Goal: Task Accomplishment & Management: Use online tool/utility

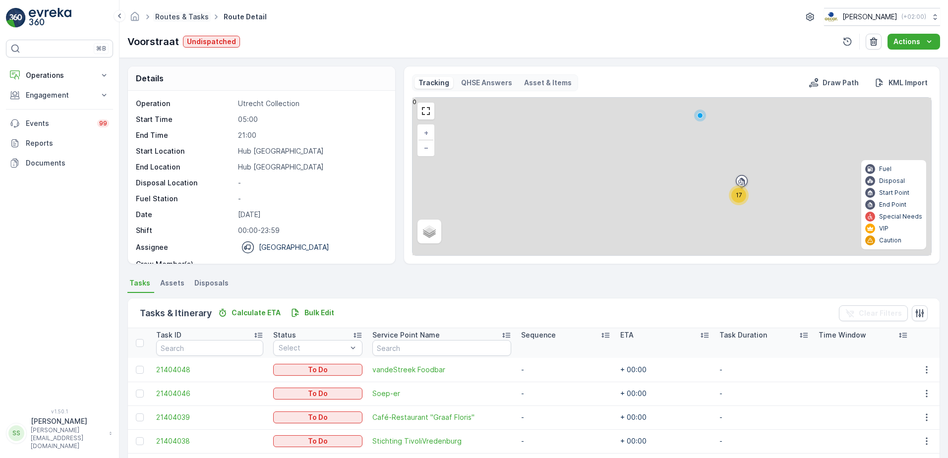
scroll to position [31, 0]
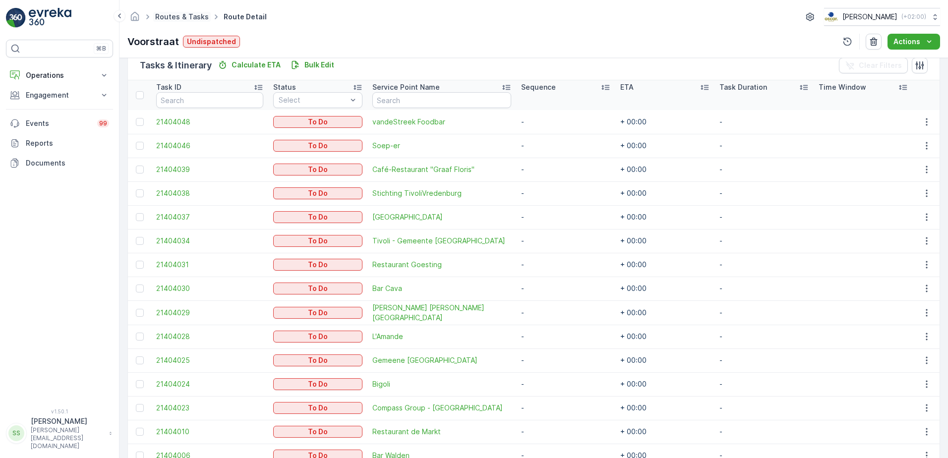
click at [190, 16] on link "Routes & Tasks" at bounding box center [182, 16] width 54 height 8
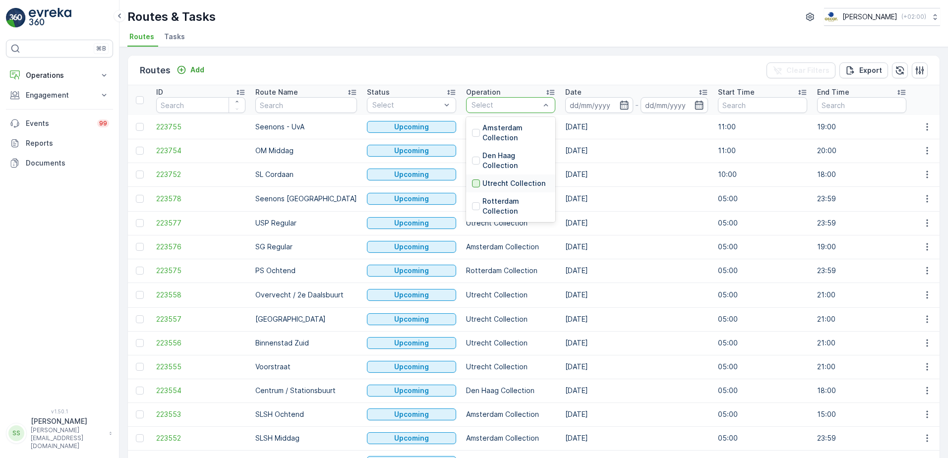
click at [472, 186] on div at bounding box center [476, 184] width 8 height 8
click at [494, 68] on div "Routes Add Clear Filters Export" at bounding box center [534, 71] width 812 height 30
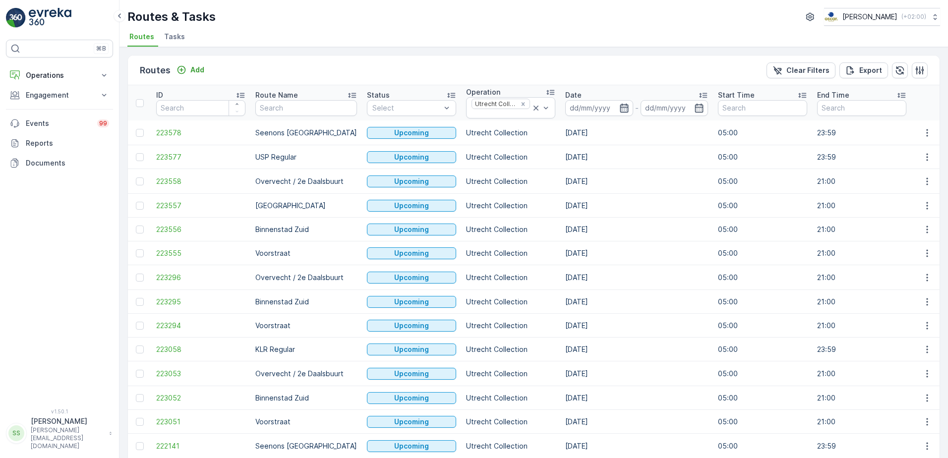
click at [619, 108] on icon "button" at bounding box center [624, 108] width 10 height 10
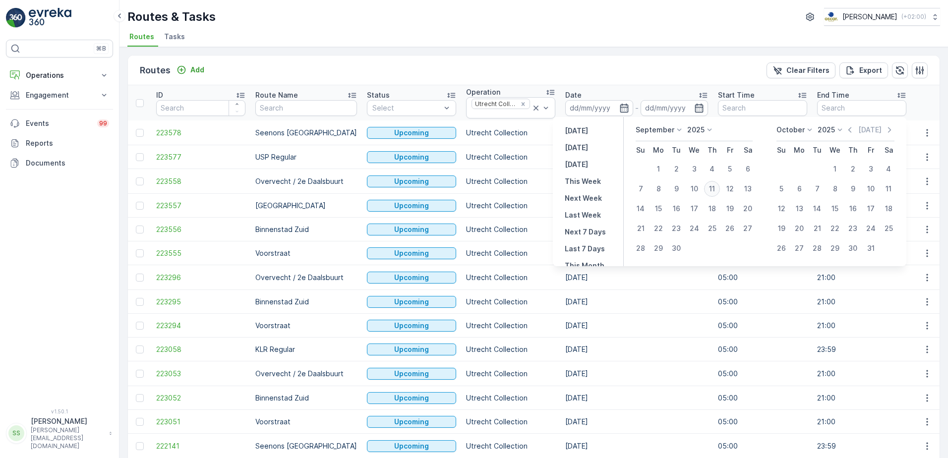
click at [715, 188] on div "11" at bounding box center [712, 189] width 16 height 16
type input "[DATE]"
click at [578, 75] on div "Routes Add Clear Filters Export" at bounding box center [534, 71] width 812 height 30
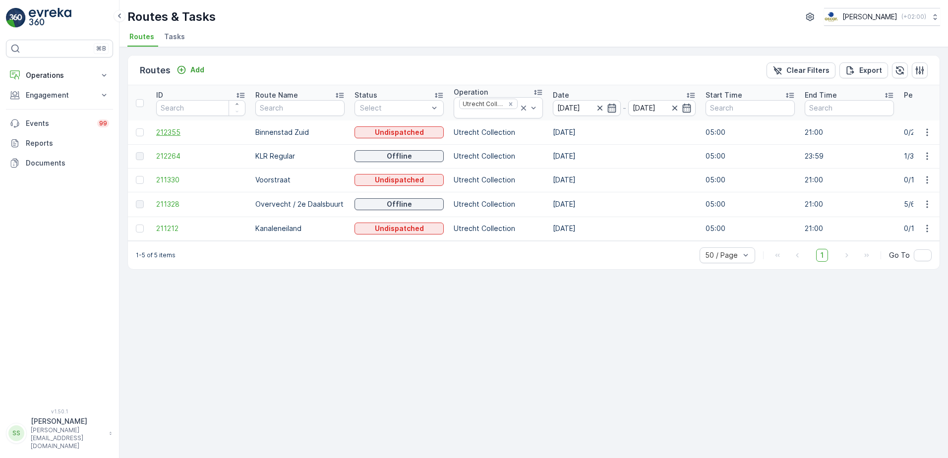
click at [175, 132] on span "212355" at bounding box center [200, 132] width 89 height 10
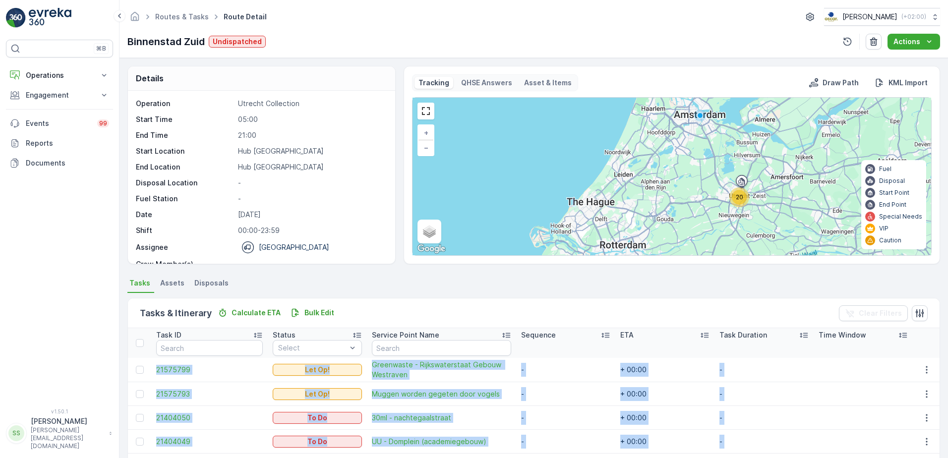
drag, startPoint x: 537, startPoint y: 401, endPoint x: 152, endPoint y: 365, distance: 386.0
click at [394, 32] on div "Routes & Tasks Route Detail Oscar Circulair ( +02:00 ) Binnenstad Zuid Undispat…" at bounding box center [534, 29] width 829 height 58
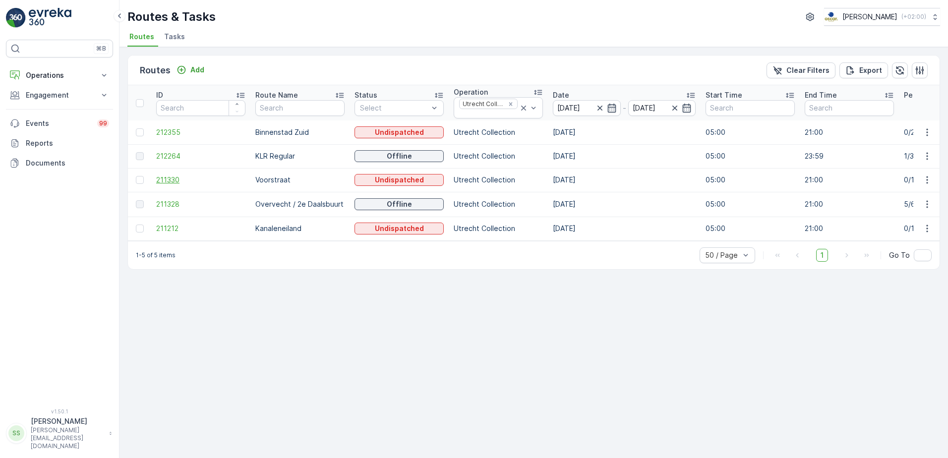
click at [168, 182] on span "211330" at bounding box center [200, 180] width 89 height 10
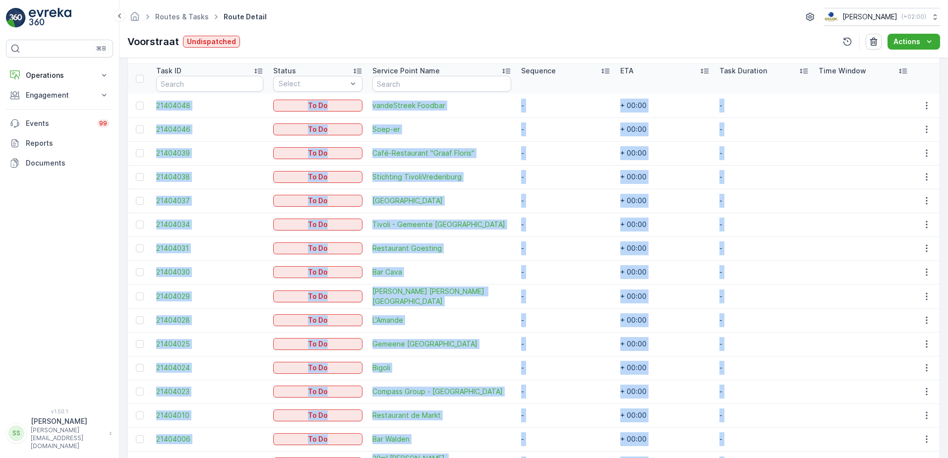
scroll to position [352, 0]
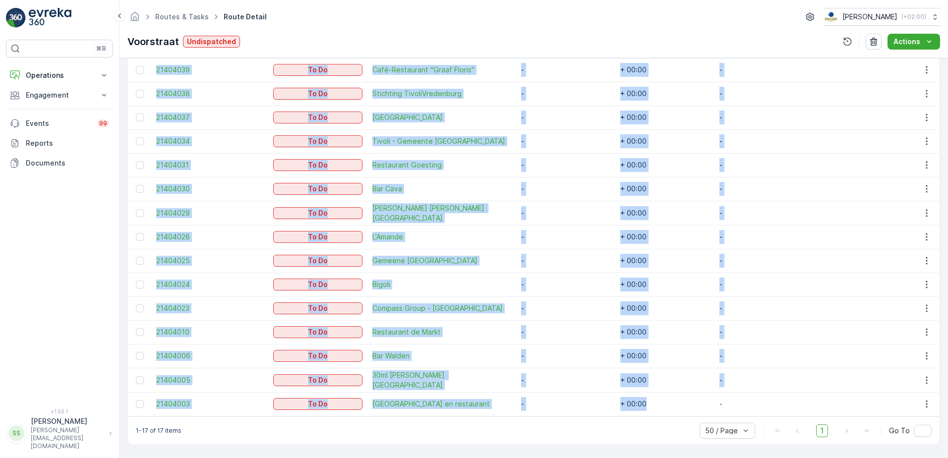
drag, startPoint x: 150, startPoint y: 218, endPoint x: 686, endPoint y: 401, distance: 566.5
click at [686, 401] on tbody "21404048 To Do vandeStreek Foodbar - + 00:00 - 21404046 To Do Soep-er - + 00:00…" at bounding box center [534, 213] width 812 height 406
copy tbody "21404048 To Do vandeStreek Foodbar - + 00:00 - 21404046 To Do Soep-er - + 00:00…"
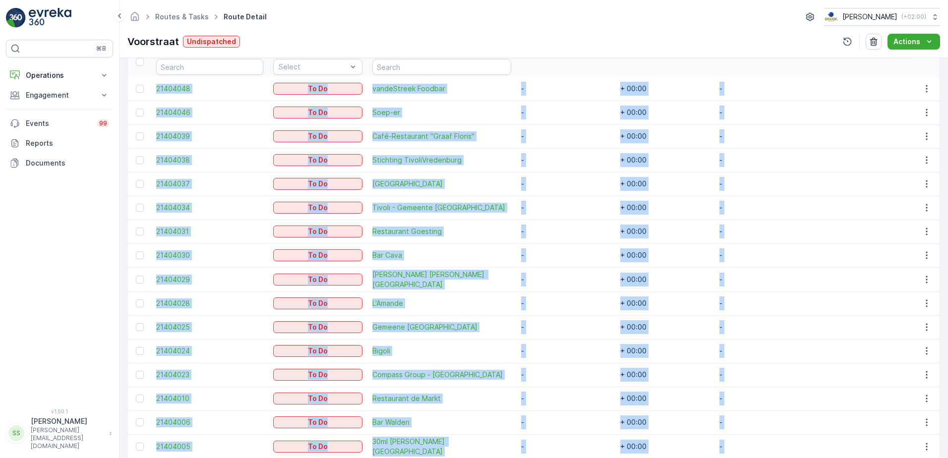
scroll to position [203, 0]
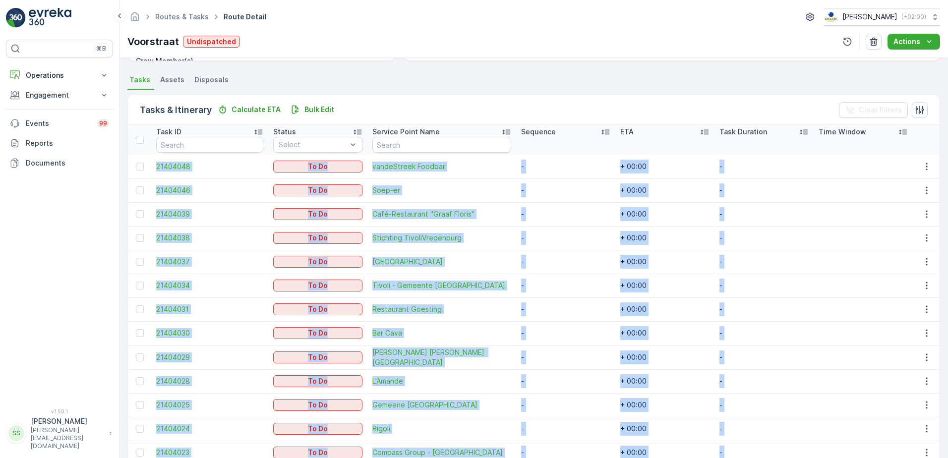
click at [390, 85] on ul "Tasks Assets Disposals" at bounding box center [533, 81] width 813 height 17
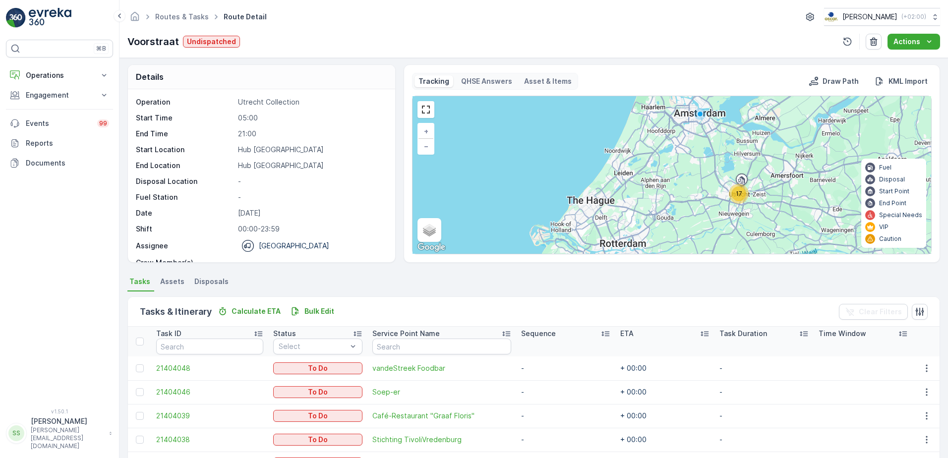
scroll to position [0, 0]
click at [416, 279] on ul "Tasks Assets Disposals" at bounding box center [533, 284] width 813 height 17
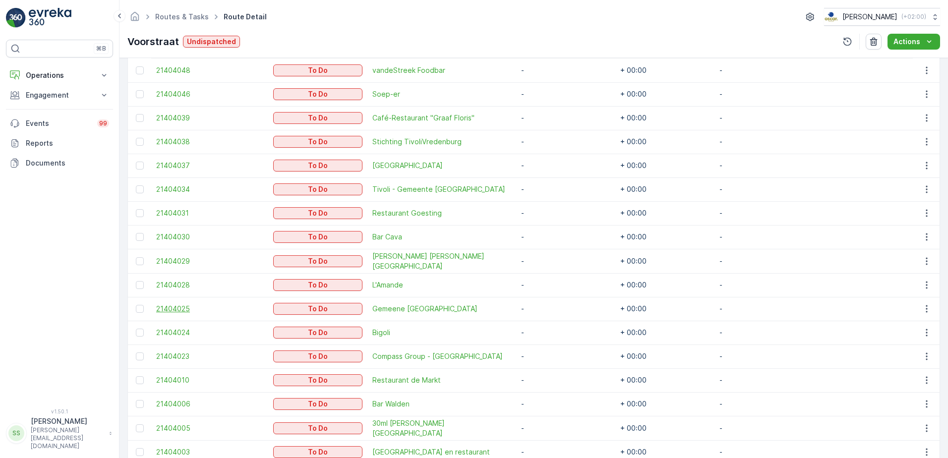
scroll to position [347, 0]
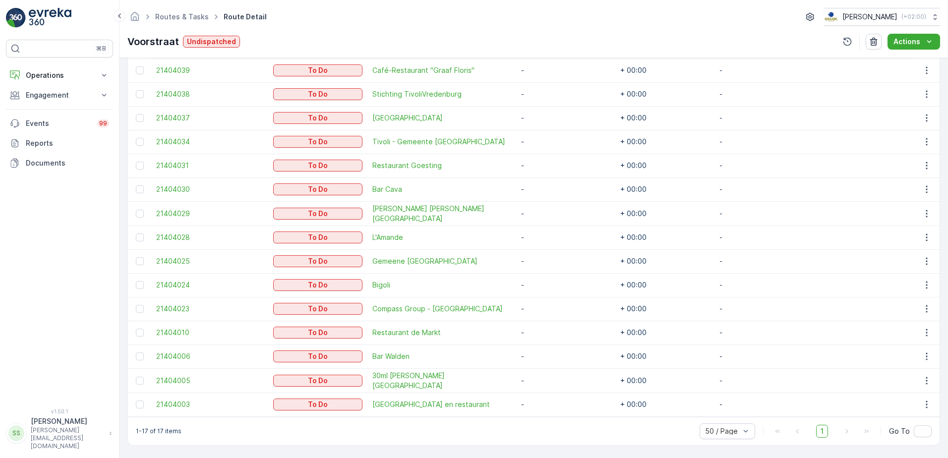
drag, startPoint x: 321, startPoint y: 27, endPoint x: 307, endPoint y: 28, distance: 13.5
click at [321, 27] on div "Routes & Tasks Route Detail Oscar Circulair ( +02:00 ) Voorstraat Undispatched …" at bounding box center [534, 29] width 829 height 58
click at [186, 14] on link "Routes & Tasks" at bounding box center [182, 16] width 54 height 8
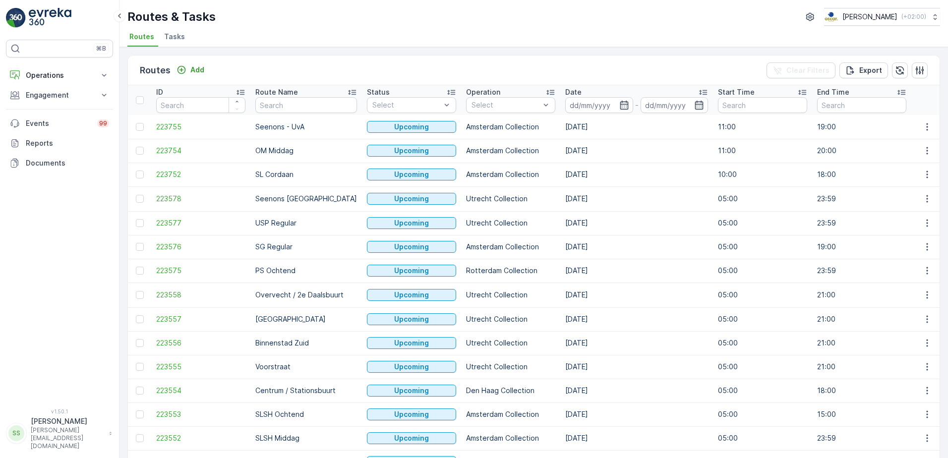
click at [512, 68] on div "Routes Add Clear Filters Export" at bounding box center [534, 71] width 812 height 30
click at [506, 65] on div "Routes Add Clear Filters Export" at bounding box center [534, 71] width 812 height 30
click at [606, 105] on input at bounding box center [599, 105] width 68 height 16
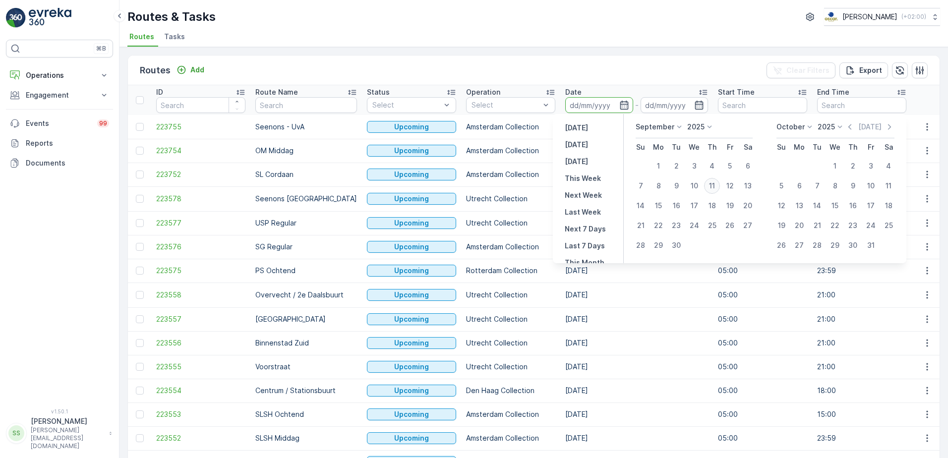
click at [713, 183] on div "11" at bounding box center [712, 186] width 16 height 16
type input "[DATE]"
click at [700, 71] on div "Routes Add Clear Filters Export" at bounding box center [534, 71] width 812 height 30
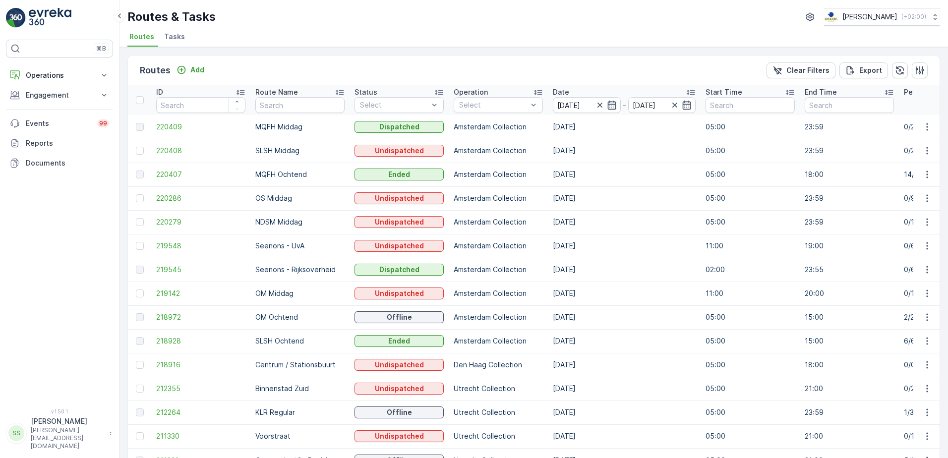
click at [696, 68] on div "Routes Add Clear Filters Export" at bounding box center [534, 71] width 812 height 30
click at [540, 100] on div "Select" at bounding box center [498, 105] width 89 height 16
click at [464, 157] on div at bounding box center [464, 161] width 8 height 8
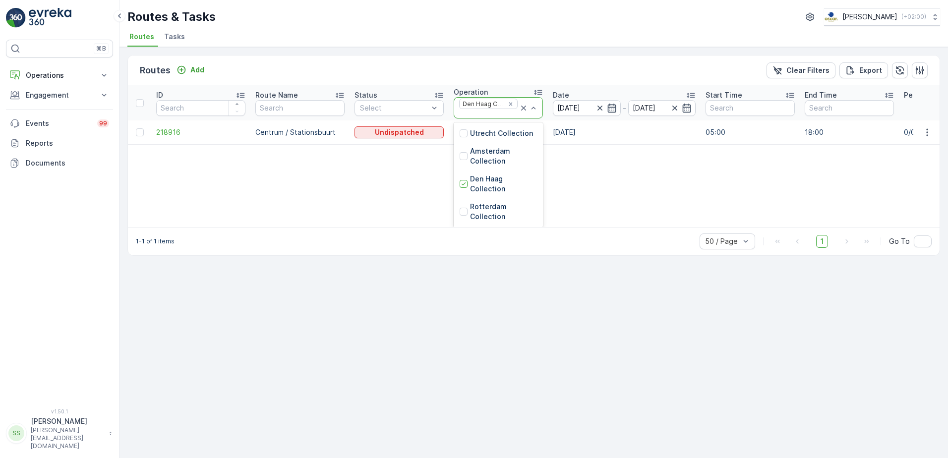
click at [405, 185] on div "ID Route Name Status Select Operation 4 results available. Use Up and Down to c…" at bounding box center [534, 156] width 812 height 142
click at [165, 134] on span "218916" at bounding box center [200, 132] width 89 height 10
click at [510, 102] on icon "Remove Den Haag Collection" at bounding box center [510, 104] width 7 height 7
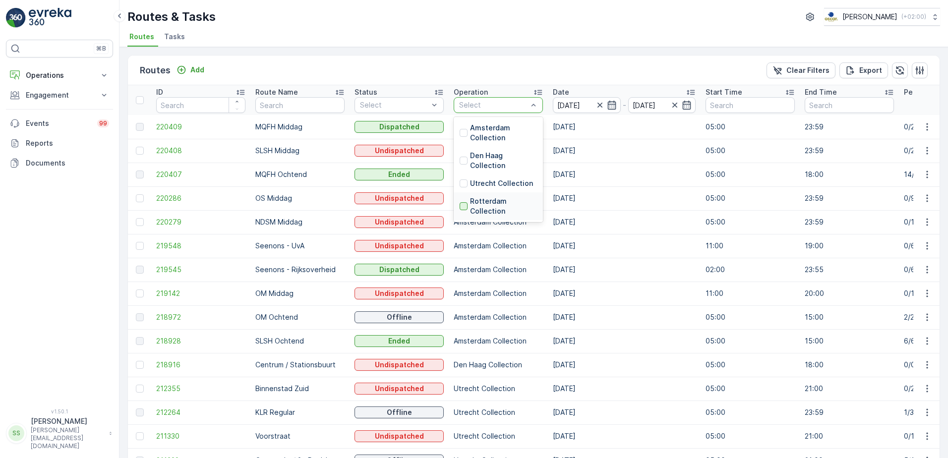
click at [463, 207] on div at bounding box center [464, 206] width 8 height 8
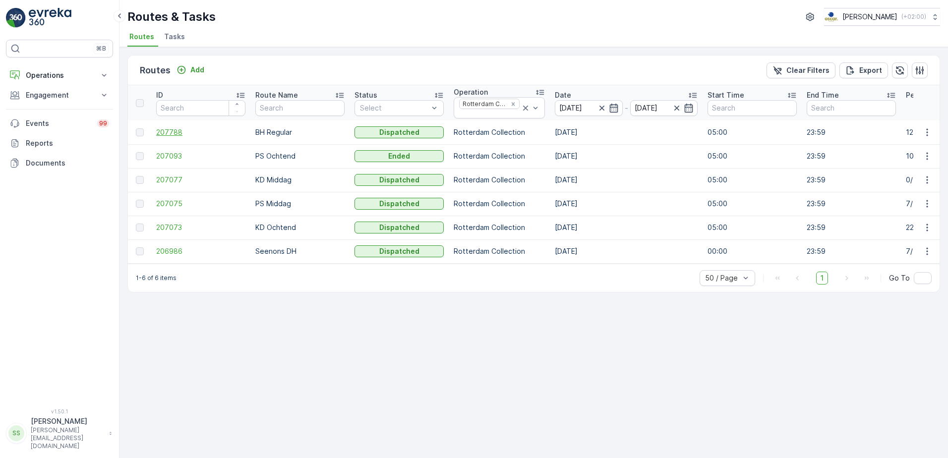
click at [171, 133] on span "207788" at bounding box center [200, 132] width 89 height 10
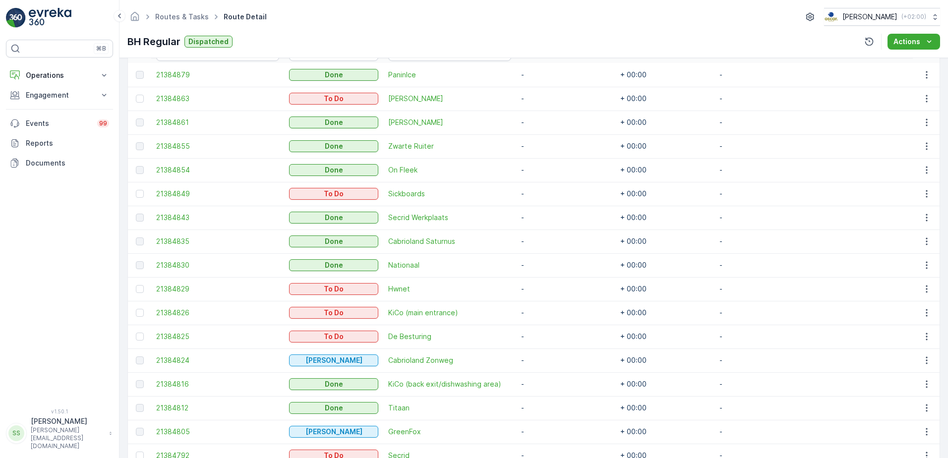
scroll to position [146, 0]
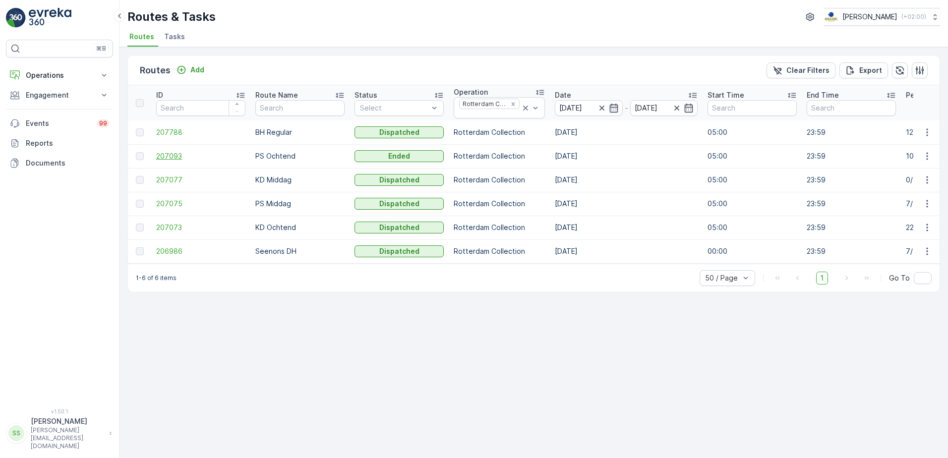
click at [169, 157] on span "207093" at bounding box center [200, 156] width 89 height 10
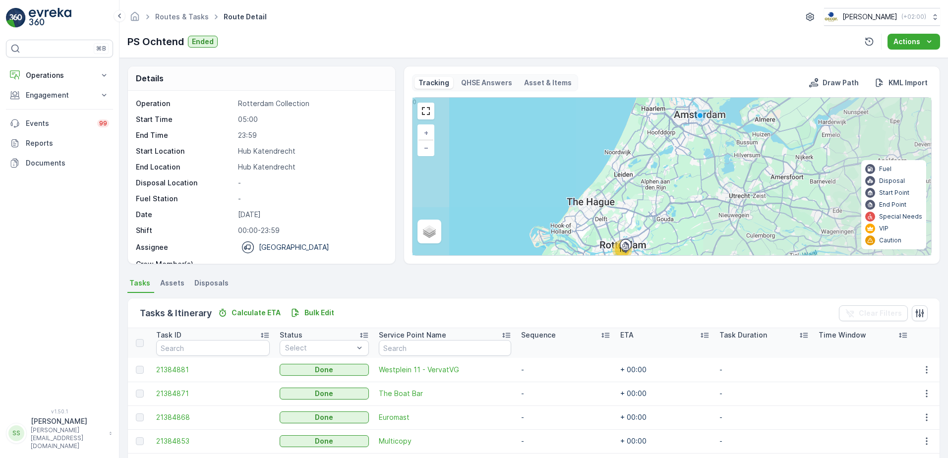
scroll to position [180, 0]
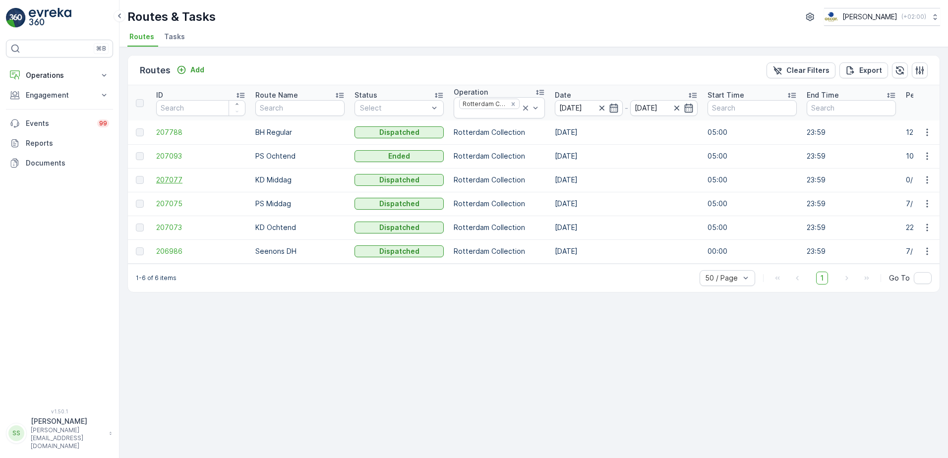
click at [169, 178] on span "207077" at bounding box center [200, 180] width 89 height 10
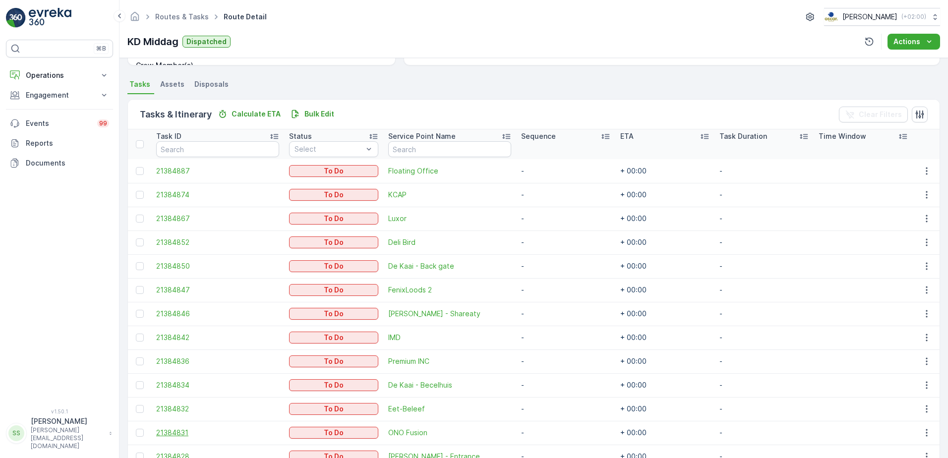
scroll to position [28, 0]
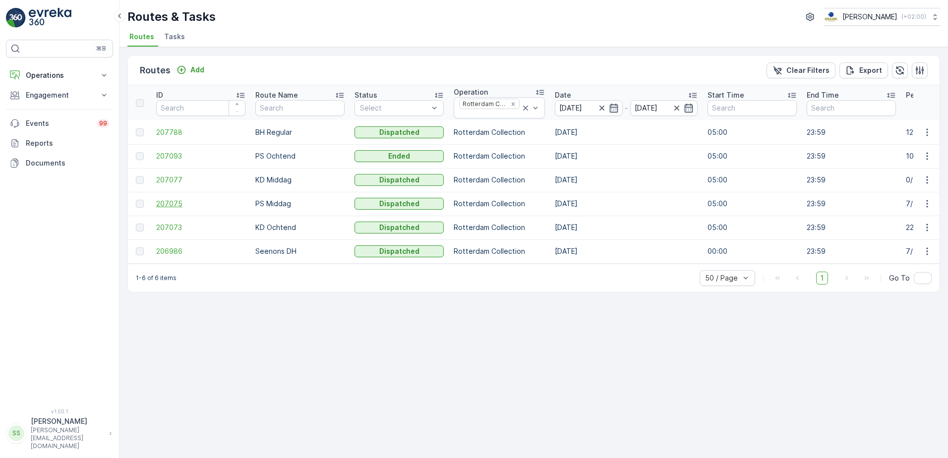
click at [180, 201] on span "207075" at bounding box center [200, 204] width 89 height 10
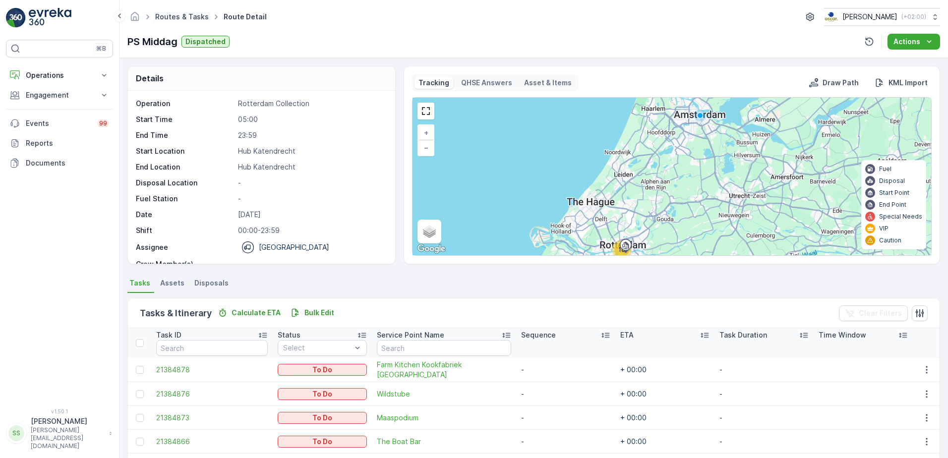
click at [176, 14] on link "Routes & Tasks" at bounding box center [182, 16] width 54 height 8
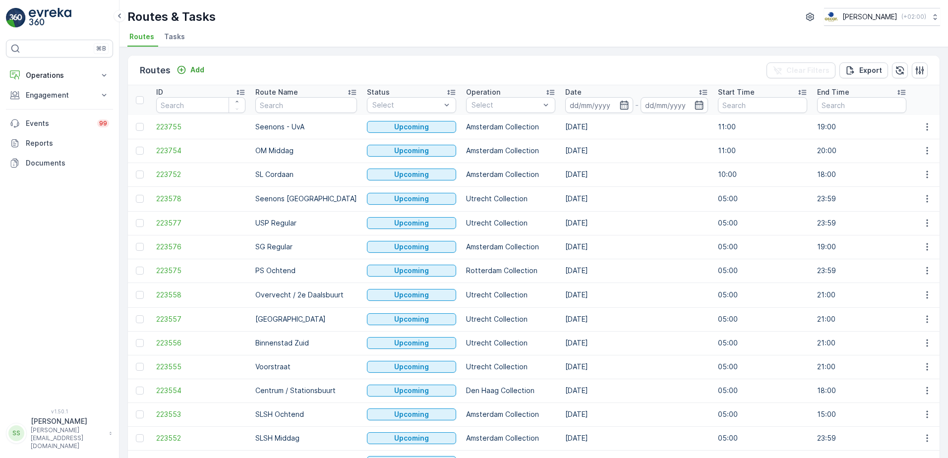
drag, startPoint x: 252, startPoint y: 79, endPoint x: 246, endPoint y: 75, distance: 6.7
click at [251, 79] on div "Routes Add Clear Filters Export" at bounding box center [534, 71] width 812 height 30
click at [254, 61] on div "Routes Add Clear Filters Export" at bounding box center [534, 71] width 812 height 30
click at [228, 65] on div "Routes Add Clear Filters Export" at bounding box center [534, 71] width 812 height 30
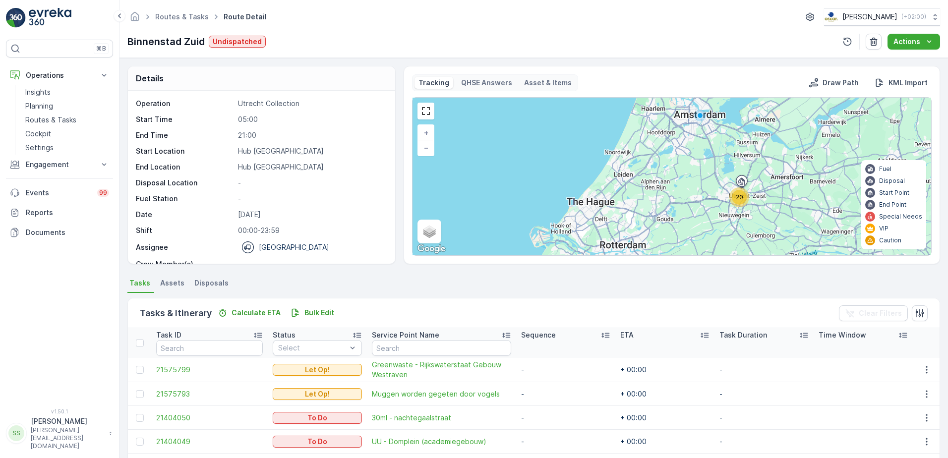
scroll to position [373, 0]
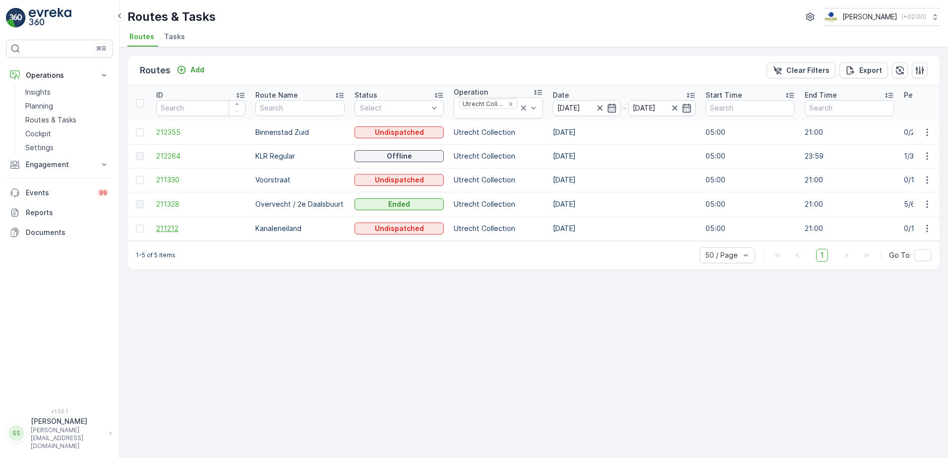
click at [168, 229] on span "211212" at bounding box center [200, 229] width 89 height 10
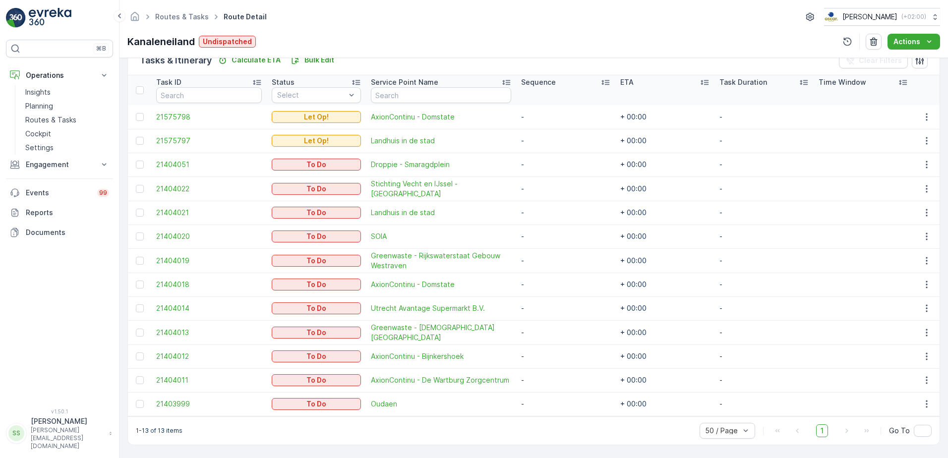
scroll to position [257, 0]
click at [179, 112] on span "21575798" at bounding box center [209, 117] width 106 height 10
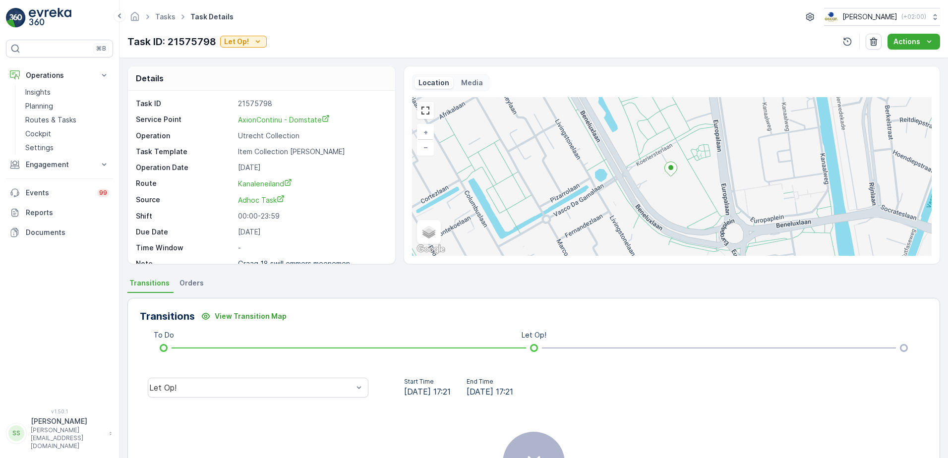
scroll to position [13, 0]
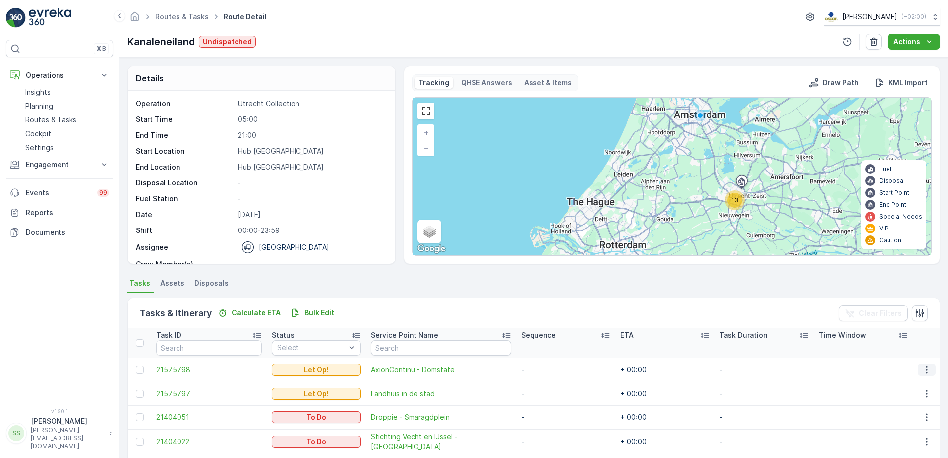
click at [926, 369] on icon "button" at bounding box center [927, 370] width 10 height 10
click at [882, 398] on span "Edit" at bounding box center [884, 399] width 13 height 10
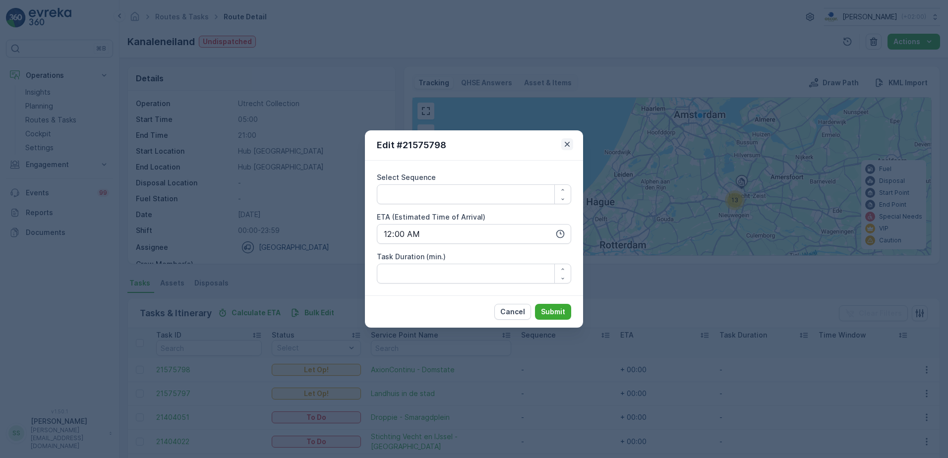
click at [566, 144] on icon "button" at bounding box center [567, 144] width 10 height 10
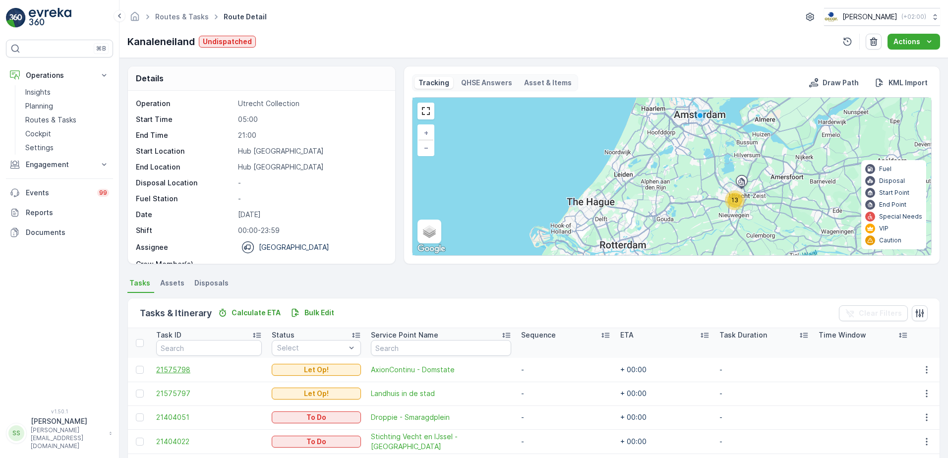
click at [177, 371] on span "21575798" at bounding box center [209, 370] width 106 height 10
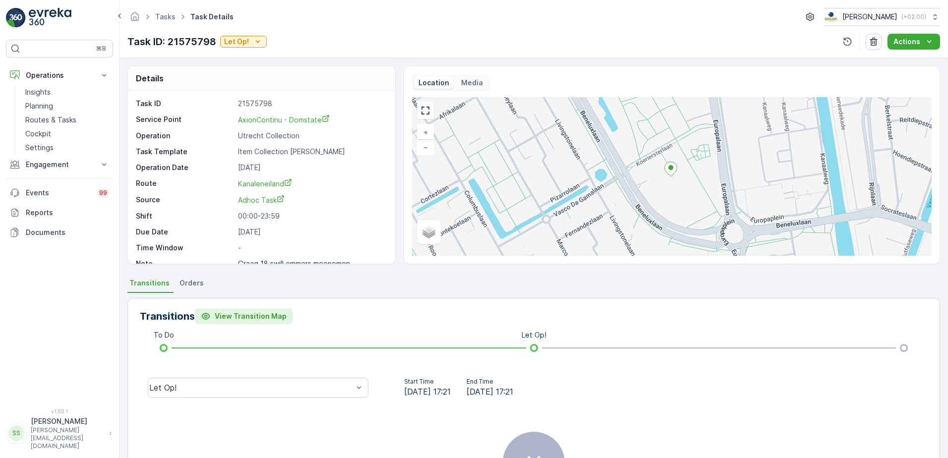
drag, startPoint x: 634, startPoint y: 392, endPoint x: 207, endPoint y: 316, distance: 433.6
click at [634, 392] on div "Start Time 10.09.2025 17:21 End Time 10.09.2025 17:21" at bounding box center [652, 388] width 536 height 20
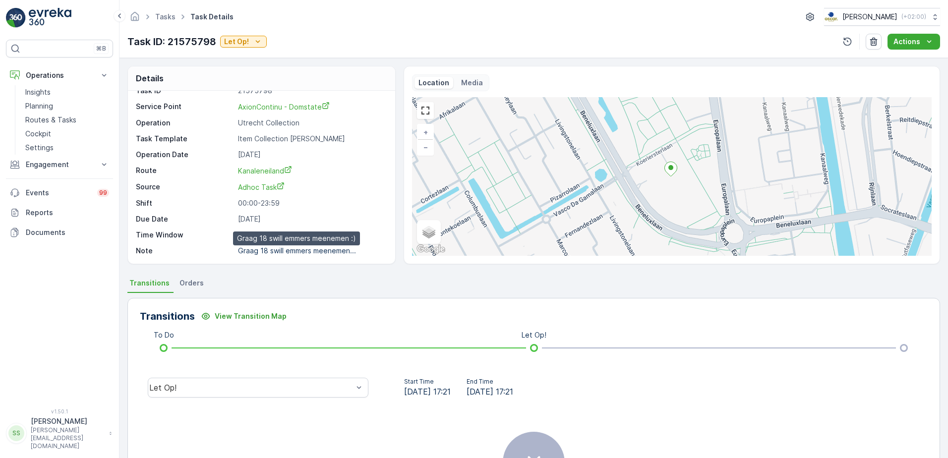
drag, startPoint x: 289, startPoint y: 252, endPoint x: 409, endPoint y: 279, distance: 123.1
click at [324, 290] on ul "Transitions Orders" at bounding box center [533, 284] width 813 height 17
click at [909, 42] on p "Actions" at bounding box center [907, 42] width 27 height 10
click at [776, 63] on div "Details Task ID 21575798 Service Point AxionContinu - Domstate Operation Utrech…" at bounding box center [534, 258] width 829 height 400
click at [513, 395] on span "10.09.2025 17:21" at bounding box center [490, 392] width 47 height 12
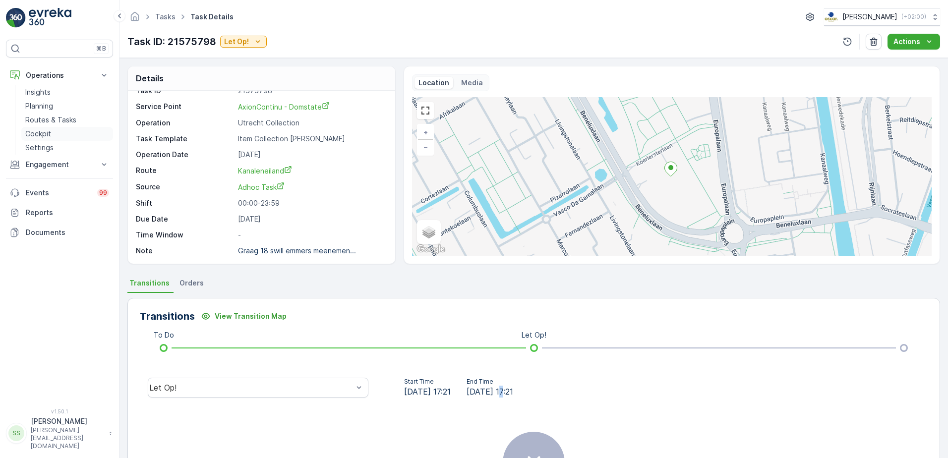
click at [48, 122] on p "Routes & Tasks" at bounding box center [50, 120] width 51 height 10
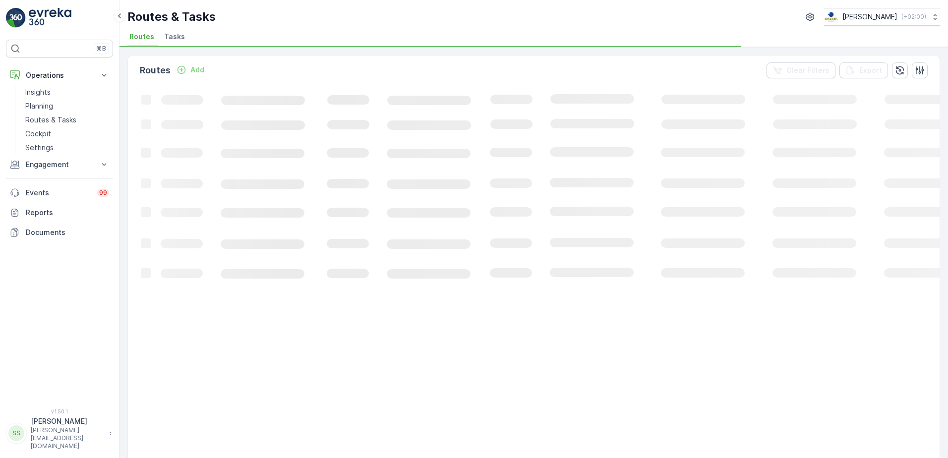
drag, startPoint x: 174, startPoint y: 38, endPoint x: 180, endPoint y: 40, distance: 6.1
click at [174, 39] on span "Tasks" at bounding box center [174, 37] width 21 height 10
click at [323, 74] on div "Tasks Add Clear Filters Export" at bounding box center [534, 71] width 812 height 30
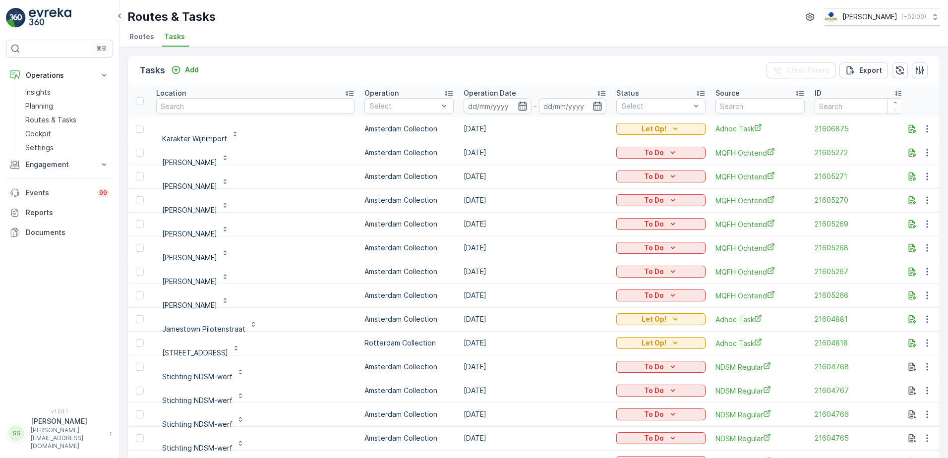
click at [640, 94] on div "Status" at bounding box center [660, 93] width 89 height 10
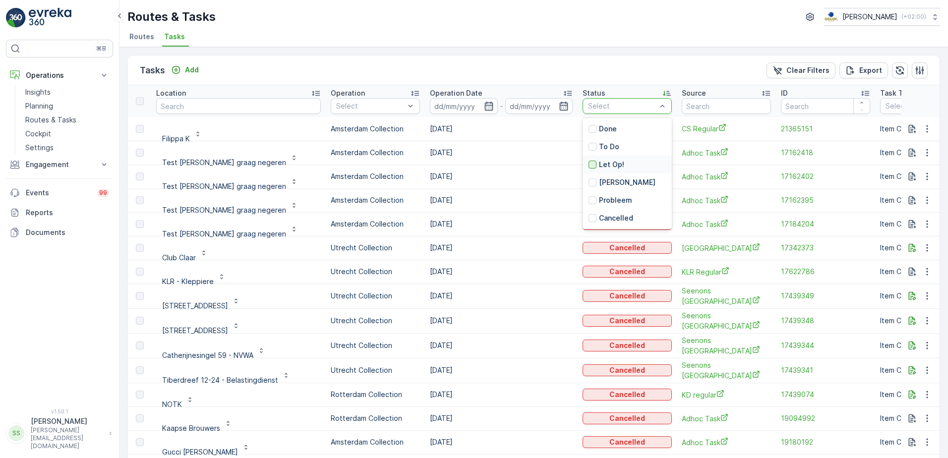
click at [589, 166] on div at bounding box center [593, 165] width 8 height 8
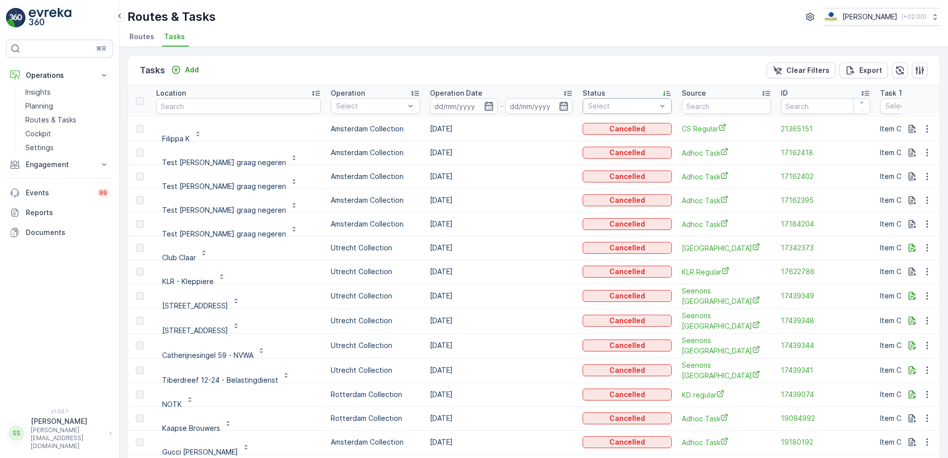
click at [604, 81] on div "Tasks Add Clear Filters Export" at bounding box center [534, 71] width 812 height 30
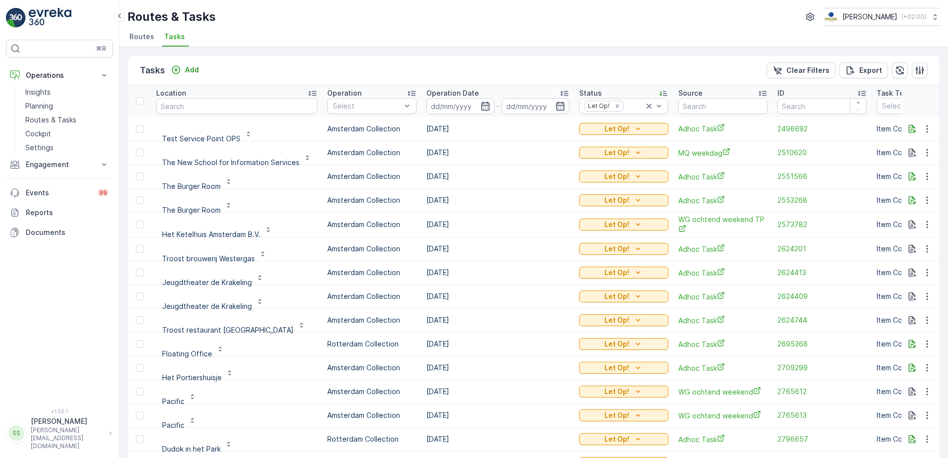
click at [580, 59] on div "Tasks Add Clear Filters Export" at bounding box center [534, 71] width 812 height 30
click at [621, 69] on div "Tasks Add Clear Filters Export" at bounding box center [534, 71] width 812 height 30
click at [622, 66] on div "Tasks Add Clear Filters Export" at bounding box center [534, 71] width 812 height 30
click at [482, 105] on icon "button" at bounding box center [485, 106] width 8 height 9
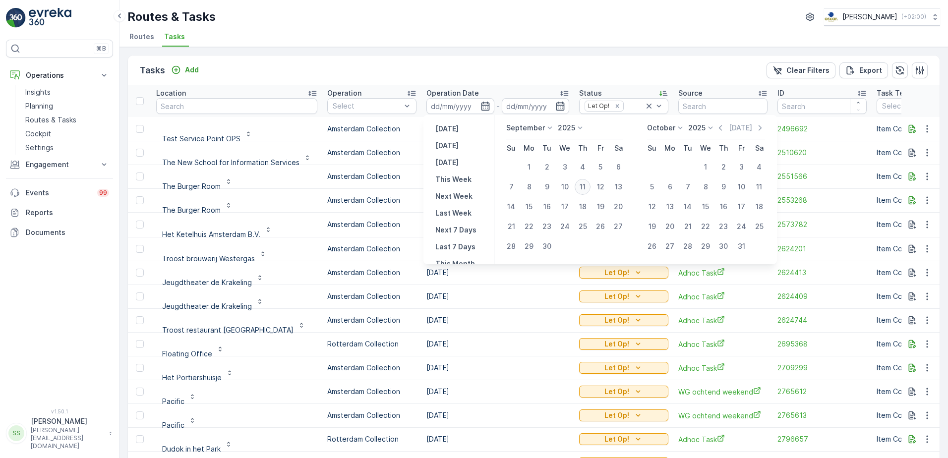
click at [586, 186] on div "11" at bounding box center [583, 187] width 16 height 16
type input "[DATE]"
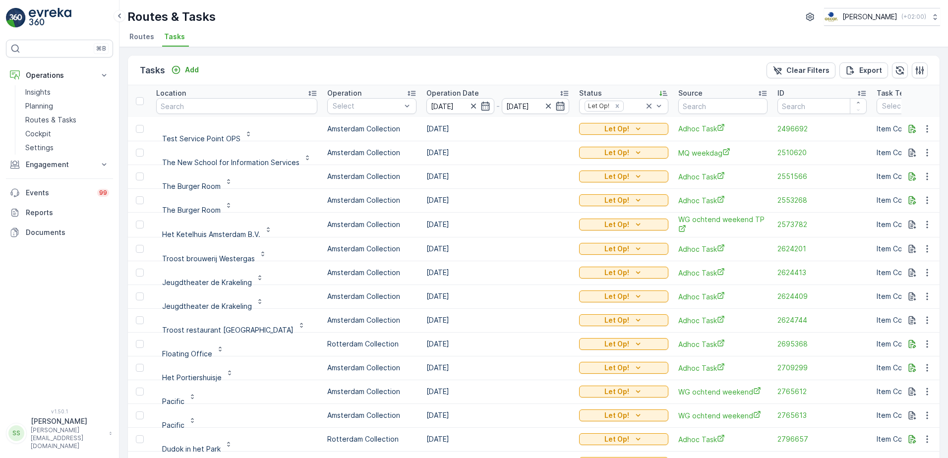
type input "[DATE]"
click at [527, 69] on div "Tasks Add Clear Filters Export" at bounding box center [534, 71] width 812 height 30
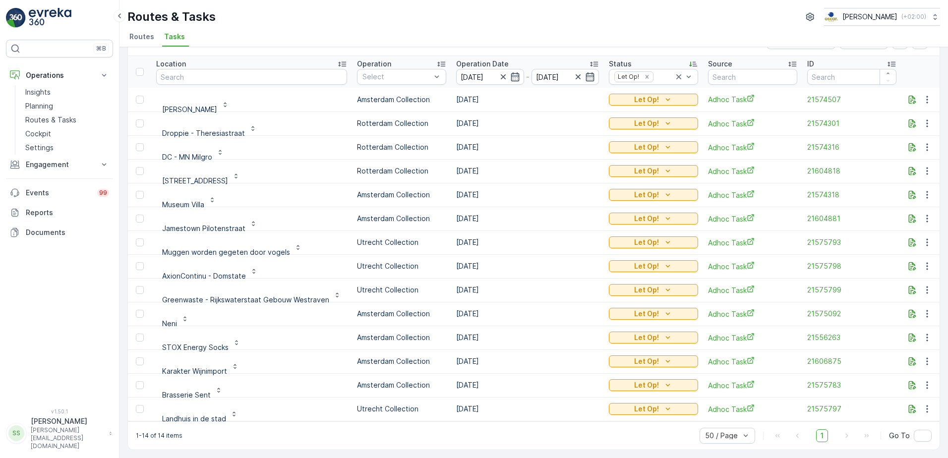
click at [76, 368] on div "⌘B Operations Insights Planning Routes & Tasks Cockpit Settings Engagement Insi…" at bounding box center [59, 218] width 107 height 357
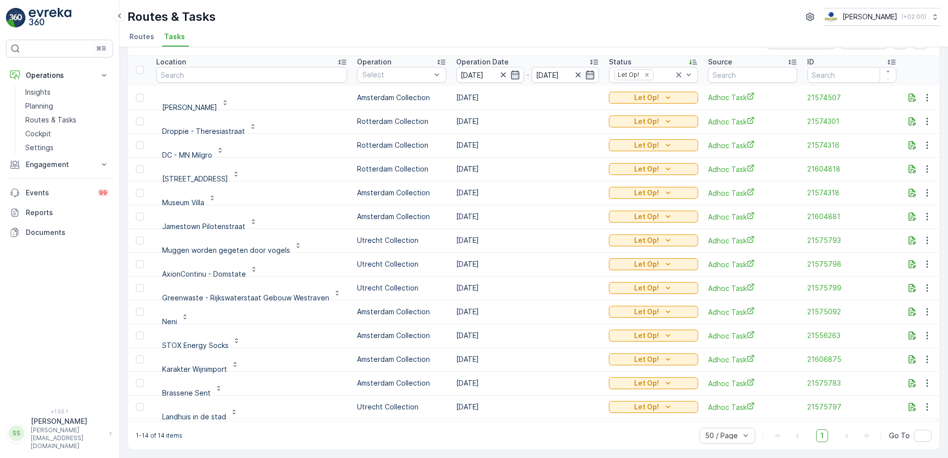
scroll to position [2, 0]
click at [910, 402] on icon "button" at bounding box center [913, 407] width 10 height 10
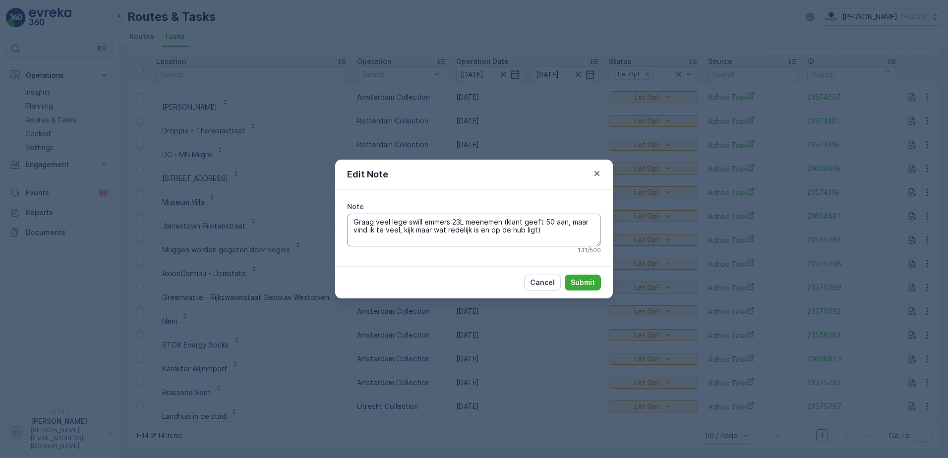
click at [550, 232] on textarea "Graag veel lege swill emmers 23L meenemen (klant geeft 50 aan, maar vind ik te …" at bounding box center [474, 230] width 254 height 33
drag, startPoint x: 439, startPoint y: 239, endPoint x: 540, endPoint y: 227, distance: 101.9
click at [540, 227] on textarea "Graag veel lege swill emmers 23L meenemen (klant geeft 50 aan, maar vind ik te …" at bounding box center [474, 230] width 254 height 33
type textarea "Graag veel lege swill emmers 23L meenemen (klant geeft 50 aan, maar vind ik te …"
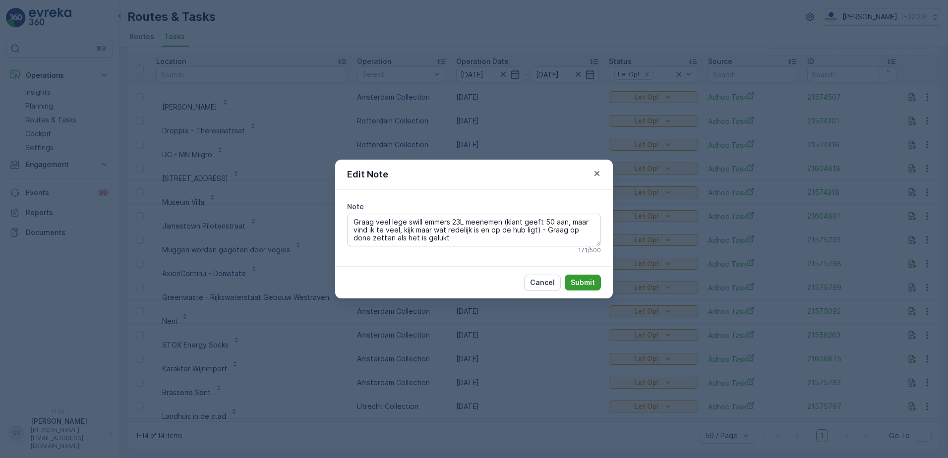
click at [590, 285] on p "Submit" at bounding box center [583, 283] width 24 height 10
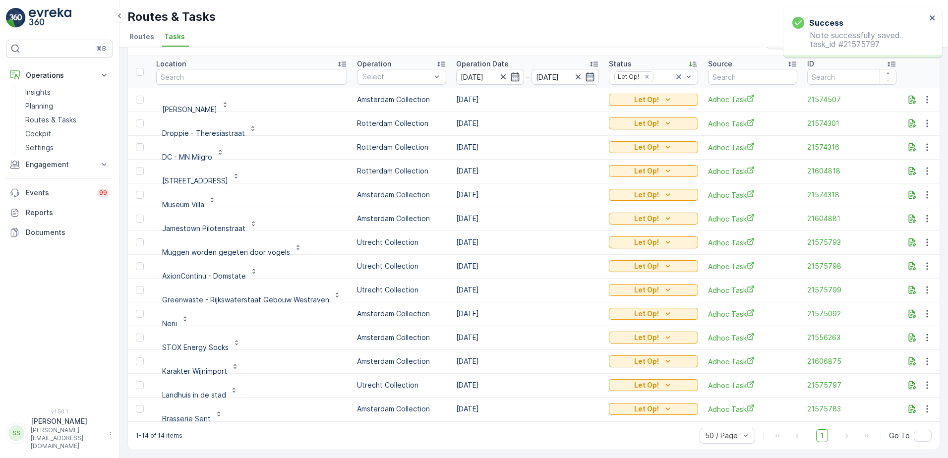
scroll to position [34, 0]
click at [912, 380] on icon "button" at bounding box center [913, 385] width 10 height 10
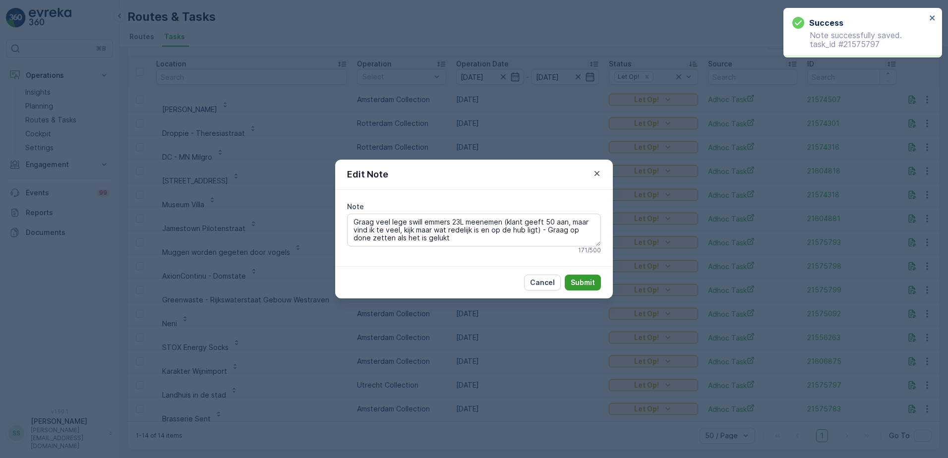
click at [591, 278] on p "Submit" at bounding box center [583, 283] width 24 height 10
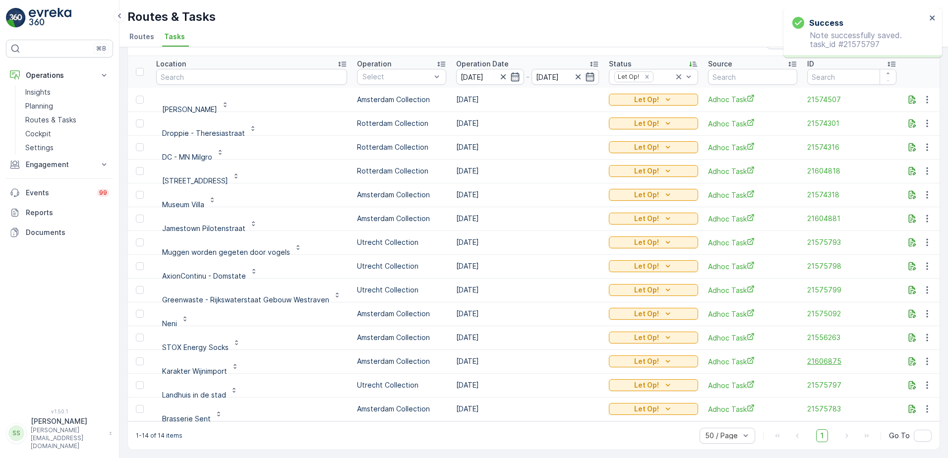
scroll to position [2, 0]
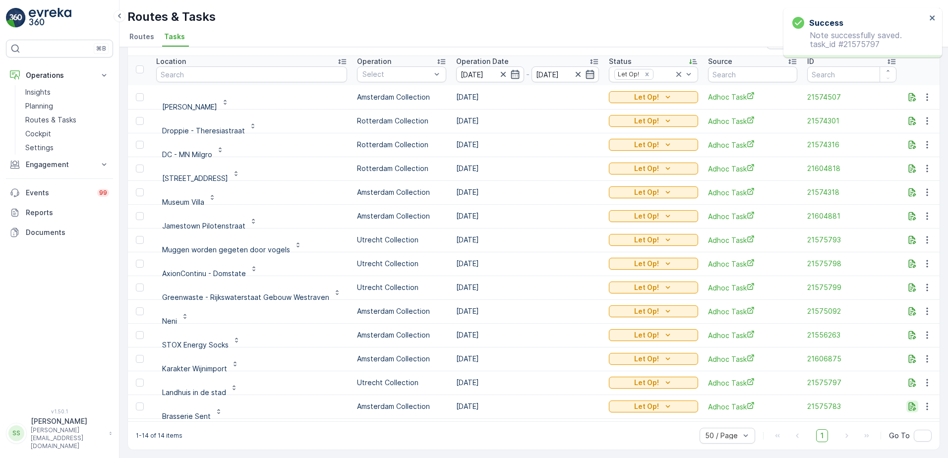
click at [909, 403] on icon "button" at bounding box center [912, 407] width 7 height 8
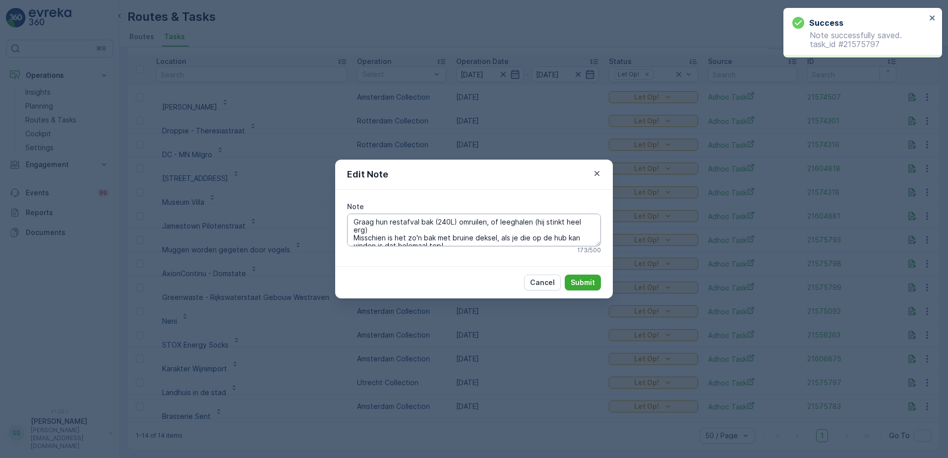
click at [485, 238] on textarea "Graag hun restafval bak (240L) omruilen, of leeghalen (hij stinkt heel erg) Mis…" at bounding box center [474, 230] width 254 height 33
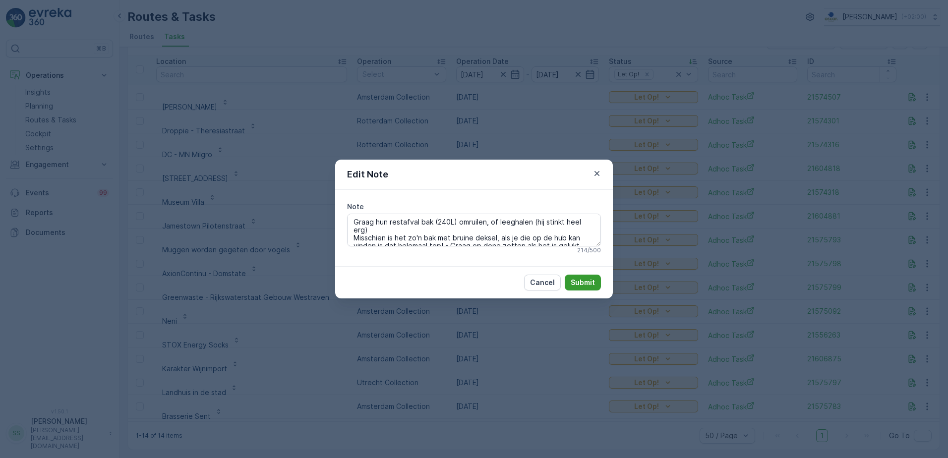
type textarea "Graag hun restafval bak (240L) omruilen, of leeghalen (hij stinkt heel erg) Mis…"
click at [585, 283] on p "Submit" at bounding box center [583, 283] width 24 height 10
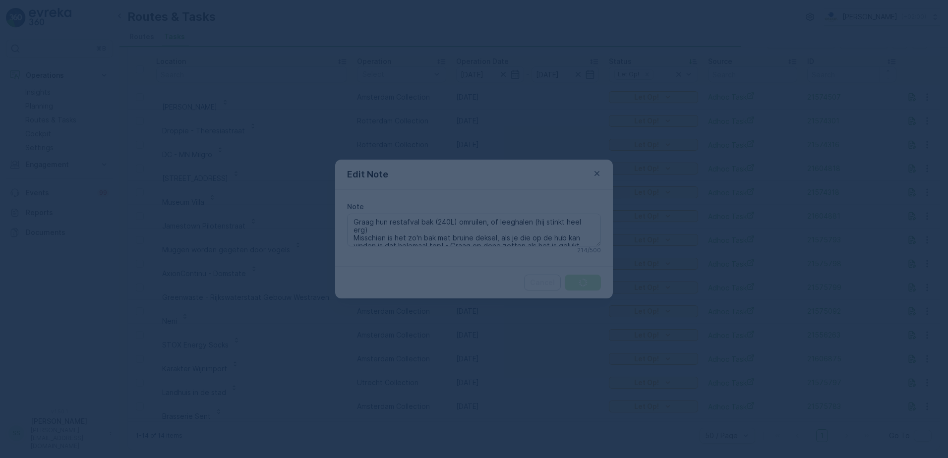
scroll to position [0, 0]
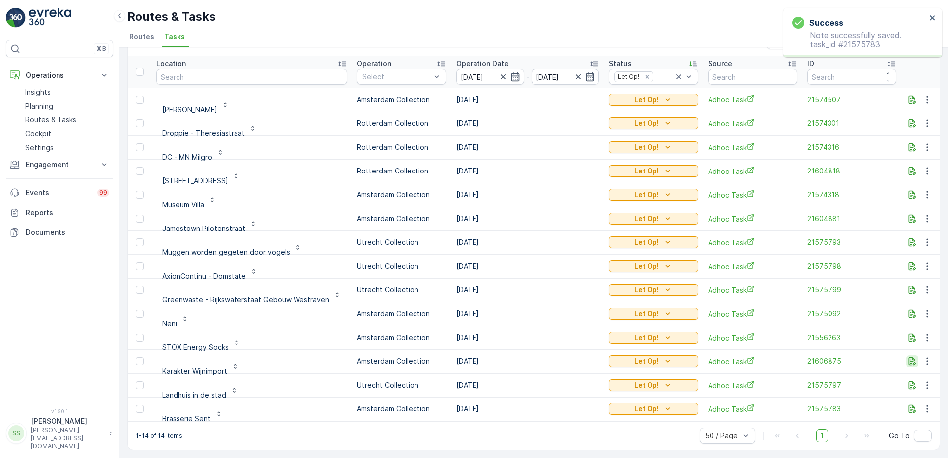
click at [909, 358] on icon "button" at bounding box center [912, 362] width 7 height 8
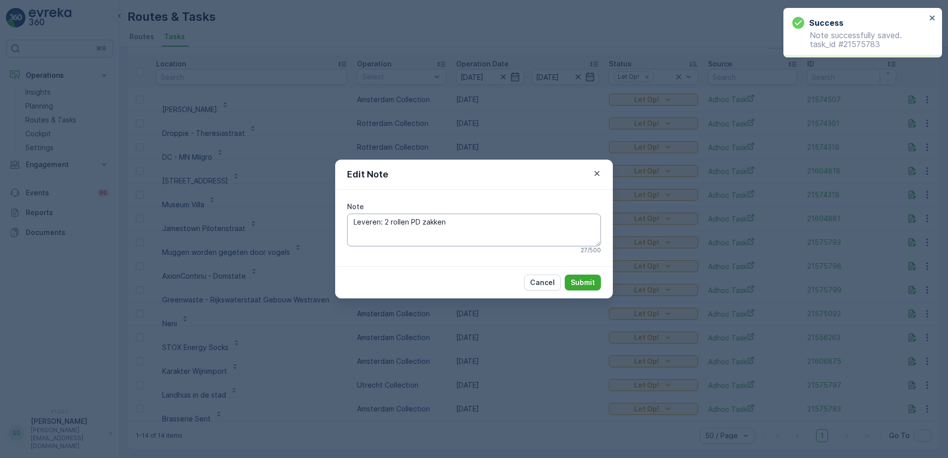
click at [488, 227] on textarea "Leveren: 2 rollen PD zakken" at bounding box center [474, 230] width 254 height 33
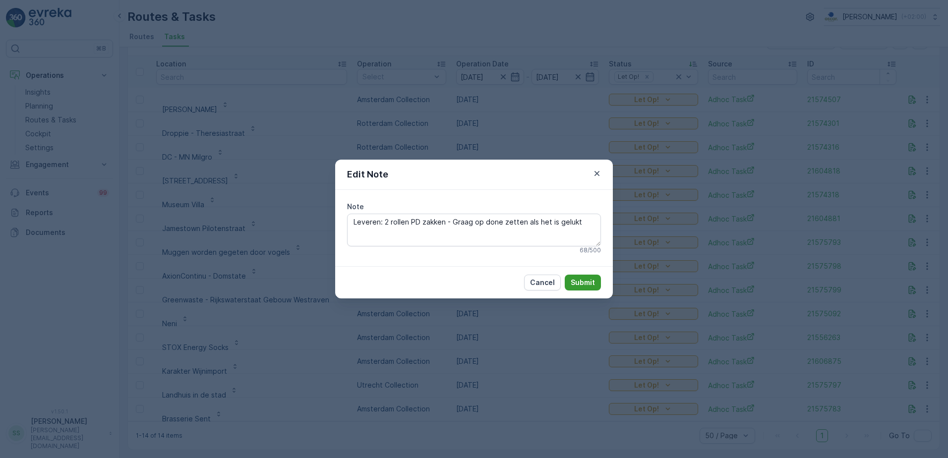
type textarea "Leveren: 2 rollen PD zakken - Graag op done zetten als het is gelukt"
click at [591, 283] on p "Submit" at bounding box center [583, 283] width 24 height 10
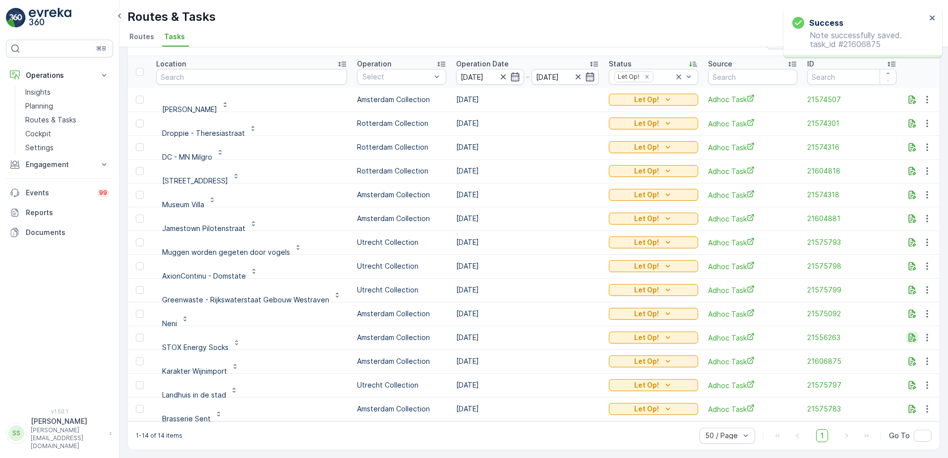
click at [911, 333] on icon "button" at bounding box center [913, 338] width 10 height 10
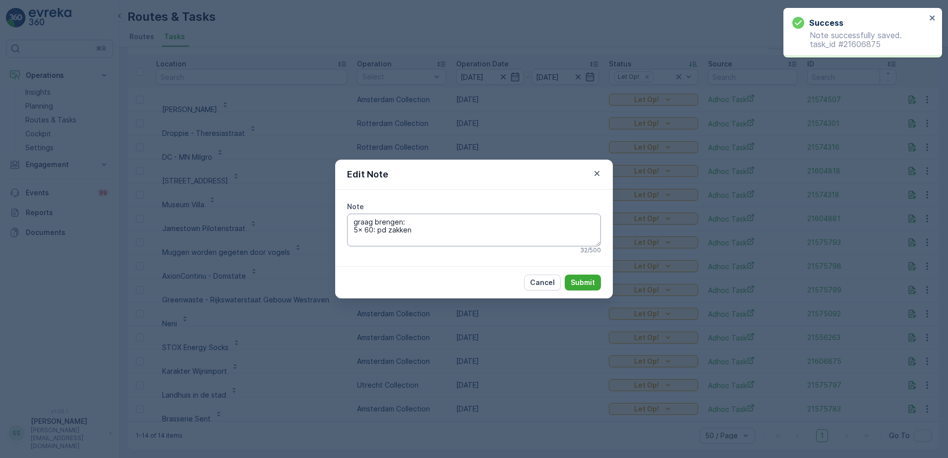
click at [458, 234] on textarea "graag brengen: 5x 60: pd zakken" at bounding box center [474, 230] width 254 height 33
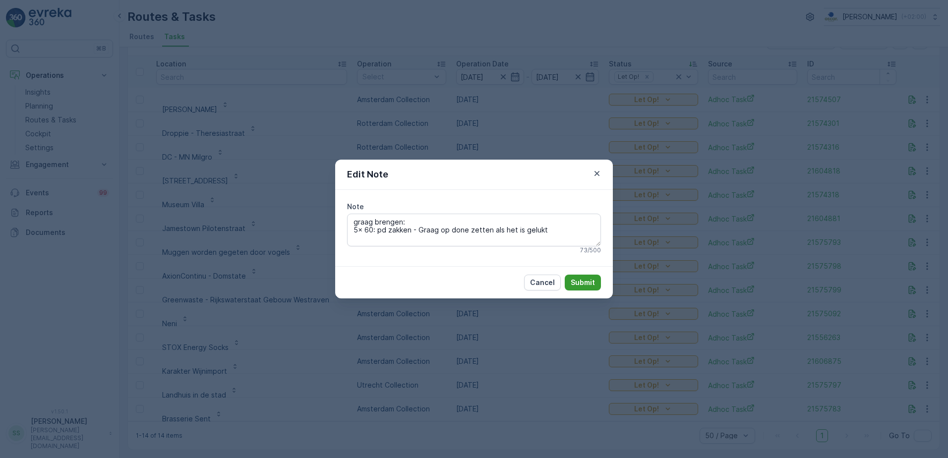
type textarea "graag brengen: 5x 60: pd zakken - Graag op done zetten als het is gelukt"
click at [584, 282] on p "Submit" at bounding box center [583, 283] width 24 height 10
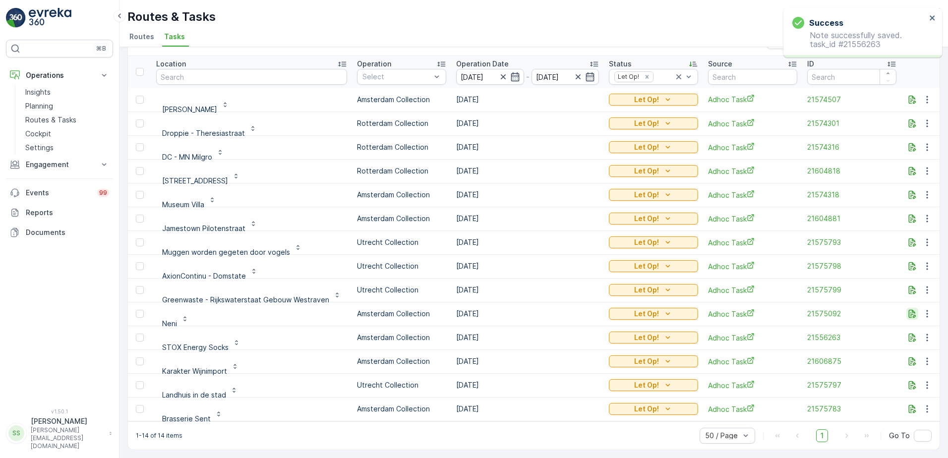
click at [911, 309] on icon "button" at bounding box center [913, 314] width 10 height 10
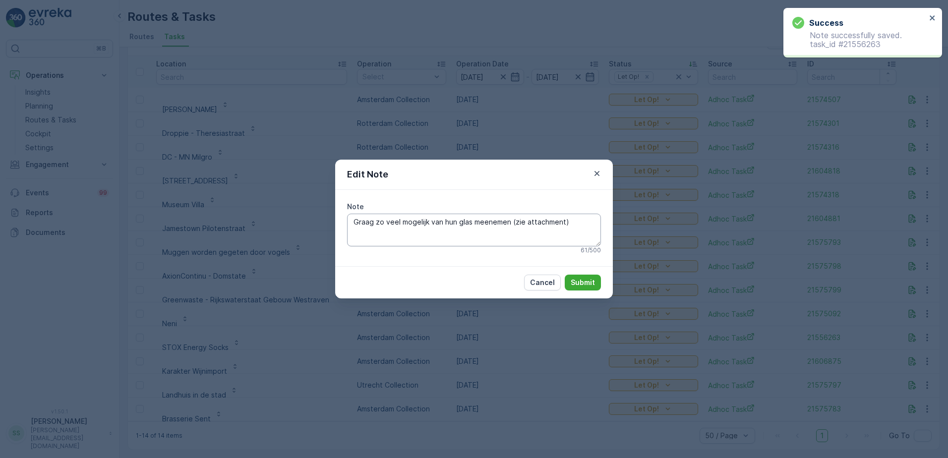
click at [585, 223] on textarea "Graag zo veel mogelijk van hun glas meenemen (zie attachment)" at bounding box center [474, 230] width 254 height 33
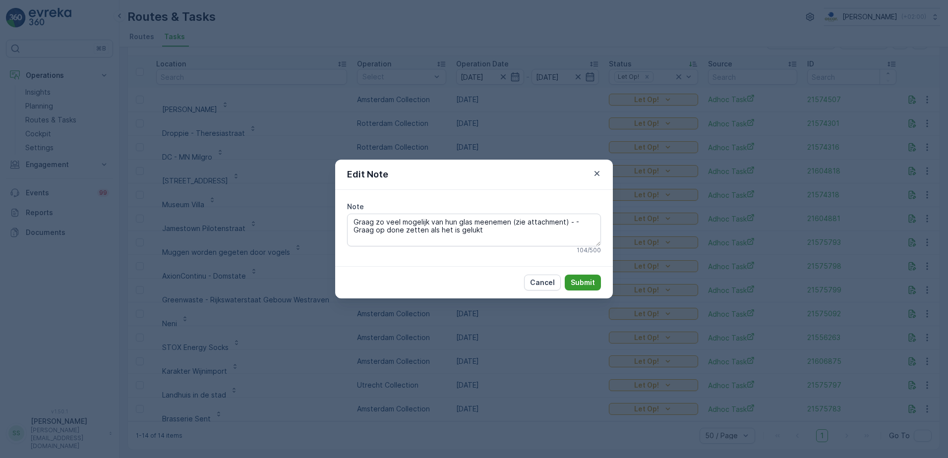
type textarea "Graag zo veel mogelijk van hun glas meenemen (zie attachment) - - Graag op done…"
click at [587, 283] on p "Submit" at bounding box center [583, 283] width 24 height 10
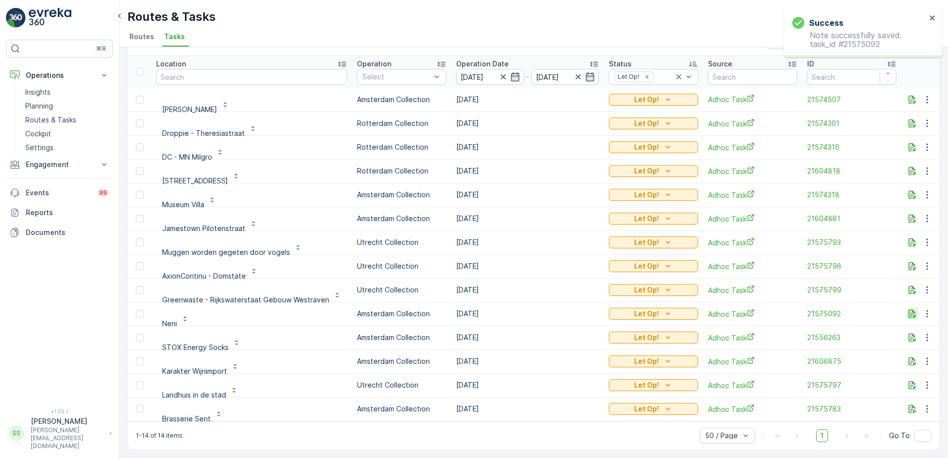
click at [909, 310] on icon "button" at bounding box center [912, 314] width 7 height 8
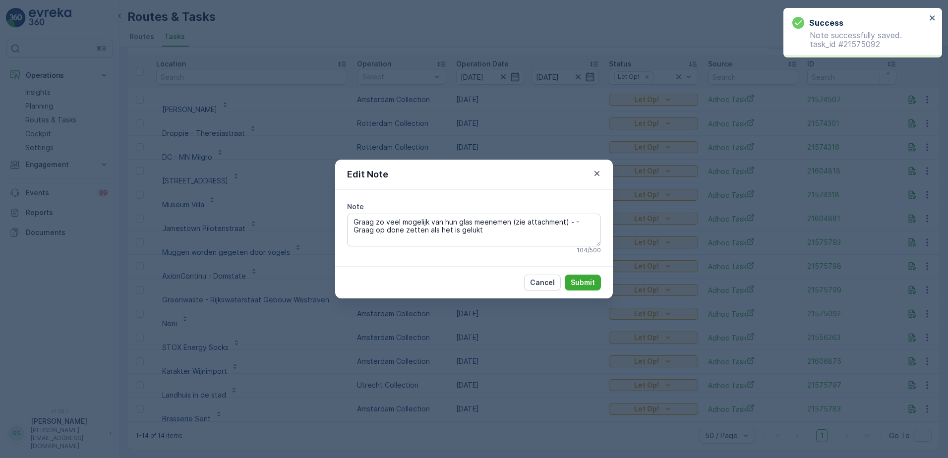
click at [545, 284] on p "Cancel" at bounding box center [542, 283] width 25 height 10
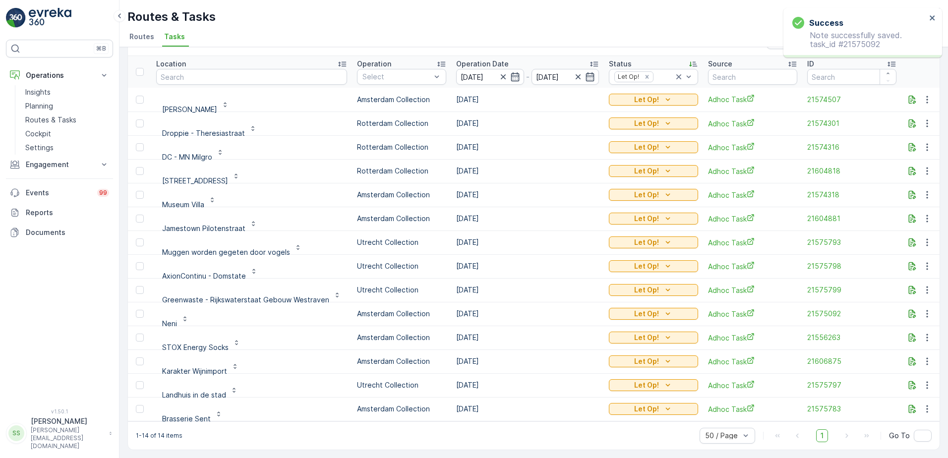
click at [902, 281] on td at bounding box center [921, 290] width 39 height 24
click at [908, 285] on icon "button" at bounding box center [913, 290] width 10 height 10
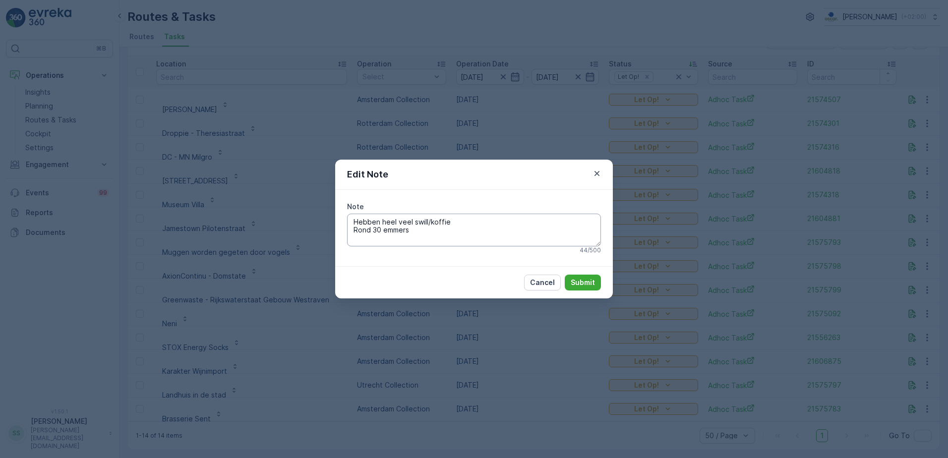
click at [483, 224] on textarea "Hebben heel veel swill/koffie Rond 30 emmers" at bounding box center [474, 230] width 254 height 33
click at [413, 238] on textarea "Hebben heel veel swill/koffie Rond 30 emmers" at bounding box center [474, 230] width 254 height 33
drag, startPoint x: 354, startPoint y: 232, endPoint x: 466, endPoint y: 266, distance: 117.2
click at [354, 232] on textarea "Hebben heel veel swill/koffie Rond 30 emmers" at bounding box center [474, 230] width 254 height 33
click at [522, 221] on textarea "Hebben heel veel swill/koffie Rond 30 emmers" at bounding box center [474, 230] width 254 height 33
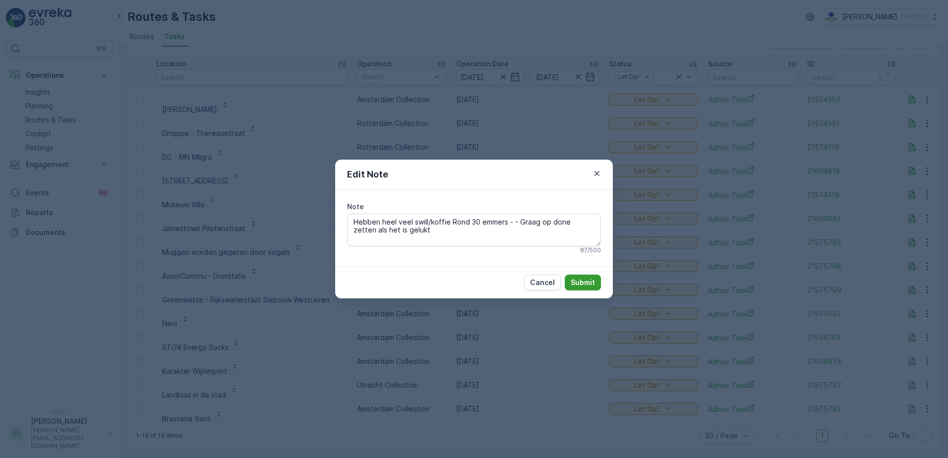
type textarea "Hebben heel veel swill/koffie Rond 30 emmers - - Graag op done zetten als het i…"
click at [586, 282] on p "Submit" at bounding box center [583, 283] width 24 height 10
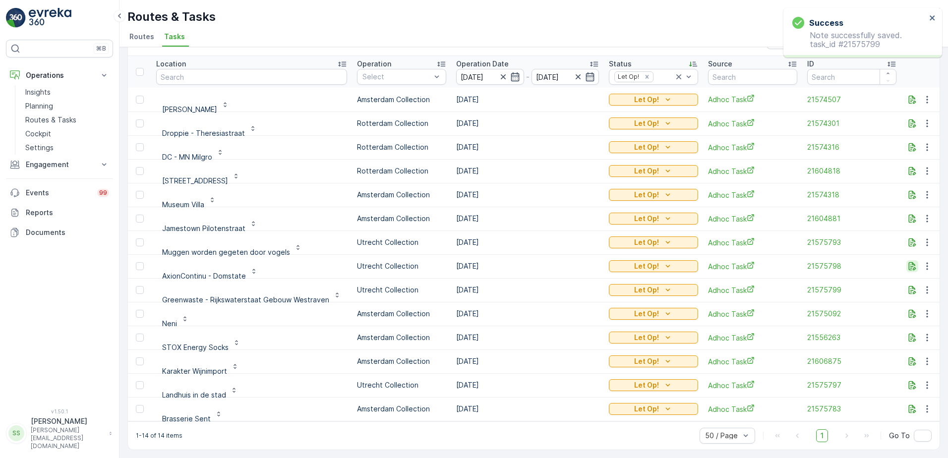
click at [911, 264] on icon "button" at bounding box center [912, 266] width 7 height 8
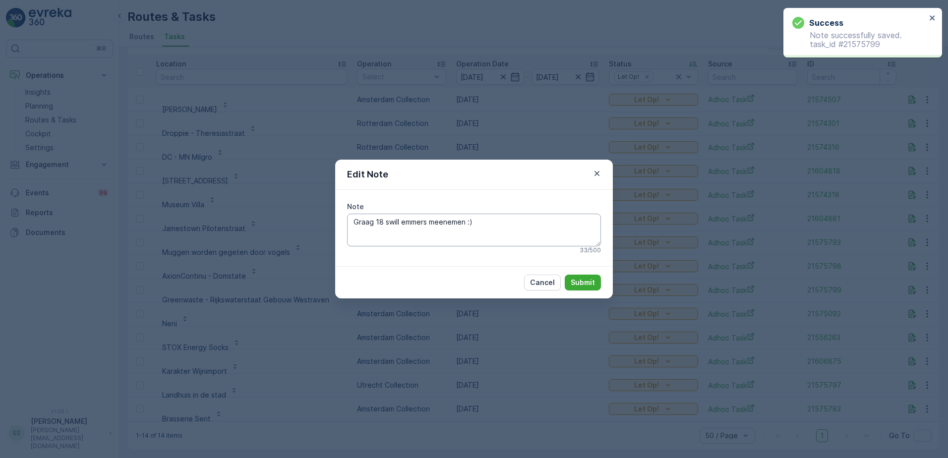
click at [550, 219] on textarea "Graag 18 swill emmers meenemen :)" at bounding box center [474, 230] width 254 height 33
type textarea "Graag 18 swill emmers meenemen :) - - Graag op done zetten als het is gelukt"
click at [592, 280] on p "Submit" at bounding box center [583, 283] width 24 height 10
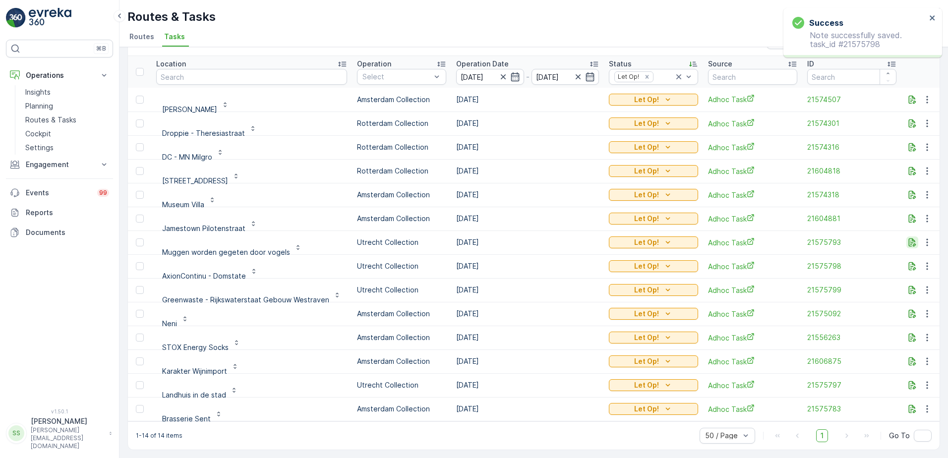
click at [909, 238] on icon "button" at bounding box center [913, 243] width 10 height 10
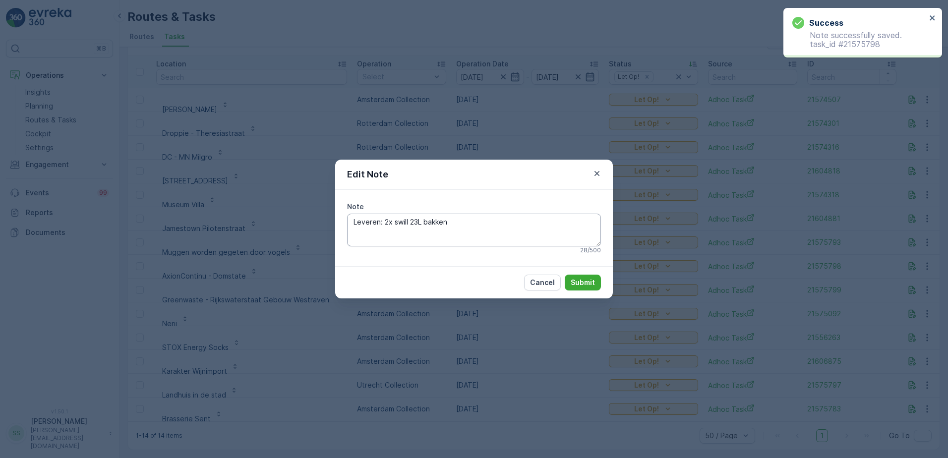
click at [473, 217] on textarea "Leveren: 2x swill 23L bakken" at bounding box center [474, 230] width 254 height 33
type textarea "Leveren: 2x swill 23L bakken - - Graag op done zetten als het is gelukt"
click at [586, 282] on p "Submit" at bounding box center [583, 283] width 24 height 10
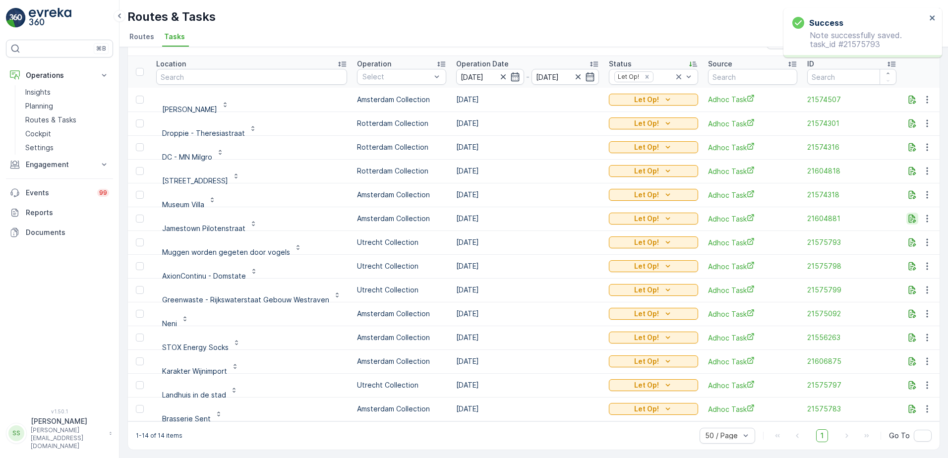
click at [912, 217] on icon "button" at bounding box center [913, 219] width 10 height 10
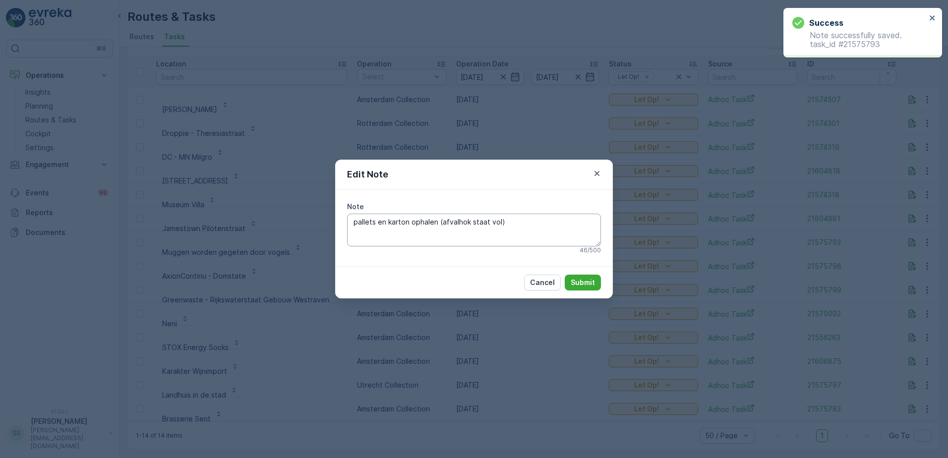
click at [533, 226] on textarea "pallets en karton ophalen (afvalhok staat vol)" at bounding box center [474, 230] width 254 height 33
type textarea "pallets en karton ophalen (afvalhok staat vol) - - Graag op done zetten als het…"
click at [587, 279] on p "Submit" at bounding box center [583, 283] width 24 height 10
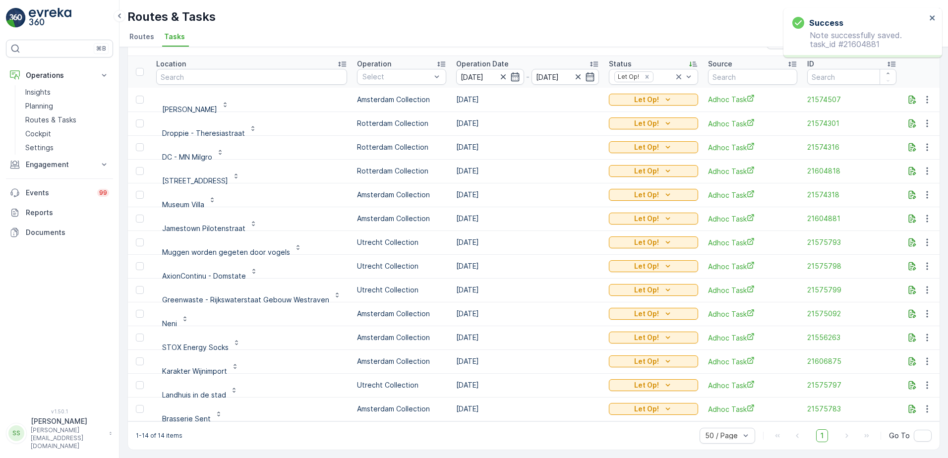
click at [912, 183] on td at bounding box center [921, 195] width 39 height 24
click at [908, 190] on icon "button" at bounding box center [913, 195] width 10 height 10
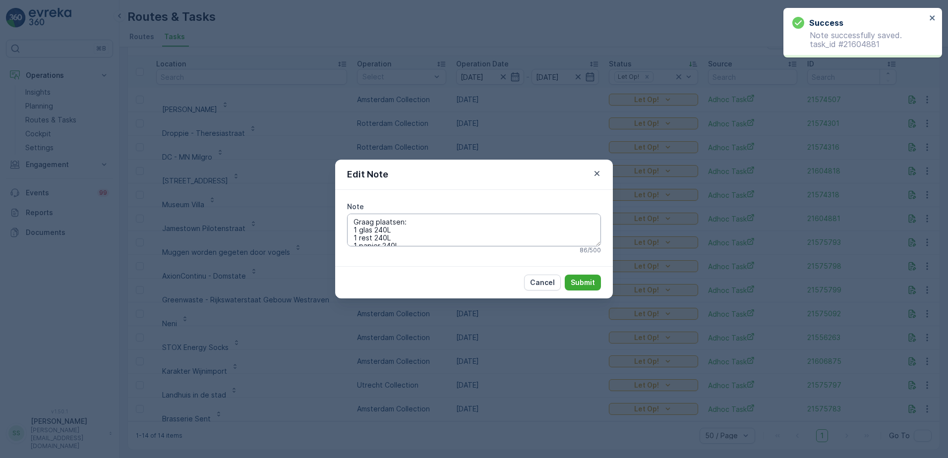
scroll to position [16, 0]
click at [474, 238] on textarea "Graag plaatsen: 1 glas 240L 1 rest 240L 1 papier 240L 1 rol PD 240L en 1 rol Re…" at bounding box center [474, 230] width 254 height 33
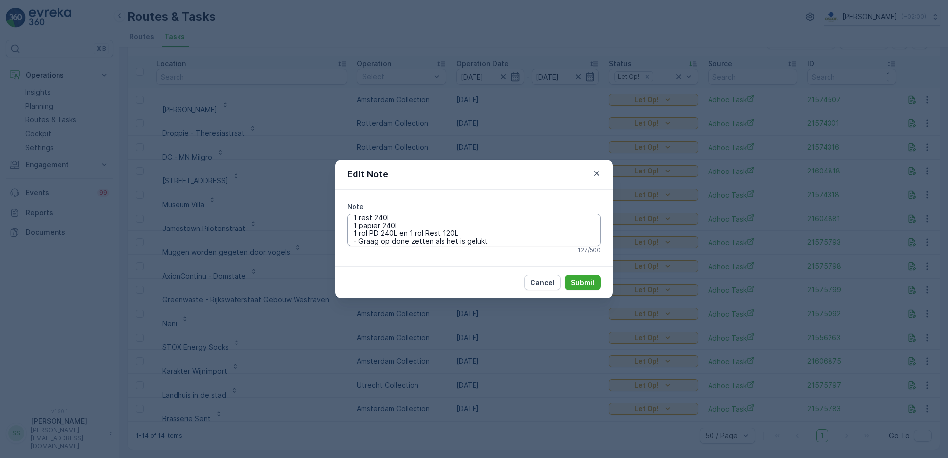
click at [354, 243] on textarea "Graag plaatsen: 1 glas 240L 1 rest 240L 1 papier 240L 1 rol PD 240L en 1 rol Re…" at bounding box center [474, 230] width 254 height 33
type textarea "Graag plaatsen: 1 glas 240L 1 rest 240L 1 papier 240L 1 rol PD 240L en 1 rol Re…"
click at [581, 282] on p "Submit" at bounding box center [583, 283] width 24 height 10
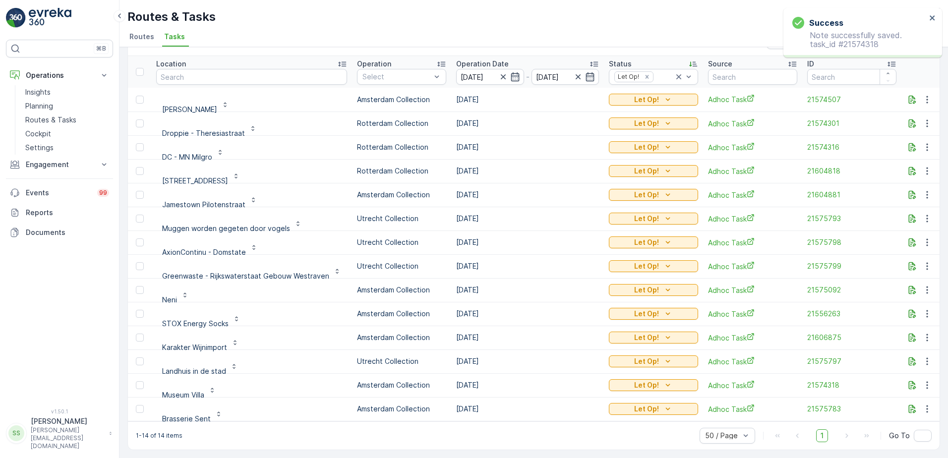
click at [908, 172] on td at bounding box center [921, 171] width 39 height 24
click at [908, 169] on icon "button" at bounding box center [913, 171] width 10 height 10
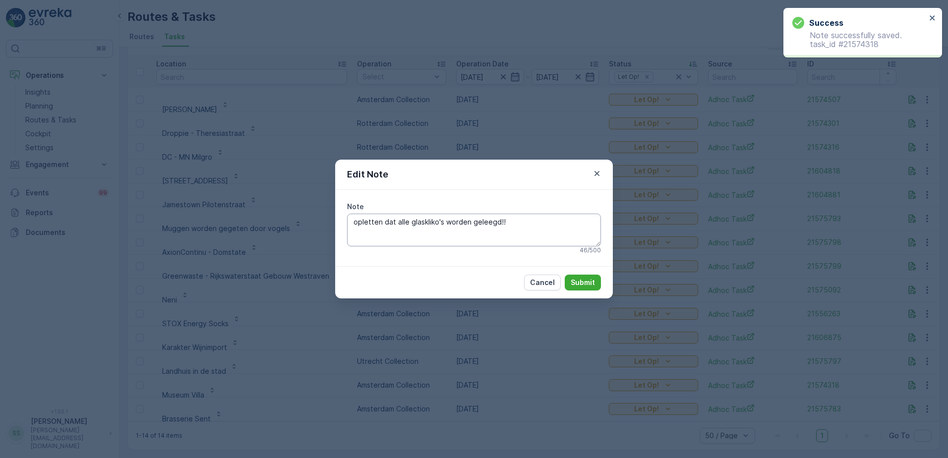
click at [515, 229] on textarea "opletten dat alle glaskliko's worden geleegd!!" at bounding box center [474, 230] width 254 height 33
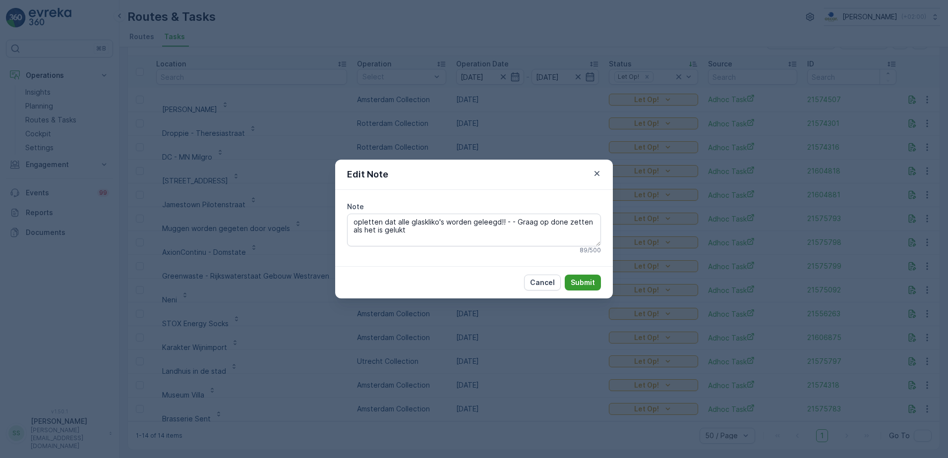
type textarea "opletten dat alle glaskliko's worden geleegd!! - - Graag op done zetten als het…"
click at [586, 281] on p "Submit" at bounding box center [583, 283] width 24 height 10
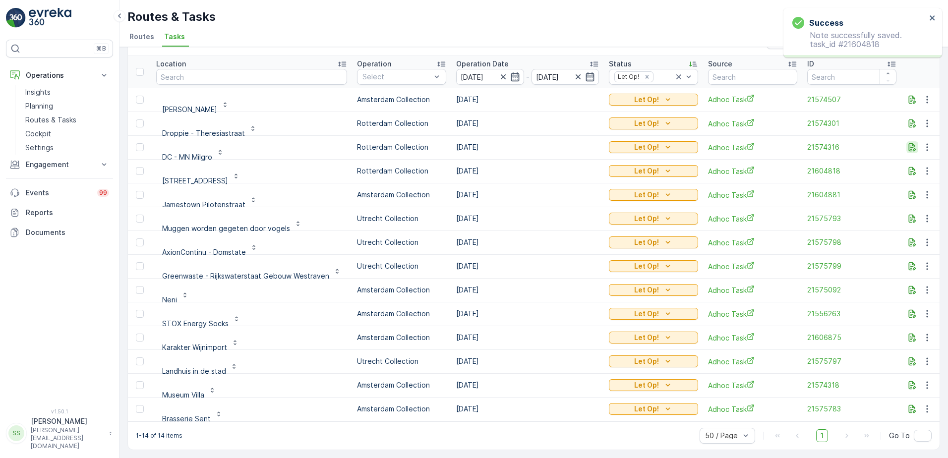
click at [911, 144] on icon "button" at bounding box center [912, 147] width 7 height 8
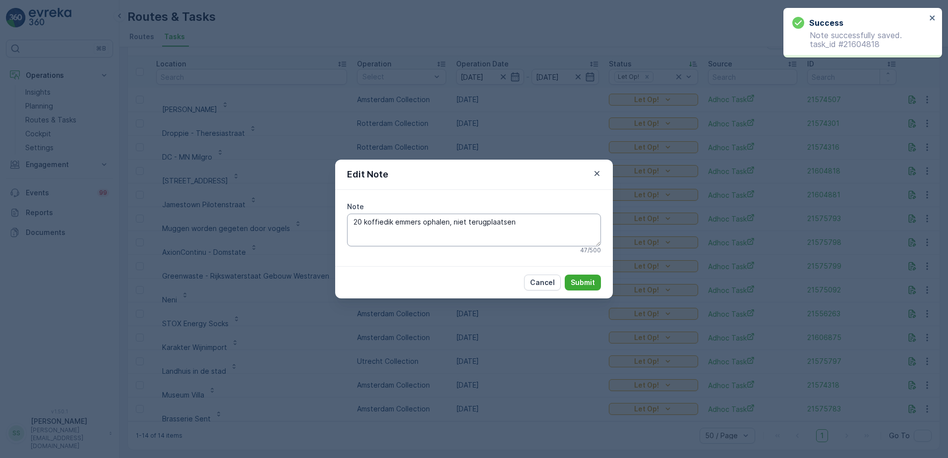
click at [563, 228] on textarea "20 koffiedik emmers ophalen, niet terugplaatsen" at bounding box center [474, 230] width 254 height 33
type textarea "20 koffiedik emmers ophalen, niet terugplaatsen - - Graag op done zetten als he…"
click at [579, 284] on p "Submit" at bounding box center [583, 283] width 24 height 10
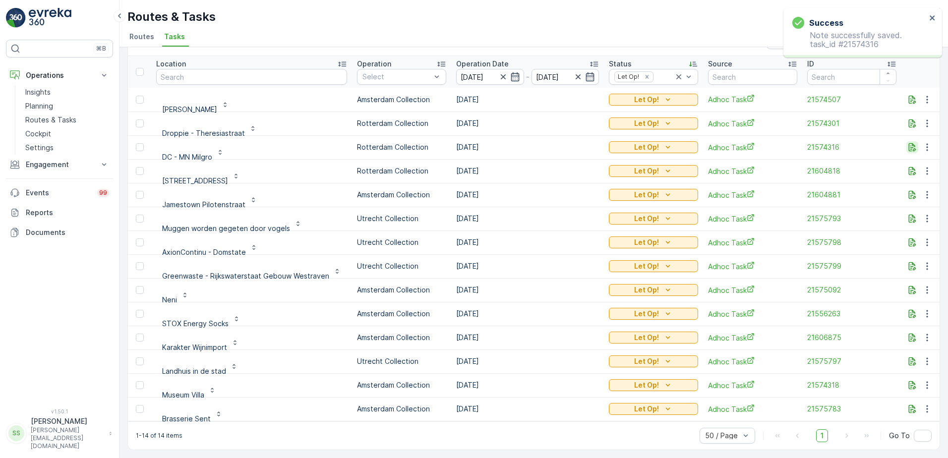
click at [909, 143] on icon "button" at bounding box center [912, 147] width 7 height 8
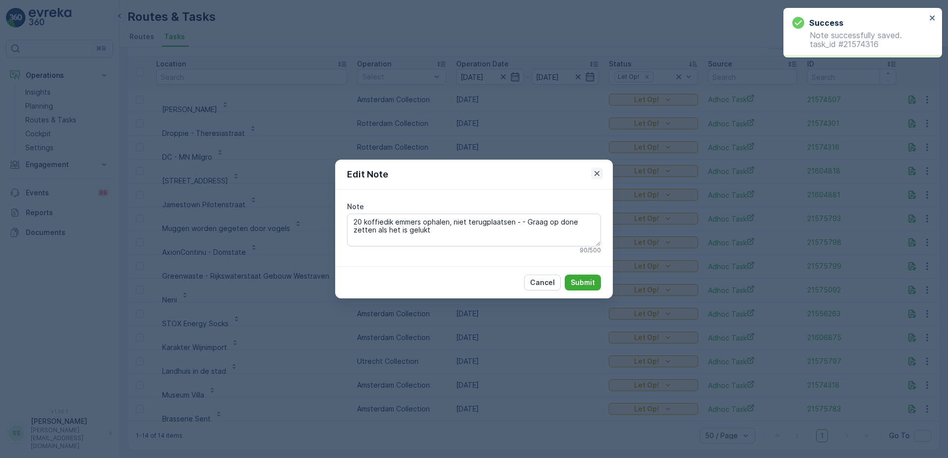
click at [600, 175] on icon "button" at bounding box center [597, 174] width 10 height 10
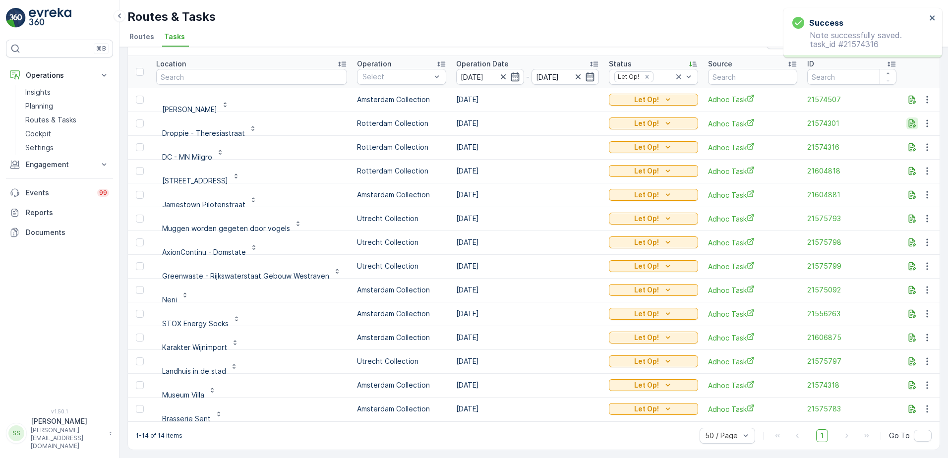
click at [908, 120] on icon "button" at bounding box center [913, 124] width 10 height 10
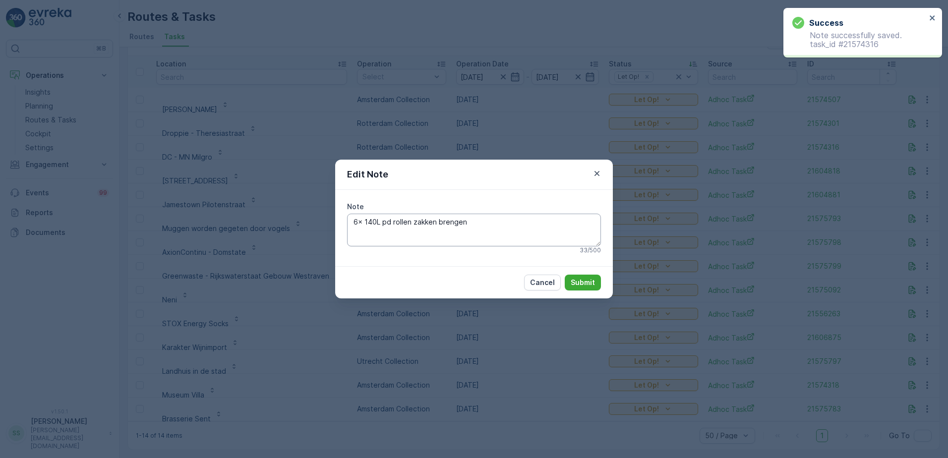
click at [509, 227] on textarea "6x 140L pd rollen zakken brengen" at bounding box center [474, 230] width 254 height 33
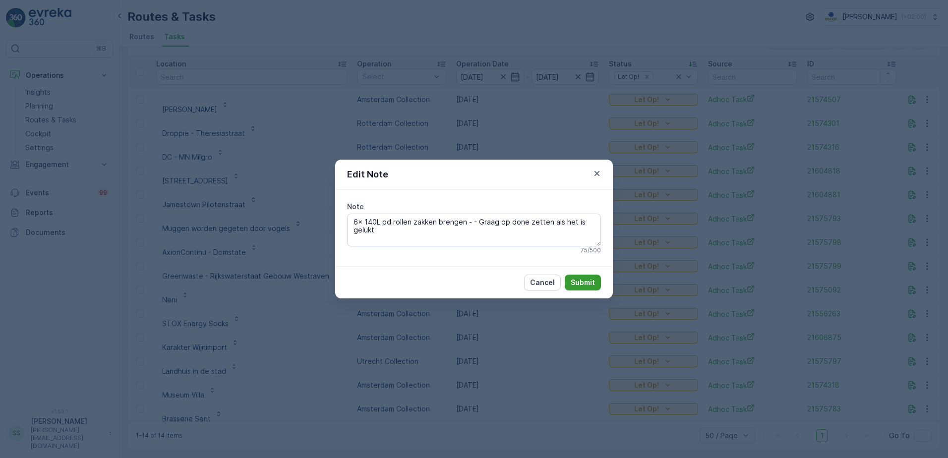
type textarea "6x 140L pd rollen zakken brengen - - Graag op done zetten als het is gelukt"
click at [579, 282] on p "Submit" at bounding box center [583, 283] width 24 height 10
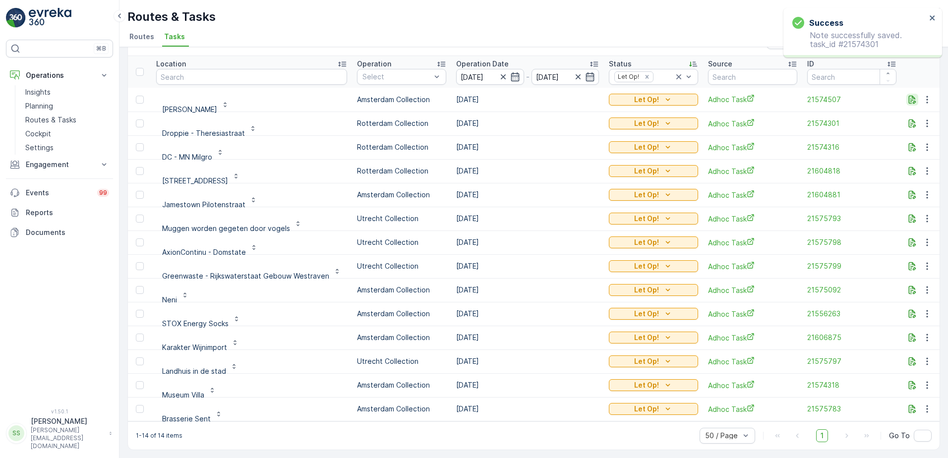
click at [913, 94] on button "button" at bounding box center [913, 100] width 12 height 12
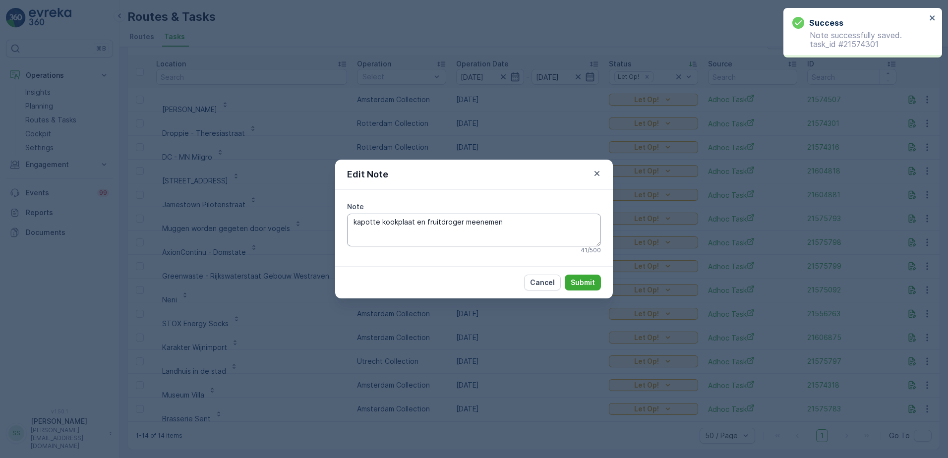
click at [549, 216] on textarea "kapotte kookplaat en fruitdroger meenemen" at bounding box center [474, 230] width 254 height 33
type textarea "kapotte kookplaat en fruitdroger meenemen - - Graag op done zetten als het is g…"
click at [576, 283] on p "Submit" at bounding box center [583, 283] width 24 height 10
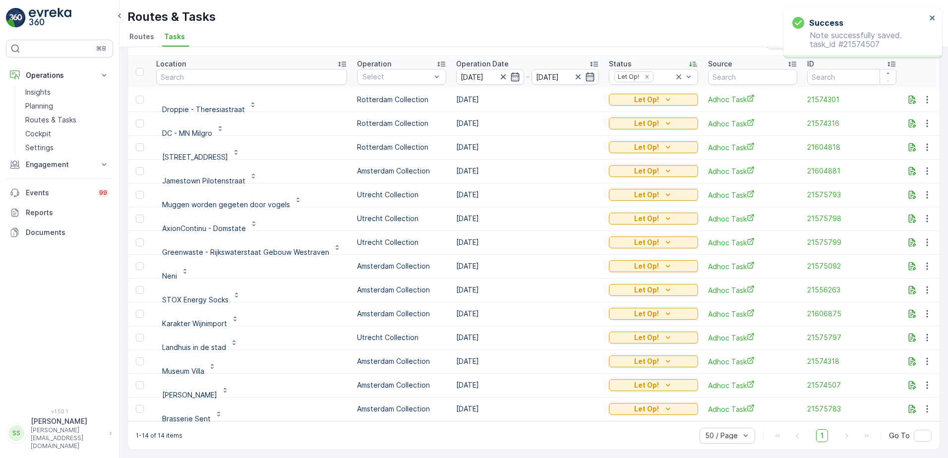
click at [645, 15] on div "Routes & Tasks [PERSON_NAME] ( +02:00 )" at bounding box center [533, 17] width 813 height 18
click at [910, 171] on button "button" at bounding box center [913, 171] width 12 height 12
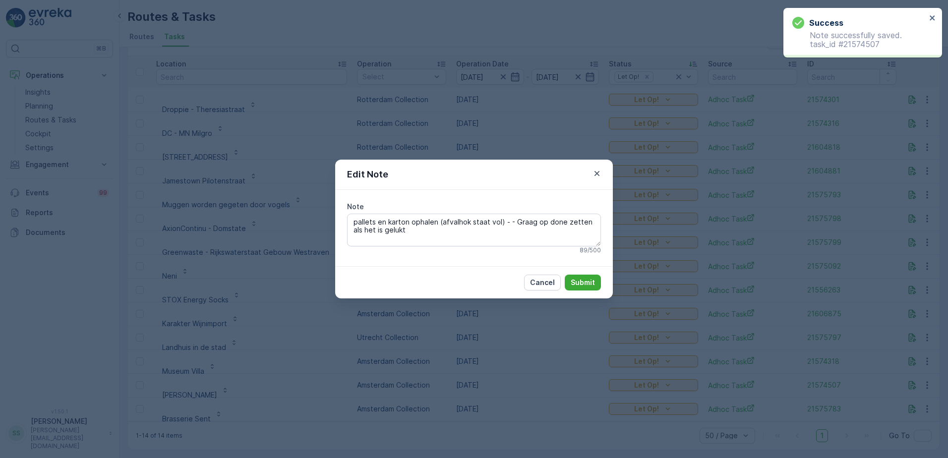
click at [593, 171] on icon "button" at bounding box center [597, 174] width 10 height 10
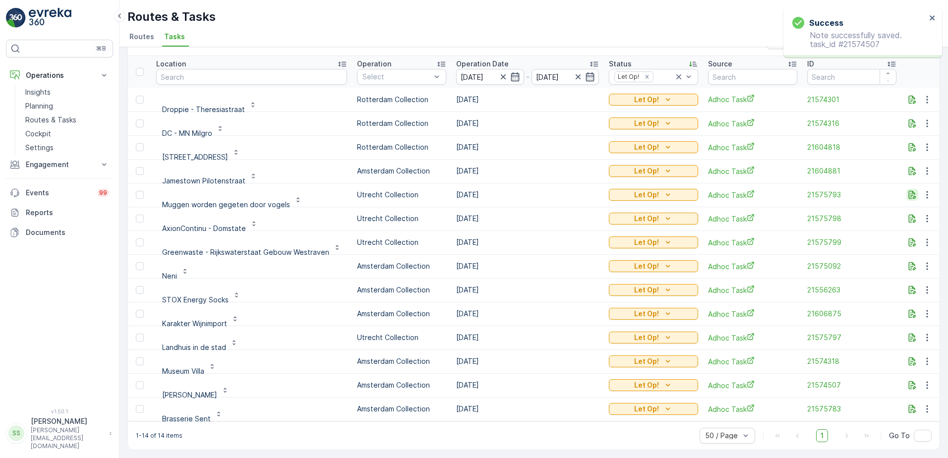
click at [907, 189] on button "button" at bounding box center [913, 195] width 12 height 12
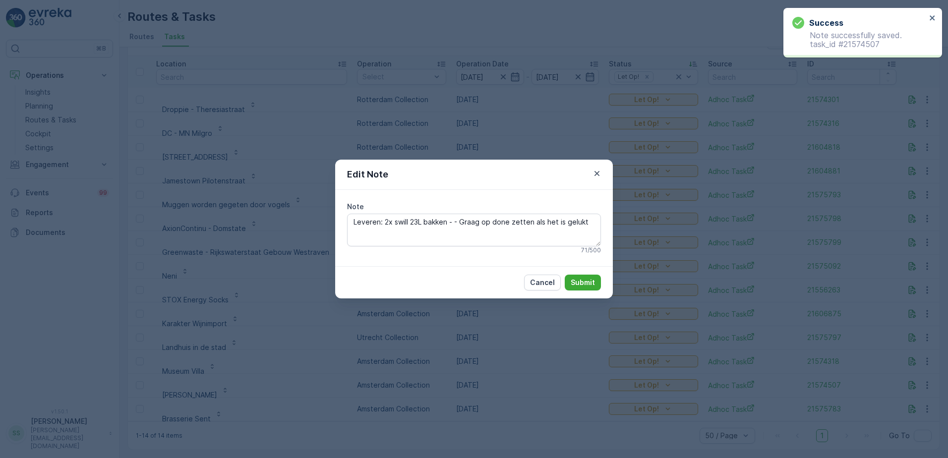
click at [599, 171] on icon "button" at bounding box center [597, 174] width 10 height 10
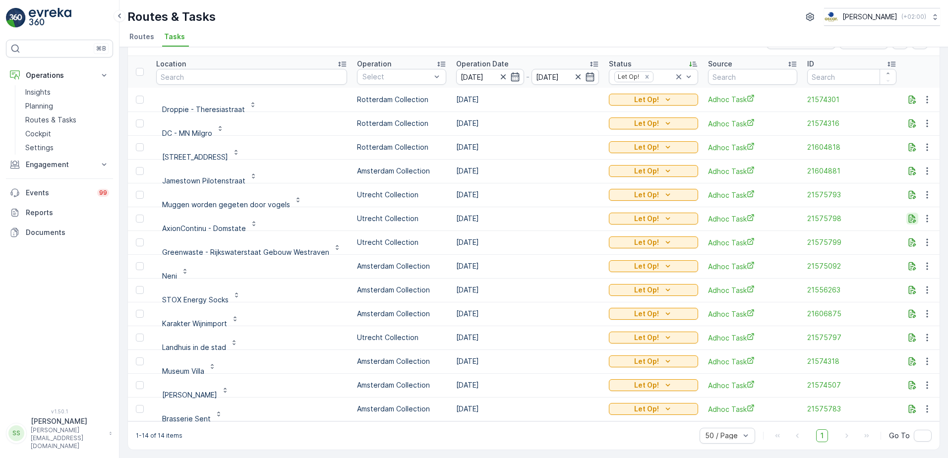
click at [908, 214] on icon "button" at bounding box center [913, 219] width 10 height 10
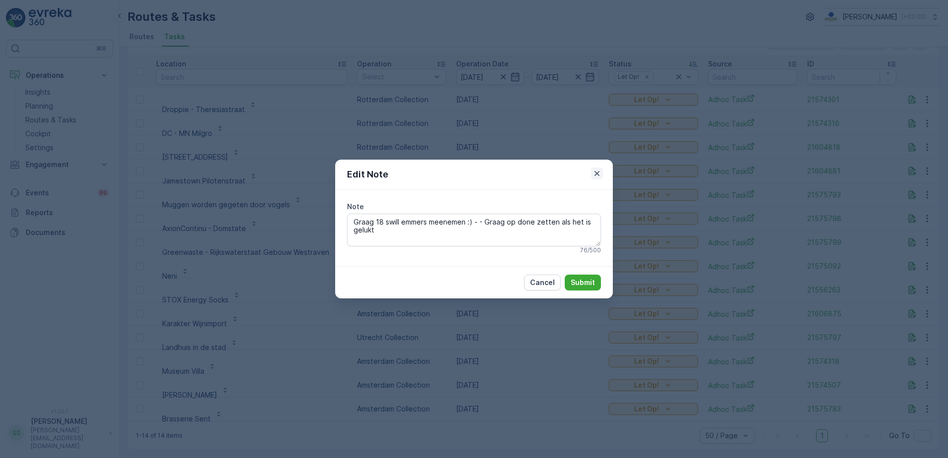
click at [591, 169] on button "button" at bounding box center [597, 174] width 12 height 12
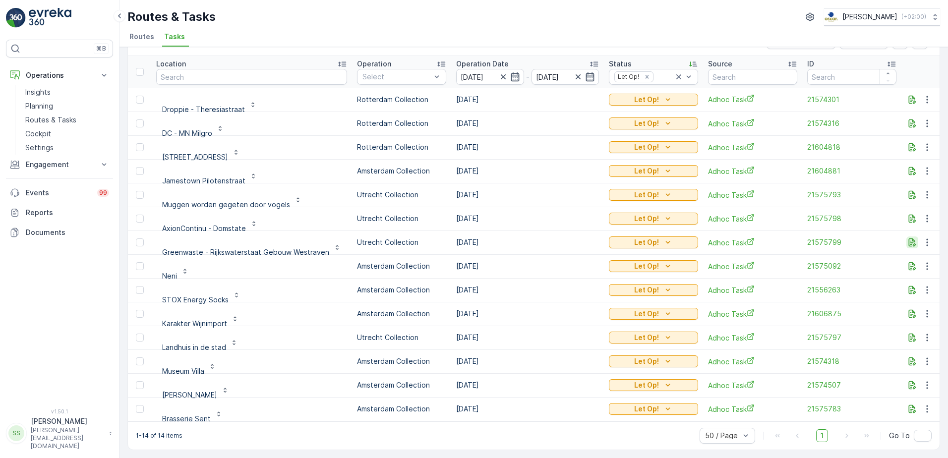
click at [909, 240] on icon "button" at bounding box center [912, 243] width 7 height 8
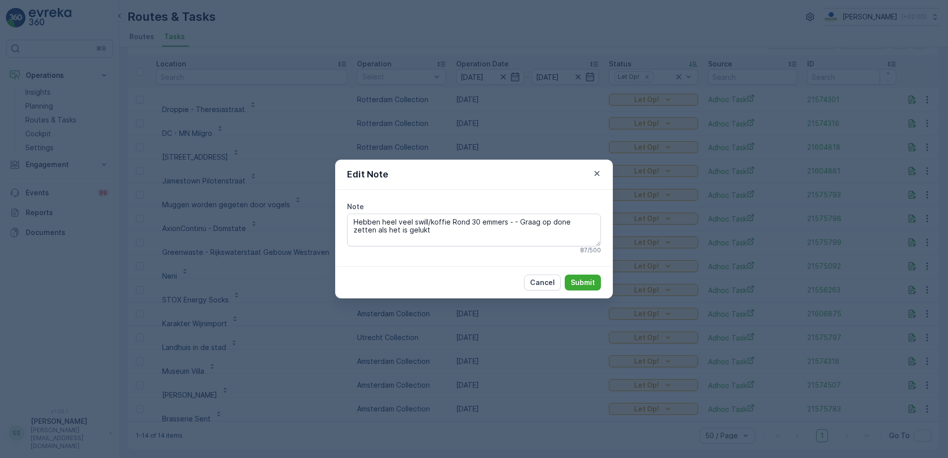
click at [591, 174] on div "Edit Note" at bounding box center [474, 175] width 278 height 30
click at [595, 174] on icon "button" at bounding box center [597, 174] width 10 height 10
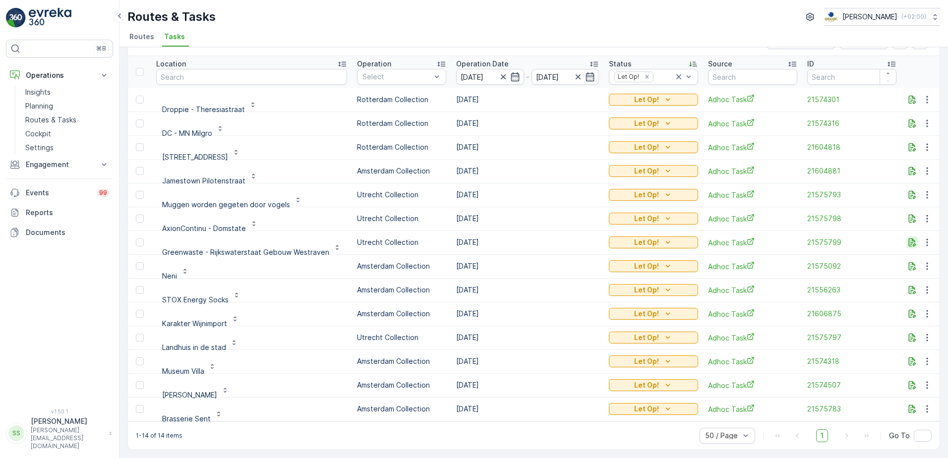
click at [916, 237] on div at bounding box center [922, 243] width 30 height 12
click at [912, 261] on icon "button" at bounding box center [913, 266] width 10 height 10
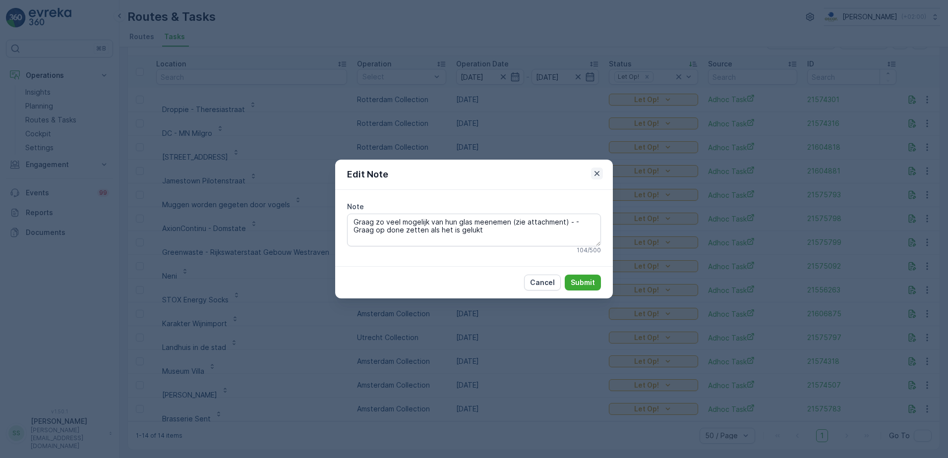
click at [597, 172] on icon "button" at bounding box center [597, 174] width 10 height 10
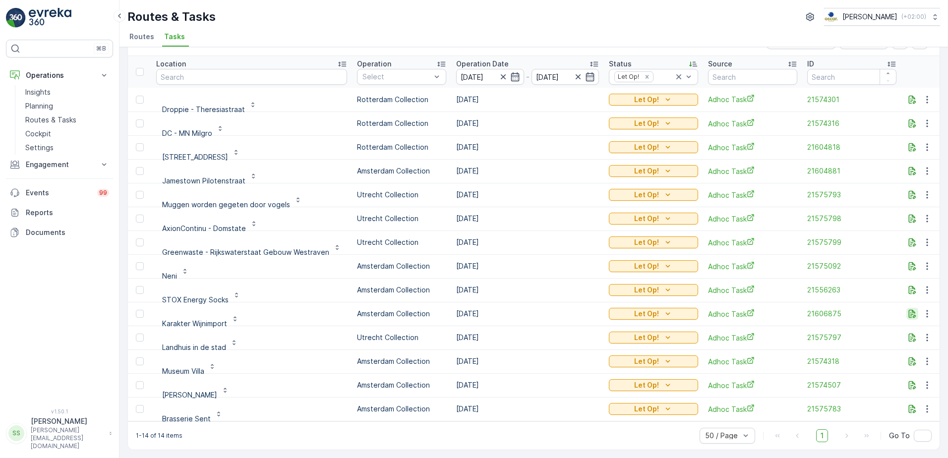
click at [908, 309] on icon "button" at bounding box center [913, 314] width 10 height 10
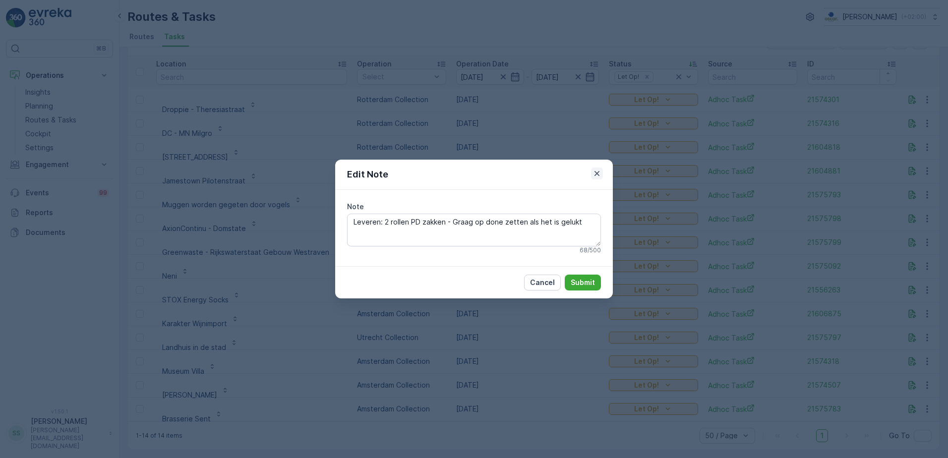
click at [594, 177] on icon "button" at bounding box center [597, 174] width 10 height 10
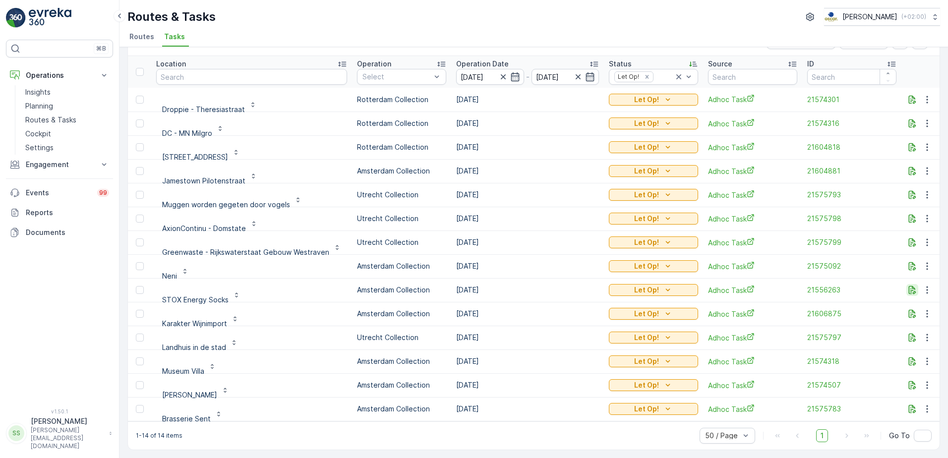
click at [912, 285] on icon "button" at bounding box center [913, 290] width 10 height 10
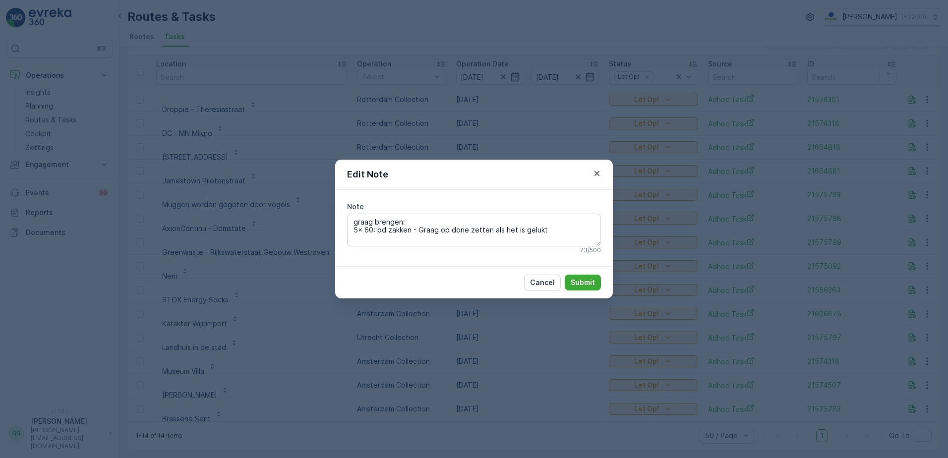
click at [596, 173] on icon "button" at bounding box center [597, 173] width 5 height 5
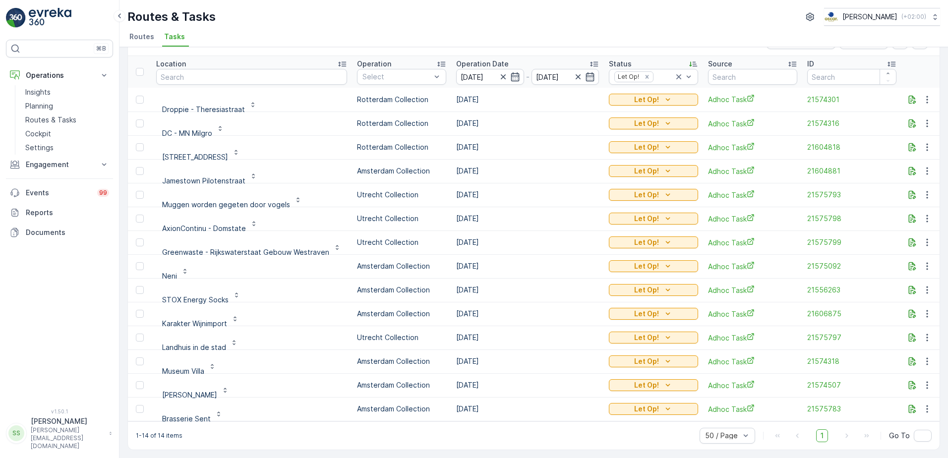
click at [644, 28] on div "Routes & Tasks [PERSON_NAME] ( +02:00 ) Routes Tasks" at bounding box center [534, 23] width 829 height 47
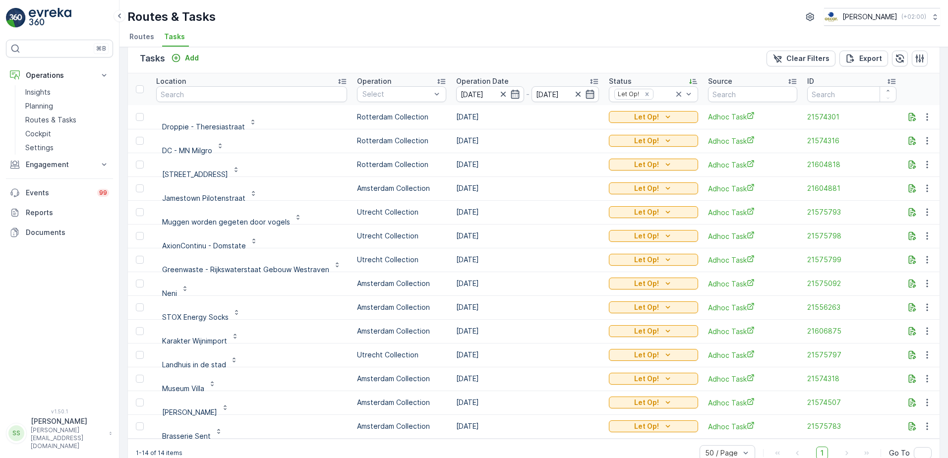
scroll to position [0, 0]
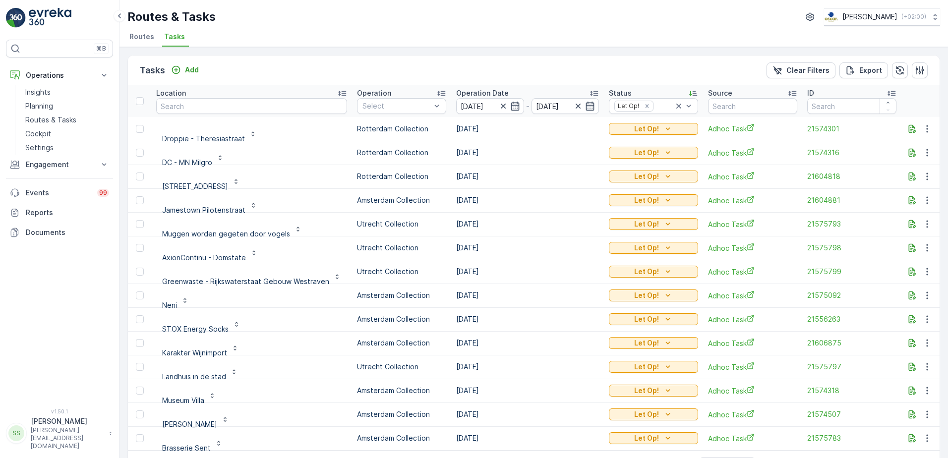
click at [239, 67] on div "Tasks Add Clear Filters Export" at bounding box center [534, 71] width 812 height 30
click at [257, 26] on div "Routes & Tasks [PERSON_NAME] ( +02:00 ) Routes Tasks" at bounding box center [534, 23] width 829 height 47
click at [471, 58] on div "Tasks Add Clear Filters Export" at bounding box center [534, 71] width 812 height 30
click at [135, 31] on li "Routes" at bounding box center [142, 38] width 31 height 17
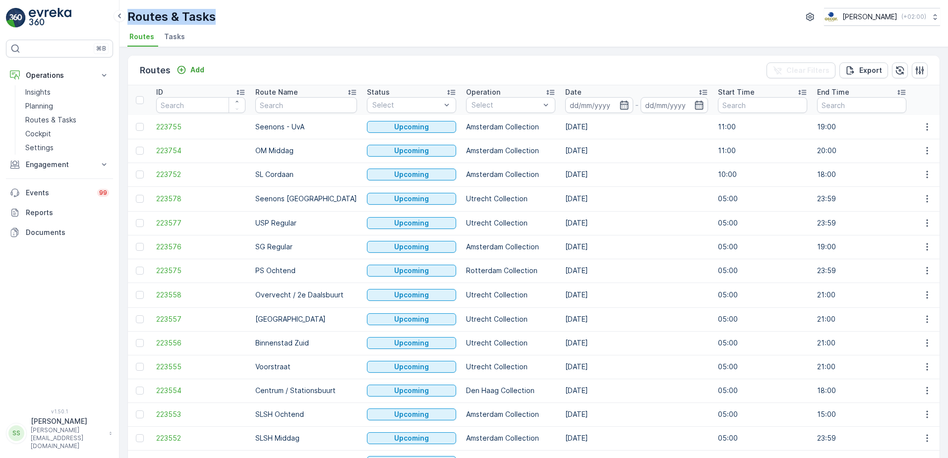
drag, startPoint x: 216, startPoint y: 17, endPoint x: 130, endPoint y: 16, distance: 85.8
click at [130, 16] on div "Routes & Tasks [PERSON_NAME] ( +02:00 )" at bounding box center [533, 17] width 813 height 18
click at [370, 15] on div "Routes & Tasks [PERSON_NAME] ( +02:00 )" at bounding box center [533, 17] width 813 height 18
click at [288, 26] on div "Routes & Tasks [PERSON_NAME] ( +02:00 ) Routes Tasks" at bounding box center [534, 23] width 829 height 47
click at [43, 119] on p "Routes & Tasks" at bounding box center [50, 120] width 51 height 10
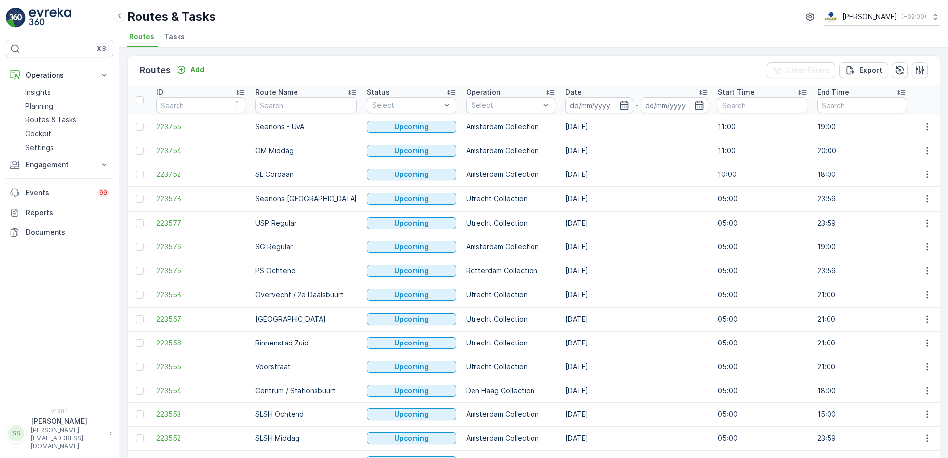
click at [246, 68] on div "Routes Add Clear Filters Export" at bounding box center [534, 71] width 812 height 30
click at [312, 73] on div "Routes Add Clear Filters Export" at bounding box center [534, 71] width 812 height 30
click at [472, 186] on div at bounding box center [476, 188] width 8 height 8
click at [511, 69] on div "Routes Add Clear Filters Export" at bounding box center [534, 71] width 812 height 30
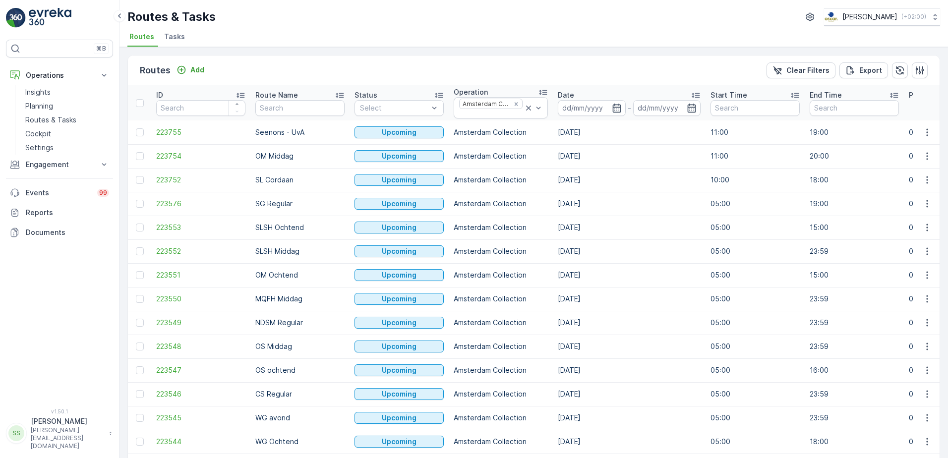
click at [274, 62] on div "Routes Add Clear Filters Export" at bounding box center [534, 71] width 812 height 30
click at [612, 109] on icon "button" at bounding box center [617, 108] width 10 height 10
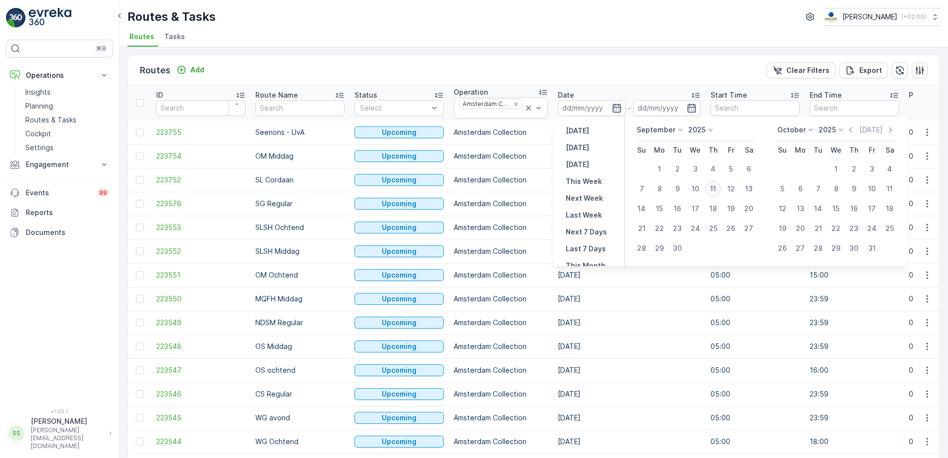
click at [715, 187] on div "11" at bounding box center [713, 189] width 16 height 16
type input "[DATE]"
click at [619, 72] on div "Routes Add Clear Filters Export" at bounding box center [534, 71] width 812 height 30
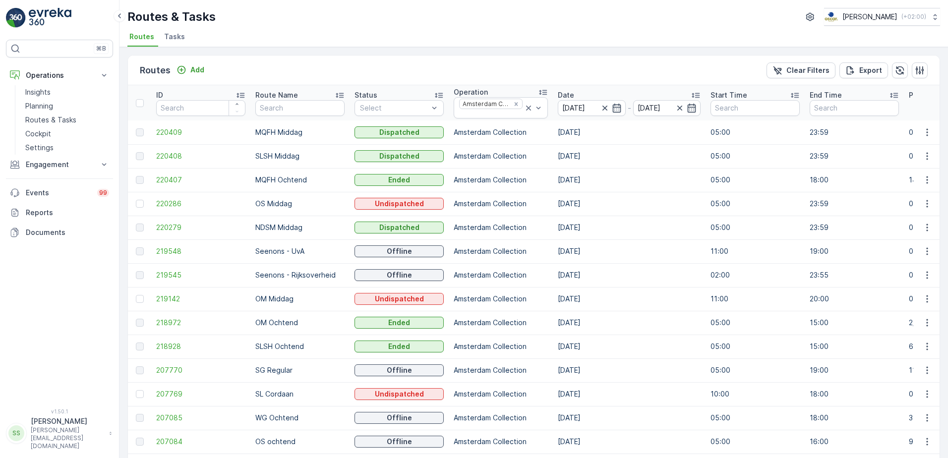
click at [281, 32] on ul "Routes Tasks" at bounding box center [529, 38] width 805 height 17
click at [292, 22] on div "Routes & Tasks [PERSON_NAME] ( +02:00 )" at bounding box center [533, 17] width 813 height 18
click at [191, 17] on p "Routes & Tasks" at bounding box center [171, 17] width 88 height 16
click at [468, 28] on div "Routes & Tasks [PERSON_NAME] ( +02:00 ) Routes Tasks" at bounding box center [534, 23] width 829 height 47
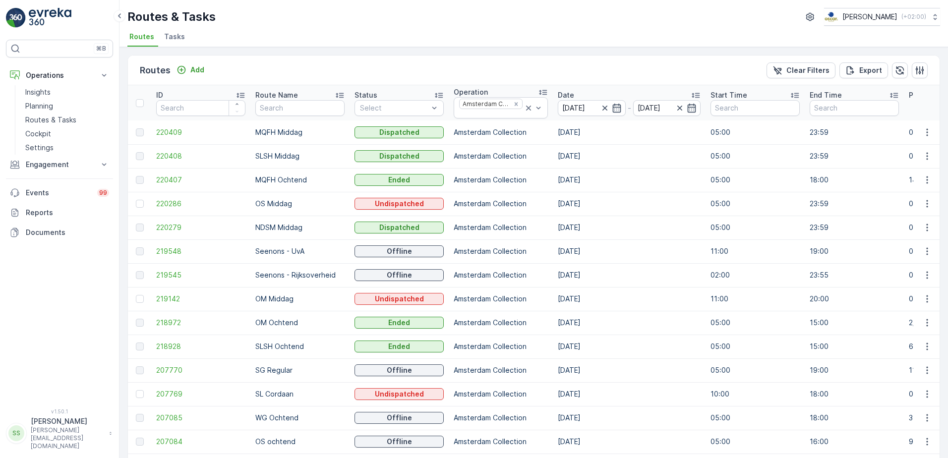
click at [378, 1] on div "Routes & Tasks [PERSON_NAME] ( +02:00 ) Routes Tasks" at bounding box center [534, 23] width 829 height 47
click at [377, 14] on div "Routes & Tasks [PERSON_NAME] ( +02:00 )" at bounding box center [533, 17] width 813 height 18
click at [277, 73] on div "Routes Add Clear Filters Export" at bounding box center [534, 71] width 812 height 30
click at [177, 132] on span "220409" at bounding box center [200, 132] width 89 height 10
click at [515, 103] on icon "Remove Amsterdam Collection" at bounding box center [516, 104] width 7 height 7
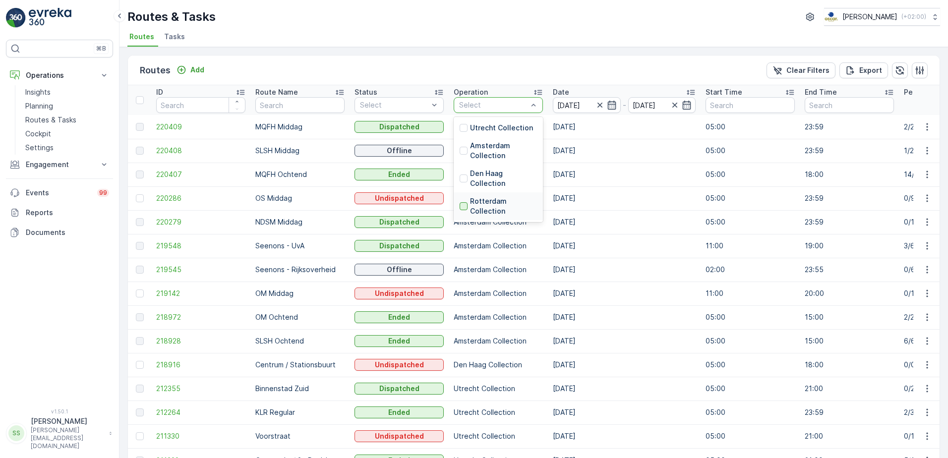
click at [463, 207] on div at bounding box center [464, 206] width 8 height 8
click at [494, 61] on div "Routes Add Clear Filters Export" at bounding box center [534, 71] width 812 height 30
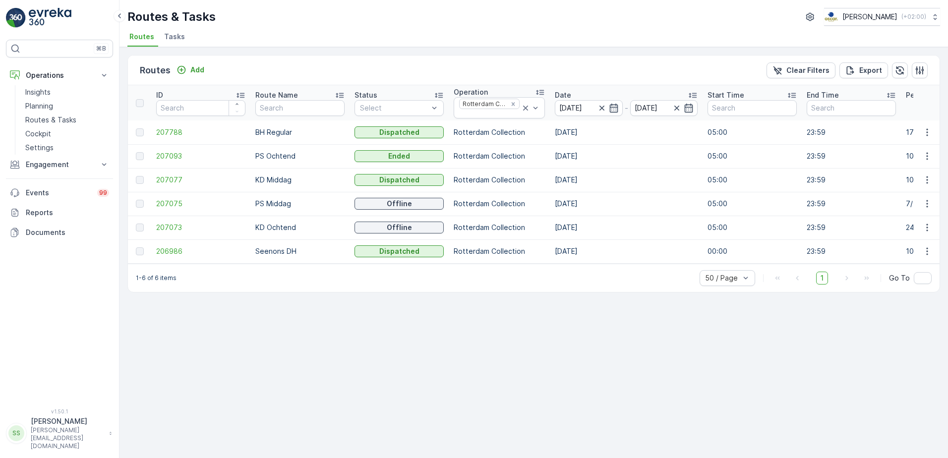
click at [491, 63] on div "Routes Add Clear Filters Export" at bounding box center [534, 71] width 812 height 30
click at [272, 198] on td "PS Middag" at bounding box center [299, 204] width 99 height 24
click at [166, 206] on span "207075" at bounding box center [200, 204] width 89 height 10
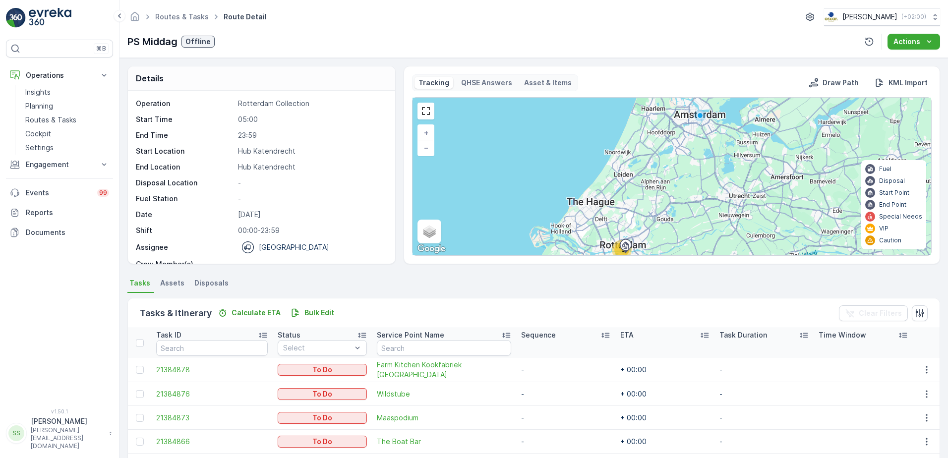
click at [367, 198] on p "-" at bounding box center [311, 199] width 147 height 10
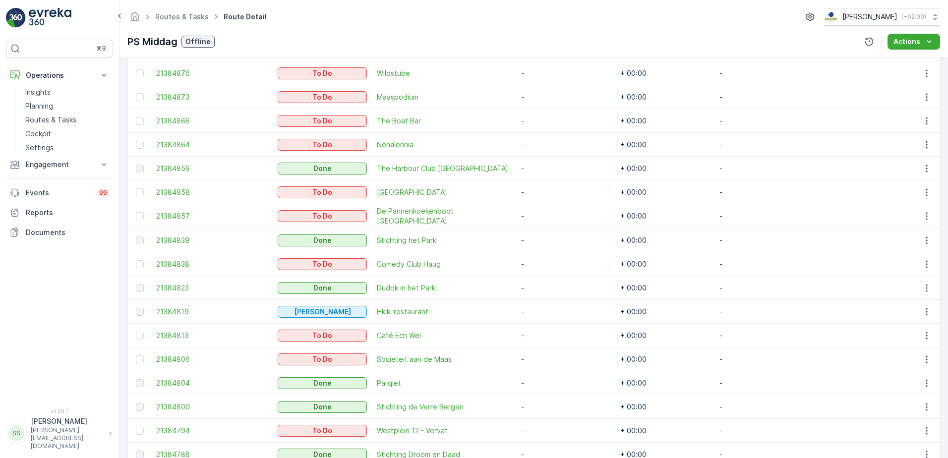
scroll to position [271, 0]
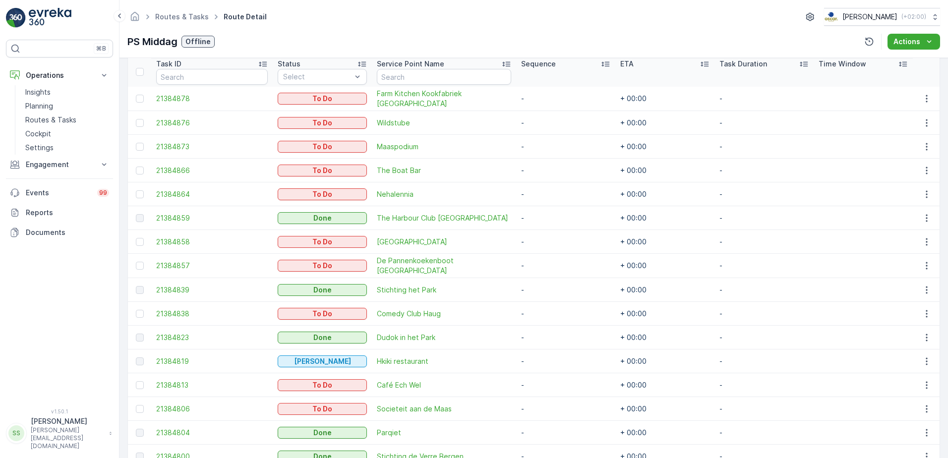
click at [367, 28] on div "Routes & Tasks Route Detail Oscar Circulair ( +02:00 ) PS Middag Offline Actions" at bounding box center [534, 29] width 829 height 58
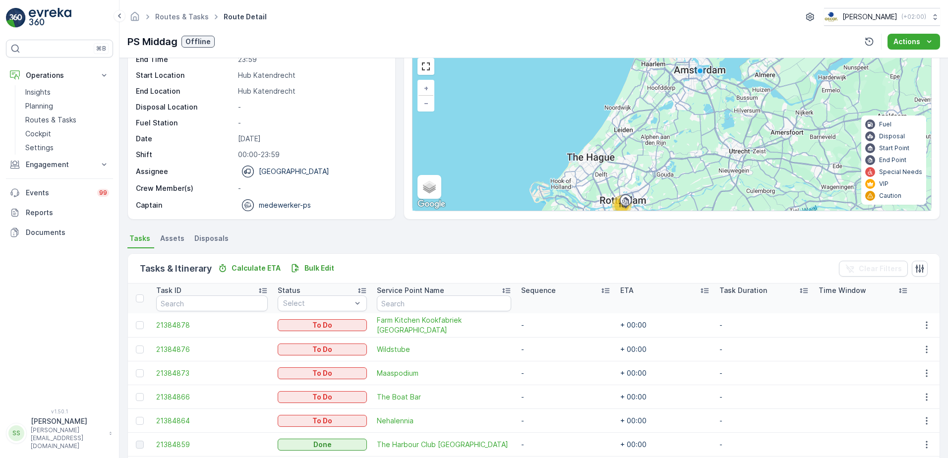
scroll to position [0, 0]
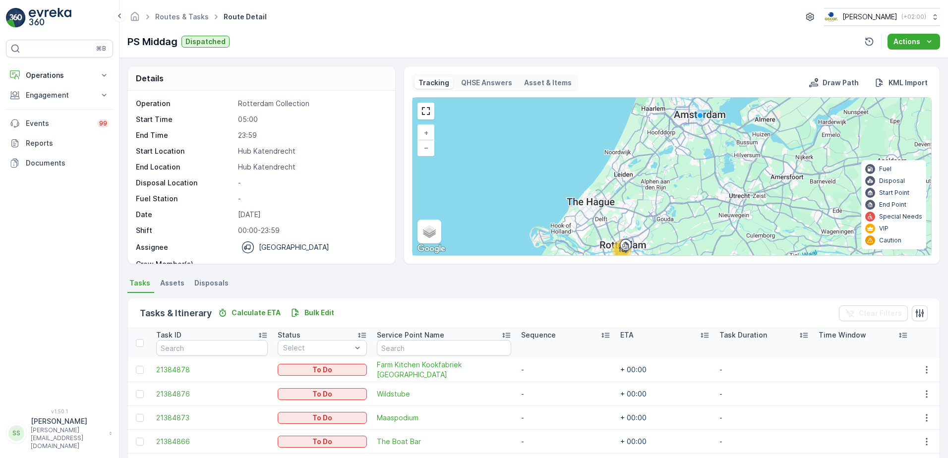
click at [409, 2] on div "Routes & Tasks Route Detail [PERSON_NAME] ( +02:00 ) PS Middag Dispatched Actio…" at bounding box center [534, 29] width 829 height 58
click at [182, 17] on link "Routes & Tasks" at bounding box center [182, 16] width 54 height 8
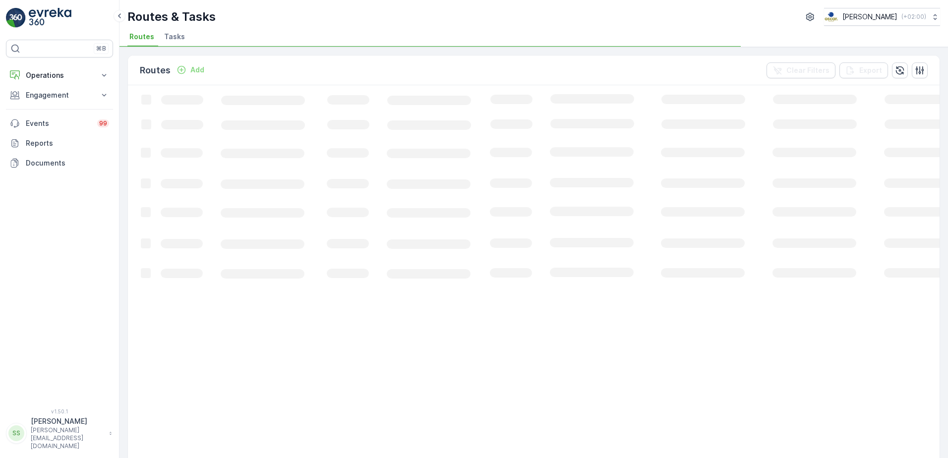
click at [314, 17] on div "Routes & Tasks [PERSON_NAME] ( +02:00 )" at bounding box center [533, 17] width 813 height 18
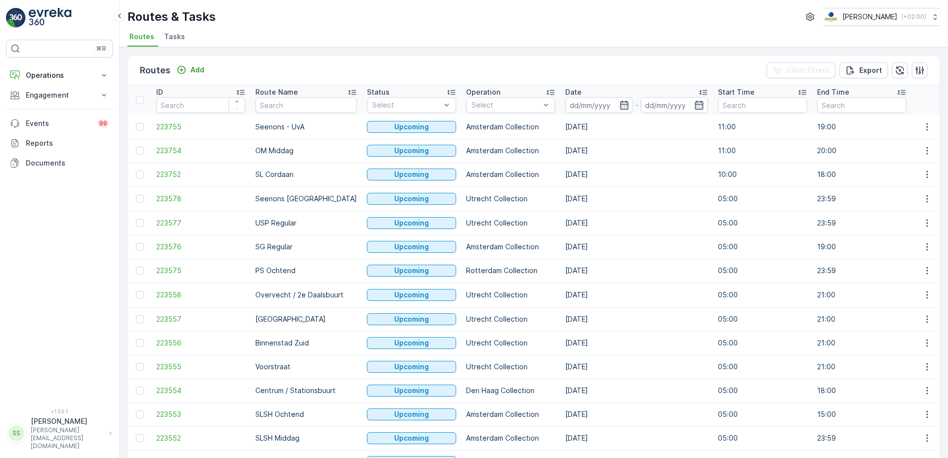
click at [290, 23] on div "Routes & Tasks [PERSON_NAME] ( +02:00 )" at bounding box center [533, 17] width 813 height 18
click at [317, 28] on div "Routes & Tasks [PERSON_NAME] ( +02:00 ) Routes Tasks" at bounding box center [534, 23] width 829 height 47
click at [258, 33] on ul "Routes Tasks" at bounding box center [529, 38] width 805 height 17
click at [56, 71] on p "Operations" at bounding box center [59, 75] width 67 height 10
drag, startPoint x: 320, startPoint y: 65, endPoint x: 224, endPoint y: 59, distance: 96.9
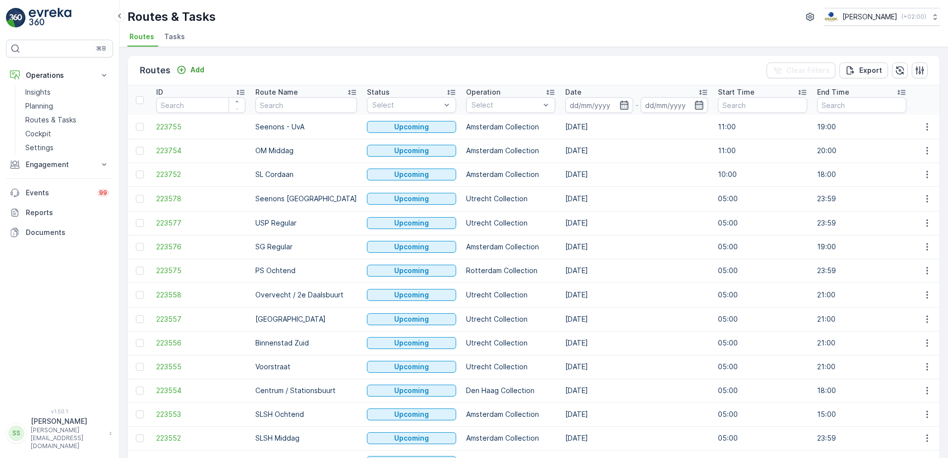
click at [320, 65] on div "Routes Add Clear Filters Export" at bounding box center [534, 71] width 812 height 30
click at [171, 33] on span "Tasks" at bounding box center [174, 37] width 21 height 10
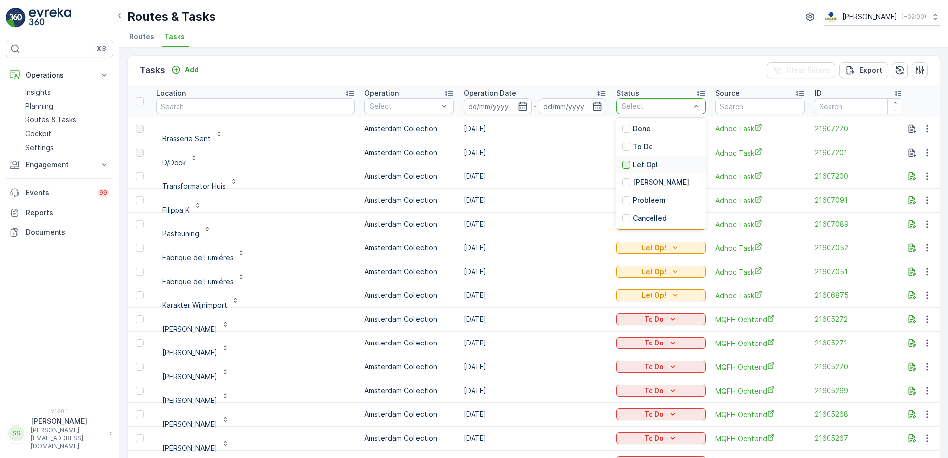
click at [622, 162] on div at bounding box center [626, 165] width 8 height 8
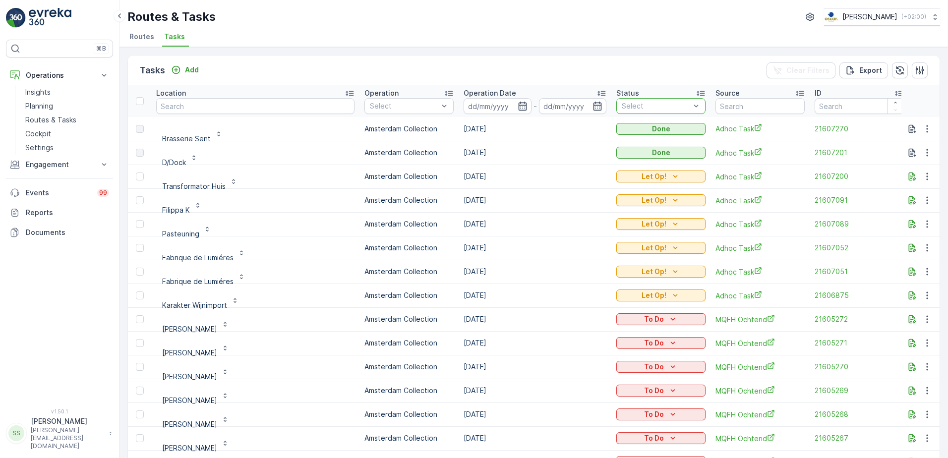
click at [652, 56] on div "Tasks Add Clear Filters Export" at bounding box center [534, 71] width 812 height 30
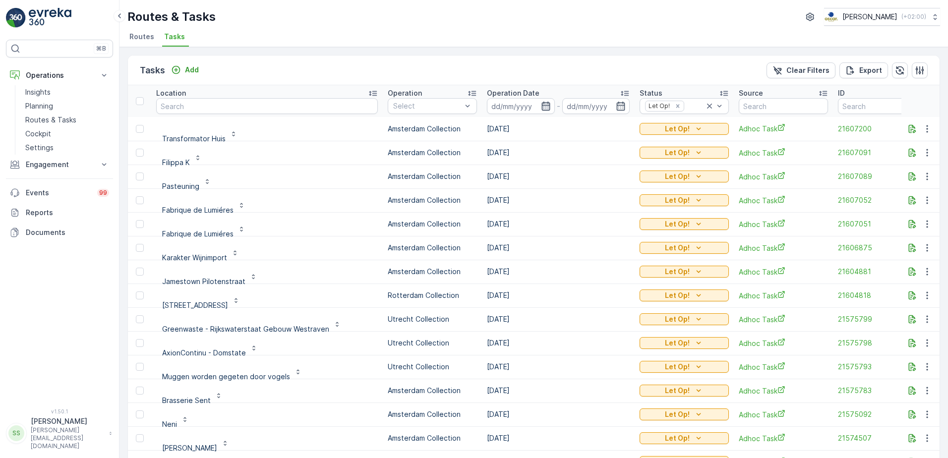
click at [541, 107] on icon "button" at bounding box center [546, 106] width 10 height 10
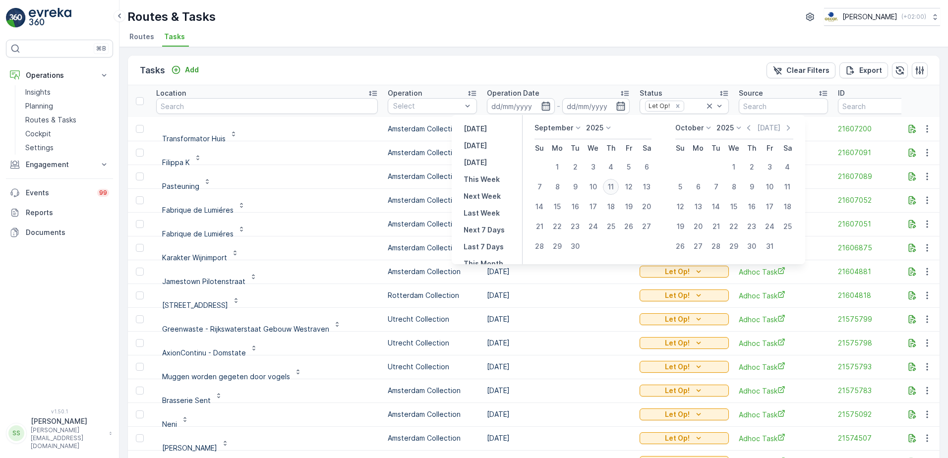
click at [616, 187] on div "11" at bounding box center [611, 187] width 16 height 16
type input "[DATE]"
click at [586, 66] on div "Tasks Add Clear Filters Export" at bounding box center [534, 71] width 812 height 30
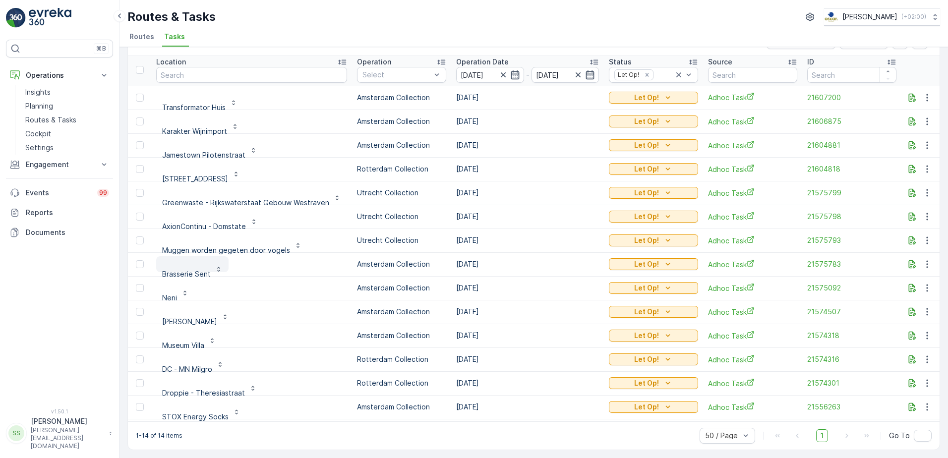
scroll to position [2, 0]
click at [500, 69] on icon "button" at bounding box center [503, 74] width 10 height 10
click at [573, 69] on icon "button" at bounding box center [578, 74] width 10 height 10
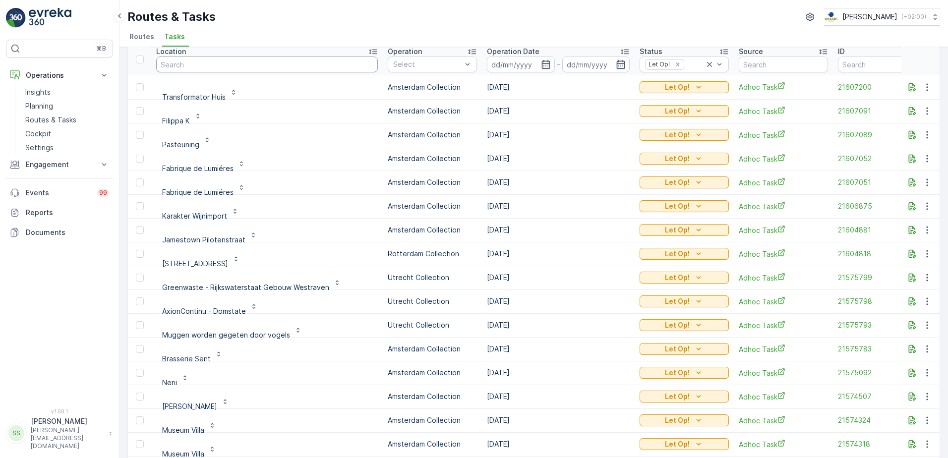
click at [212, 61] on input "text" at bounding box center [267, 65] width 222 height 16
type input "fabri"
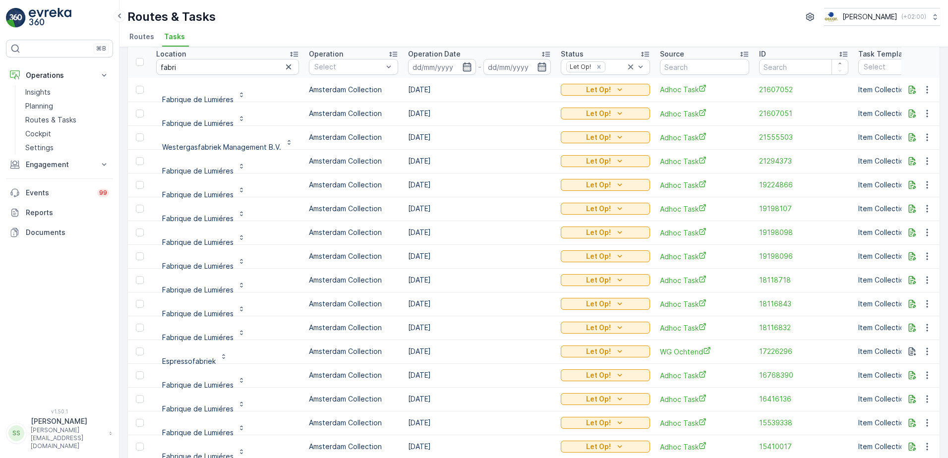
click at [268, 10] on div "Routes & Tasks [PERSON_NAME] ( +02:00 )" at bounding box center [533, 17] width 813 height 18
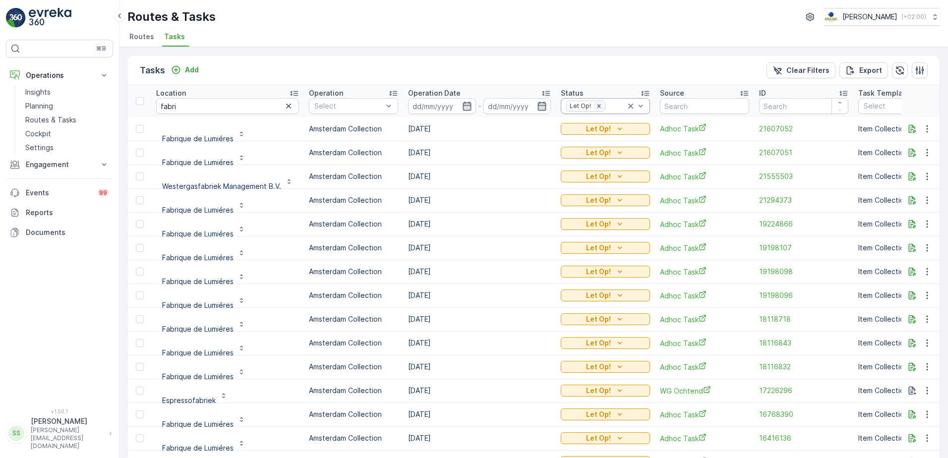
click at [596, 105] on icon "Remove Let Op!" at bounding box center [599, 106] width 7 height 7
click at [530, 69] on div "Tasks Add Clear Filters Export" at bounding box center [534, 71] width 812 height 30
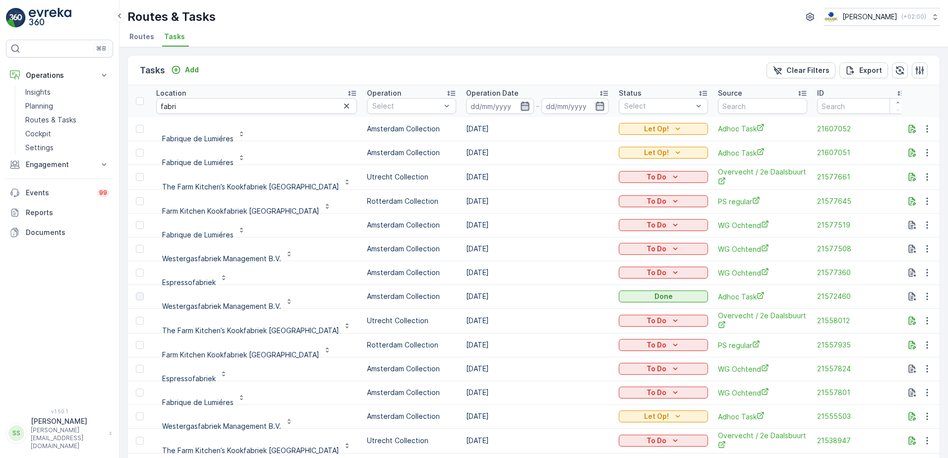
click at [521, 106] on icon "button" at bounding box center [525, 106] width 8 height 9
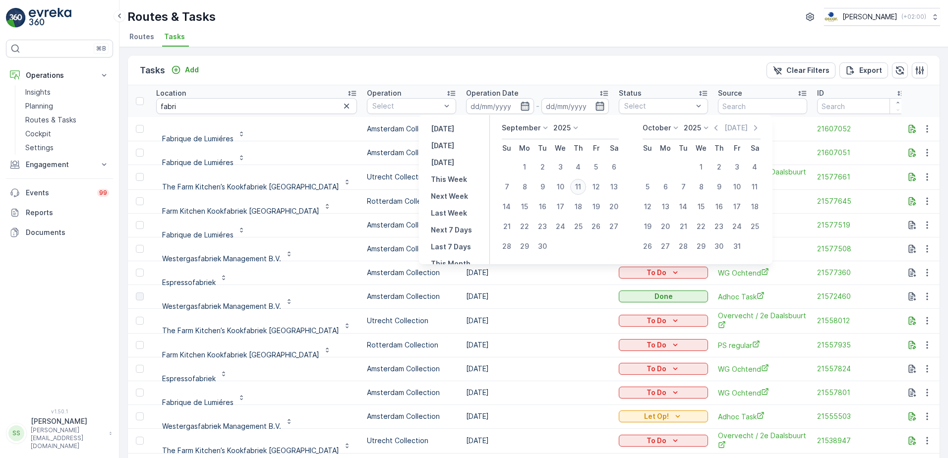
click at [577, 184] on div "11" at bounding box center [578, 187] width 16 height 16
type input "[DATE]"
click at [567, 77] on div "Tasks Add Clear Filters Export" at bounding box center [534, 71] width 812 height 30
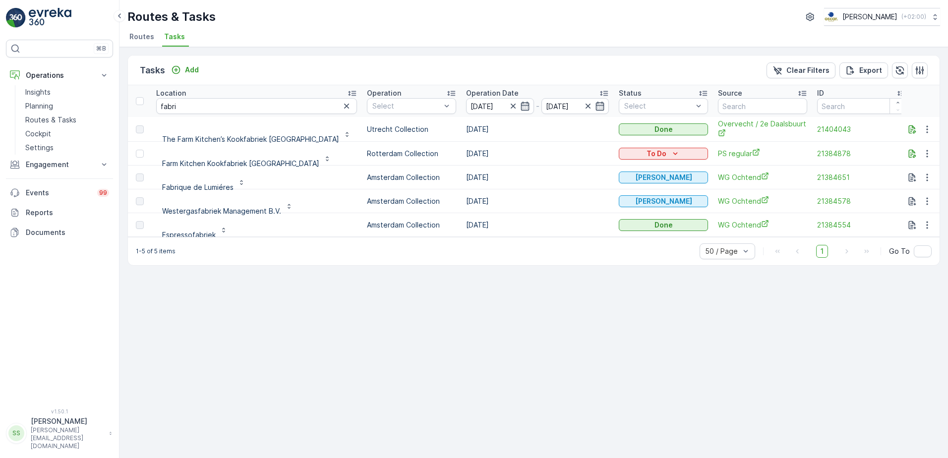
click at [252, 61] on div "Tasks Add Clear Filters Export" at bounding box center [534, 71] width 812 height 30
click at [196, 69] on p "Add" at bounding box center [192, 70] width 14 height 10
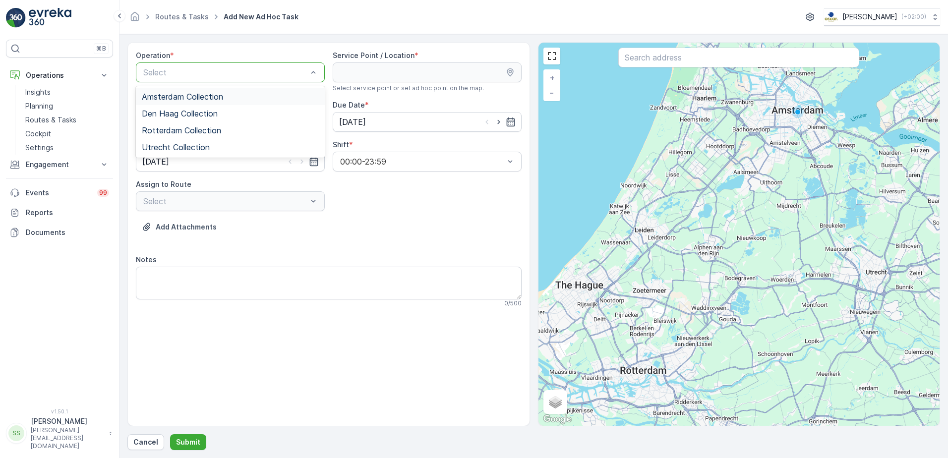
click at [180, 101] on span "Amsterdam Collection" at bounding box center [182, 96] width 81 height 9
click at [372, 212] on div "Operation * option Amsterdam Collection, selected. Amsterdam Collection Service…" at bounding box center [329, 183] width 386 height 265
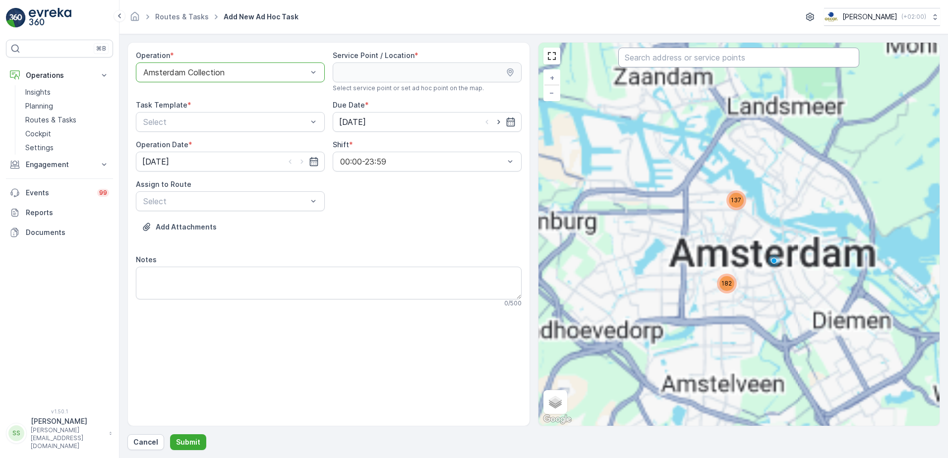
click at [662, 60] on input "text" at bounding box center [738, 58] width 241 height 20
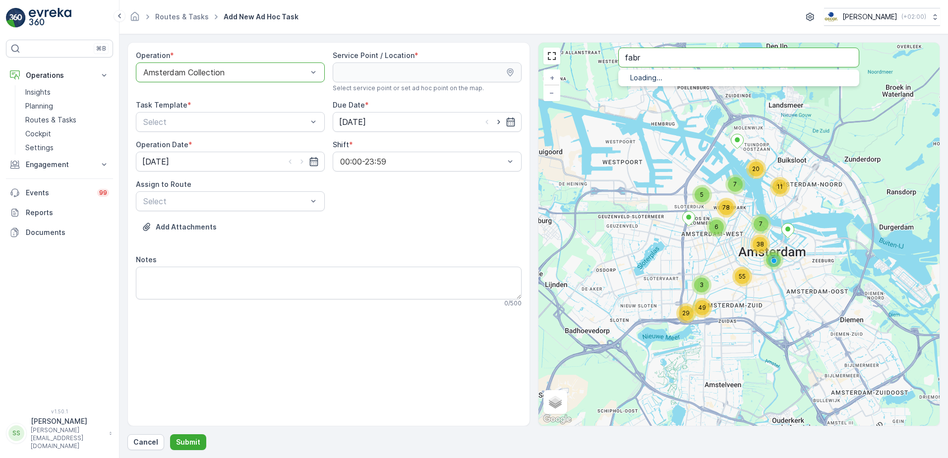
type input "fabr"
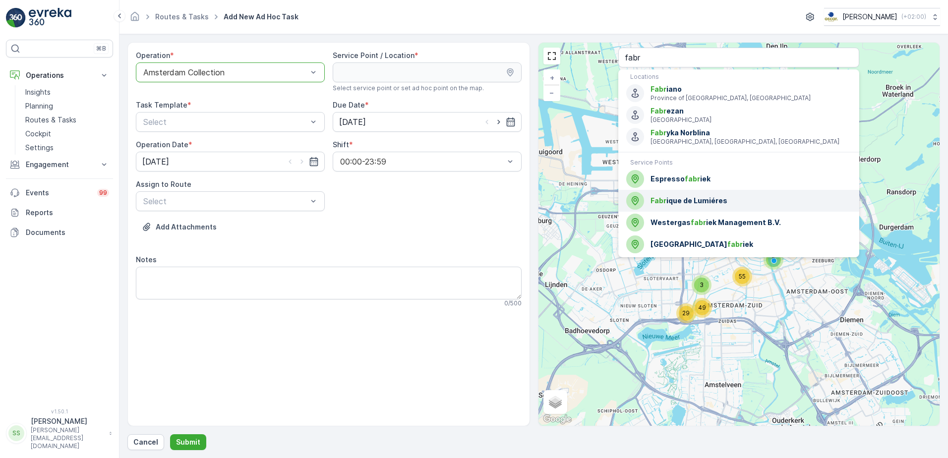
click at [681, 198] on span "Fabr ique de Lumiéres" at bounding box center [751, 201] width 201 height 10
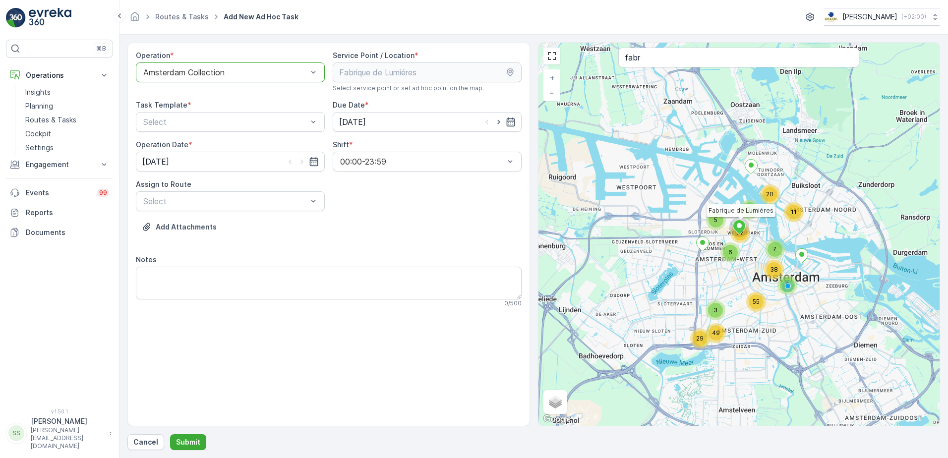
click at [356, 224] on div "Add Attachments" at bounding box center [329, 233] width 386 height 28
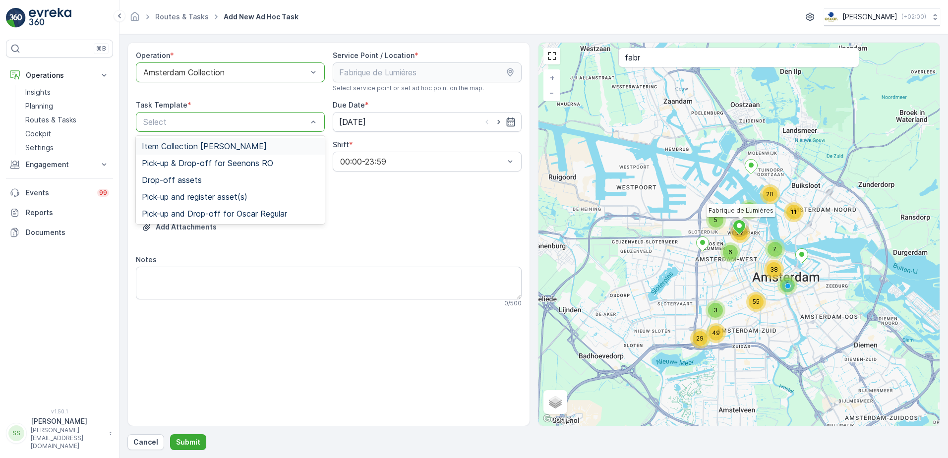
click at [186, 141] on div "Item Collection [PERSON_NAME]" at bounding box center [230, 146] width 189 height 17
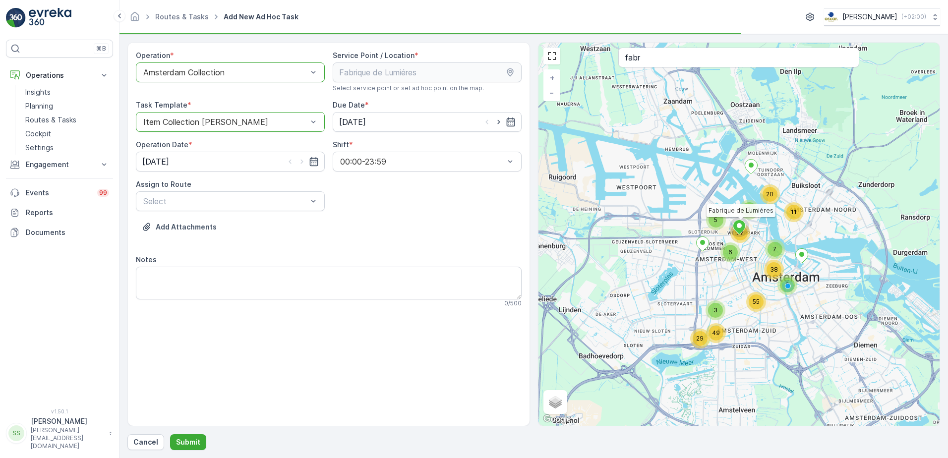
click at [446, 223] on div "Operation * option Amsterdam Collection, selected. Amsterdam Collection Service…" at bounding box center [329, 183] width 386 height 265
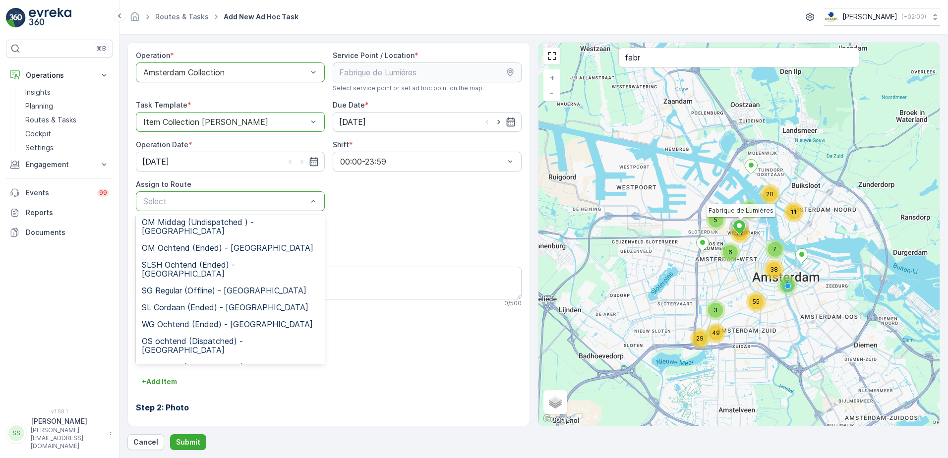
scroll to position [184, 0]
click at [159, 430] on span "WG avond (Undispatched ) - Amsterdam" at bounding box center [230, 439] width 177 height 18
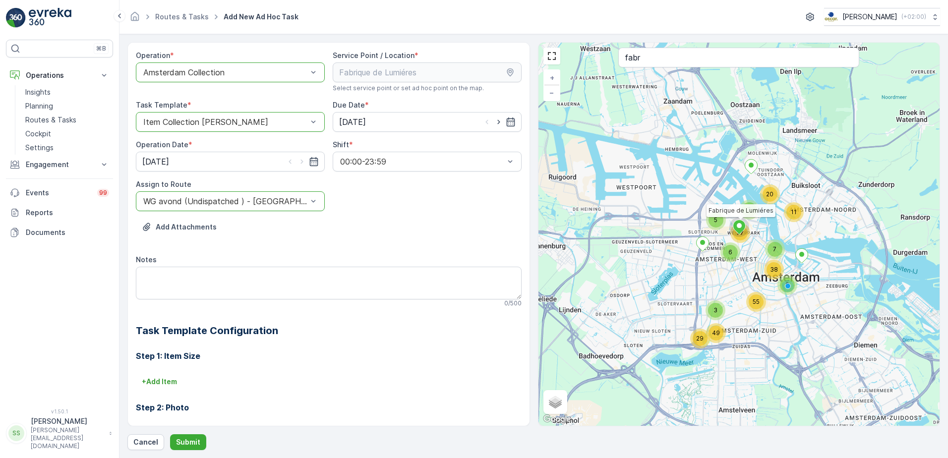
click at [422, 218] on div "Operation * option Amsterdam Collection, selected. Amsterdam Collection Service…" at bounding box center [329, 297] width 386 height 492
click at [191, 286] on textarea "Notes" at bounding box center [329, 283] width 386 height 33
click at [373, 237] on div "Add Attachments" at bounding box center [329, 233] width 386 height 28
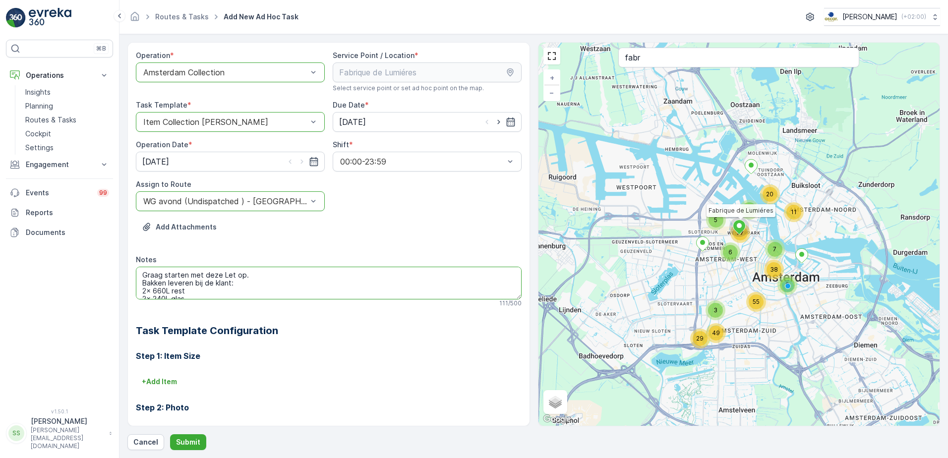
click at [252, 275] on textarea "Graag starten met deze Let op. Bakken leveren bij de klant: 2x 660L rest 2x 240…" at bounding box center [329, 283] width 386 height 33
type textarea "Graag starten met deze Let op. Bakken leveren bij de klant: 2x 660L rest 2x 240…"
click at [190, 440] on p "Submit" at bounding box center [188, 442] width 24 height 10
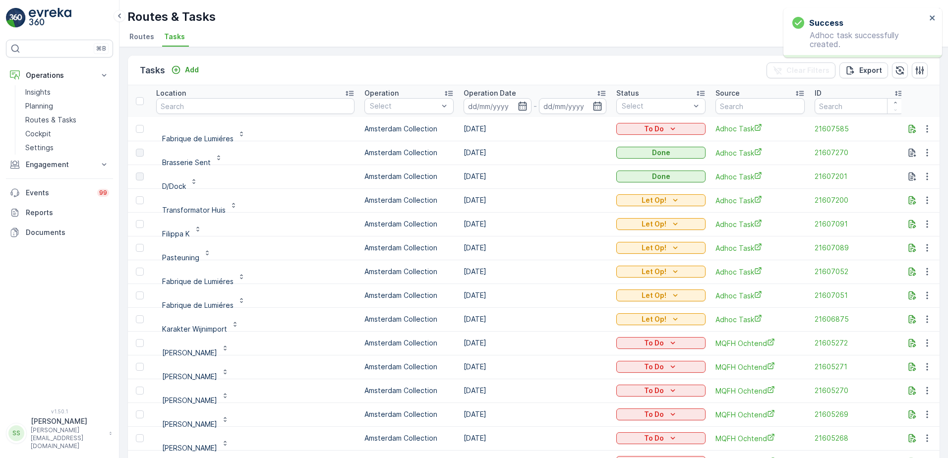
click at [337, 67] on div "Tasks Add Clear Filters Export" at bounding box center [534, 71] width 812 height 30
click at [669, 129] on icon "To Do" at bounding box center [673, 129] width 10 height 10
click at [639, 142] on span "Let Op!" at bounding box center [632, 144] width 25 height 10
drag, startPoint x: 256, startPoint y: 57, endPoint x: 241, endPoint y: 128, distance: 73.0
click at [246, 70] on div "Tasks Add Clear Filters Export" at bounding box center [534, 71] width 812 height 30
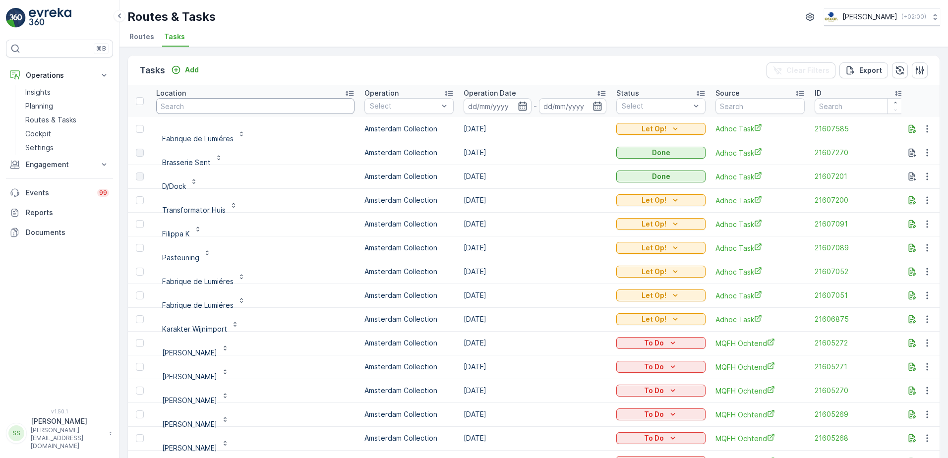
click at [214, 101] on input "text" at bounding box center [255, 106] width 198 height 16
type input "graaf f"
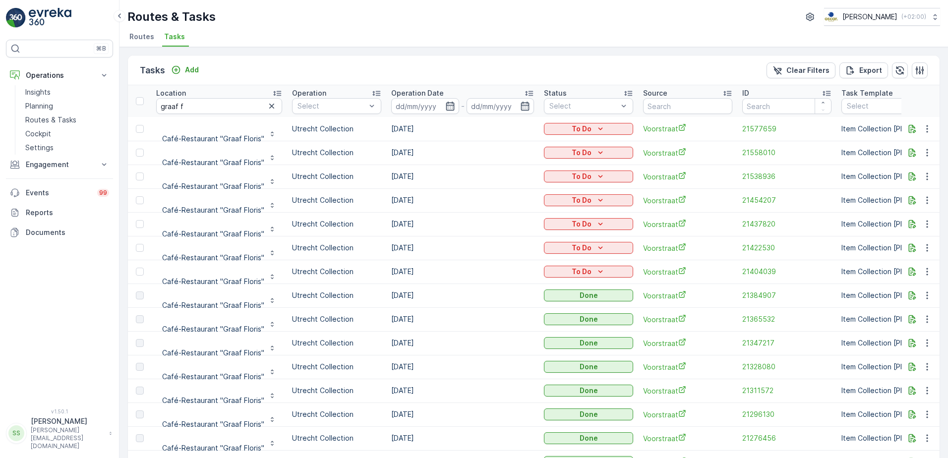
click at [399, 274] on td "[DATE]" at bounding box center [462, 272] width 153 height 24
click at [399, 274] on td "11.09.2025" at bounding box center [462, 272] width 153 height 24
click at [399, 274] on td "[DATE]" at bounding box center [462, 272] width 153 height 24
drag, startPoint x: 399, startPoint y: 274, endPoint x: 444, endPoint y: 274, distance: 45.1
click at [444, 274] on td "[DATE]" at bounding box center [462, 272] width 153 height 24
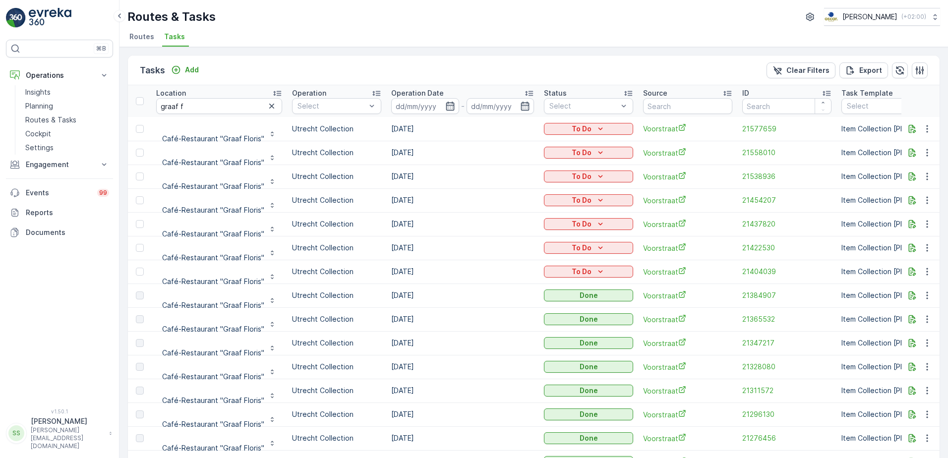
click at [400, 248] on td "[DATE]" at bounding box center [462, 248] width 153 height 24
click at [443, 272] on td "11.09.2025" at bounding box center [462, 272] width 153 height 24
click at [406, 249] on td "[DATE]" at bounding box center [462, 248] width 153 height 24
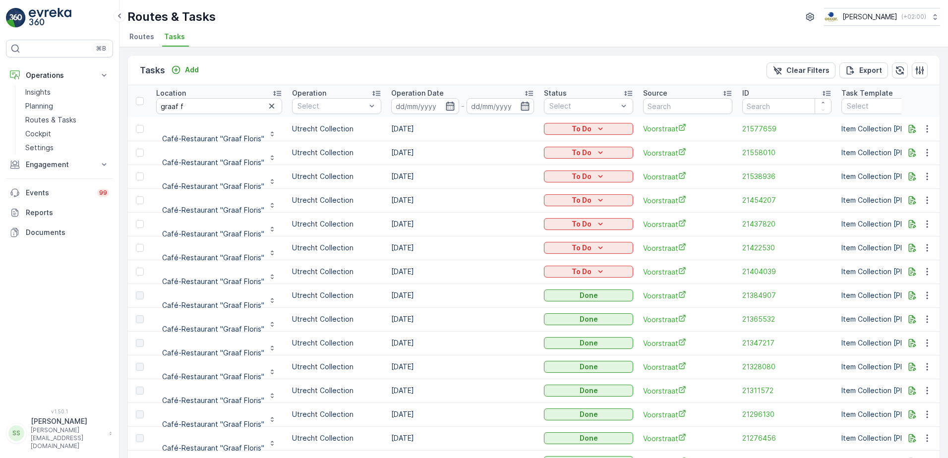
drag, startPoint x: 406, startPoint y: 249, endPoint x: 441, endPoint y: 252, distance: 35.3
click at [441, 252] on td "[DATE]" at bounding box center [462, 248] width 153 height 24
click at [272, 27] on div "Routes & Tasks [PERSON_NAME] ( +02:00 ) Routes Tasks" at bounding box center [534, 23] width 829 height 47
click at [206, 31] on ul "Routes Tasks" at bounding box center [529, 38] width 805 height 17
click at [145, 38] on span "Routes" at bounding box center [141, 37] width 25 height 10
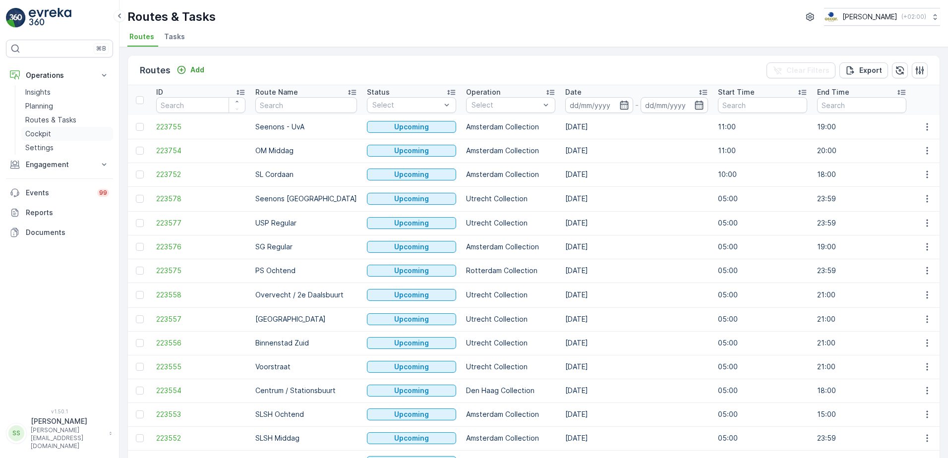
click at [43, 130] on p "Cockpit" at bounding box center [38, 134] width 26 height 10
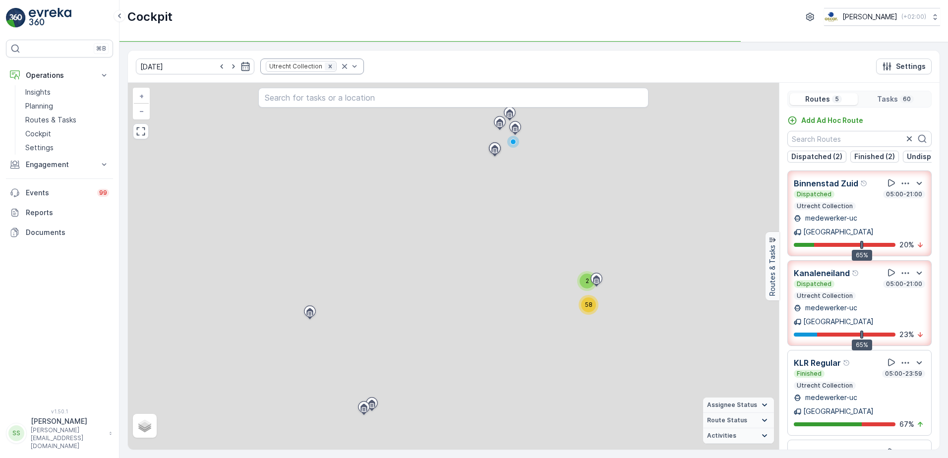
click at [327, 67] on icon "Remove Utrecht Collection" at bounding box center [330, 66] width 7 height 7
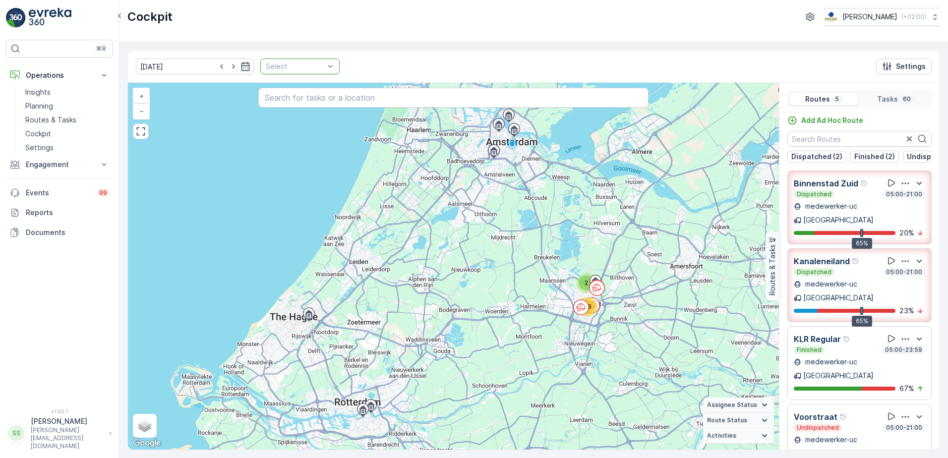
click at [305, 64] on div at bounding box center [295, 66] width 61 height 8
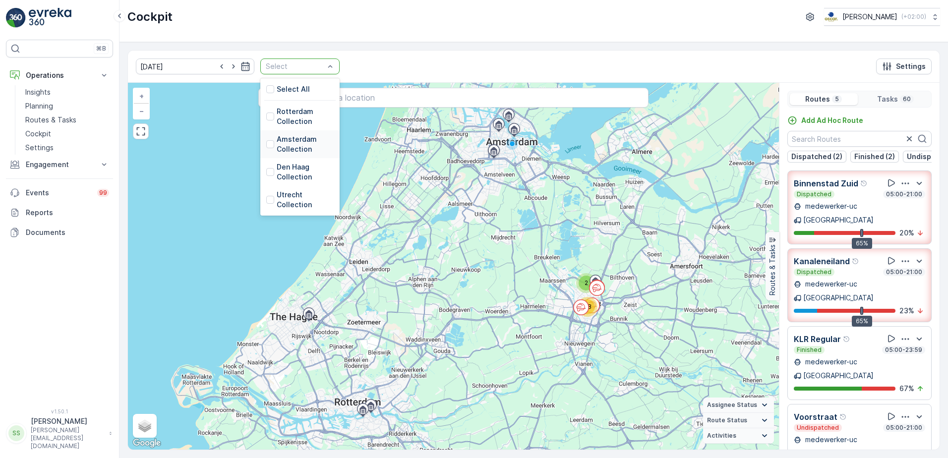
click at [266, 142] on div at bounding box center [270, 144] width 8 height 8
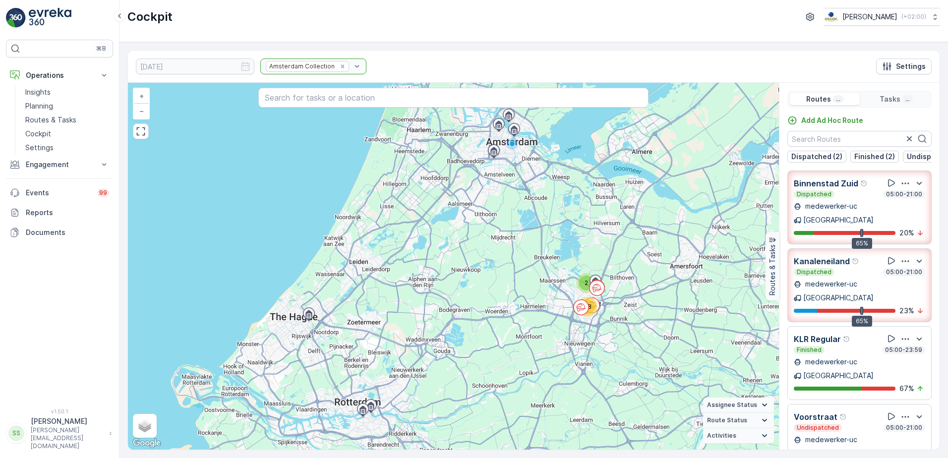
click at [417, 56] on div "11.09.2025 Amsterdam Collection Settings" at bounding box center [534, 67] width 812 height 32
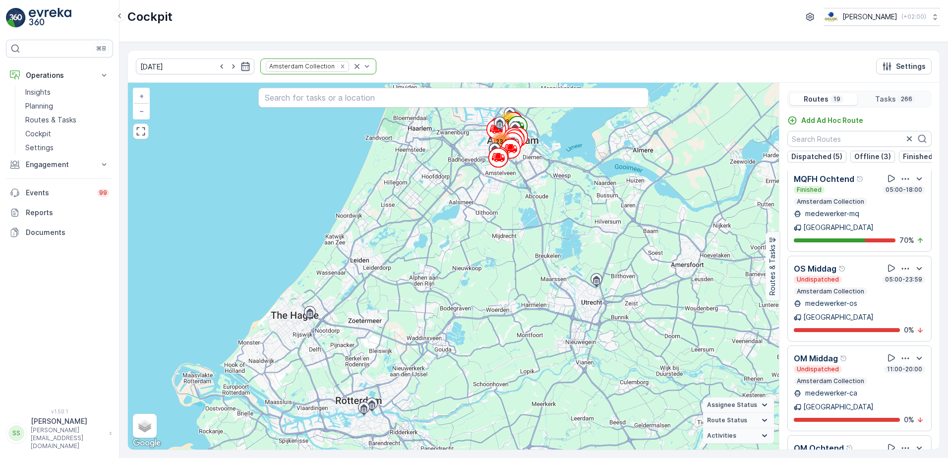
scroll to position [546, 0]
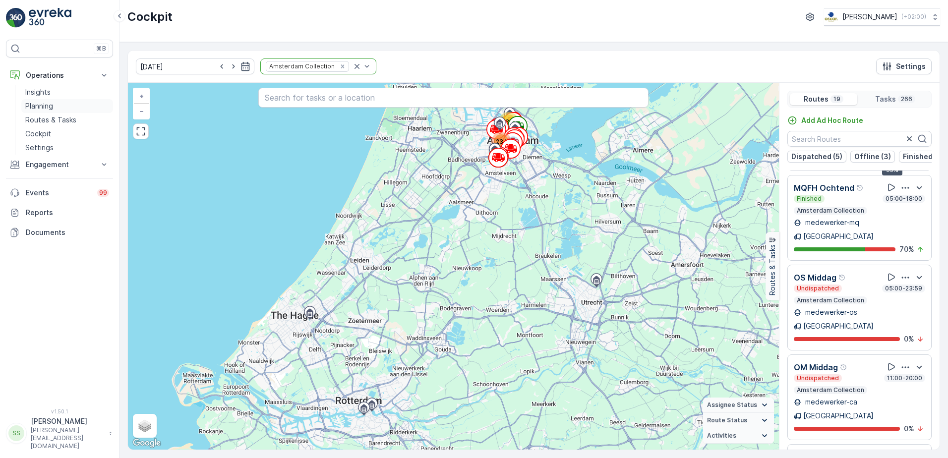
drag, startPoint x: 42, startPoint y: 105, endPoint x: 49, endPoint y: 105, distance: 6.9
click at [42, 105] on p "Planning" at bounding box center [39, 106] width 28 height 10
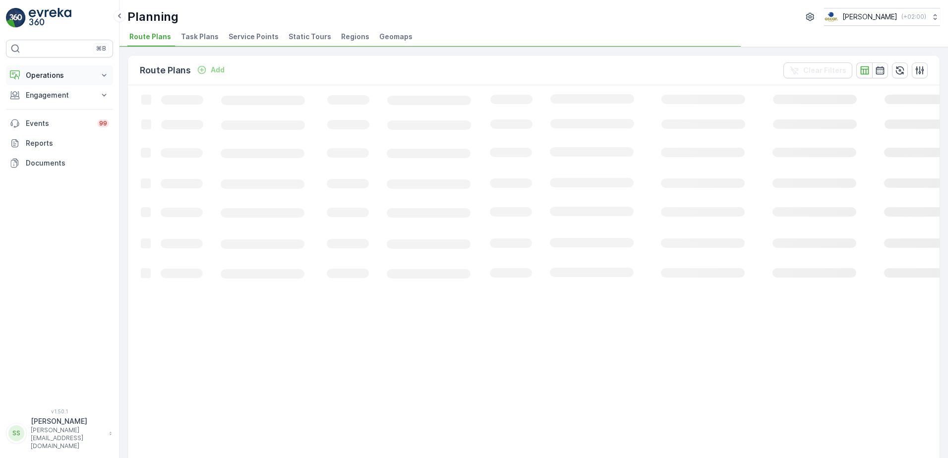
click at [24, 75] on button "Operations" at bounding box center [59, 75] width 107 height 20
click at [40, 104] on p "Planning" at bounding box center [39, 106] width 28 height 10
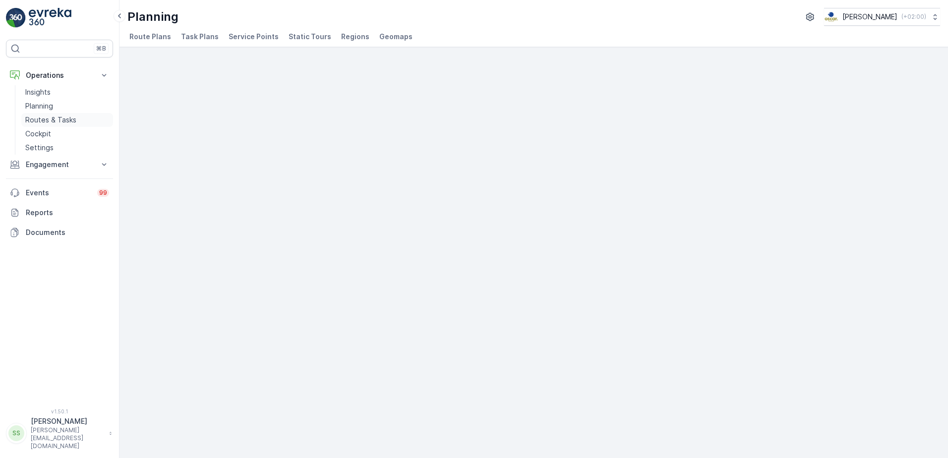
click at [41, 119] on p "Routes & Tasks" at bounding box center [50, 120] width 51 height 10
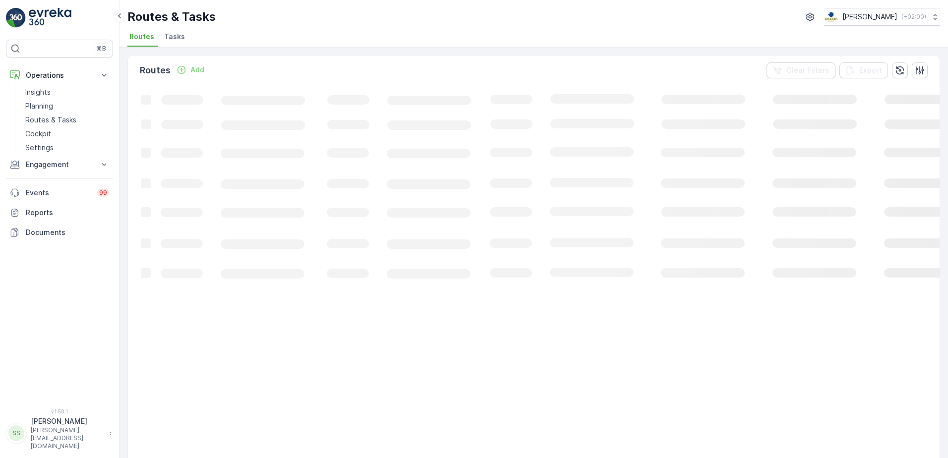
click at [239, 29] on div "Routes & Tasks [PERSON_NAME] ( +02:00 ) Routes Tasks" at bounding box center [534, 23] width 829 height 47
click at [173, 36] on span "Tasks" at bounding box center [174, 37] width 21 height 10
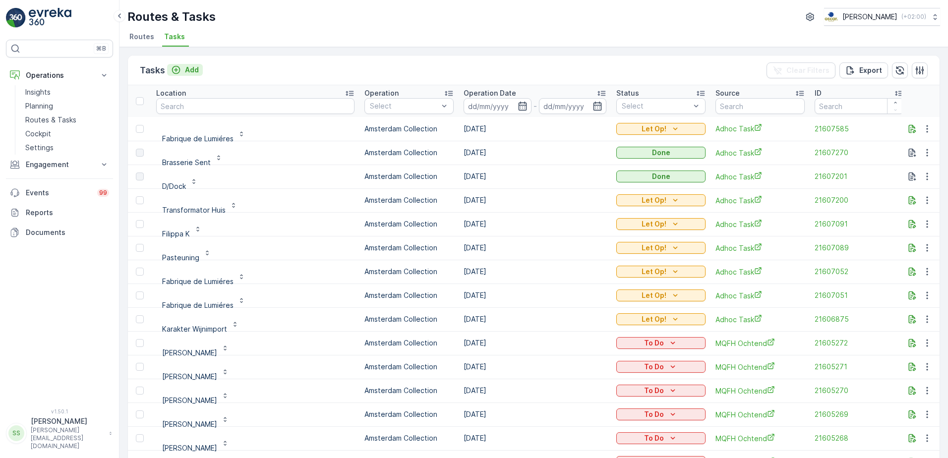
click at [190, 67] on p "Add" at bounding box center [192, 70] width 14 height 10
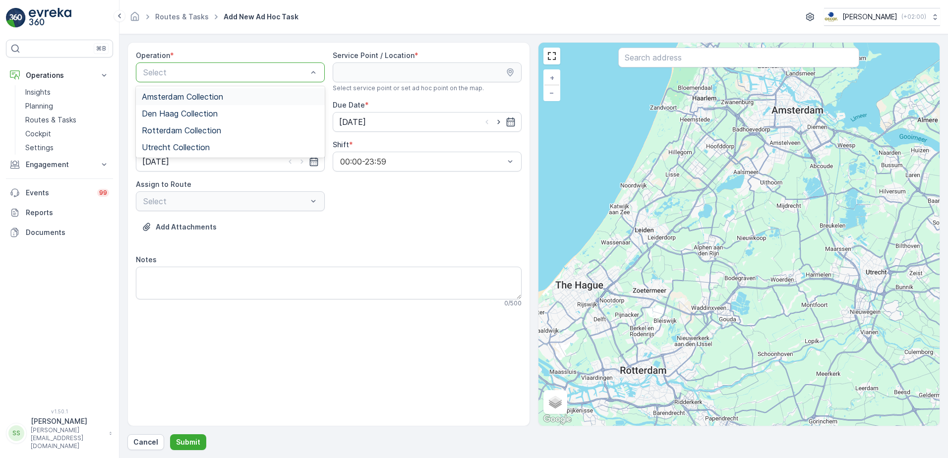
click at [175, 95] on span "Amsterdam Collection" at bounding box center [182, 96] width 81 height 9
click at [428, 235] on div "Add Attachments" at bounding box center [329, 233] width 386 height 28
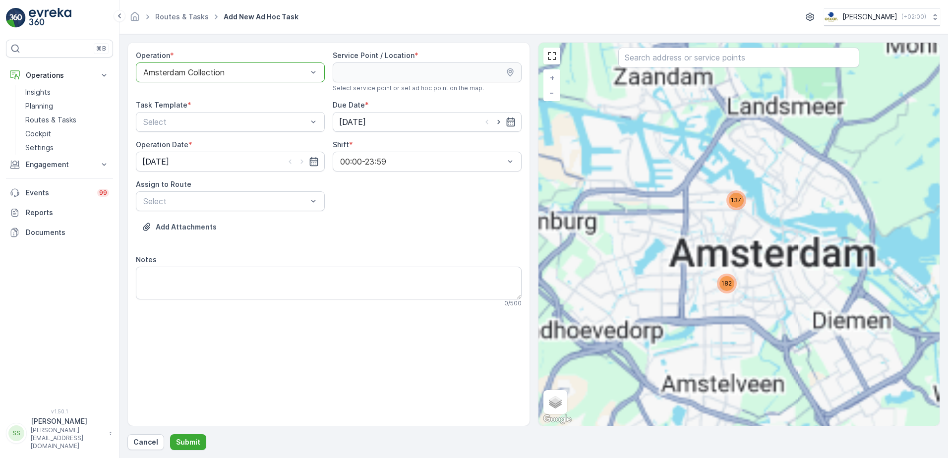
click at [659, 59] on input "text" at bounding box center [738, 58] width 241 height 20
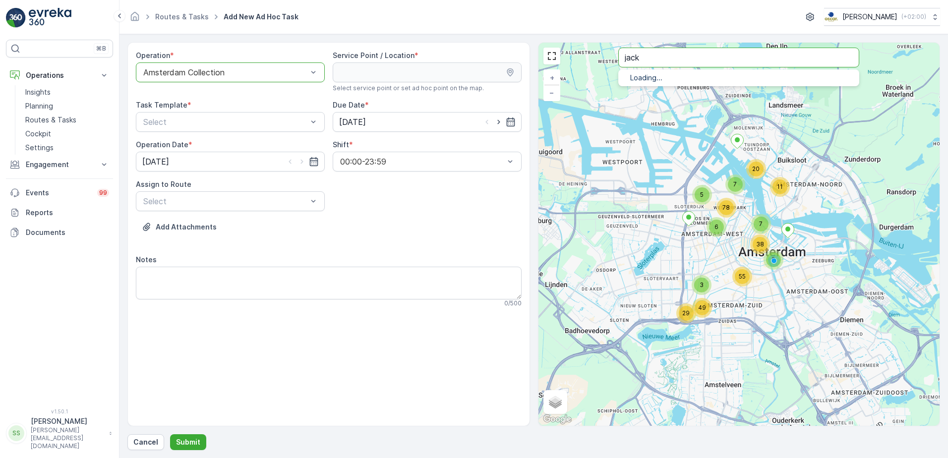
type input "jack"
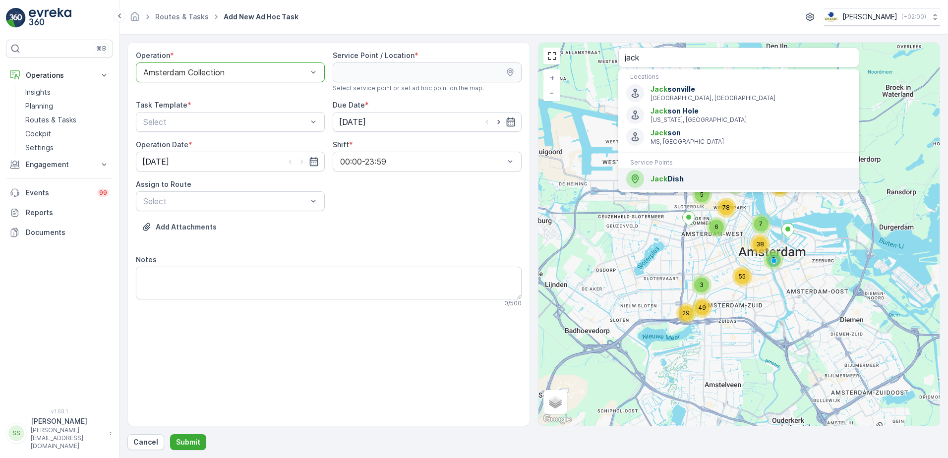
click at [657, 180] on span "Jack" at bounding box center [659, 179] width 17 height 8
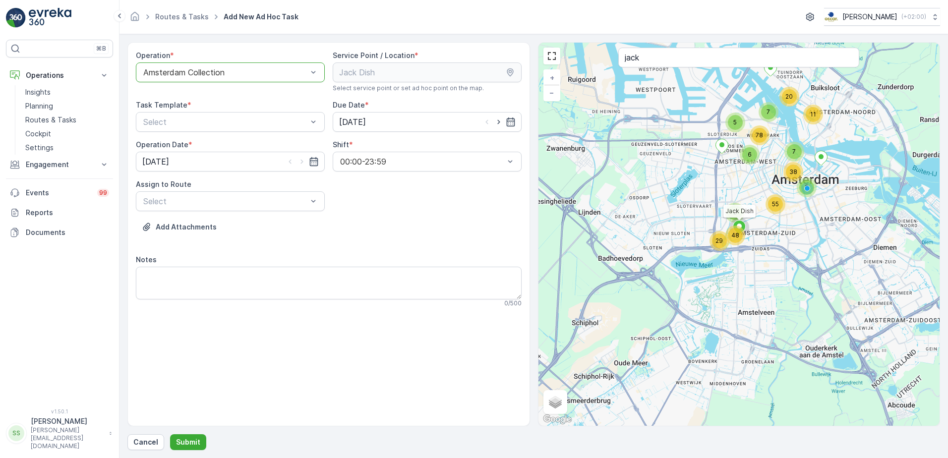
click at [265, 254] on div "Operation * option Amsterdam Collection, selected. Amsterdam Collection Service…" at bounding box center [329, 183] width 386 height 265
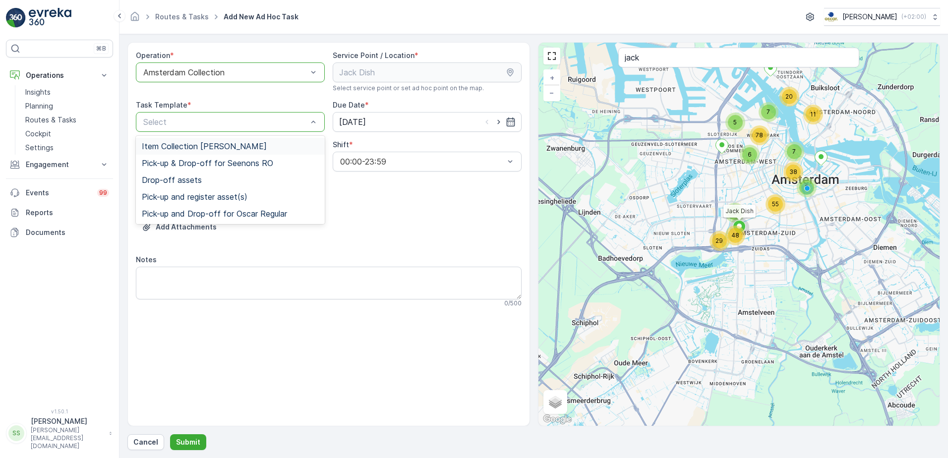
click at [158, 144] on span "Item Collection [PERSON_NAME]" at bounding box center [204, 146] width 125 height 9
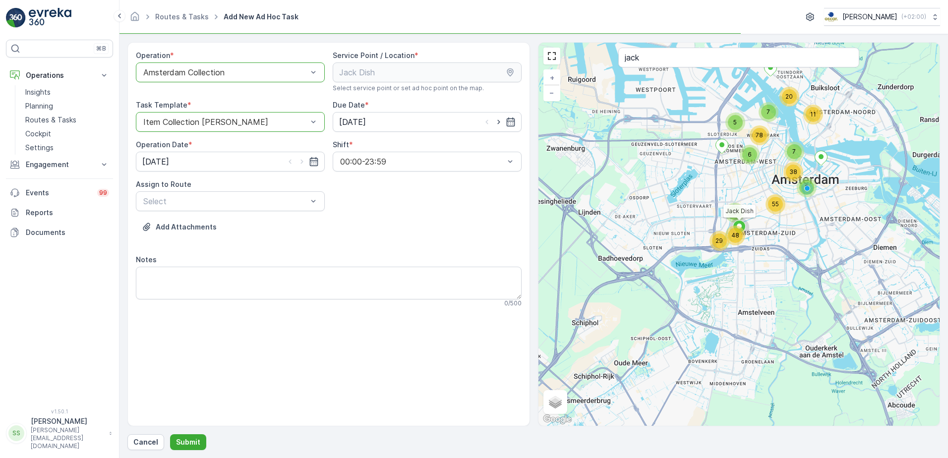
click at [425, 227] on div "Add Attachments" at bounding box center [329, 233] width 386 height 28
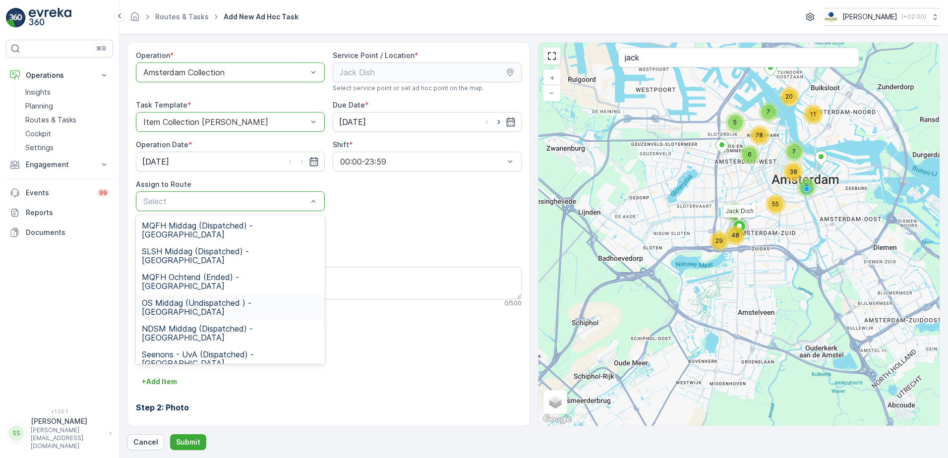
click at [154, 299] on span "OS Middag (Undispatched ) - Amsterdam" at bounding box center [230, 308] width 177 height 18
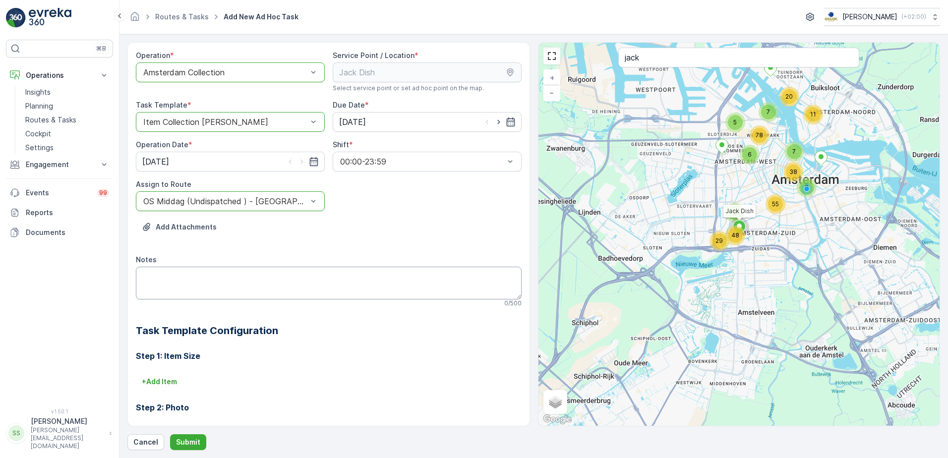
drag, startPoint x: 370, startPoint y: 233, endPoint x: 201, endPoint y: 288, distance: 177.9
click at [369, 233] on div "Add Attachments" at bounding box center [329, 233] width 386 height 28
click at [182, 438] on p "Submit" at bounding box center [188, 442] width 24 height 10
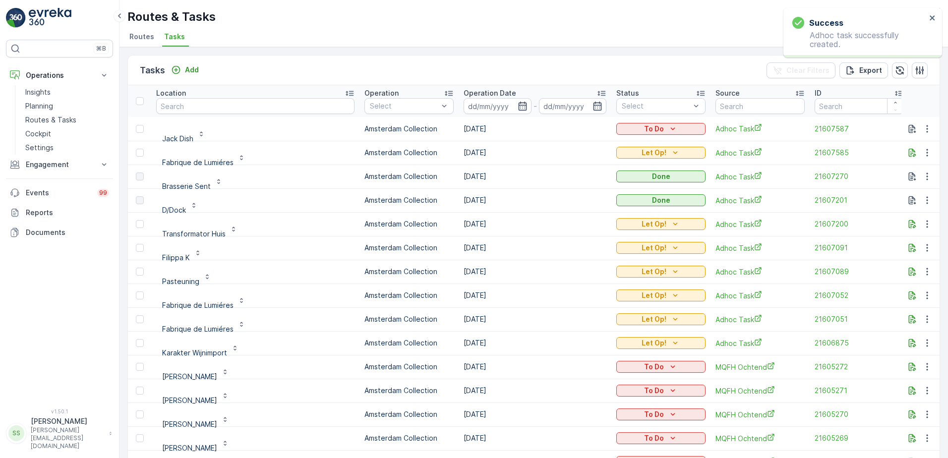
click at [452, 64] on div "Tasks Add Clear Filters Export" at bounding box center [534, 71] width 812 height 30
click at [251, 27] on div "Routes & Tasks [PERSON_NAME] ( +02:00 ) Routes Tasks" at bounding box center [534, 23] width 829 height 47
click at [910, 154] on icon "button" at bounding box center [912, 153] width 7 height 8
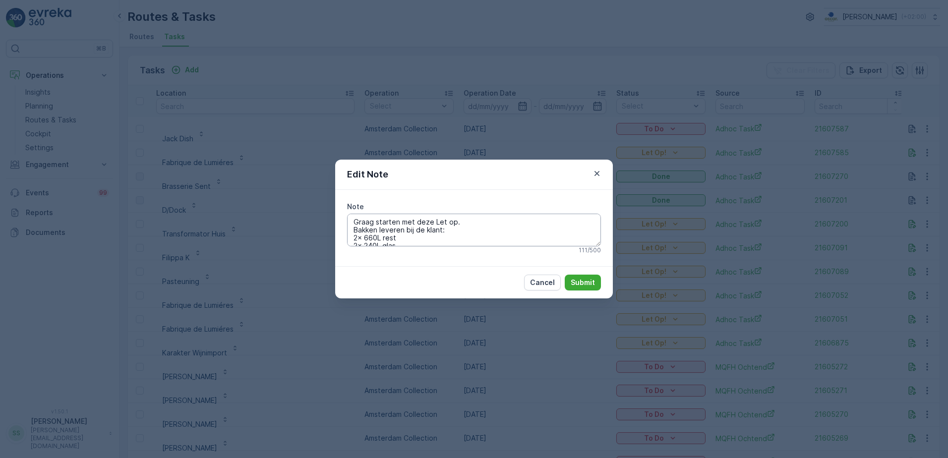
click at [402, 235] on textarea "Graag starten met deze Let op. Bakken leveren bij de klant: 2x 660L rest 2x 240…" at bounding box center [474, 230] width 254 height 33
click at [378, 240] on textarea "Graag starten met deze Let op. Bakken leveren bij de klant: 2x 660L rest 2x 240…" at bounding box center [474, 230] width 254 height 33
click at [403, 227] on textarea "Graag starten met deze Let op. Bakken leveren bij de klant: 2x 240L rest 2x 240…" at bounding box center [474, 230] width 254 height 33
click at [403, 222] on textarea "Graag starten met deze Let op. Bakken leveren bij de klant: 2x 240L rest 2x 240…" at bounding box center [474, 230] width 254 height 33
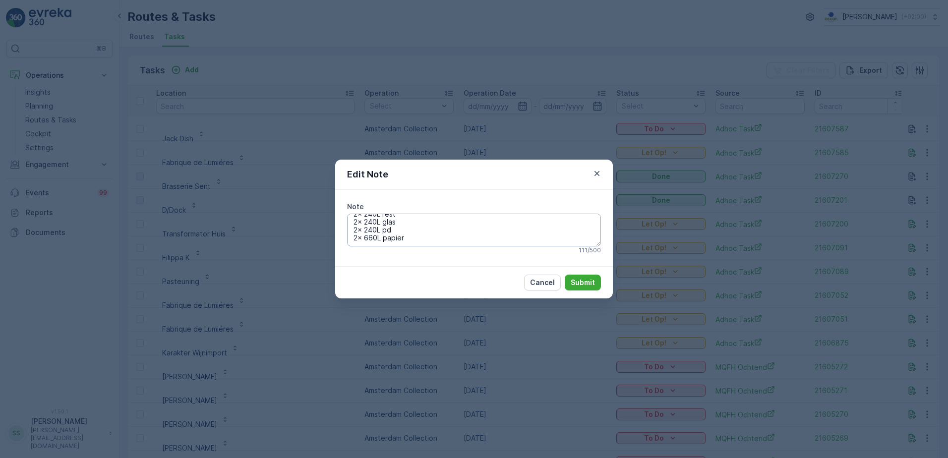
click at [357, 222] on textarea "Graag starten met deze Let op. Bakken leveren bij de klant: 2x 240L rest 2x 240…" at bounding box center [474, 230] width 254 height 33
click at [389, 229] on textarea "Graag starten met deze Let op. Bakken leveren bij de klant: 2x 240L rest 3x 240…" at bounding box center [474, 230] width 254 height 33
click at [413, 239] on textarea "Graag starten met deze Let op. Bakken leveren bij de klant: 2x 240L rest 3x 240…" at bounding box center [474, 230] width 254 height 33
click at [374, 238] on textarea "Graag starten met deze Let op. Bakken leveren bij de klant: 2x 240L rest 3x 240…" at bounding box center [474, 230] width 254 height 33
click at [358, 241] on textarea "Graag starten met deze Let op. Bakken leveren bij de klant: 2x 240L rest 3x 240…" at bounding box center [474, 230] width 254 height 33
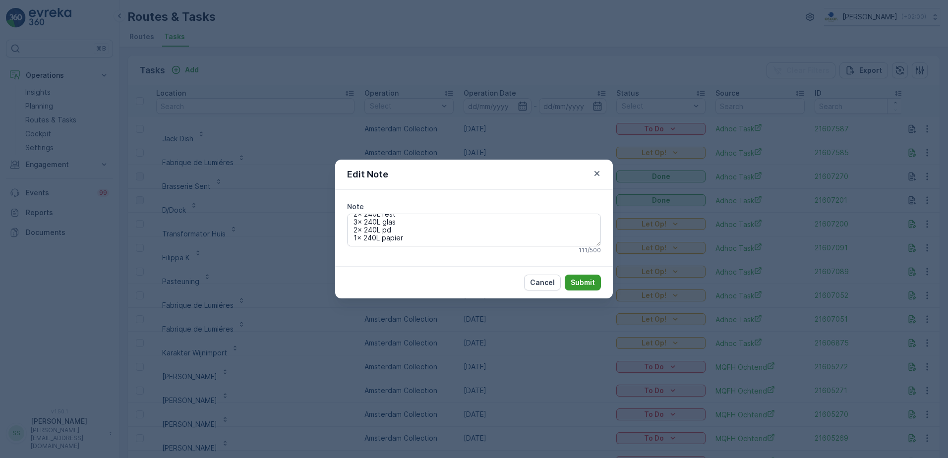
type textarea "Graag starten met deze Let op. Bakken leveren bij de klant: 2x 240L rest 3x 240…"
click at [581, 278] on p "Submit" at bounding box center [583, 283] width 24 height 10
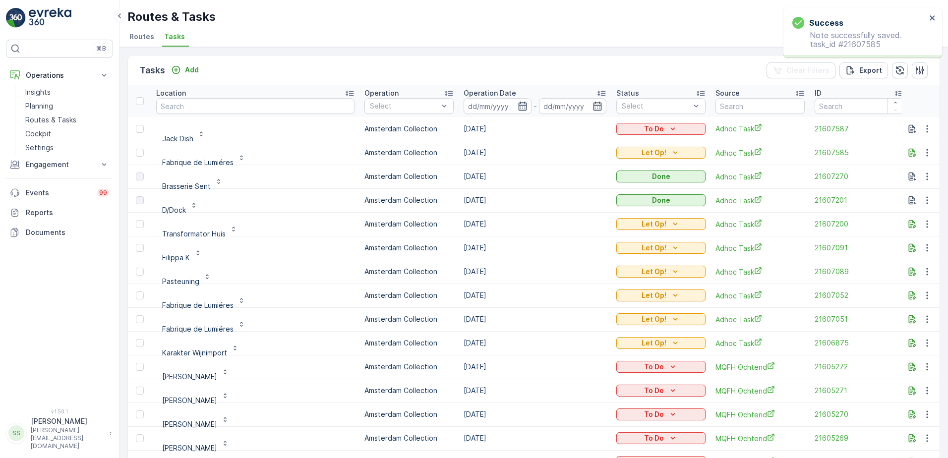
click at [458, 58] on div "Tasks Add Clear Filters Export" at bounding box center [534, 71] width 812 height 30
click at [680, 150] on div "Let Op!" at bounding box center [660, 153] width 81 height 10
click at [926, 152] on icon "button" at bounding box center [927, 153] width 10 height 10
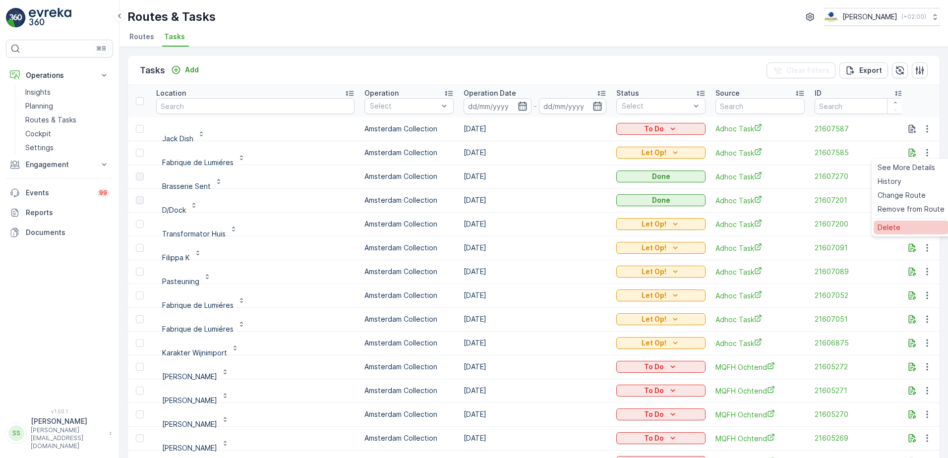
click at [893, 226] on span "Delete" at bounding box center [889, 228] width 23 height 10
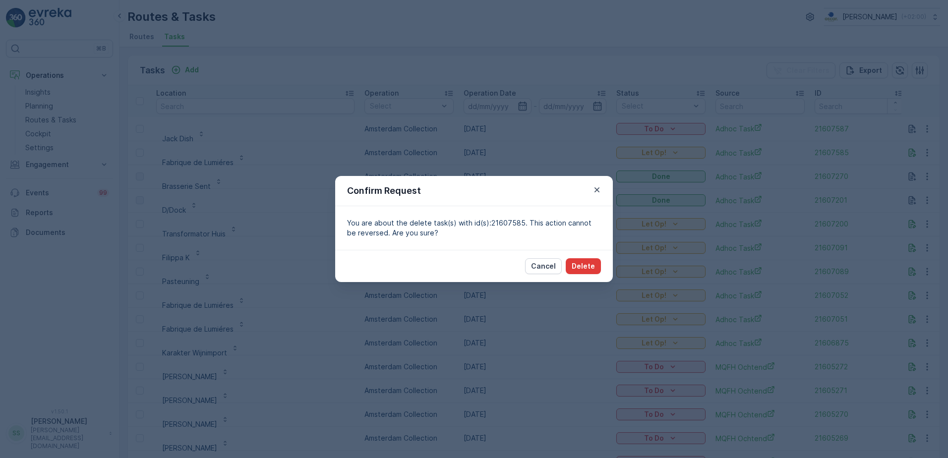
click at [589, 266] on p "Delete" at bounding box center [583, 266] width 23 height 10
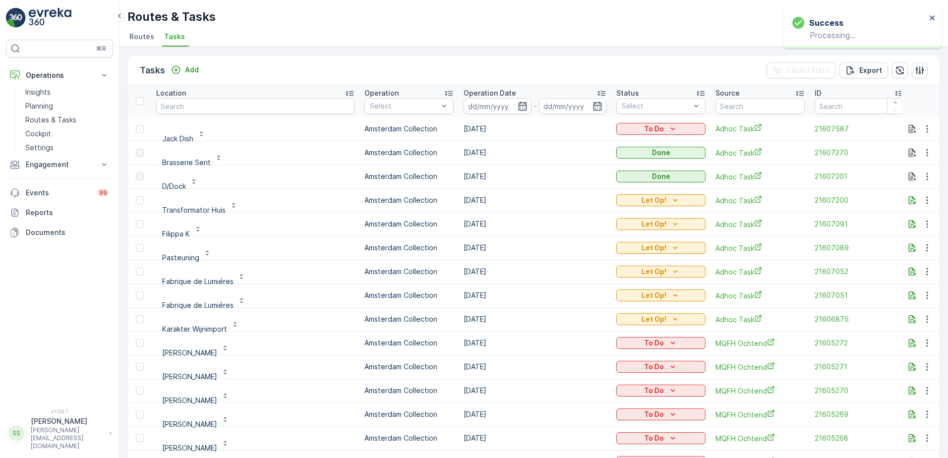
click at [353, 61] on div "Tasks Add Clear Filters Export" at bounding box center [534, 71] width 812 height 30
click at [195, 103] on input "text" at bounding box center [255, 106] width 198 height 16
type input "fabr"
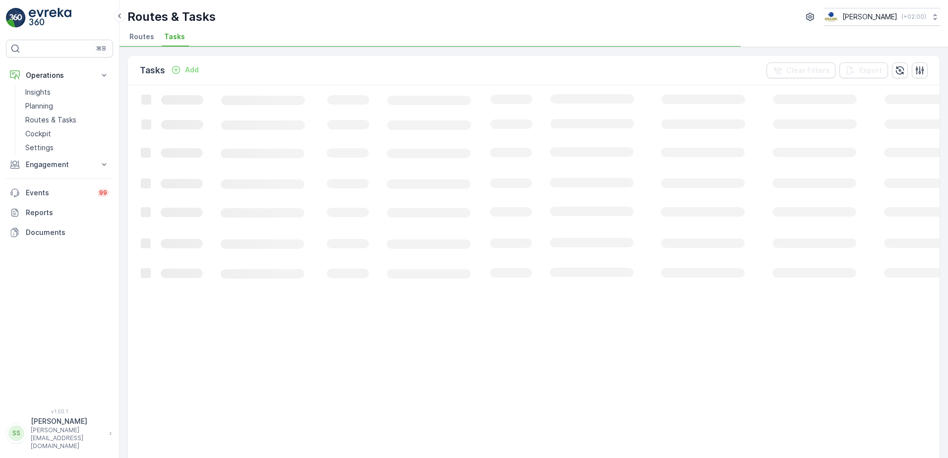
click at [240, 75] on div "Tasks Add Clear Filters Export" at bounding box center [534, 71] width 812 height 30
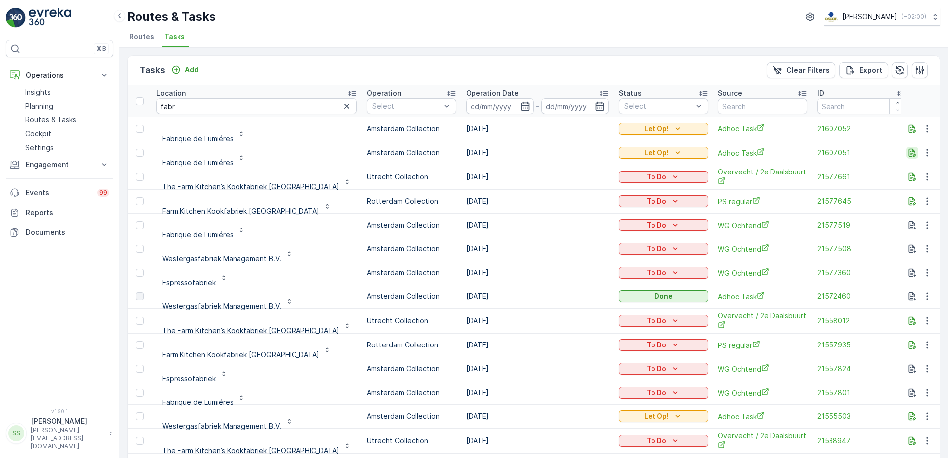
click at [910, 153] on icon "button" at bounding box center [912, 153] width 7 height 8
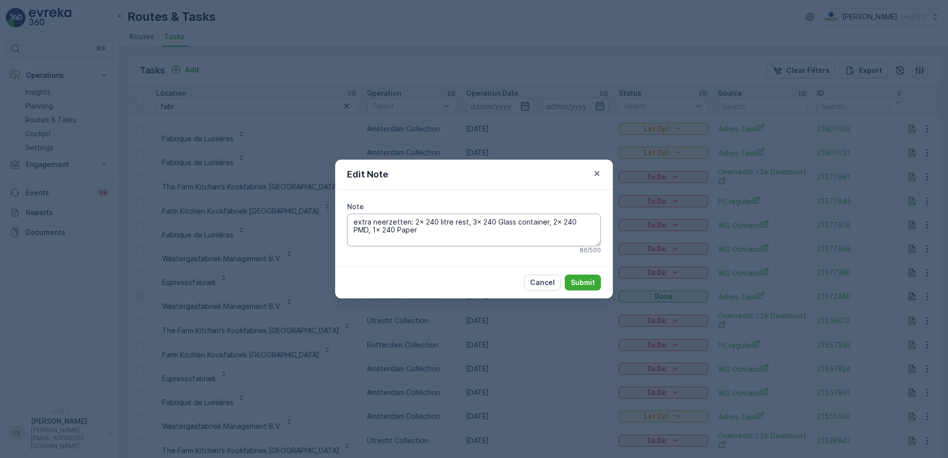
drag, startPoint x: 435, startPoint y: 221, endPoint x: 445, endPoint y: 230, distance: 13.0
click at [435, 221] on textarea "extra neerzetten: 2x 240 litre rest, 3x 240 Glass container, 2x 240 PMD, 1x 240…" at bounding box center [474, 230] width 254 height 33
click at [482, 223] on textarea "extra neerzetten: 2x 660L rest, 3x 240 Glass container, 2x 240 PMD, 1x 240 Paper" at bounding box center [474, 230] width 254 height 33
click at [365, 229] on textarea "extra neerzetten: 2x 660L rest, 3x 240 Glass container, 2x 240 PMD, 1x 240 Paper" at bounding box center [474, 230] width 254 height 33
click at [587, 224] on textarea "extra neerzetten: 2x 660L rest, 3x 240 Glass container, 2x 240 PMD, 1x 660L Pap…" at bounding box center [474, 230] width 254 height 33
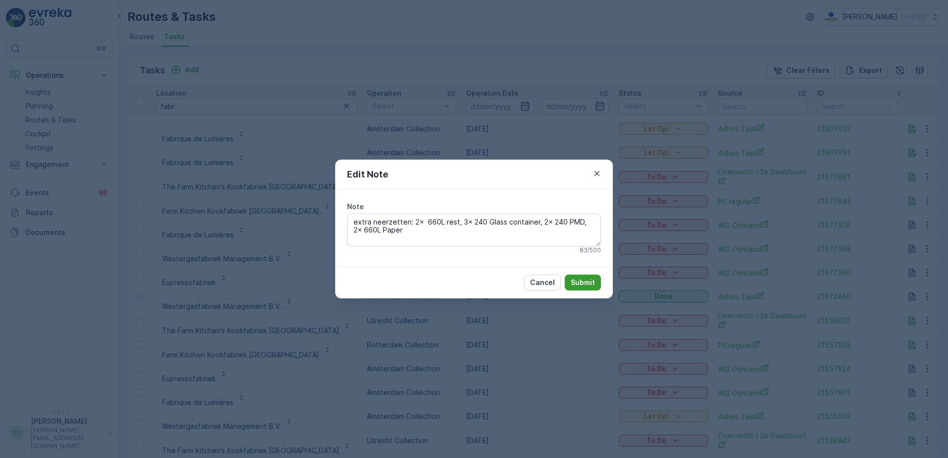
type textarea "extra neerzetten: 2x 660L rest, 3x 240 Glass container, 2x 240 PMD, 2x 660L Pap…"
click at [588, 283] on p "Submit" at bounding box center [583, 283] width 24 height 10
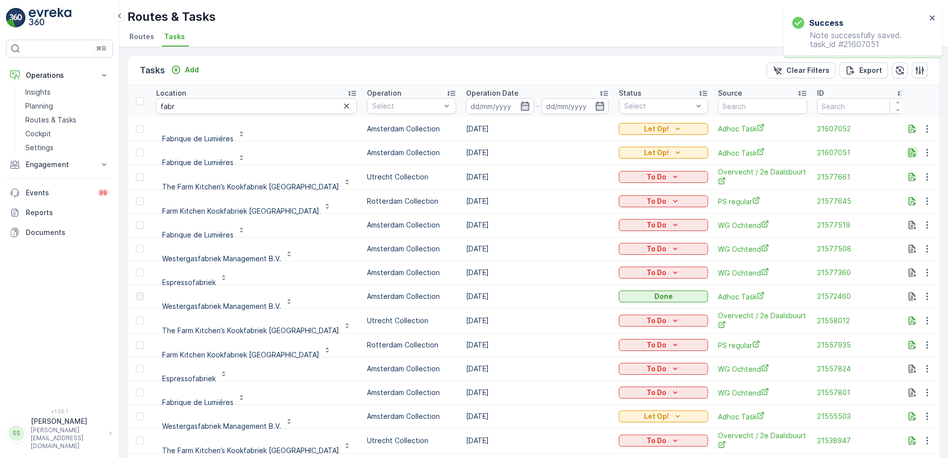
click at [908, 155] on icon "button" at bounding box center [913, 153] width 10 height 10
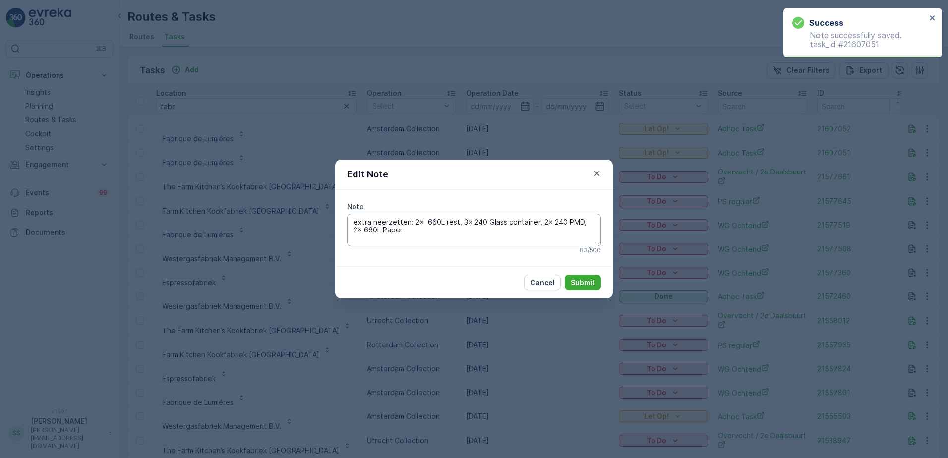
click at [462, 222] on textarea "extra neerzetten: 2x 660L rest, 3x 240 Glass container, 2x 240 PMD, 2x 660L Pap…" at bounding box center [474, 230] width 254 height 33
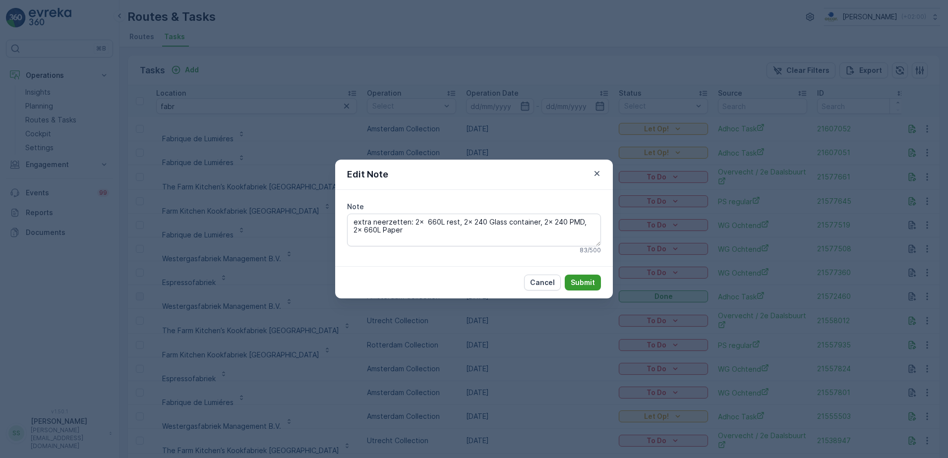
type textarea "extra neerzetten: 2x 660L rest, 2x 240 Glass container, 2x 240 PMD, 2x 660L Pap…"
click at [584, 282] on p "Submit" at bounding box center [583, 283] width 24 height 10
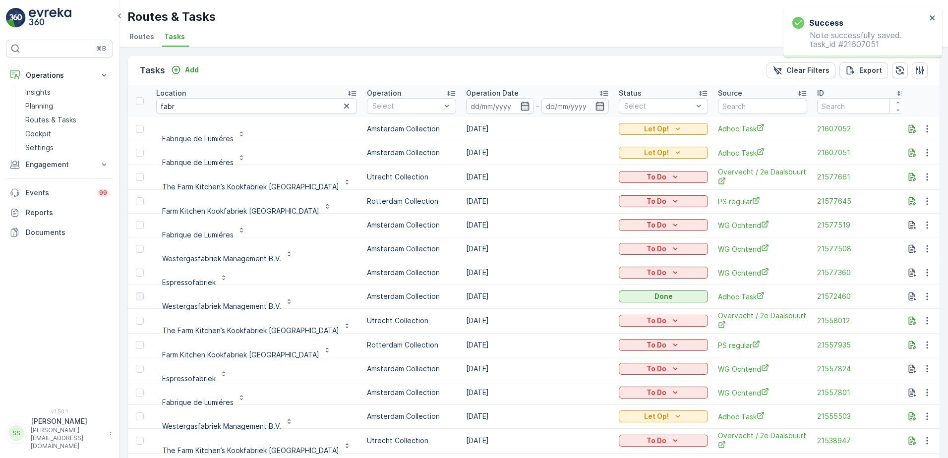
click at [571, 68] on div "Tasks Add Clear Filters Export" at bounding box center [534, 71] width 812 height 30
click at [272, 58] on div "Tasks Add Clear Filters Export" at bounding box center [534, 71] width 812 height 30
click at [342, 108] on icon "button" at bounding box center [347, 106] width 10 height 10
click at [201, 106] on input "text" at bounding box center [256, 106] width 201 height 16
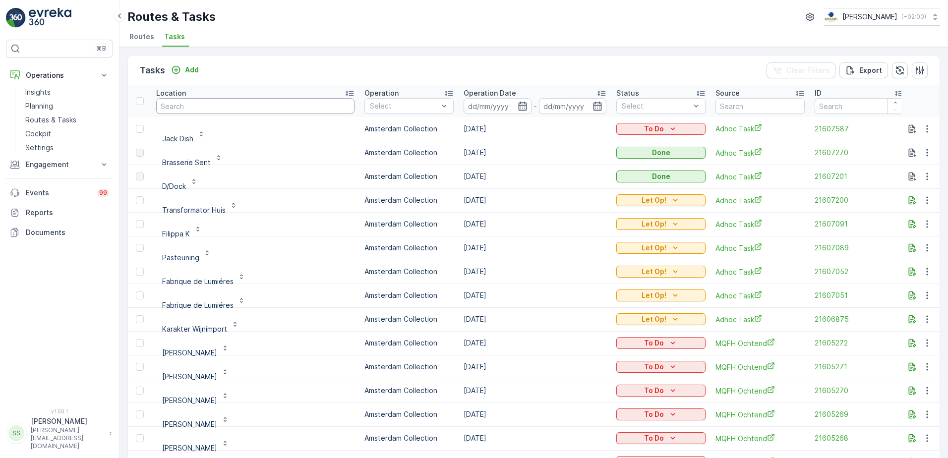
click at [201, 106] on input "text" at bounding box center [255, 106] width 198 height 16
type input "select"
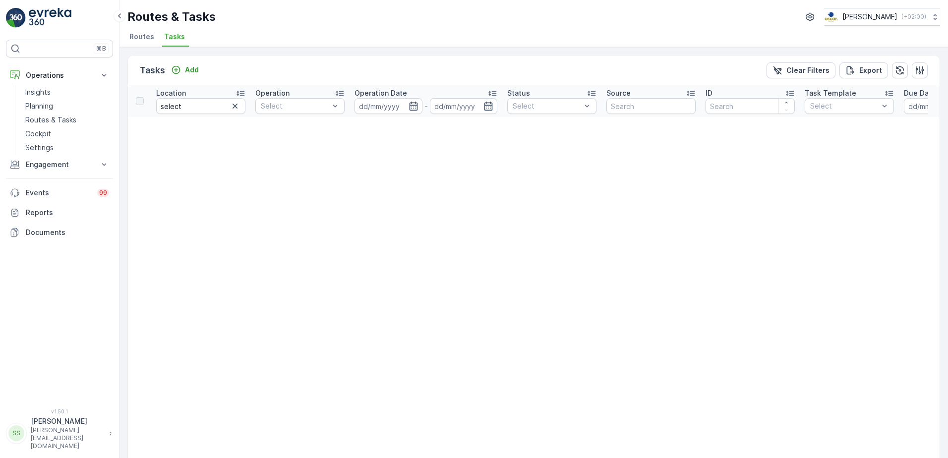
click at [228, 70] on div "Tasks Add Clear Filters Export" at bounding box center [534, 71] width 812 height 30
click at [148, 38] on span "Routes" at bounding box center [141, 37] width 25 height 10
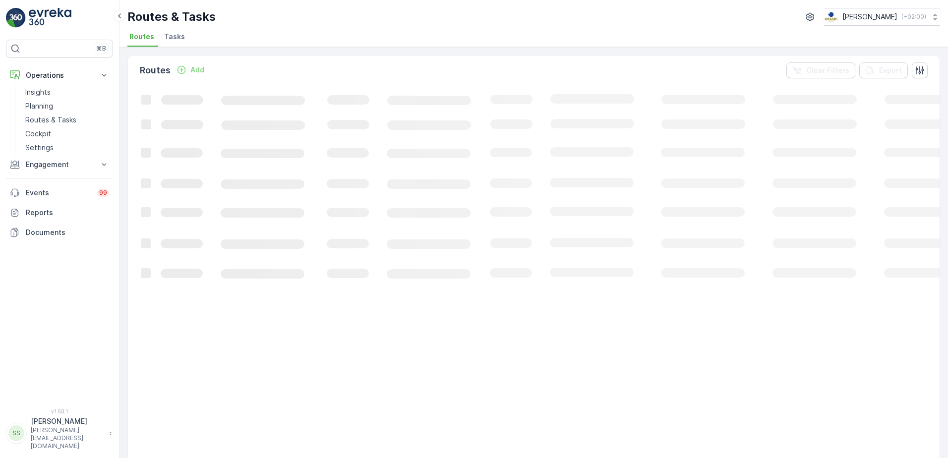
click at [287, 74] on div "Routes Add Clear Filters Export" at bounding box center [534, 71] width 812 height 30
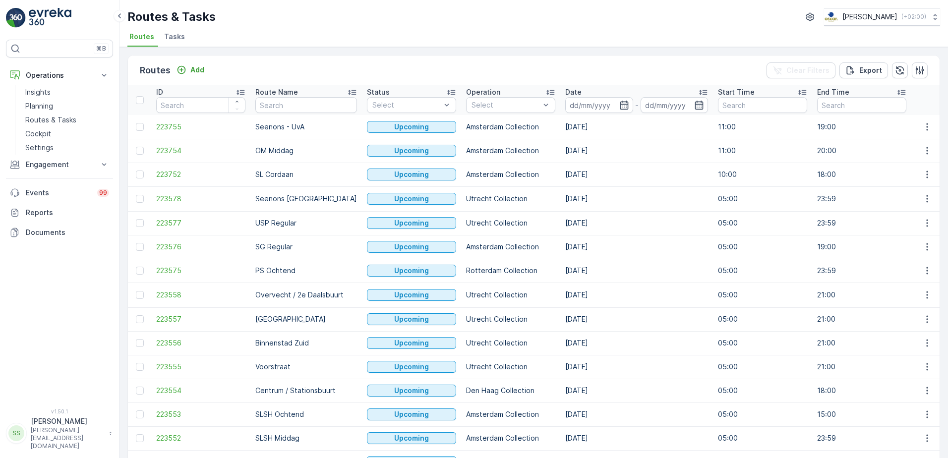
drag, startPoint x: 262, startPoint y: 61, endPoint x: 356, endPoint y: 121, distance: 110.8
click at [262, 61] on div "Routes Add Clear Filters Export" at bounding box center [534, 71] width 812 height 30
click at [179, 41] on span "Tasks" at bounding box center [174, 37] width 21 height 10
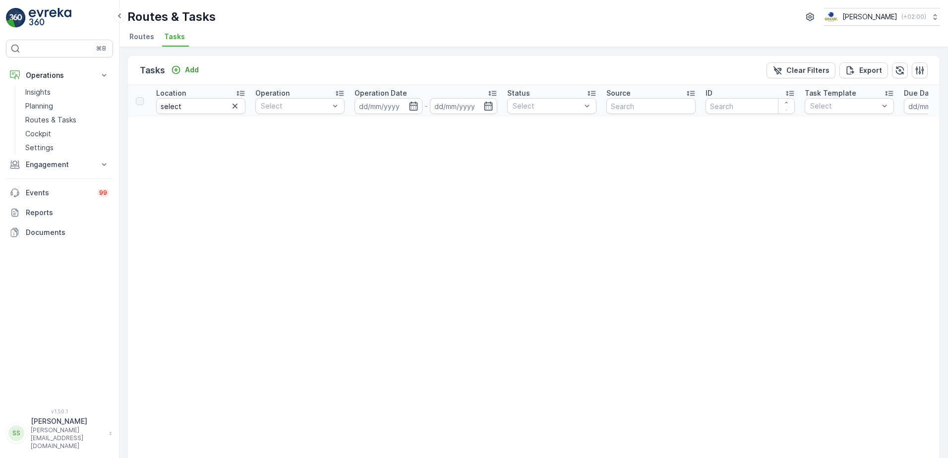
click at [251, 58] on div "Tasks Add Clear Filters Export" at bounding box center [534, 71] width 812 height 30
click at [233, 114] on input "select" at bounding box center [200, 106] width 89 height 16
type input "s"
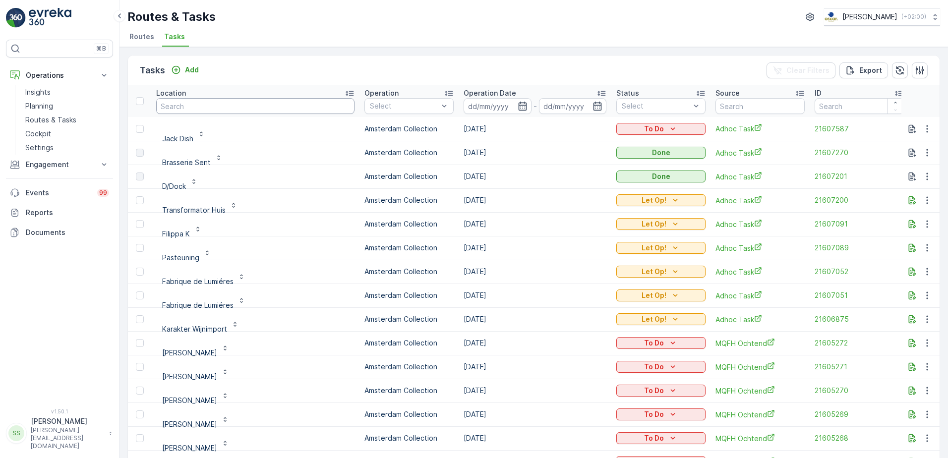
click at [190, 107] on input "text" at bounding box center [255, 106] width 198 height 16
type input "gree"
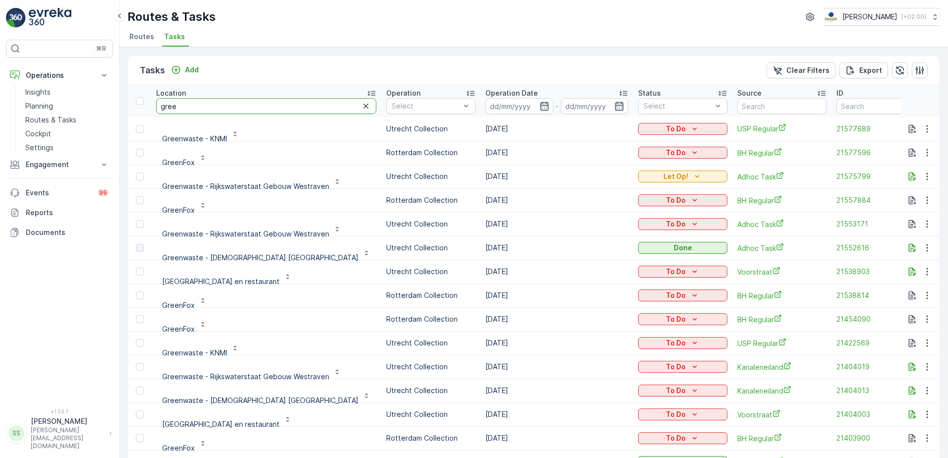
click at [186, 105] on input "gree" at bounding box center [266, 106] width 220 height 16
type input "green"
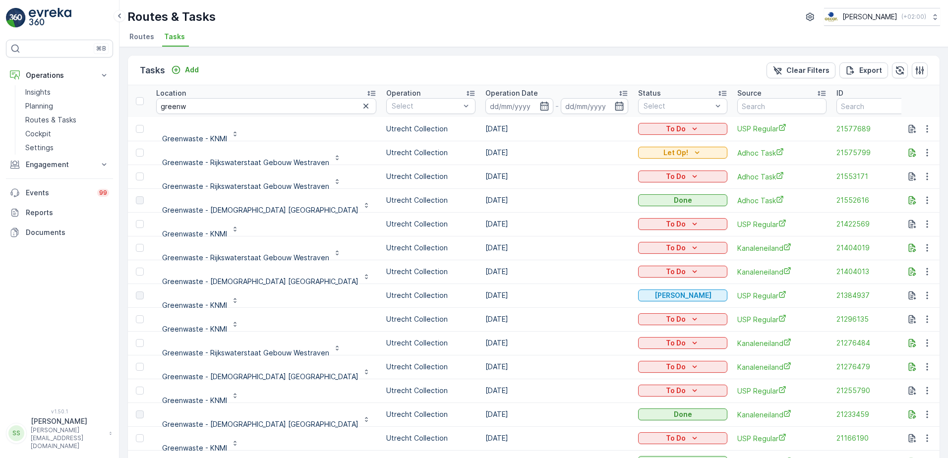
drag, startPoint x: 43, startPoint y: 90, endPoint x: 199, endPoint y: 106, distance: 157.5
click at [199, 106] on input "greenw" at bounding box center [266, 106] width 220 height 16
click at [198, 208] on p "Greenwaste - Protestantse Kerk Nederland" at bounding box center [260, 210] width 196 height 10
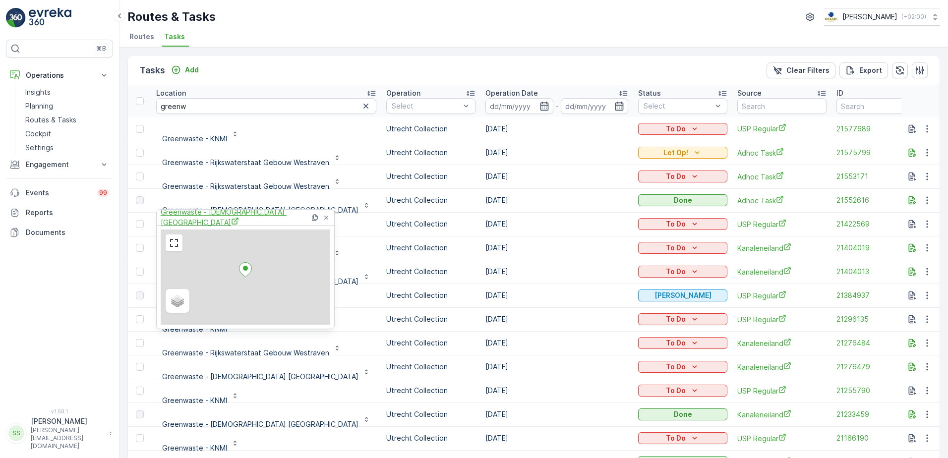
click at [260, 218] on span "Greenwaste - Protestantse Kerk Nederland" at bounding box center [235, 217] width 149 height 20
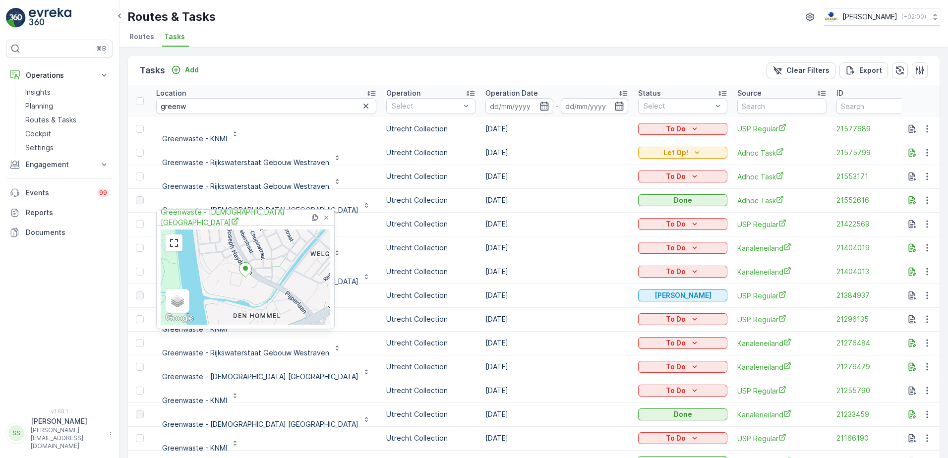
click at [326, 217] on icon at bounding box center [326, 217] width 4 height 4
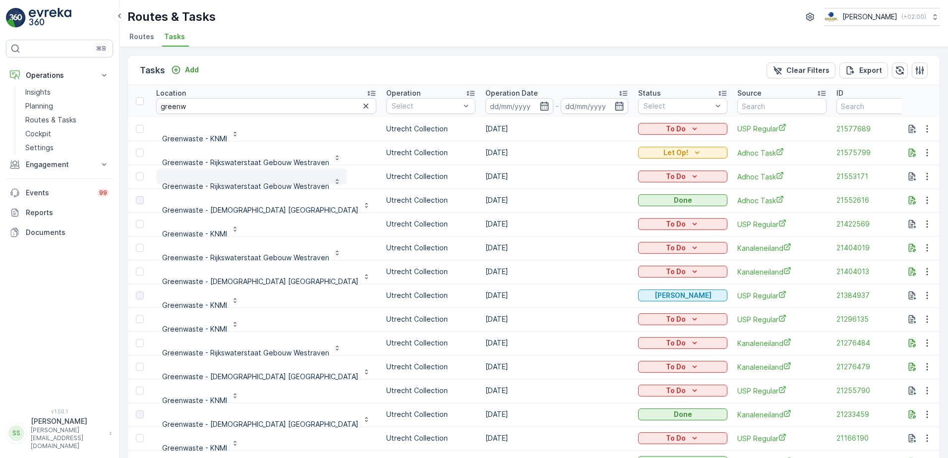
click at [303, 187] on p "Greenwaste - Rijkswaterstaat Gebouw Westraven" at bounding box center [245, 187] width 167 height 10
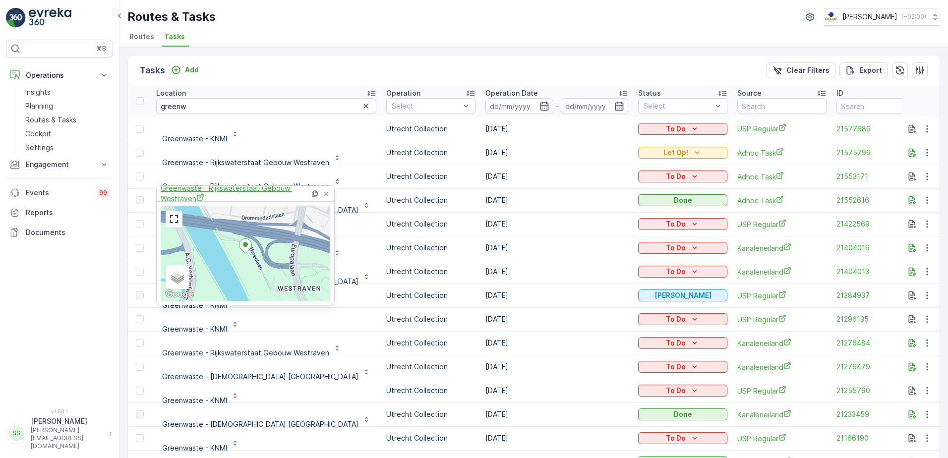
click at [183, 190] on span "Greenwaste - Rijkswaterstaat Gebouw Westraven" at bounding box center [235, 194] width 149 height 20
click at [330, 196] on icon at bounding box center [326, 194] width 8 height 8
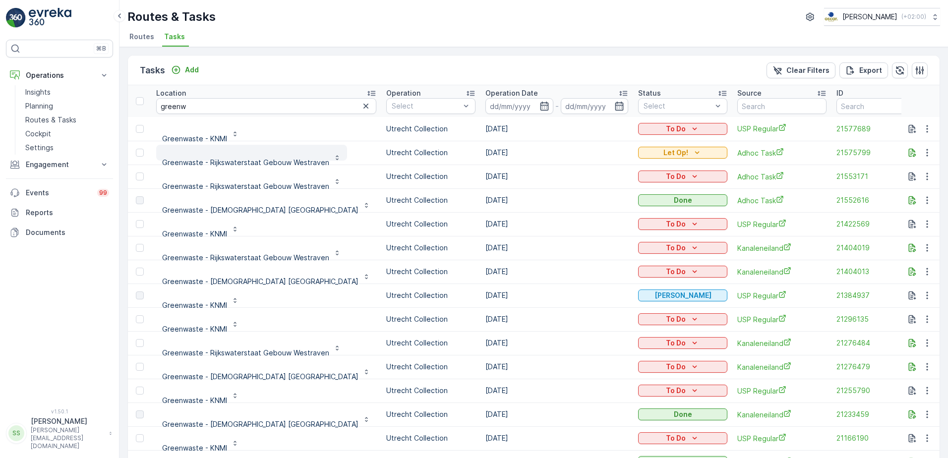
click at [246, 162] on p "Greenwaste - Rijkswaterstaat Gebouw Westraven" at bounding box center [245, 163] width 167 height 10
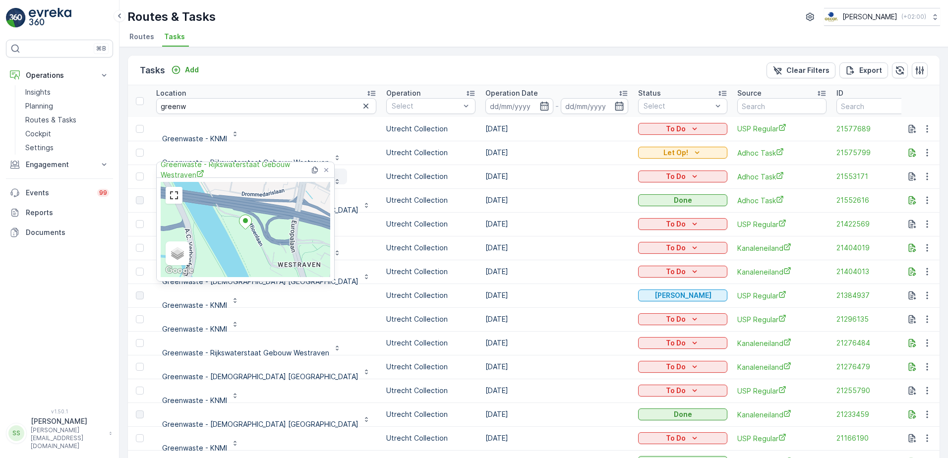
drag, startPoint x: 328, startPoint y: 173, endPoint x: 339, endPoint y: 172, distance: 10.9
click at [328, 173] on icon at bounding box center [326, 170] width 8 height 8
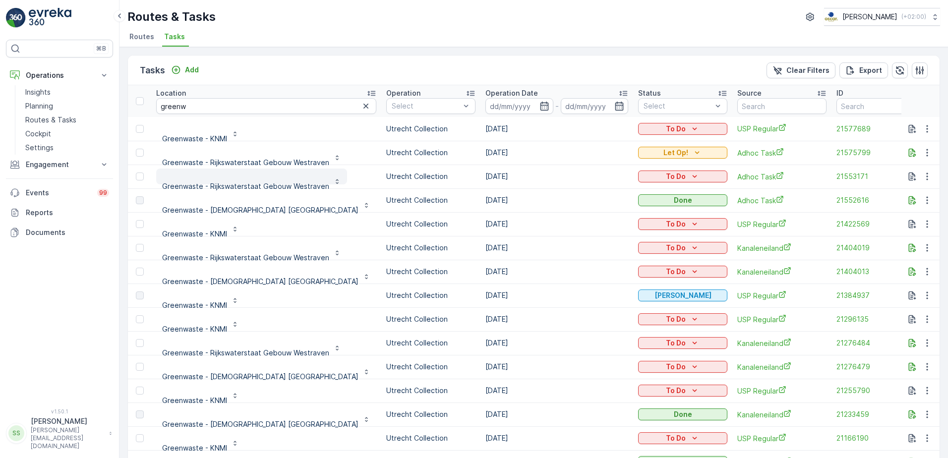
click at [226, 184] on p "Greenwaste - Rijkswaterstaat Gebouw Westraven" at bounding box center [245, 187] width 167 height 10
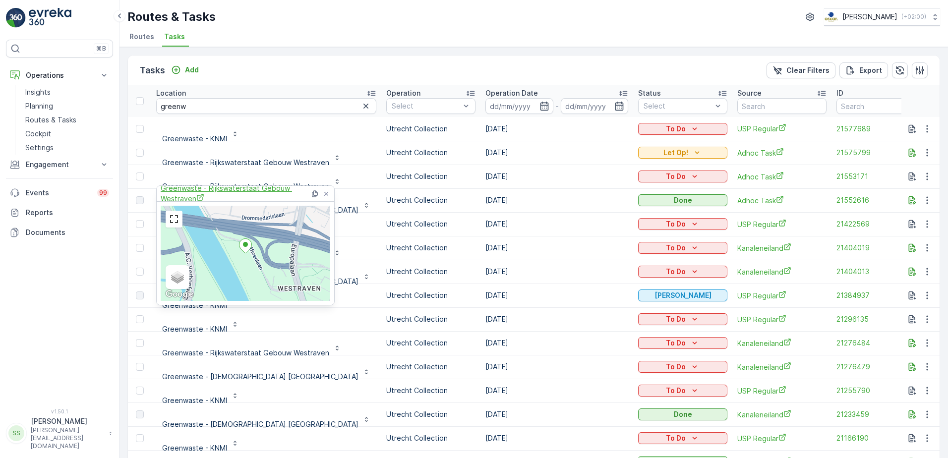
click at [178, 195] on span "Greenwaste - Rijkswaterstaat Gebouw Westraven" at bounding box center [235, 194] width 149 height 20
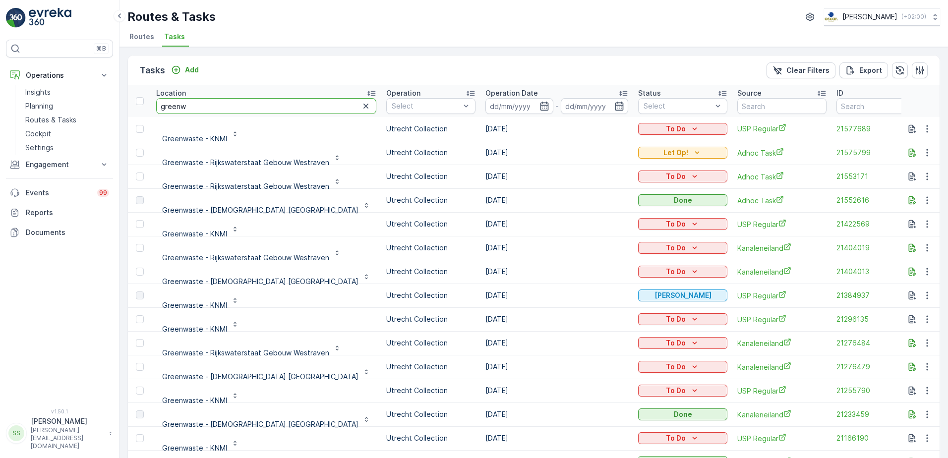
drag, startPoint x: 223, startPoint y: 101, endPoint x: 140, endPoint y: 108, distance: 83.6
click at [140, 109] on tr "Location greenw Operation Select Operation Date - Status Select Source ID Task …" at bounding box center [958, 101] width 1661 height 32
type input "blauw"
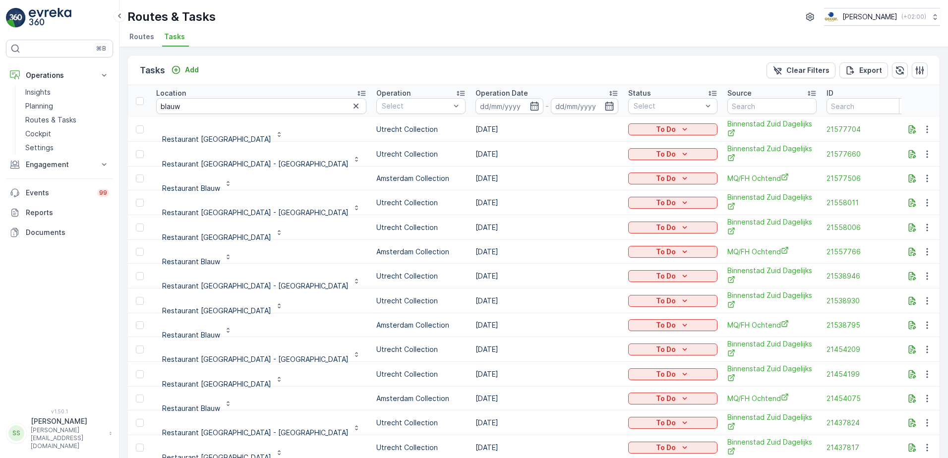
click at [261, 75] on div "Tasks Add Clear Filters Export" at bounding box center [534, 71] width 812 height 30
click at [570, 56] on div "Tasks Add Clear Filters Export" at bounding box center [534, 71] width 812 height 30
click at [676, 67] on div "Tasks Add Clear Filters Export" at bounding box center [534, 71] width 812 height 30
click at [728, 125] on span "Binnenstad Zuid Dagelijks" at bounding box center [772, 129] width 89 height 20
click at [344, 77] on div "Tasks Add Clear Filters Export" at bounding box center [534, 71] width 812 height 30
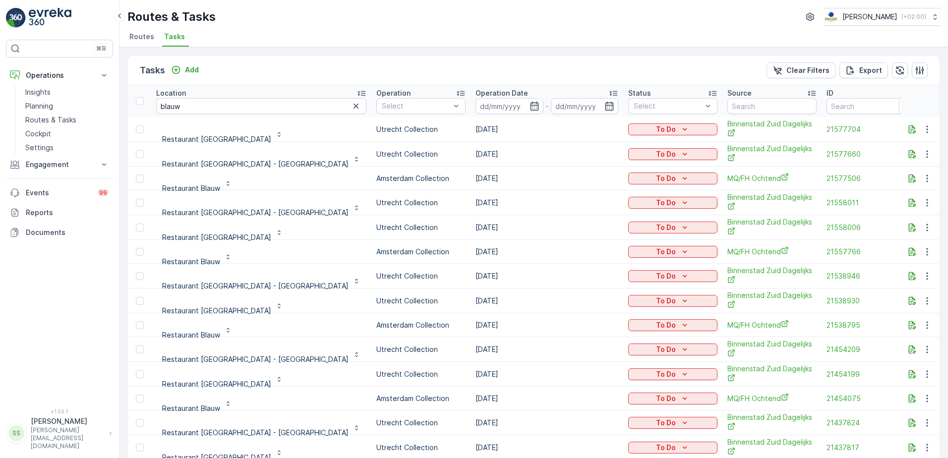
click at [490, 66] on div "Tasks Add Clear Filters Export" at bounding box center [534, 71] width 812 height 30
click at [164, 34] on span "Tasks" at bounding box center [174, 37] width 21 height 10
drag, startPoint x: 235, startPoint y: 64, endPoint x: 226, endPoint y: 55, distance: 12.6
click at [236, 64] on div "Tasks Add Clear Filters Export" at bounding box center [534, 71] width 812 height 30
click at [171, 37] on span "Tasks" at bounding box center [174, 37] width 21 height 10
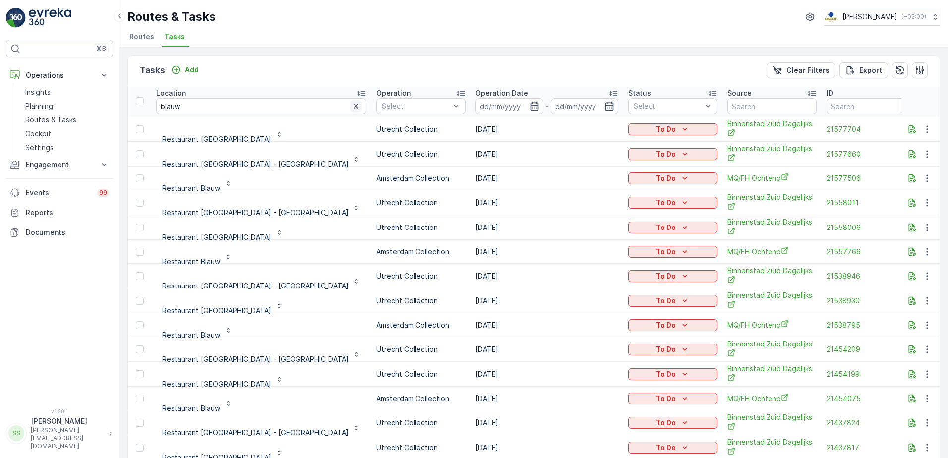
click at [350, 108] on button "button" at bounding box center [356, 106] width 12 height 12
click at [301, 62] on div "Tasks Add Clear Filters Export" at bounding box center [534, 71] width 812 height 30
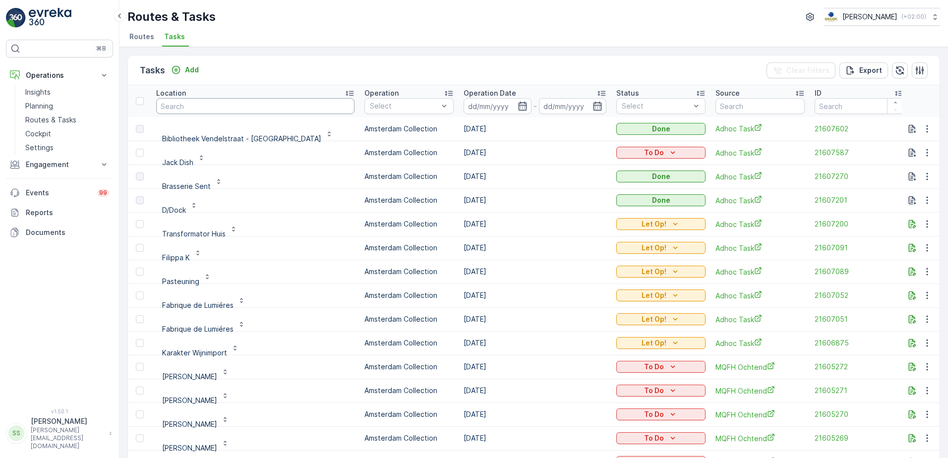
click at [211, 99] on input "text" at bounding box center [255, 106] width 198 height 16
type input "green"
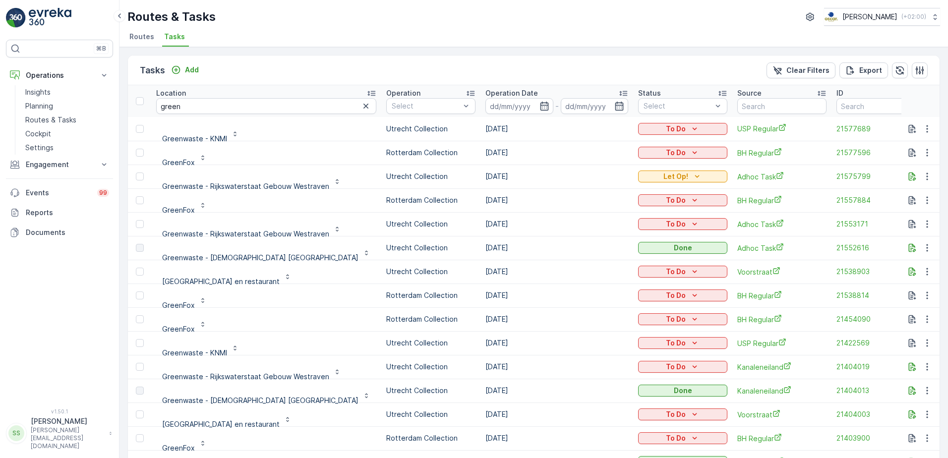
click at [174, 36] on span "Tasks" at bounding box center [174, 37] width 21 height 10
click at [322, 35] on ul "Routes Tasks" at bounding box center [529, 38] width 805 height 17
click at [249, 62] on div "Tasks Add Clear Filters Export" at bounding box center [534, 71] width 812 height 30
click at [143, 33] on span "Routes" at bounding box center [141, 37] width 25 height 10
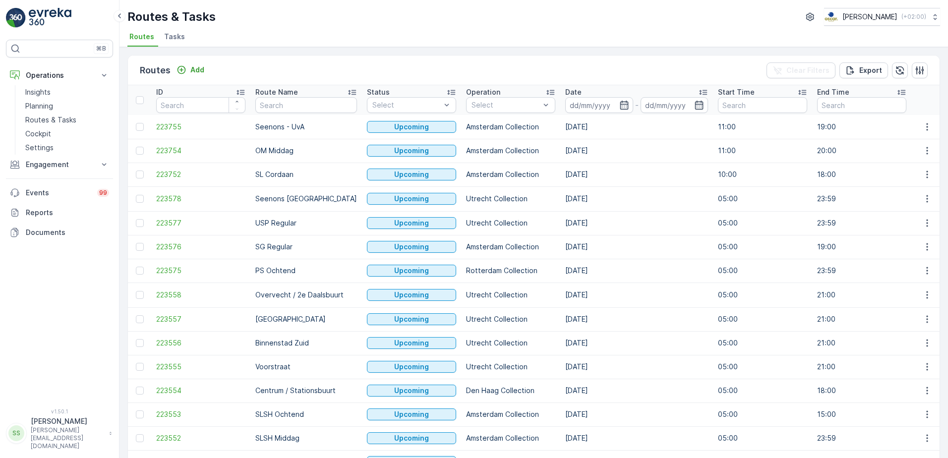
click at [167, 31] on li "Tasks" at bounding box center [175, 38] width 27 height 17
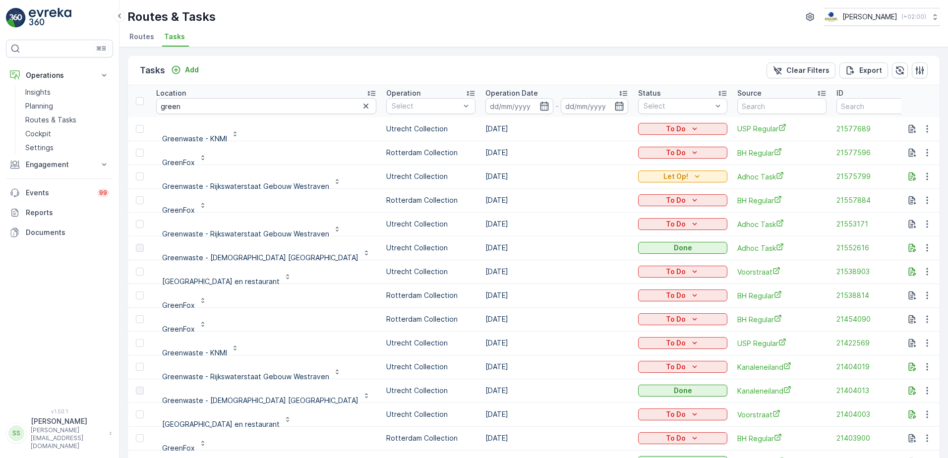
click at [201, 109] on input "green" at bounding box center [266, 106] width 220 height 16
type input "g"
type input "muggen"
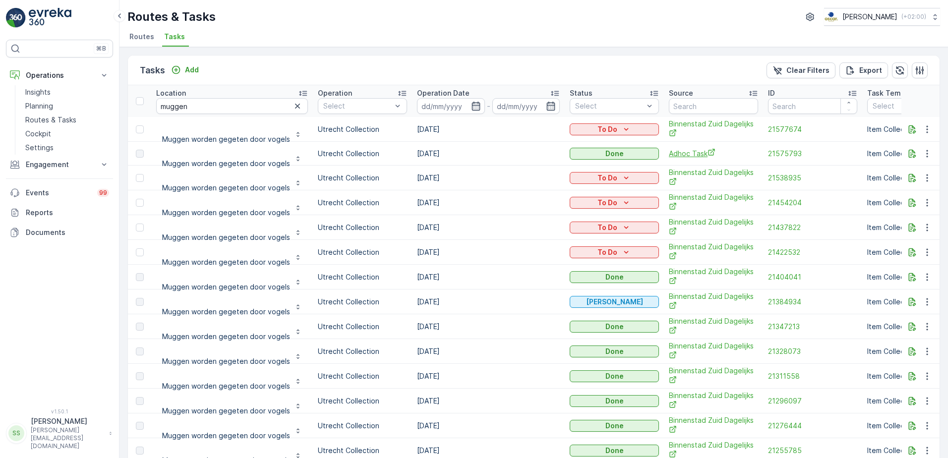
click at [697, 154] on span "Adhoc Task" at bounding box center [713, 153] width 89 height 10
click at [786, 132] on span "21577674" at bounding box center [812, 129] width 89 height 10
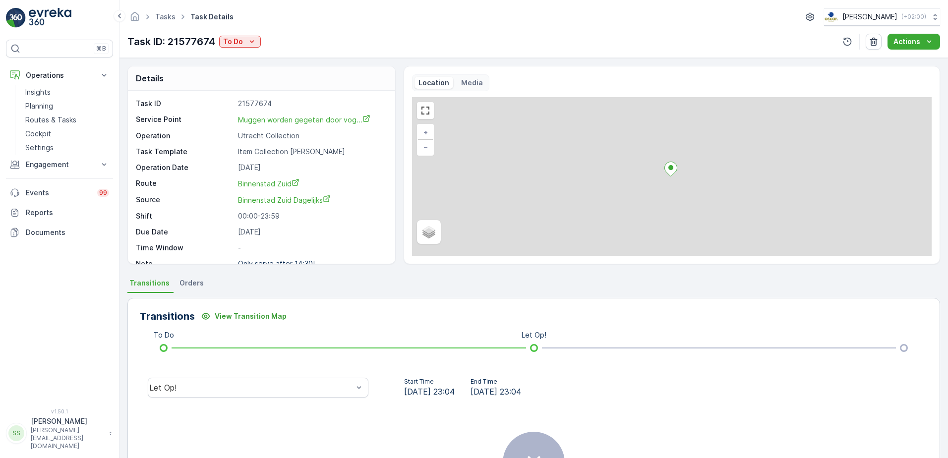
click at [185, 282] on span "Orders" at bounding box center [192, 283] width 24 height 10
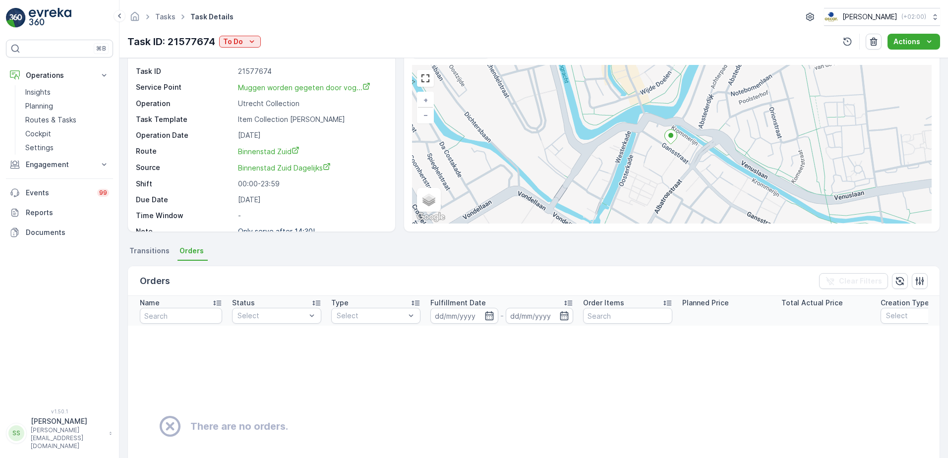
scroll to position [50, 0]
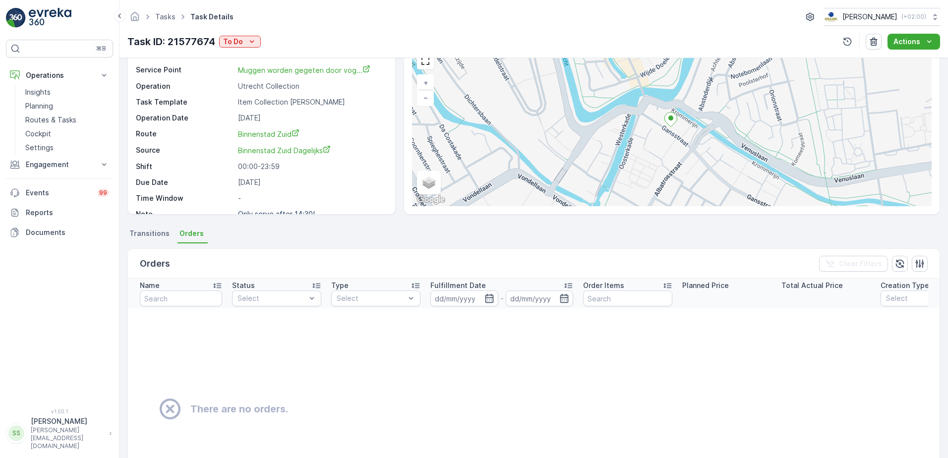
click at [134, 237] on span "Transitions" at bounding box center [149, 234] width 40 height 10
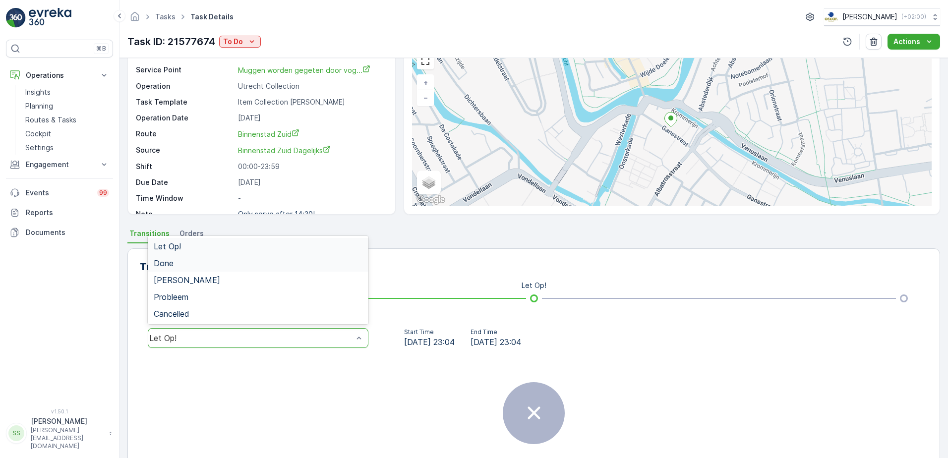
click at [184, 260] on div "Done" at bounding box center [258, 263] width 209 height 9
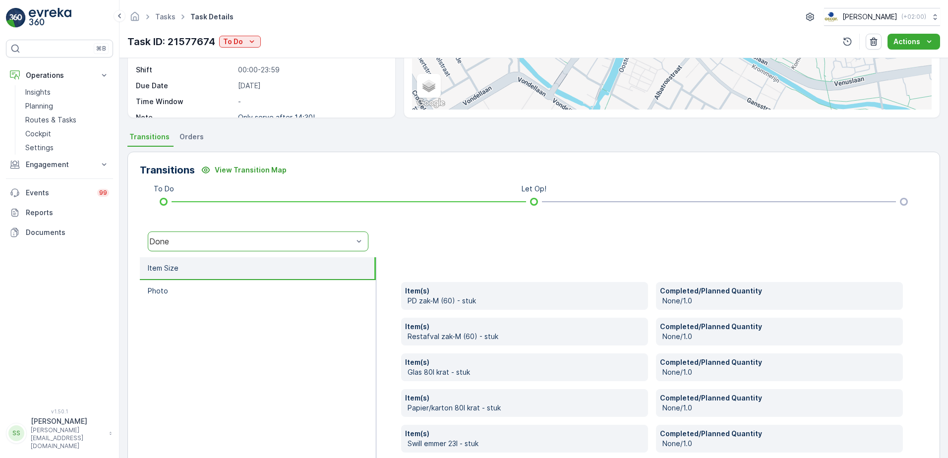
scroll to position [0, 0]
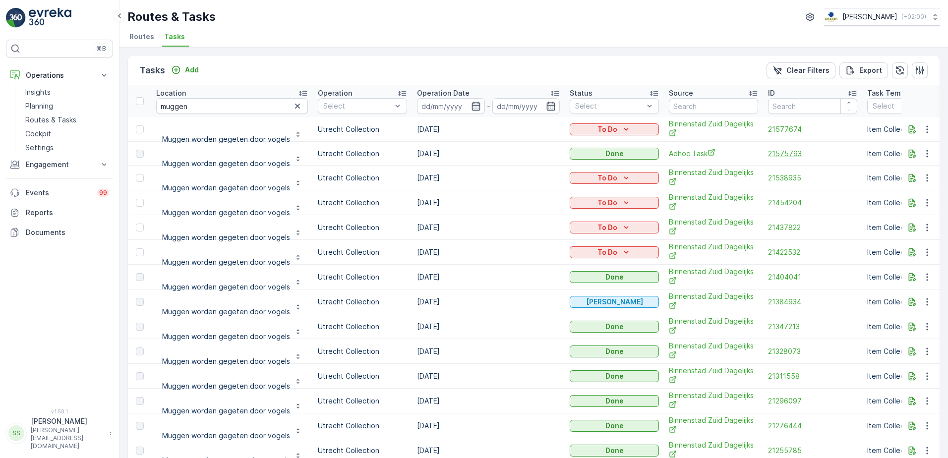
click at [772, 154] on span "21575793" at bounding box center [812, 154] width 89 height 10
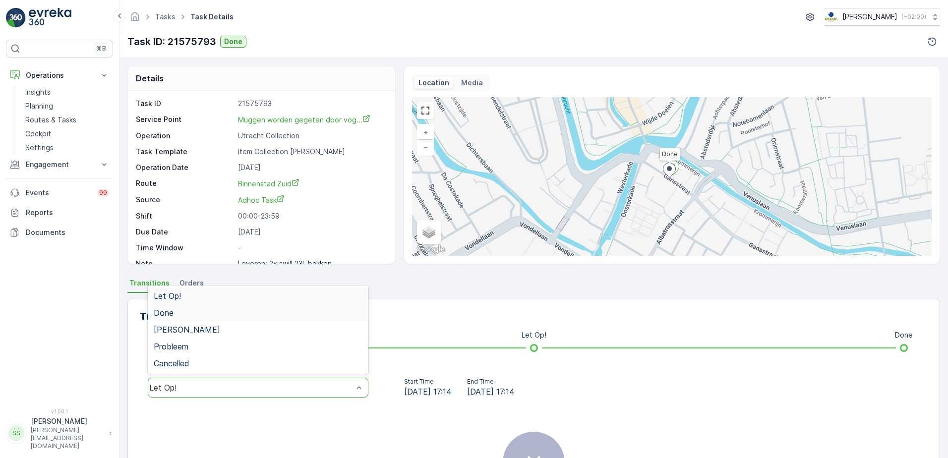
click at [178, 315] on div "Done" at bounding box center [258, 312] width 209 height 9
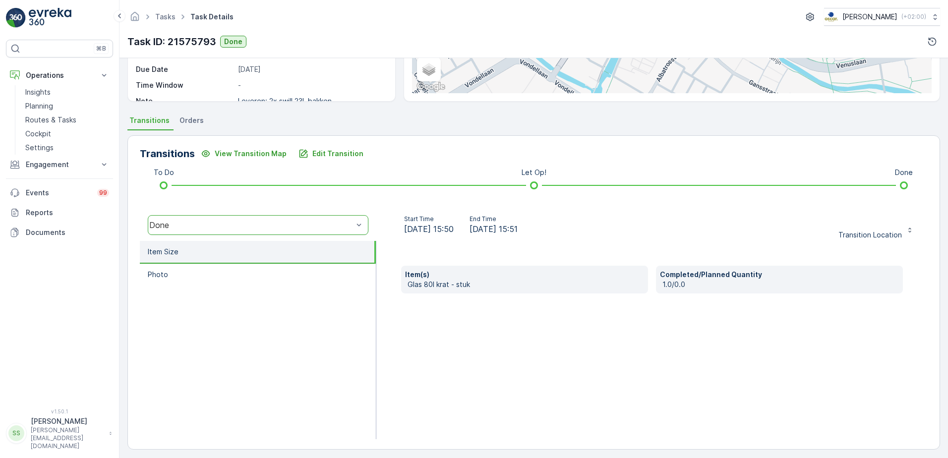
scroll to position [167, 0]
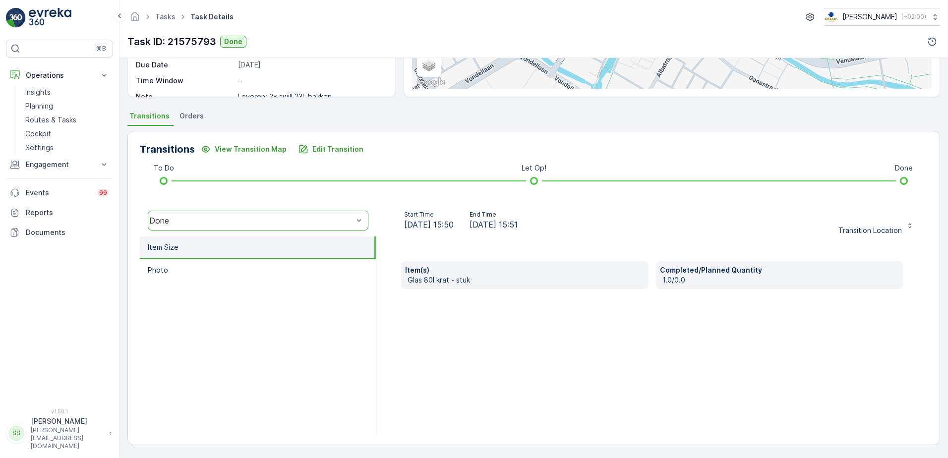
click at [652, 277] on div "Item(s) Glas 80l krat - stuk Completed/Planned Quantity 1.0/0.0" at bounding box center [652, 275] width 502 height 28
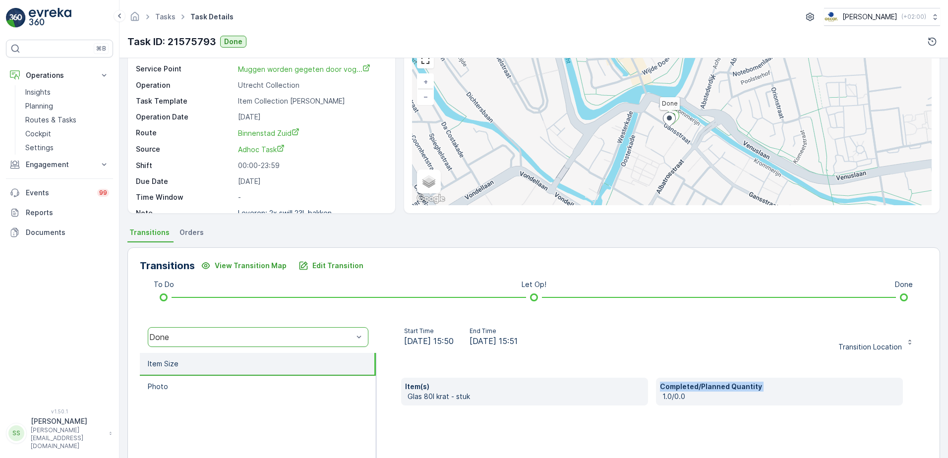
scroll to position [99, 0]
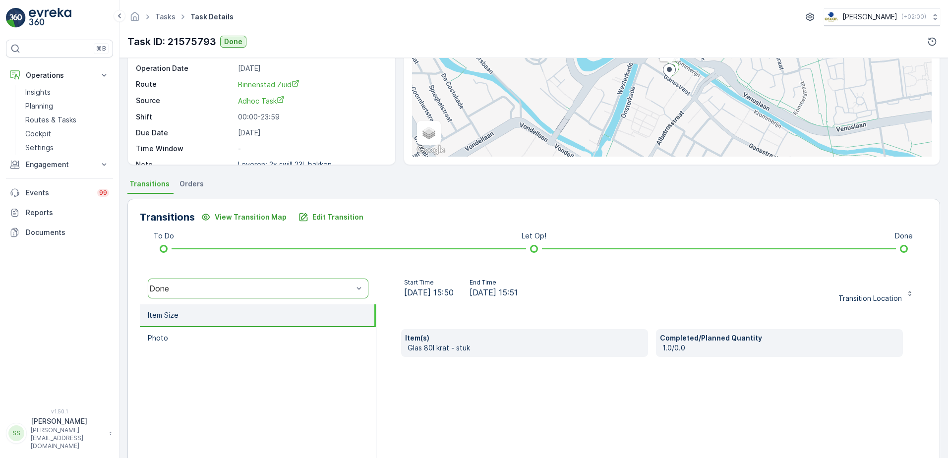
click at [574, 299] on div "Start Time 11.09.2025 15:50 End Time 11.09.2025 15:51 Transition Location" at bounding box center [652, 289] width 552 height 32
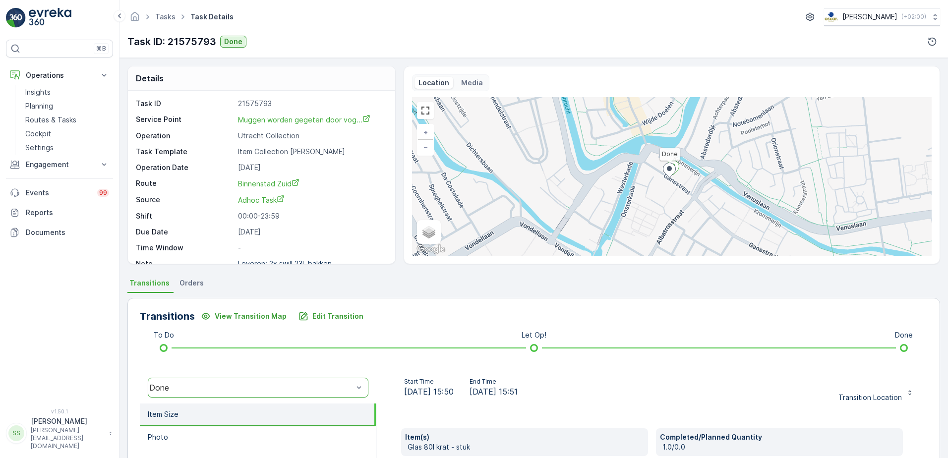
scroll to position [13, 0]
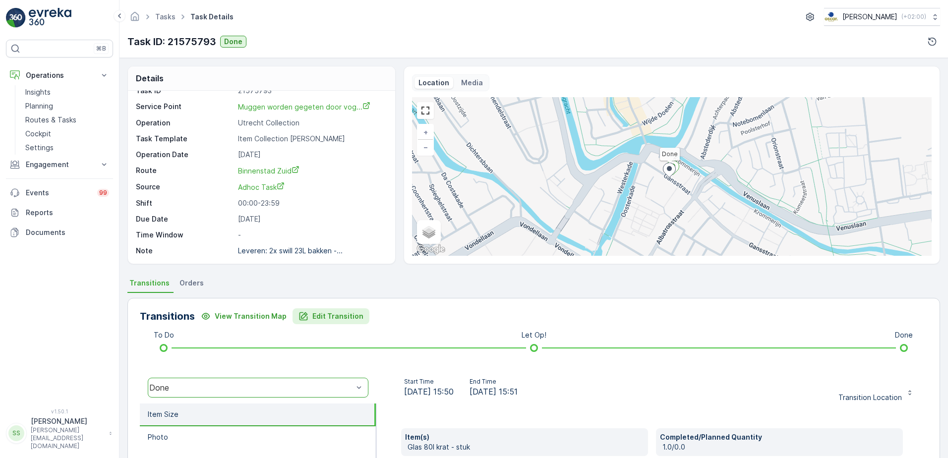
click at [314, 315] on p "Edit Transition" at bounding box center [337, 316] width 51 height 10
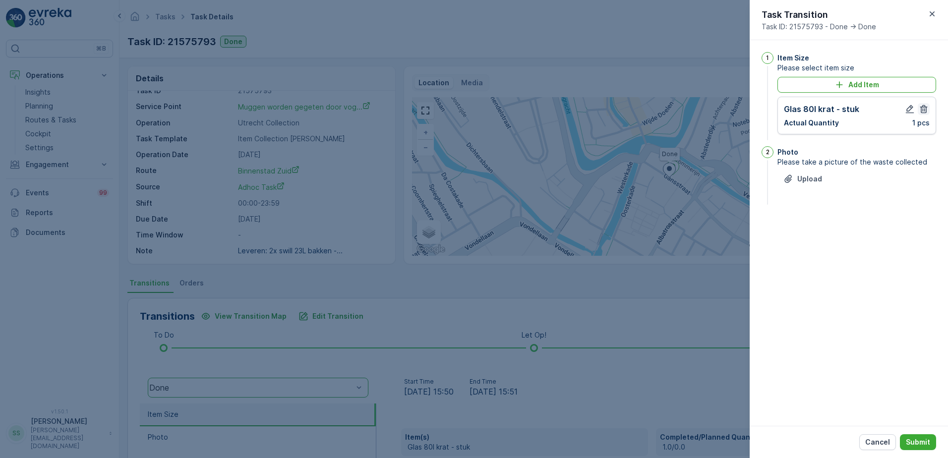
click at [921, 108] on icon "button" at bounding box center [924, 109] width 10 height 10
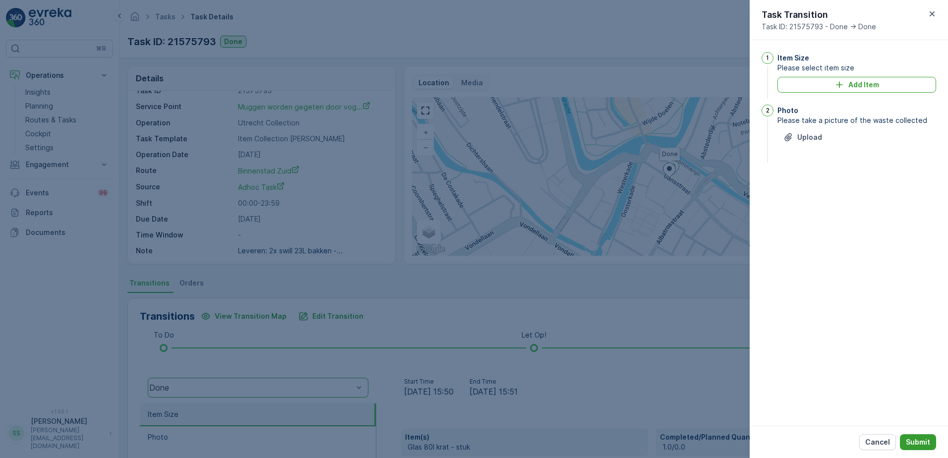
click at [921, 442] on p "Submit" at bounding box center [918, 442] width 24 height 10
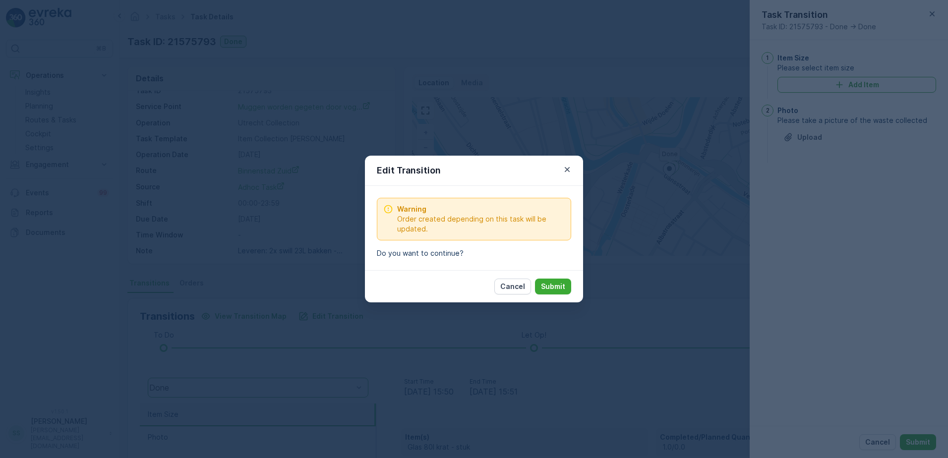
click at [553, 290] on p "Submit" at bounding box center [553, 287] width 24 height 10
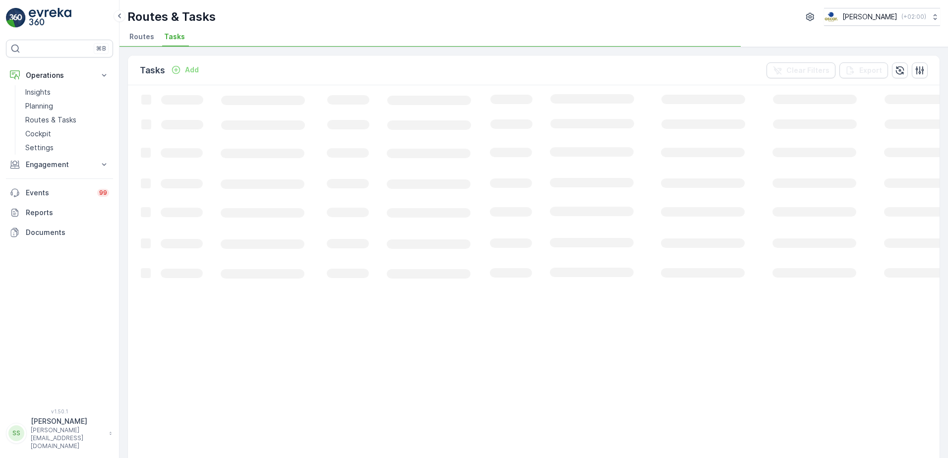
click at [153, 35] on li "Routes" at bounding box center [142, 38] width 31 height 17
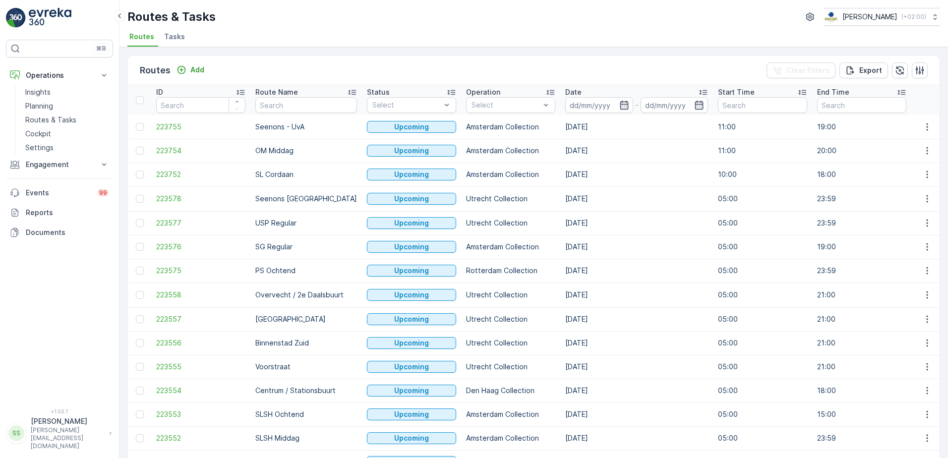
click at [248, 74] on div "Routes Add Clear Filters Export" at bounding box center [534, 71] width 812 height 30
click at [245, 60] on div "Routes Add Clear Filters Export" at bounding box center [534, 71] width 812 height 30
drag, startPoint x: 271, startPoint y: 67, endPoint x: 243, endPoint y: 69, distance: 28.3
click at [268, 68] on div "Routes Add Clear Filters Export" at bounding box center [534, 71] width 812 height 30
click at [173, 35] on span "Tasks" at bounding box center [174, 37] width 21 height 10
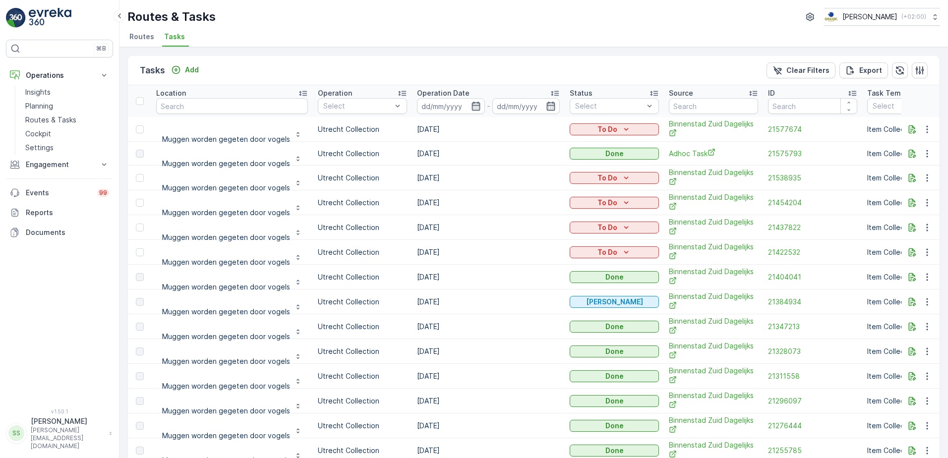
click at [136, 39] on span "Routes" at bounding box center [141, 37] width 25 height 10
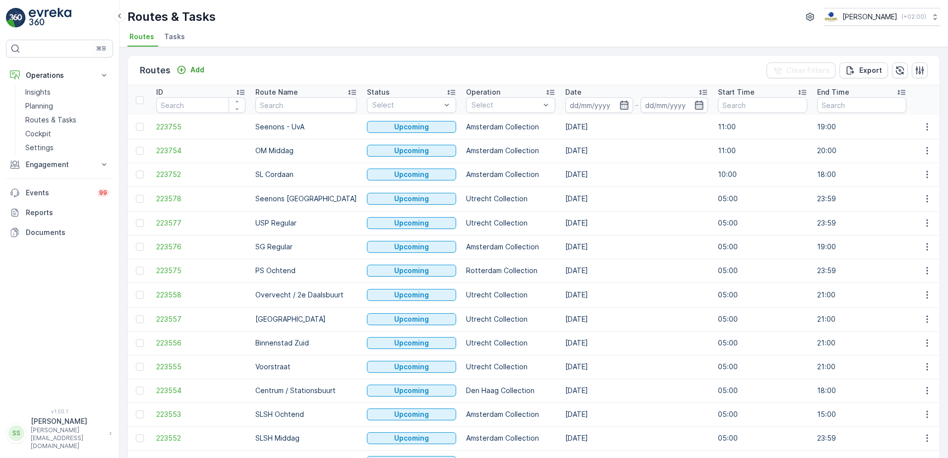
click at [250, 66] on div "Routes Add Clear Filters Export" at bounding box center [534, 71] width 812 height 30
click at [274, 71] on div "Routes Add Clear Filters Export" at bounding box center [534, 71] width 812 height 30
click at [273, 66] on div "Routes Add Clear Filters Export" at bounding box center [534, 71] width 812 height 30
click at [171, 34] on span "Tasks" at bounding box center [174, 37] width 21 height 10
click at [231, 27] on div "Routes & Tasks [PERSON_NAME] ( +02:00 ) Routes Tasks" at bounding box center [534, 23] width 829 height 47
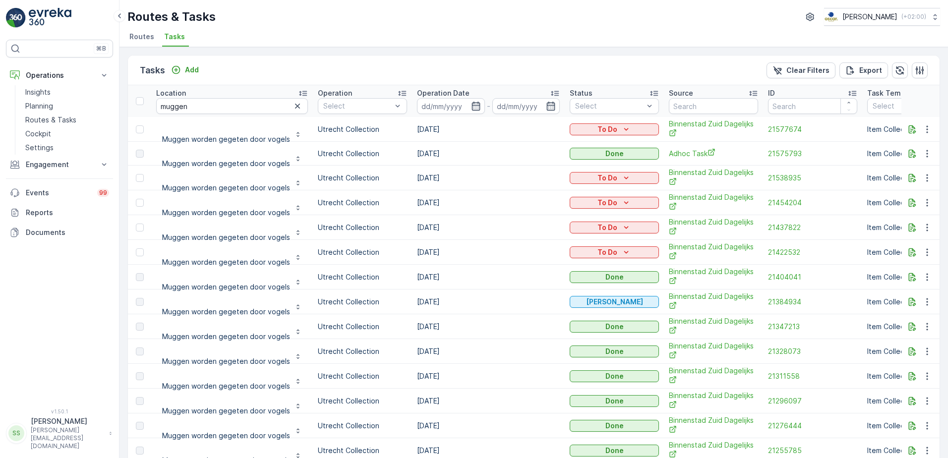
click at [486, 19] on div "Routes & Tasks [PERSON_NAME] ( +02:00 )" at bounding box center [533, 17] width 813 height 18
drag, startPoint x: 282, startPoint y: 27, endPoint x: 42, endPoint y: 11, distance: 240.1
click at [281, 27] on div "Routes & Tasks [PERSON_NAME] ( +02:00 ) Routes Tasks" at bounding box center [534, 23] width 829 height 47
drag, startPoint x: 207, startPoint y: 105, endPoint x: 91, endPoint y: 104, distance: 116.1
click at [94, 103] on div "⌘B Operations Insights Planning Routes & Tasks Cockpit Settings Engagement Insi…" at bounding box center [474, 229] width 948 height 458
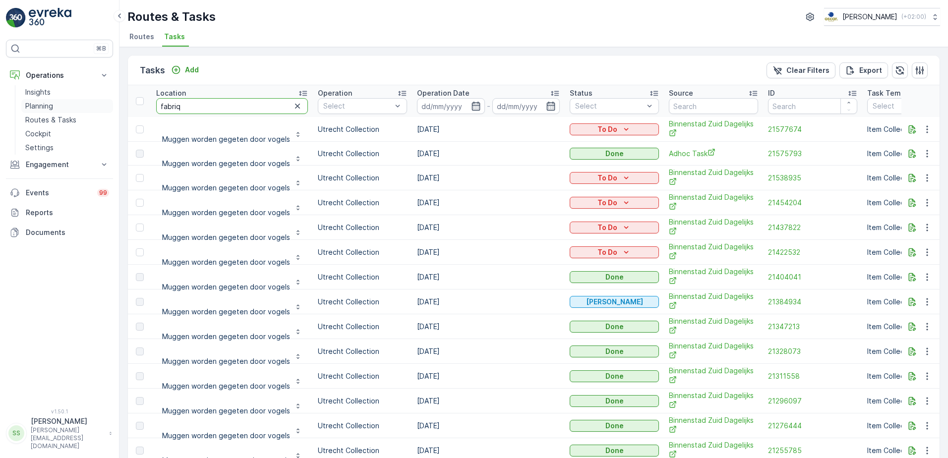
type input "fabriqe"
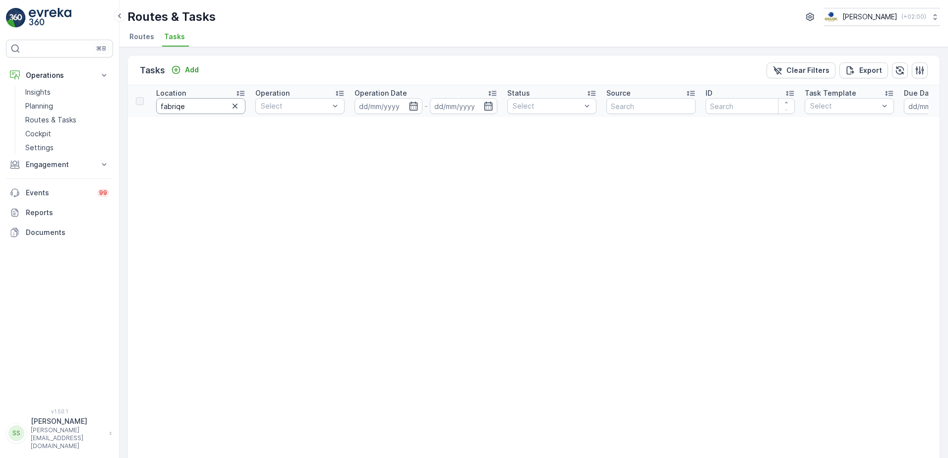
click at [190, 106] on input "fabriqe" at bounding box center [200, 106] width 89 height 16
type input "fabriq"
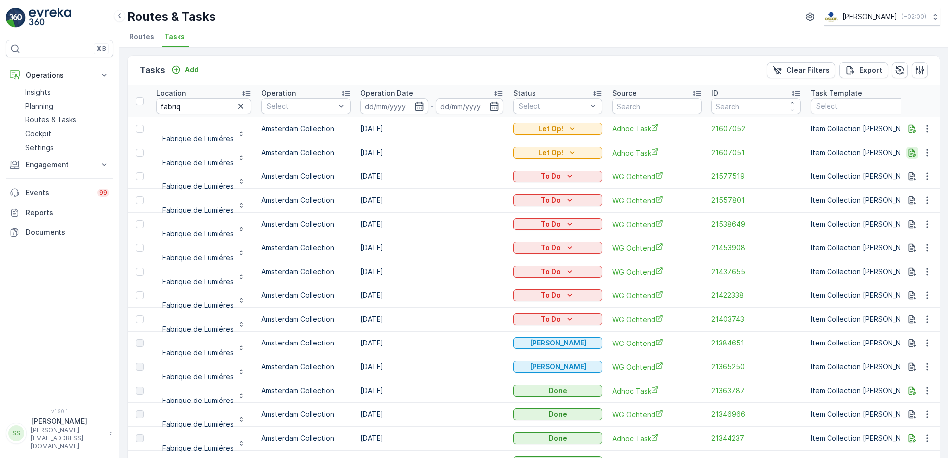
click at [910, 155] on icon "button" at bounding box center [912, 153] width 7 height 8
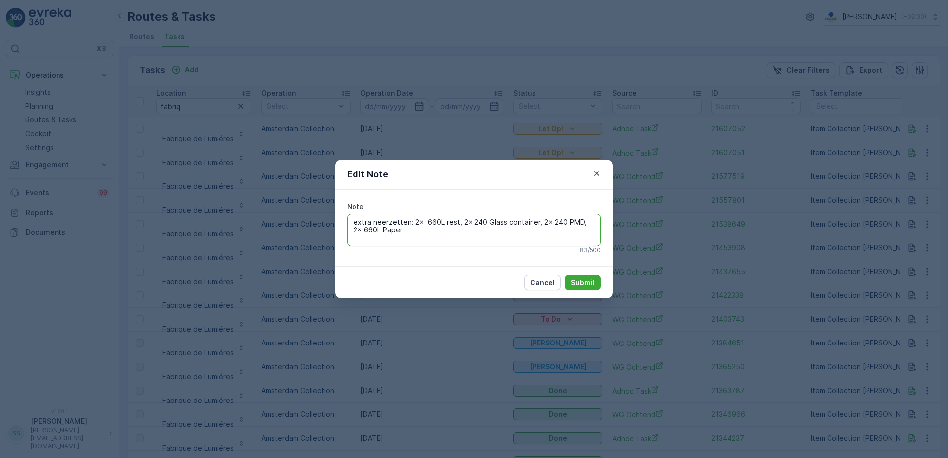
drag, startPoint x: 402, startPoint y: 227, endPoint x: 417, endPoint y: 221, distance: 16.0
click at [402, 227] on textarea "extra neerzetten: 2x 660L rest, 2x 240 Glass container, 2x 240 PMD, 2x 660L Pap…" at bounding box center [474, 230] width 254 height 33
click at [418, 220] on textarea "extra neerzetten: 2x 660L rest, 2x 240 Glass container, 2x 240 PMD, 2x 660L Pap…" at bounding box center [474, 230] width 254 height 33
drag, startPoint x: 435, startPoint y: 218, endPoint x: 465, endPoint y: 259, distance: 50.8
click at [435, 218] on textarea "extra neerzetten: 3x 660L rest, 2x 240 Glass container, 2x 240 PMD, 2x 660L Pap…" at bounding box center [474, 230] width 254 height 33
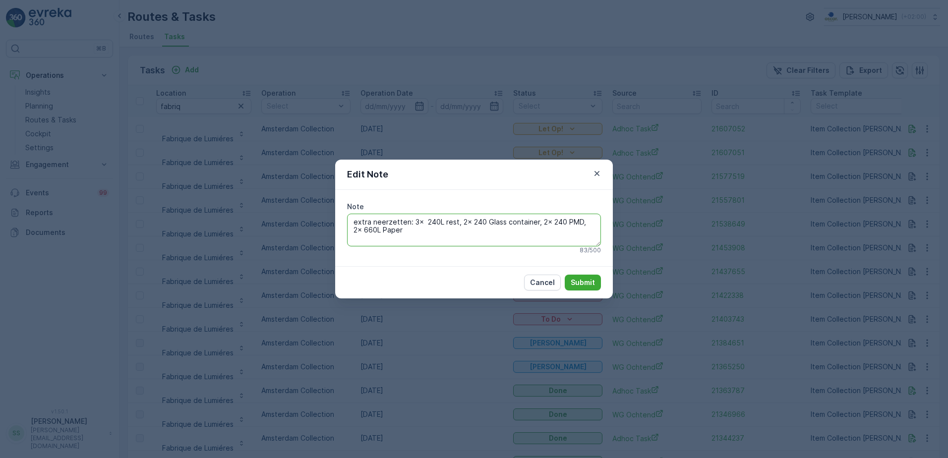
click at [477, 221] on textarea "extra neerzetten: 3x 240L rest, 2x 240 Glass container, 2x 240 PMD, 2x 660L Pap…" at bounding box center [474, 230] width 254 height 33
click at [542, 223] on textarea "extra neerzetten: 3x 240L rest, 2x 240 Glass container, 2x 240 PMD, 2x 660L Pap…" at bounding box center [474, 230] width 254 height 33
click at [583, 221] on textarea "extra neerzetten: 3x 240L rest, 2x 240 Glass container, 1x 240 PMD, 2x 660L Pap…" at bounding box center [474, 230] width 254 height 33
click at [367, 228] on textarea "extra neerzetten: 3x 240L rest, 2x 240 Glass container, 1x 240 PMD, 1x 660L Pap…" at bounding box center [474, 230] width 254 height 33
type textarea "extra neerzetten: 3x 240L rest, 2x 240 Glass container, 1x 240 PMD, 1x 240L Pap…"
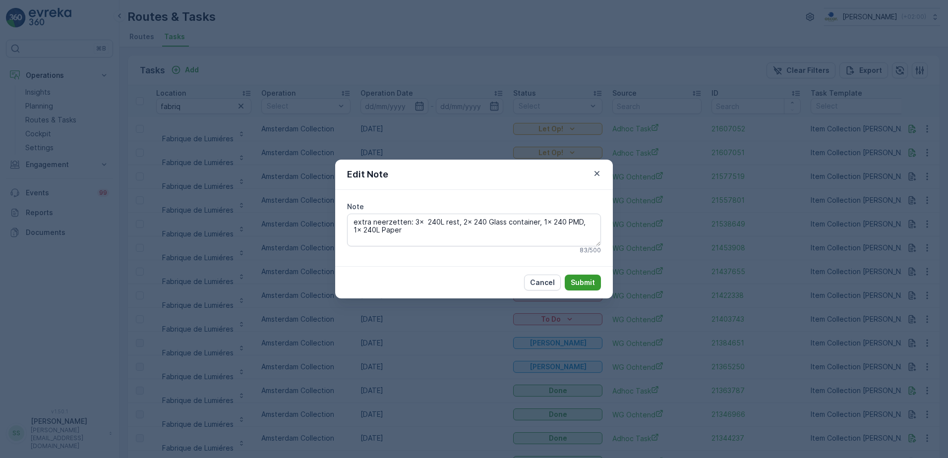
click at [593, 279] on p "Submit" at bounding box center [583, 283] width 24 height 10
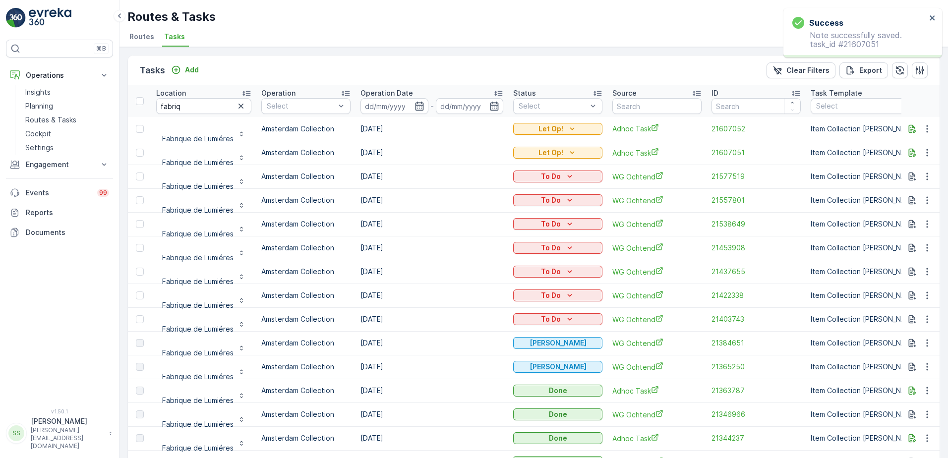
click at [654, 20] on div "Routes & Tasks [PERSON_NAME] ( +02:00 )" at bounding box center [533, 17] width 813 height 18
click at [134, 37] on span "Routes" at bounding box center [141, 37] width 25 height 10
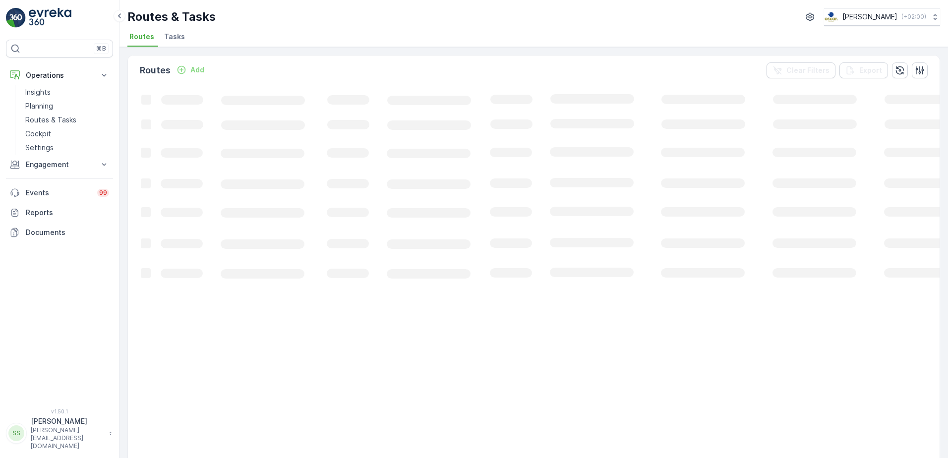
click at [246, 75] on div "Routes Add Clear Filters Export" at bounding box center [534, 71] width 812 height 30
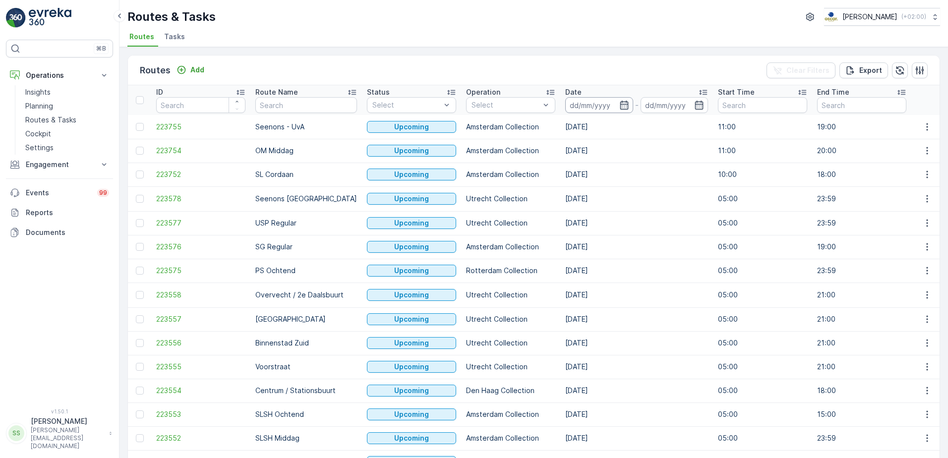
click at [590, 106] on input at bounding box center [599, 105] width 68 height 16
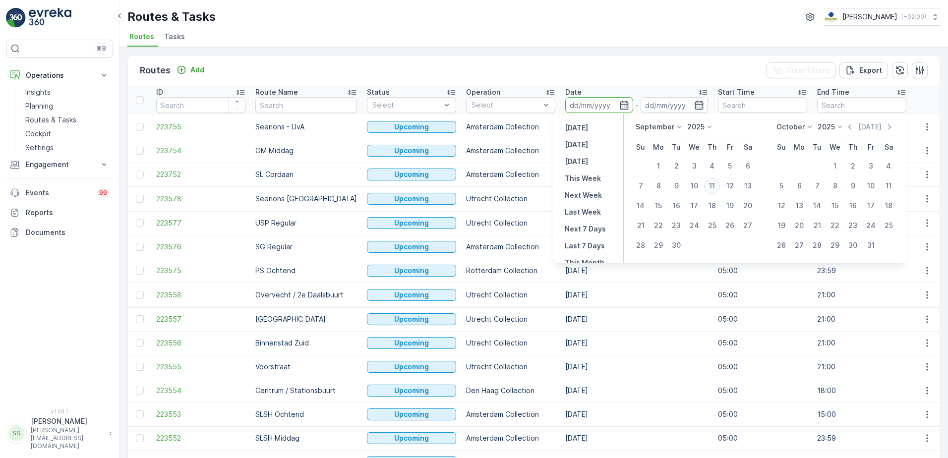
click at [714, 186] on div "11" at bounding box center [712, 186] width 16 height 16
type input "[DATE]"
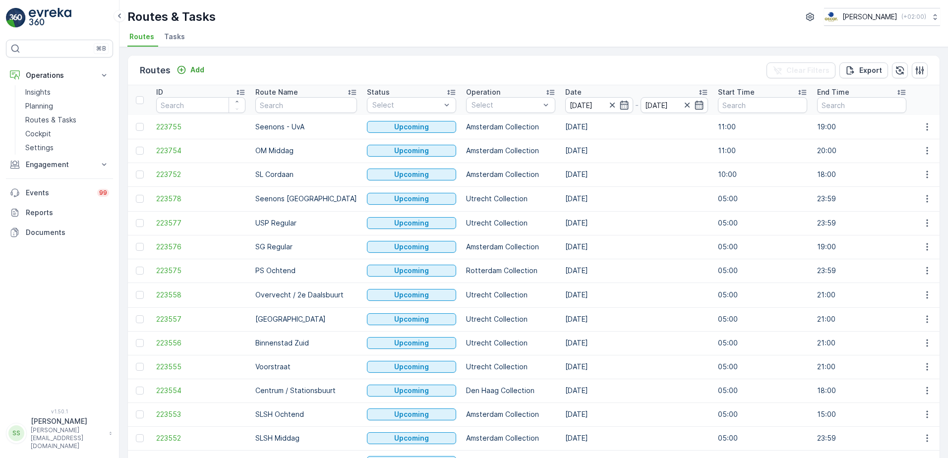
click at [602, 74] on div "Routes Add Clear Filters Export" at bounding box center [534, 71] width 812 height 30
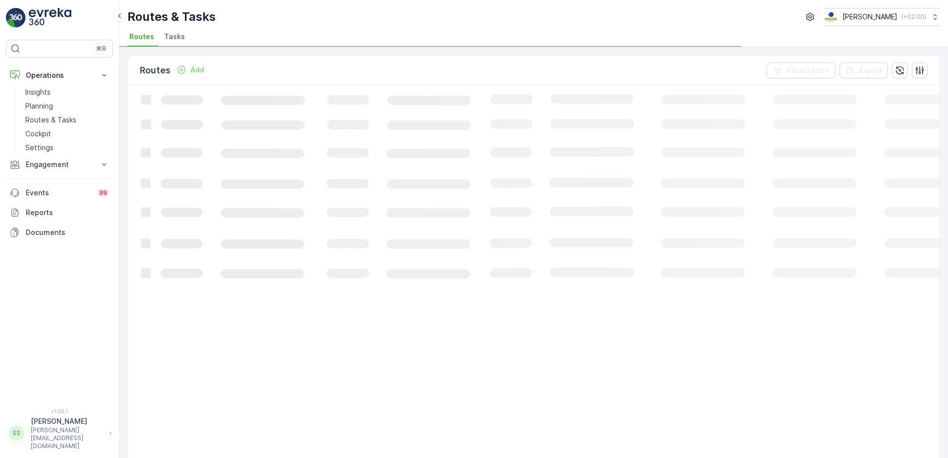
click at [503, 74] on div "Routes Add Clear Filters Export" at bounding box center [534, 71] width 812 height 30
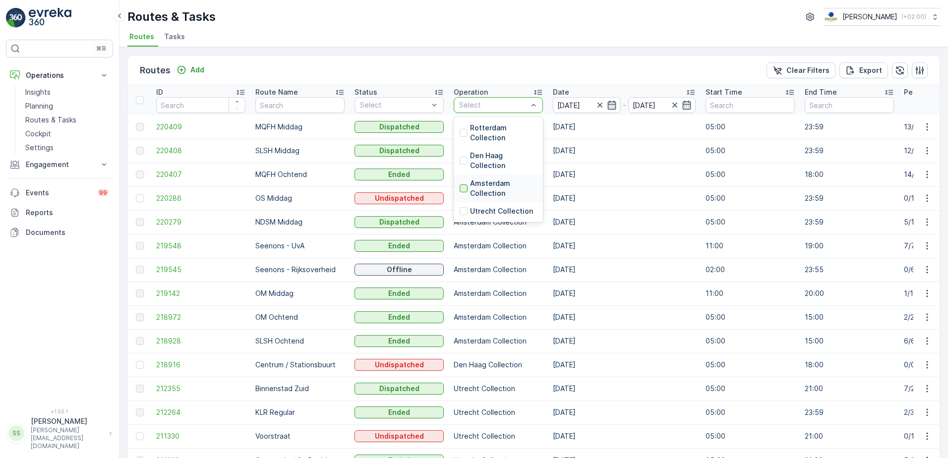
click at [466, 188] on div at bounding box center [464, 188] width 8 height 8
click at [515, 69] on div "Routes Add Clear Filters Export" at bounding box center [534, 71] width 812 height 30
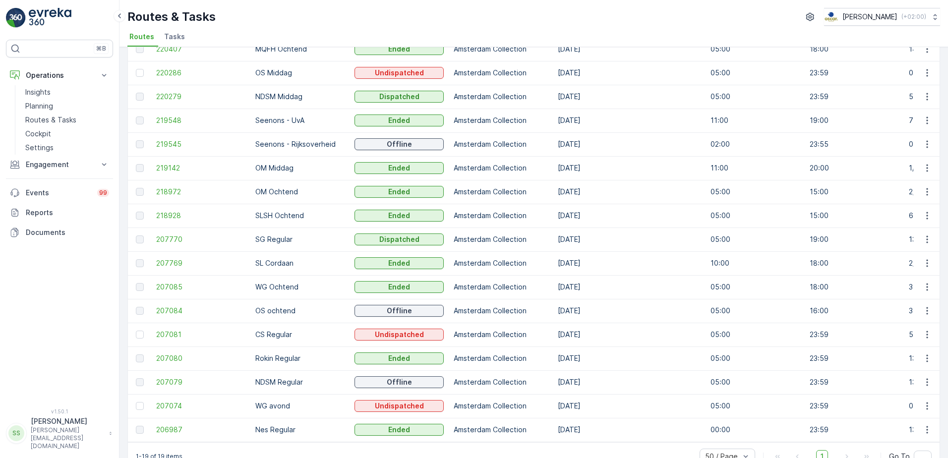
scroll to position [107, 0]
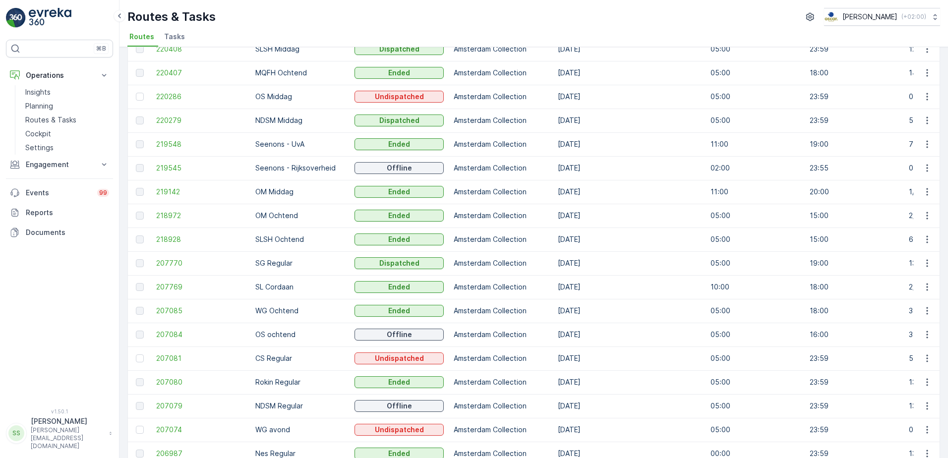
click at [264, 26] on div "Routes & Tasks [PERSON_NAME] ( +02:00 ) Routes Tasks" at bounding box center [534, 23] width 829 height 47
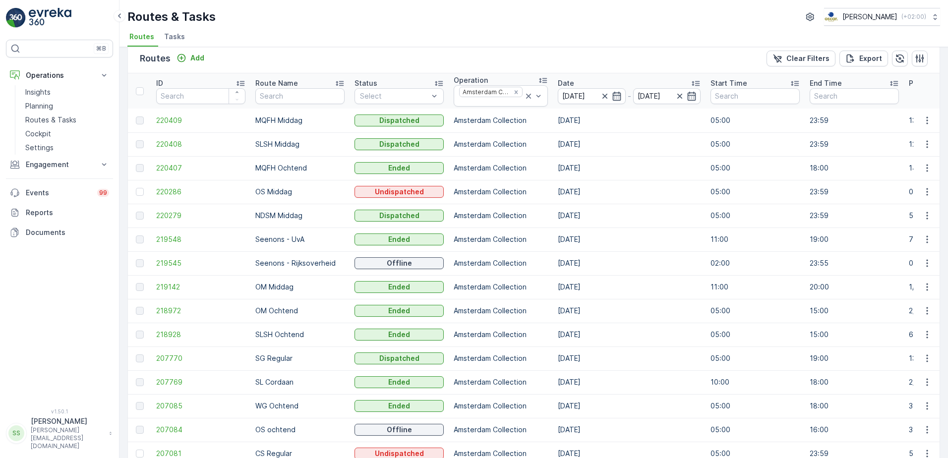
scroll to position [8, 0]
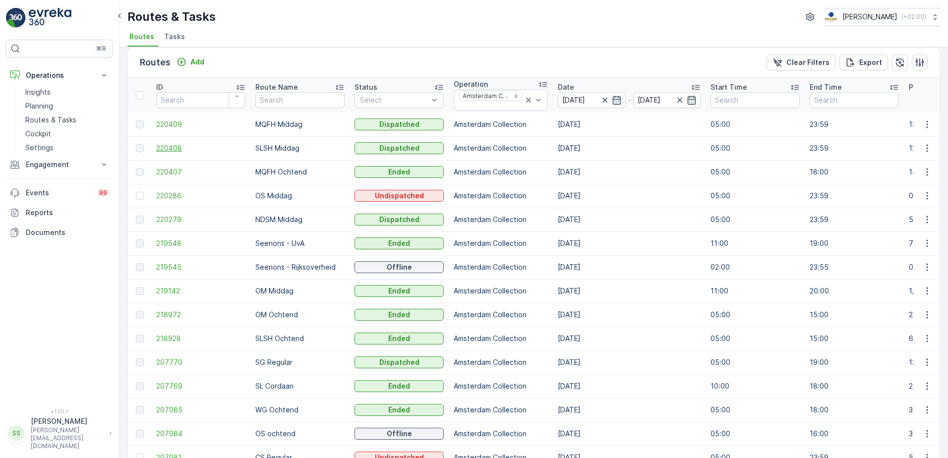
click at [175, 148] on span "220408" at bounding box center [200, 148] width 89 height 10
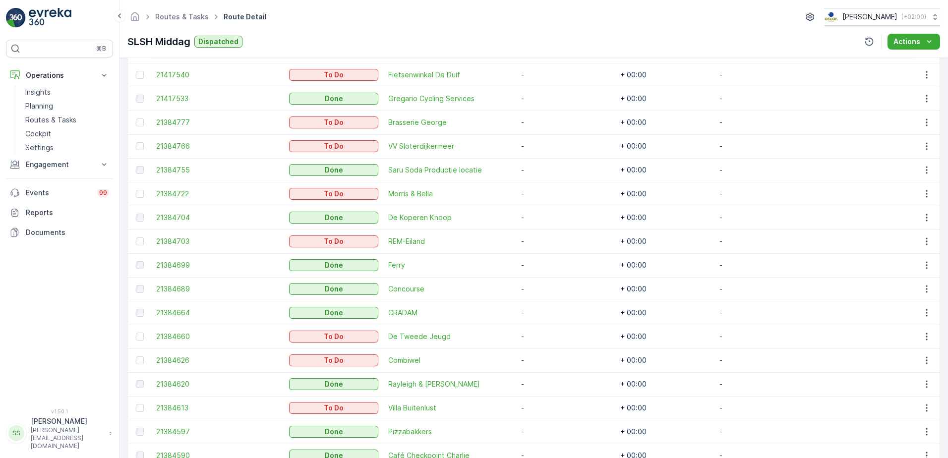
scroll to position [293, 0]
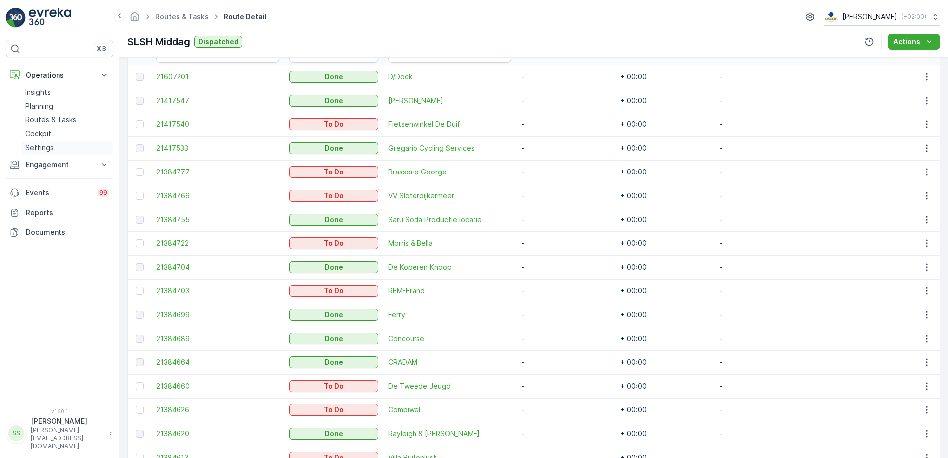
drag, startPoint x: 42, startPoint y: 107, endPoint x: 93, endPoint y: 148, distance: 65.6
click at [42, 107] on p "Planning" at bounding box center [39, 106] width 28 height 10
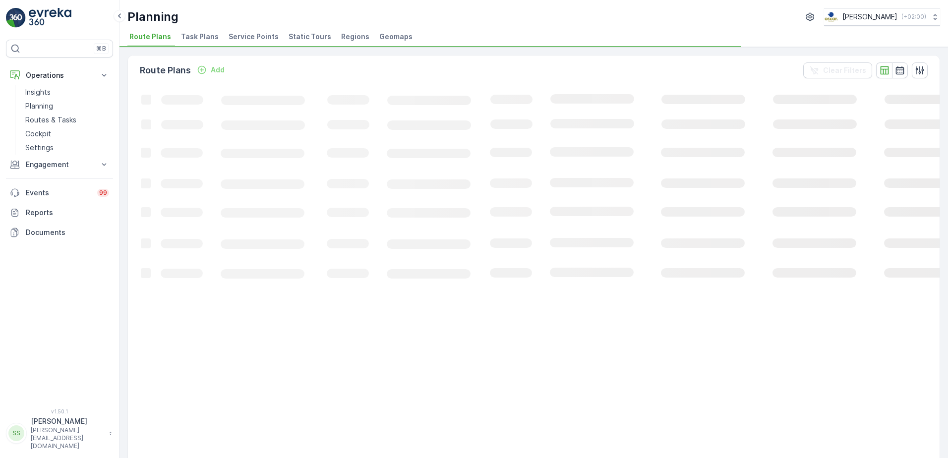
click at [207, 34] on span "Task Plans" at bounding box center [200, 37] width 38 height 10
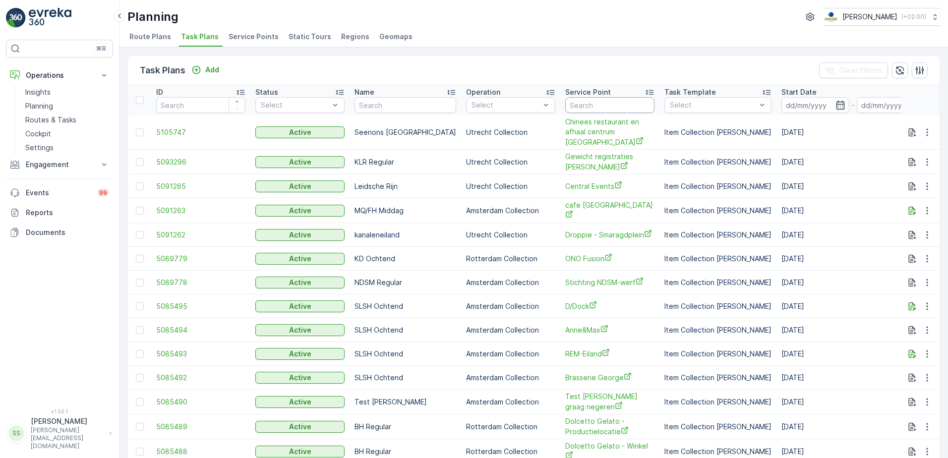
click at [570, 107] on input "text" at bounding box center [609, 105] width 89 height 16
type input "stadionp"
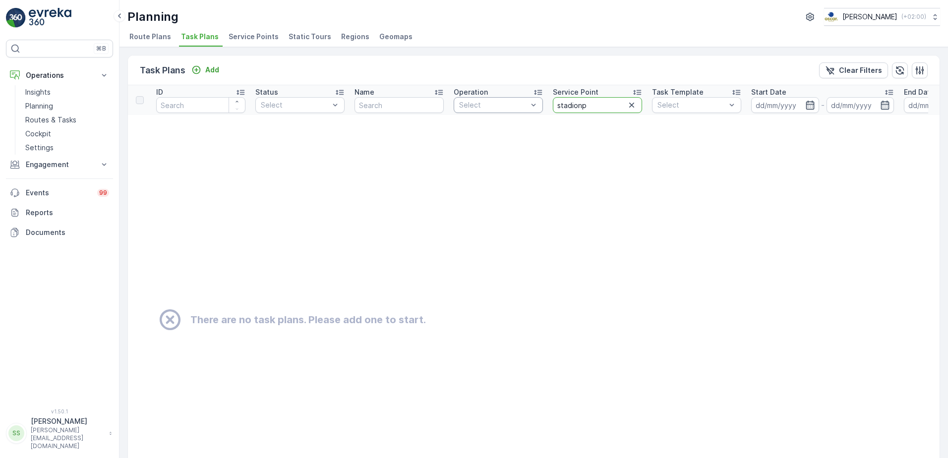
click at [505, 103] on tr "ID Status Select Name Operation Select Service Point stadionp Task Template Sel…" at bounding box center [744, 100] width 1233 height 30
click at [458, 60] on div "Task Plans Add Clear Filters" at bounding box center [534, 71] width 812 height 30
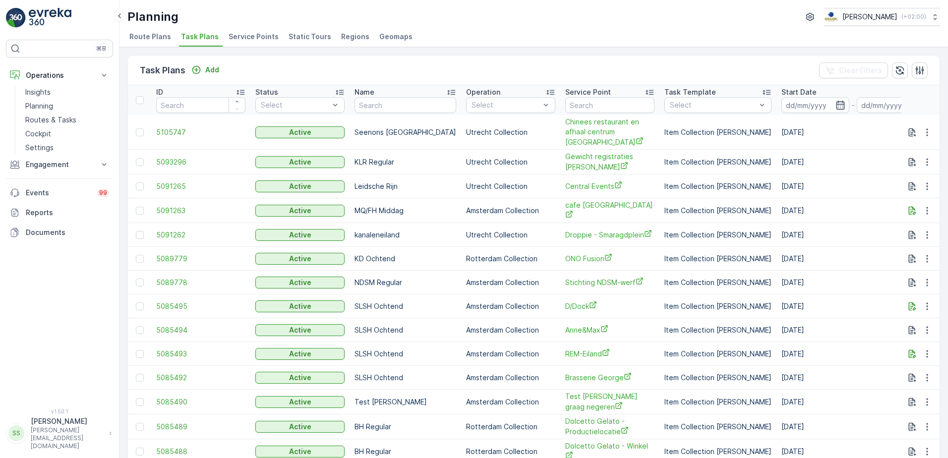
click at [257, 35] on span "Service Points" at bounding box center [254, 37] width 50 height 10
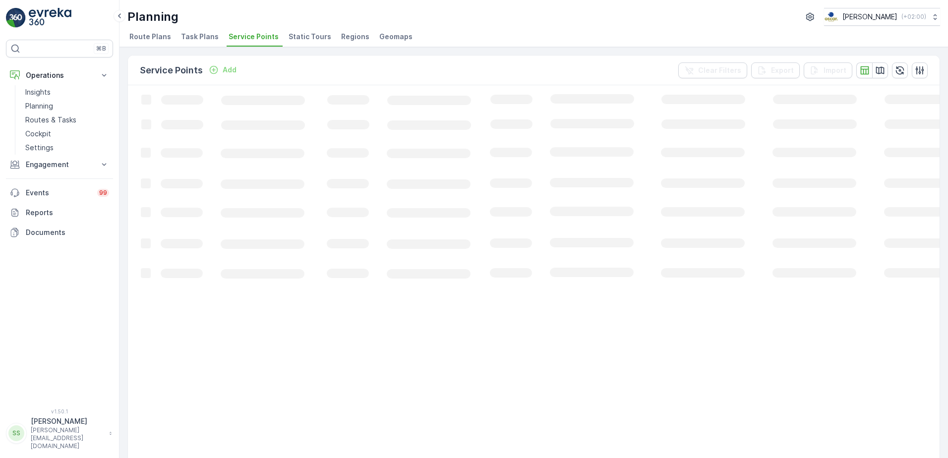
click at [333, 67] on div "Service Points Add Clear Filters Export Import" at bounding box center [534, 71] width 812 height 30
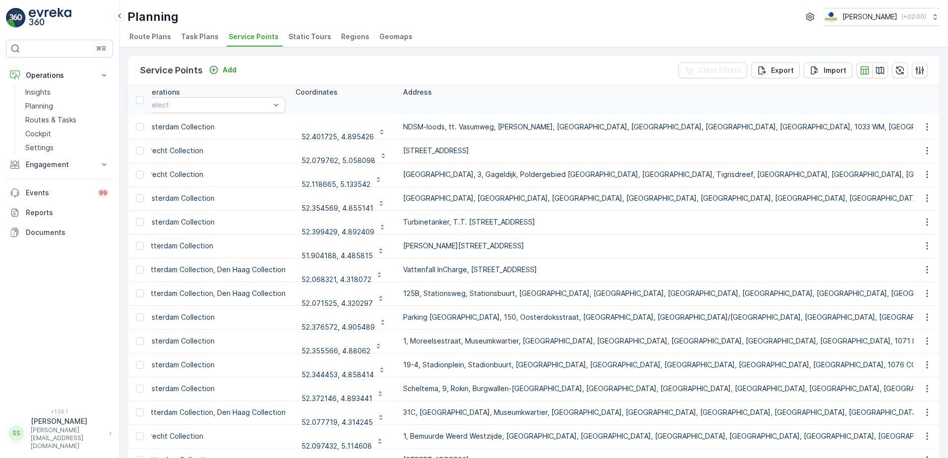
click at [440, 105] on th "Address" at bounding box center [825, 100] width 854 height 30
click at [398, 100] on th "Address" at bounding box center [825, 100] width 854 height 30
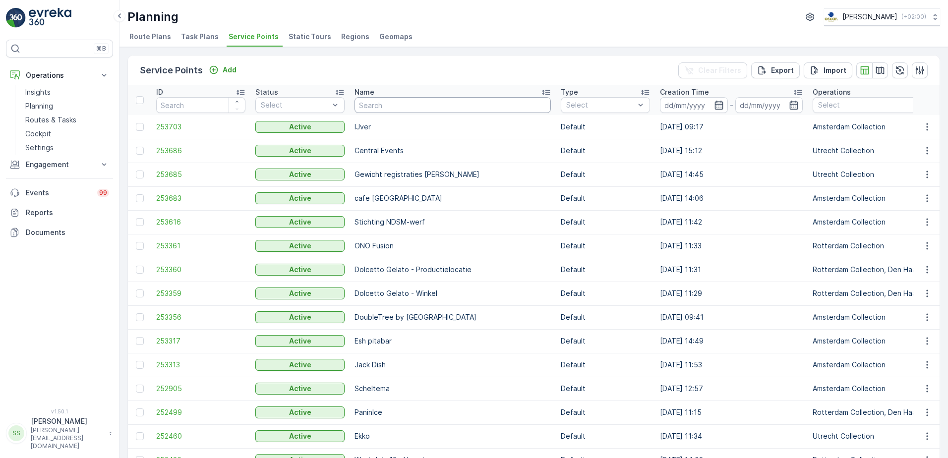
click at [419, 109] on input "text" at bounding box center [453, 105] width 196 height 16
type input "vas"
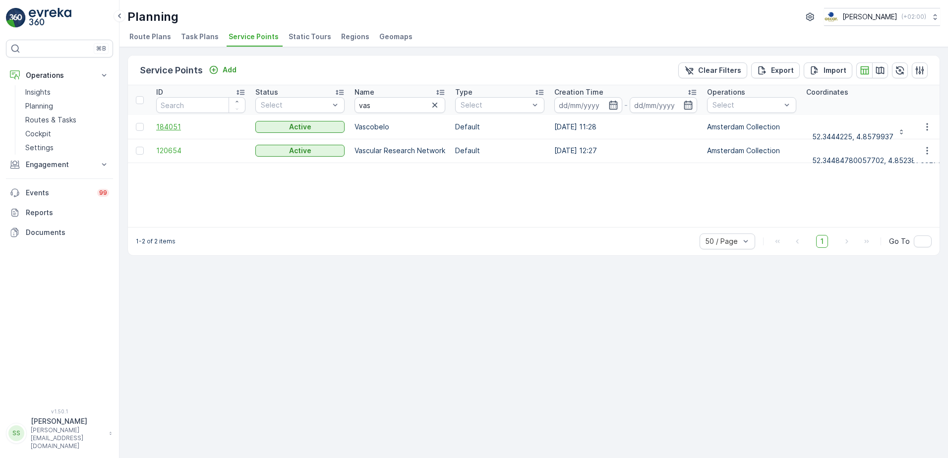
click at [169, 126] on span "184051" at bounding box center [200, 127] width 89 height 10
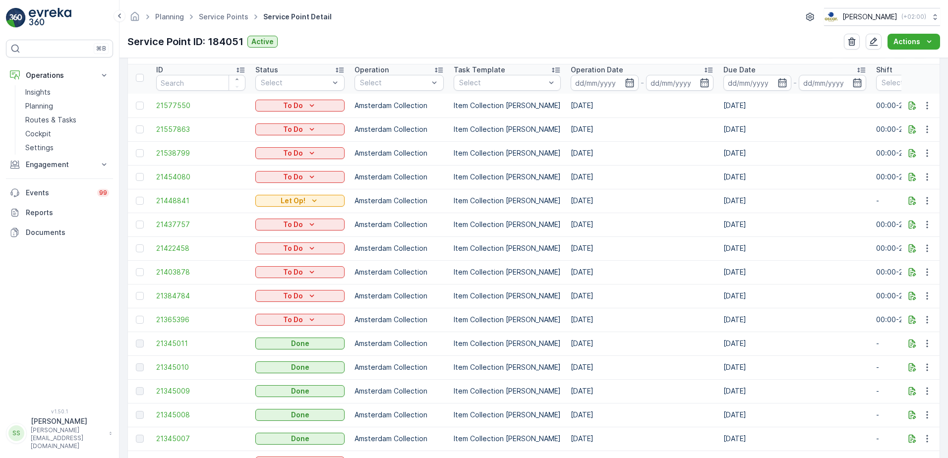
scroll to position [347, 0]
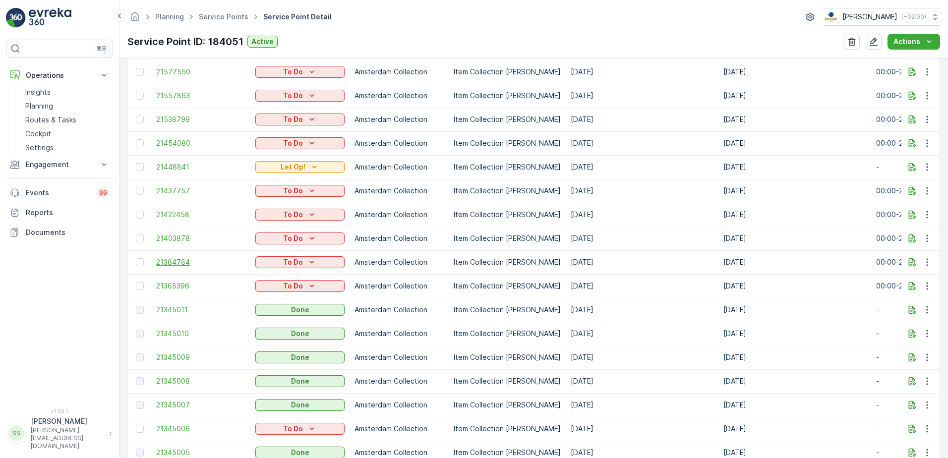
click at [176, 260] on span "21384784" at bounding box center [200, 262] width 89 height 10
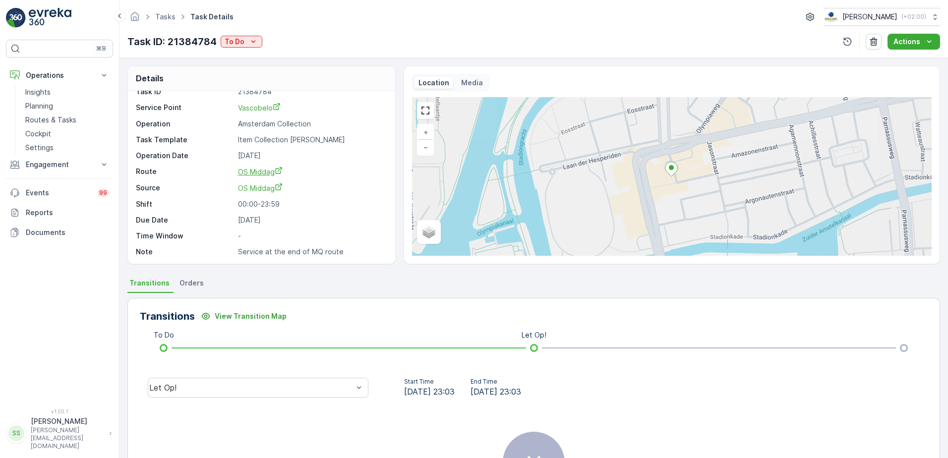
scroll to position [13, 0]
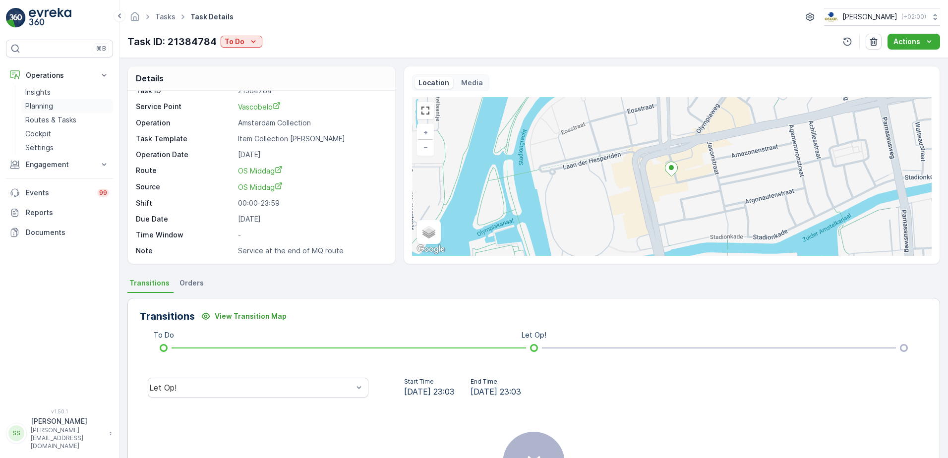
click at [44, 101] on p "Planning" at bounding box center [39, 106] width 28 height 10
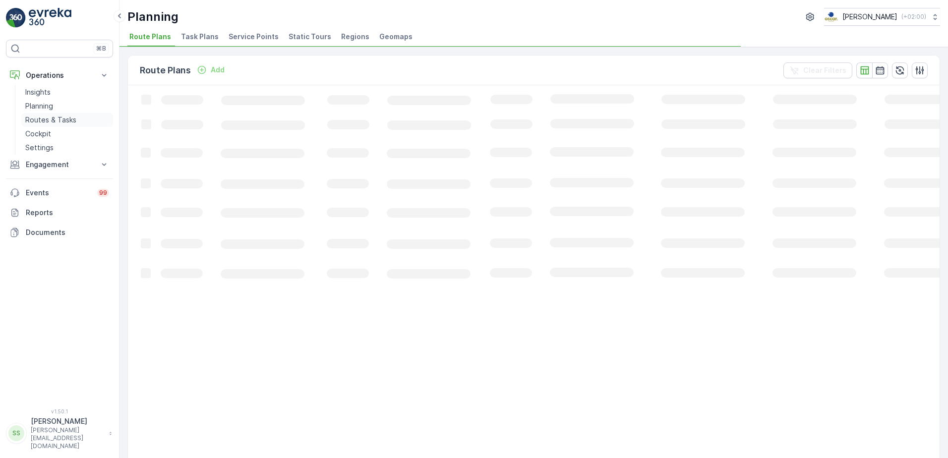
click at [50, 120] on p "Routes & Tasks" at bounding box center [50, 120] width 51 height 10
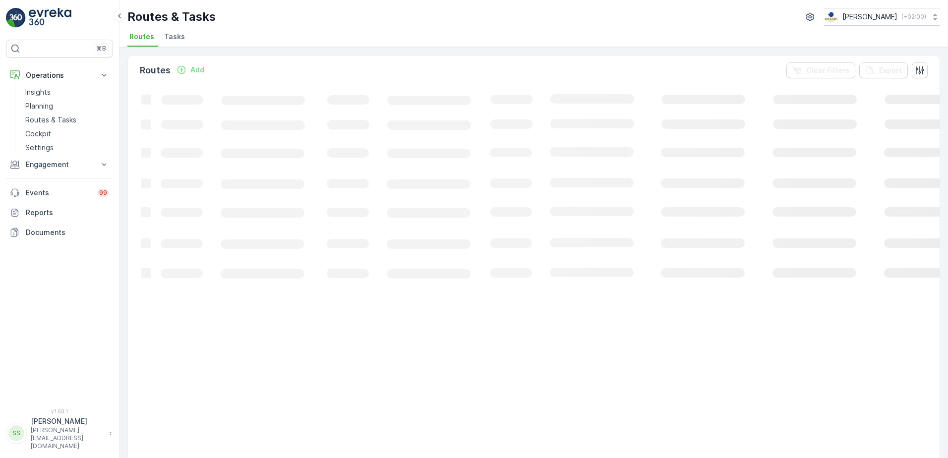
drag, startPoint x: 288, startPoint y: 30, endPoint x: 194, endPoint y: 35, distance: 93.4
click at [288, 30] on ul "Routes Tasks" at bounding box center [529, 38] width 805 height 17
click at [164, 38] on span "Tasks" at bounding box center [174, 37] width 21 height 10
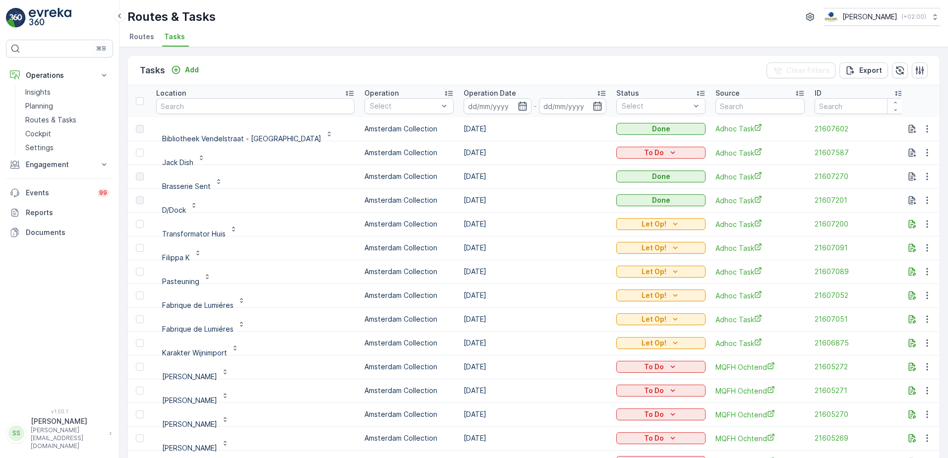
click at [252, 79] on div "Tasks Add Clear Filters Export" at bounding box center [534, 71] width 812 height 30
click at [221, 99] on input "text" at bounding box center [255, 106] width 198 height 16
type input "luxor"
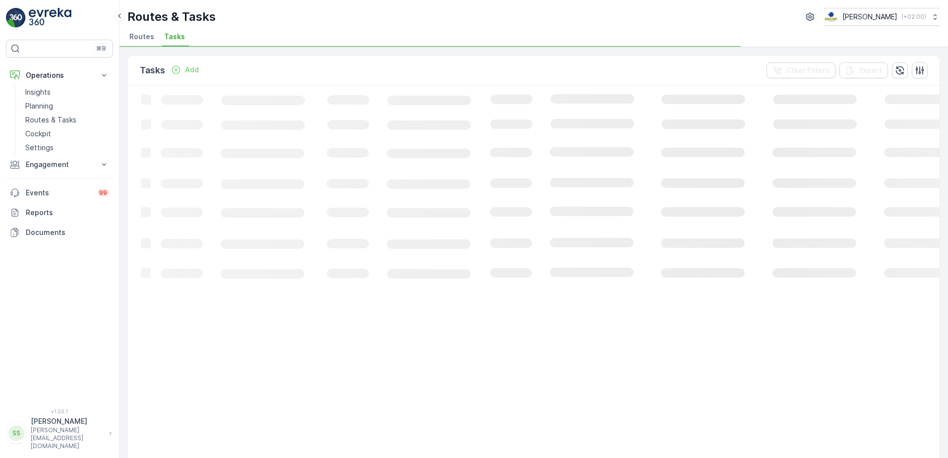
click at [245, 74] on div "Tasks Add Clear Filters Export" at bounding box center [534, 71] width 812 height 30
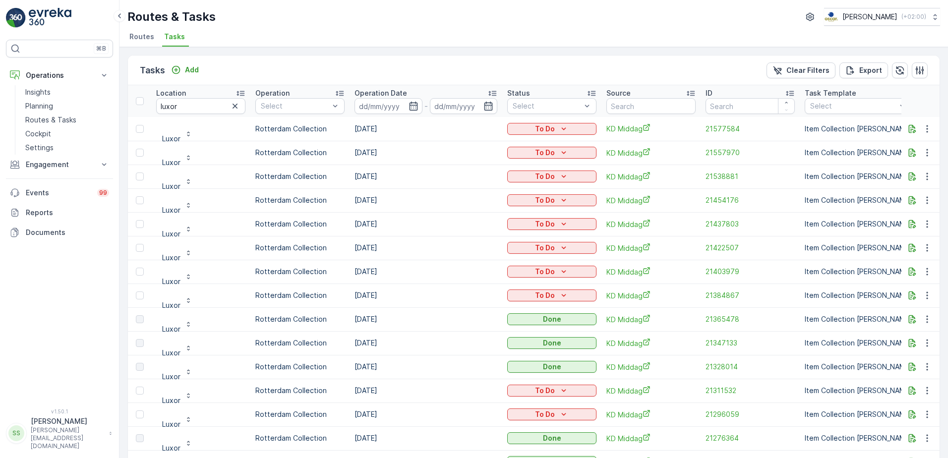
click at [377, 317] on td "[DATE]" at bounding box center [426, 319] width 153 height 24
click at [720, 315] on span "21365478" at bounding box center [750, 319] width 89 height 10
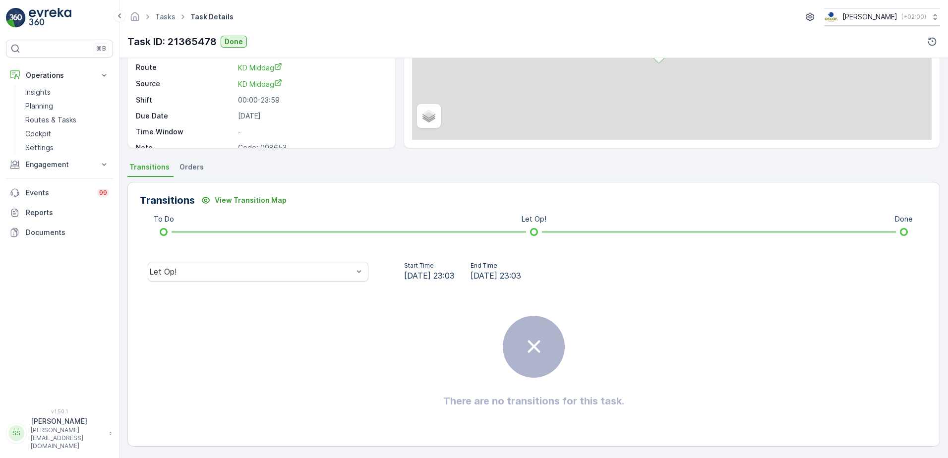
scroll to position [118, 0]
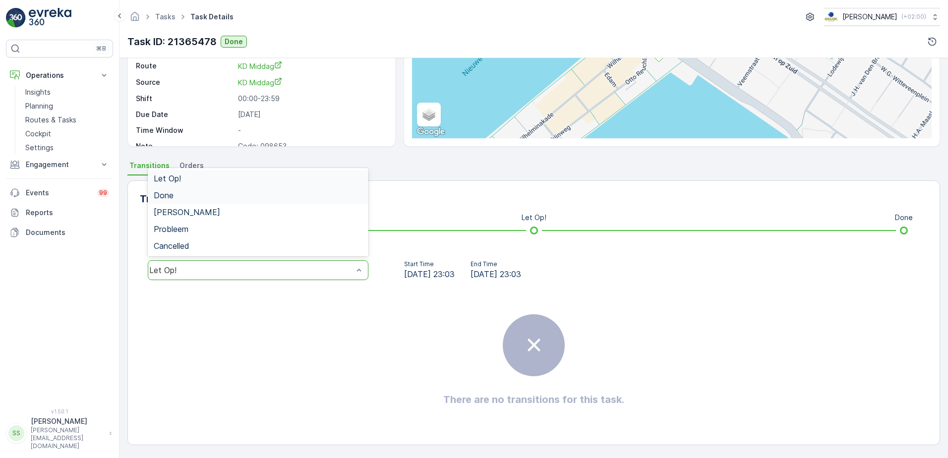
click at [170, 198] on span "Done" at bounding box center [164, 195] width 20 height 9
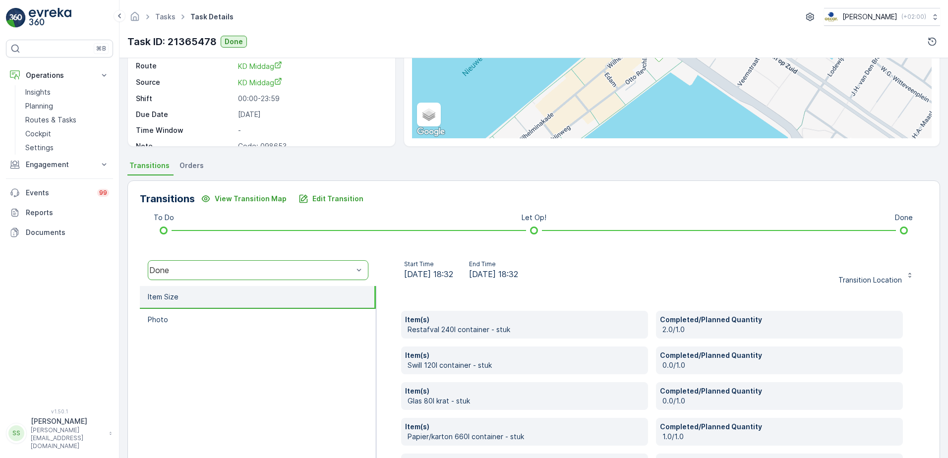
scroll to position [266, 0]
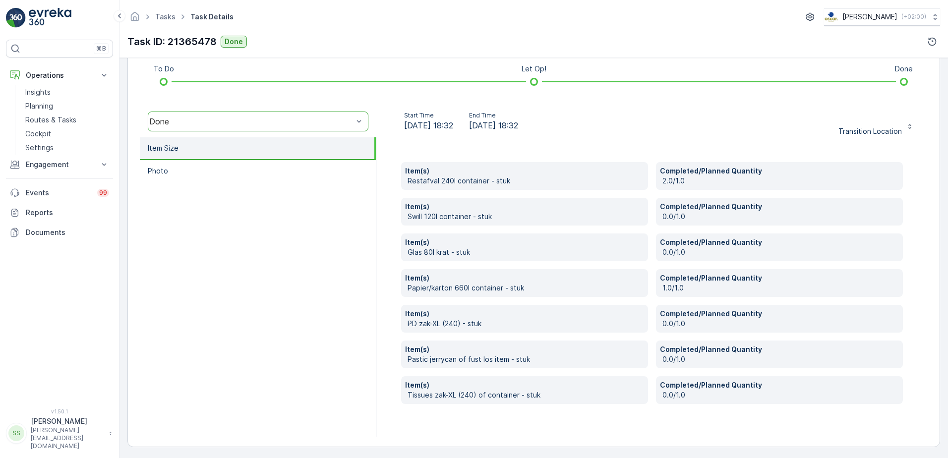
click at [461, 184] on p "Restafval 240l container - stuk" at bounding box center [526, 181] width 237 height 10
click at [441, 294] on div "Item(s) Papier/karton 660l container - stuk" at bounding box center [524, 283] width 247 height 28
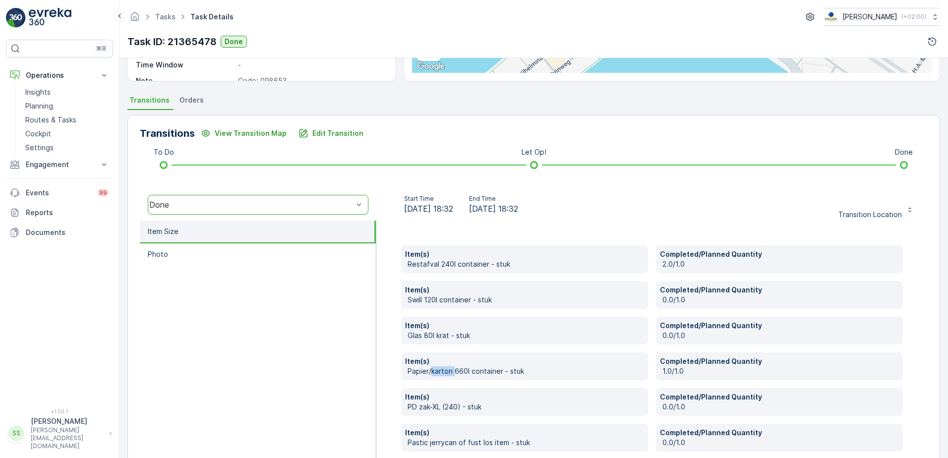
scroll to position [248, 0]
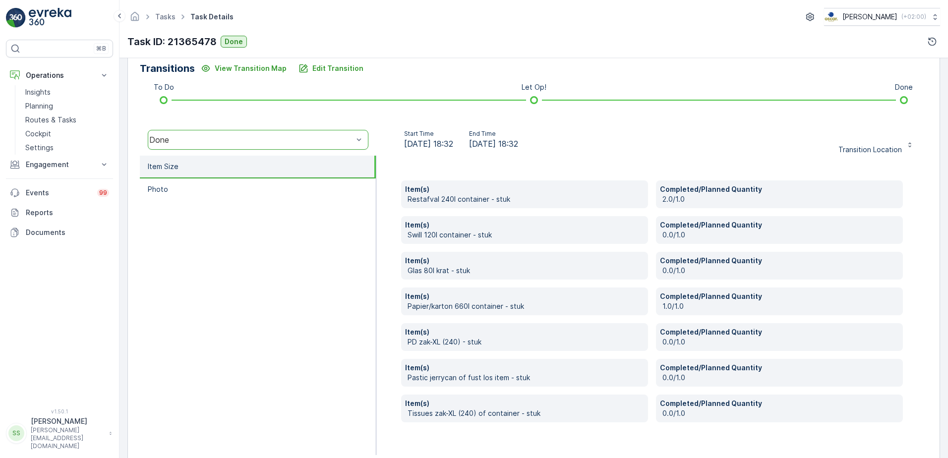
click at [387, 229] on div "Item(s) Restafval 240l container - stuk Completed/Planned Quantity 2.0/1.0 Item…" at bounding box center [652, 306] width 552 height 300
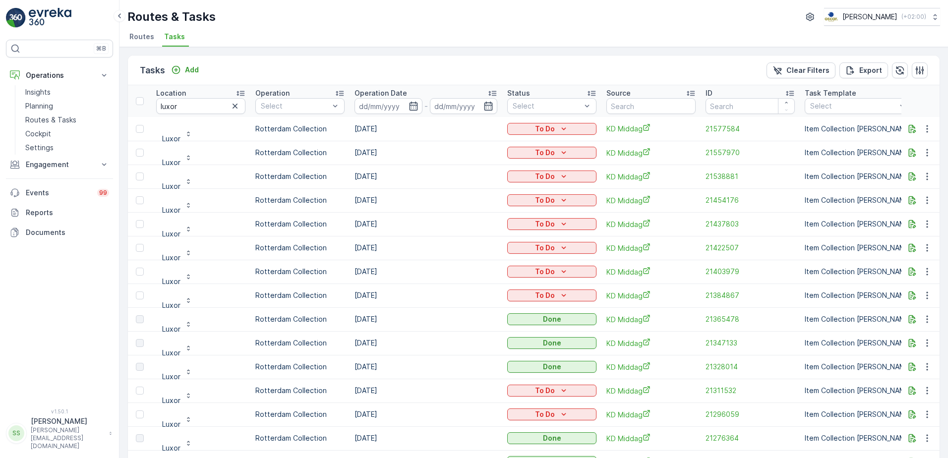
click at [330, 64] on div "Tasks Add Clear Filters Export" at bounding box center [534, 71] width 812 height 30
click at [260, 36] on ul "Routes Tasks" at bounding box center [529, 38] width 805 height 17
click at [409, 17] on div "Routes & Tasks [PERSON_NAME] ( +02:00 )" at bounding box center [533, 17] width 813 height 18
click at [276, 52] on div "Tasks Add Clear Filters Export Location luxor Operation Select Operation Date -…" at bounding box center [534, 252] width 829 height 411
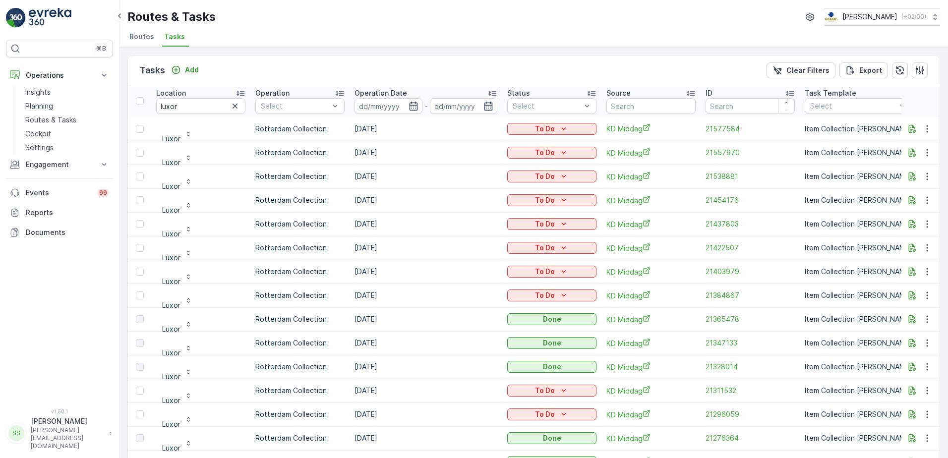
click at [136, 38] on span "Routes" at bounding box center [141, 37] width 25 height 10
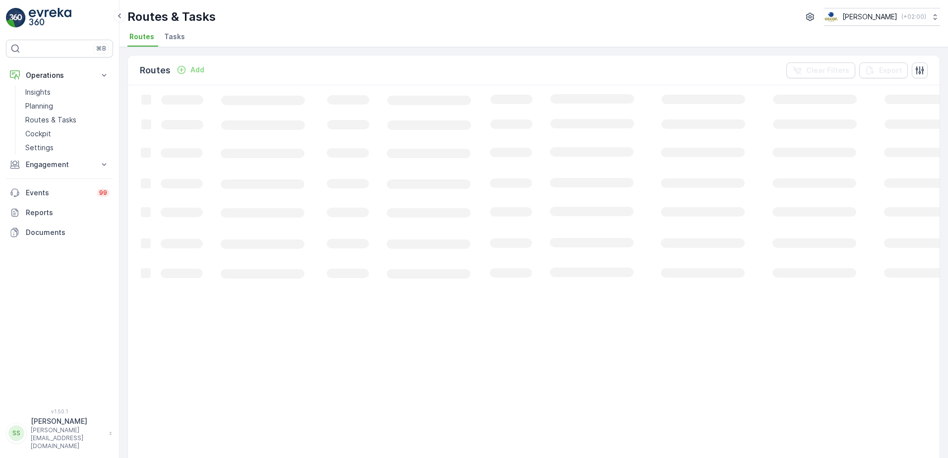
click at [347, 72] on div "Routes Add Clear Filters Export" at bounding box center [534, 71] width 812 height 30
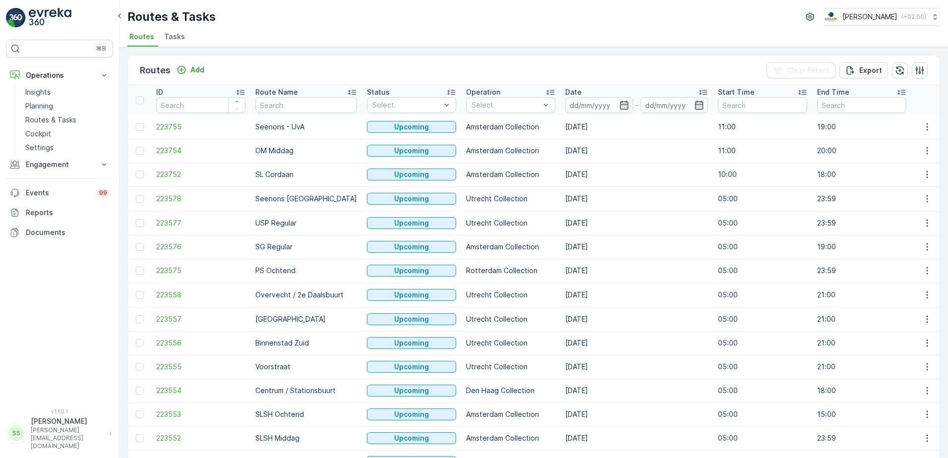
drag, startPoint x: 413, startPoint y: 38, endPoint x: 514, endPoint y: 252, distance: 237.4
click at [413, 38] on ul "Routes Tasks" at bounding box center [529, 38] width 805 height 17
click at [35, 124] on p "Routes & Tasks" at bounding box center [50, 120] width 51 height 10
click at [472, 131] on div at bounding box center [476, 133] width 8 height 8
click at [490, 79] on div "Routes Add Clear Filters Export" at bounding box center [534, 71] width 812 height 30
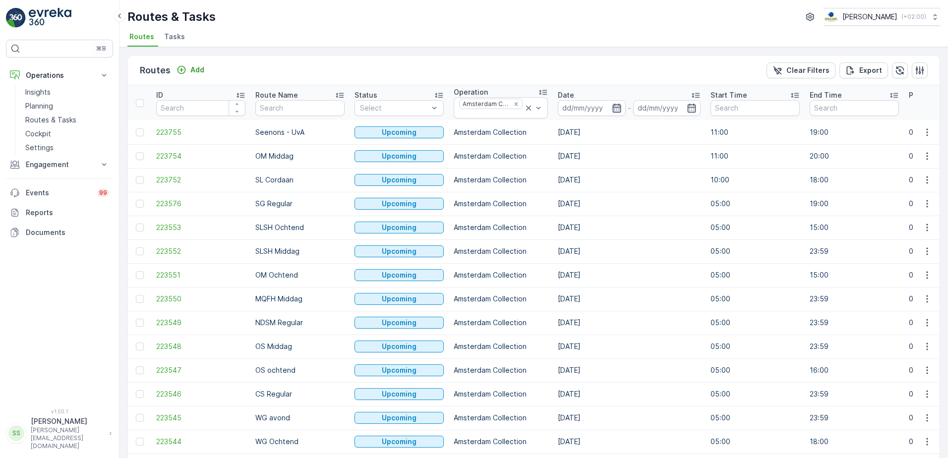
click at [614, 109] on icon "button" at bounding box center [617, 108] width 10 height 10
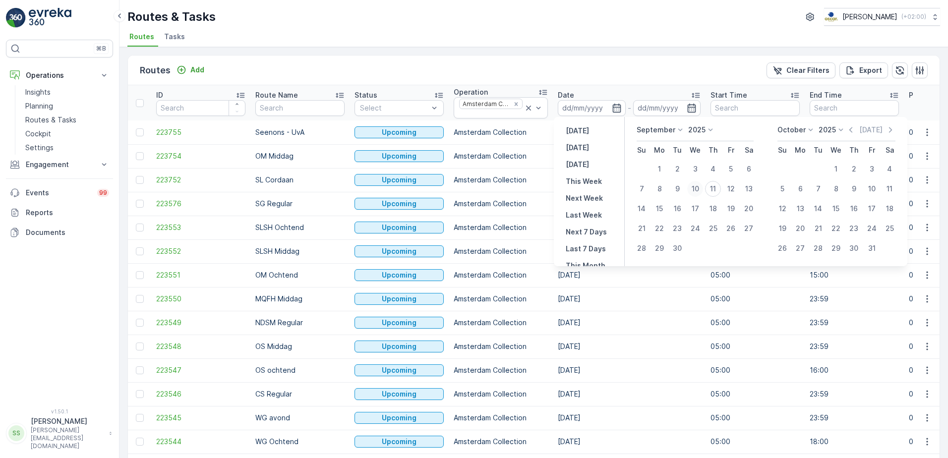
click at [701, 182] on div "10" at bounding box center [695, 189] width 16 height 16
type input "[DATE]"
click at [715, 190] on div "11" at bounding box center [713, 189] width 16 height 16
type input "[DATE]"
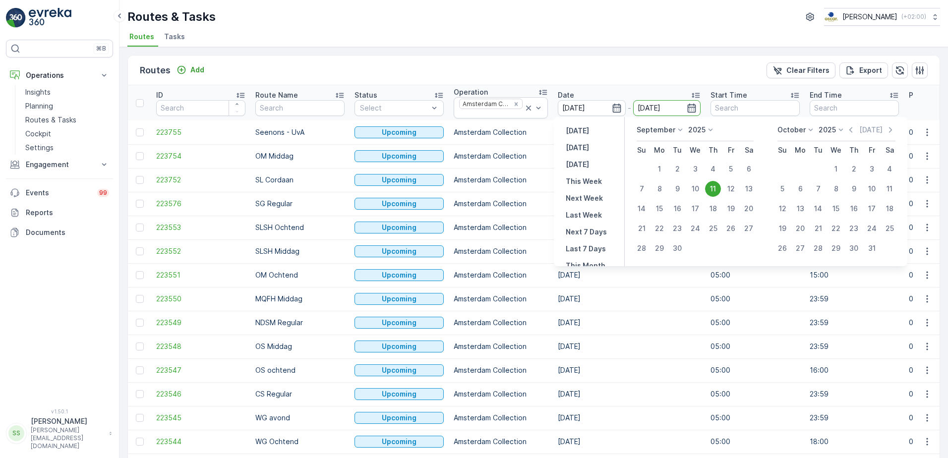
click at [674, 61] on div "Routes Add Clear Filters Export" at bounding box center [534, 71] width 812 height 30
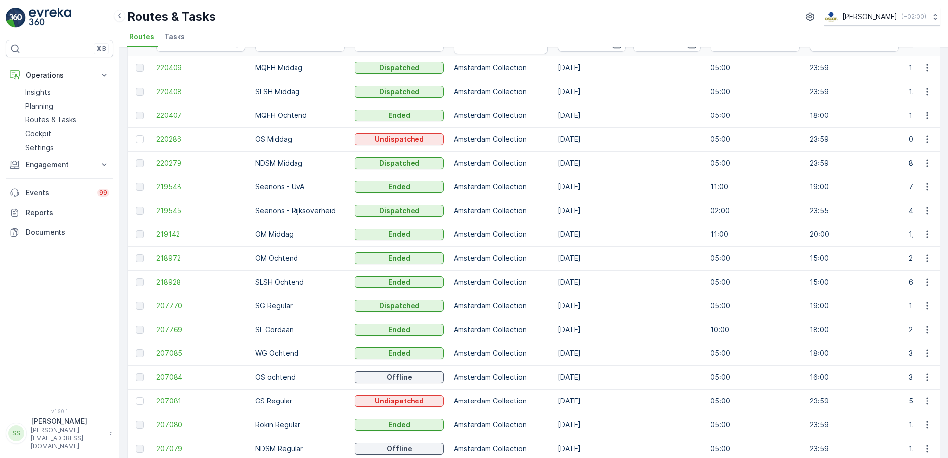
scroll to position [50, 0]
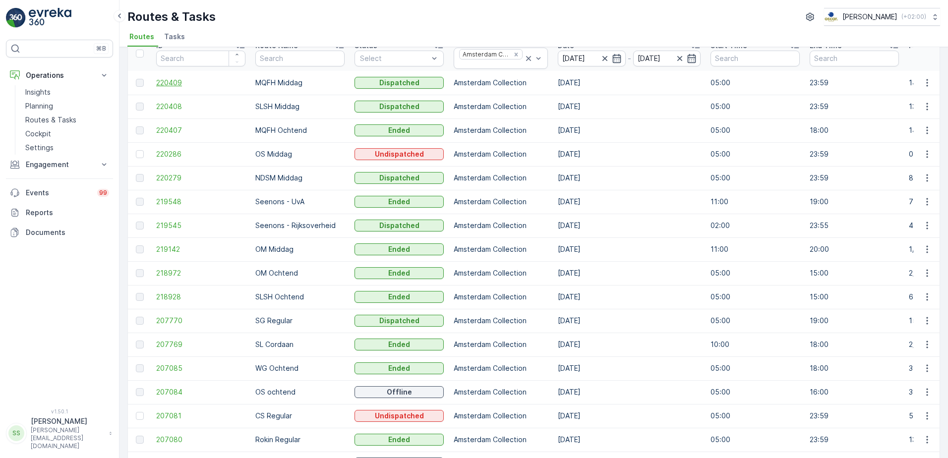
click at [176, 81] on span "220409" at bounding box center [200, 83] width 89 height 10
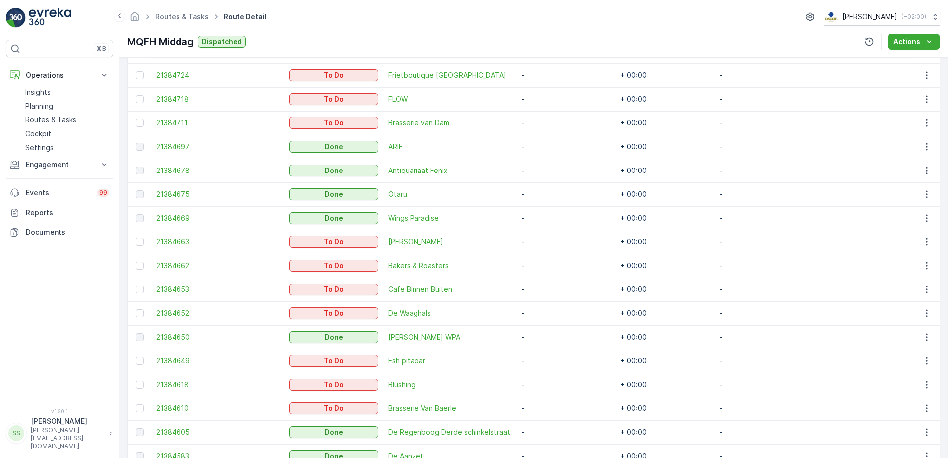
scroll to position [417, 0]
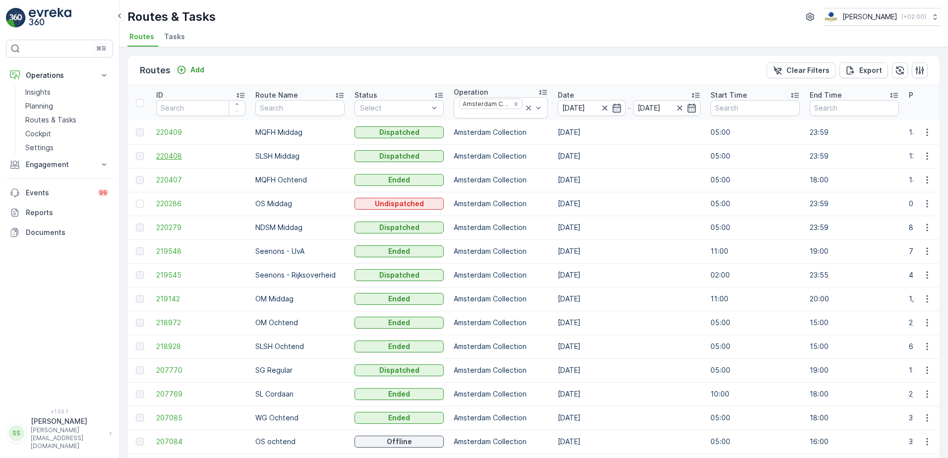
click at [176, 159] on span "220408" at bounding box center [200, 156] width 89 height 10
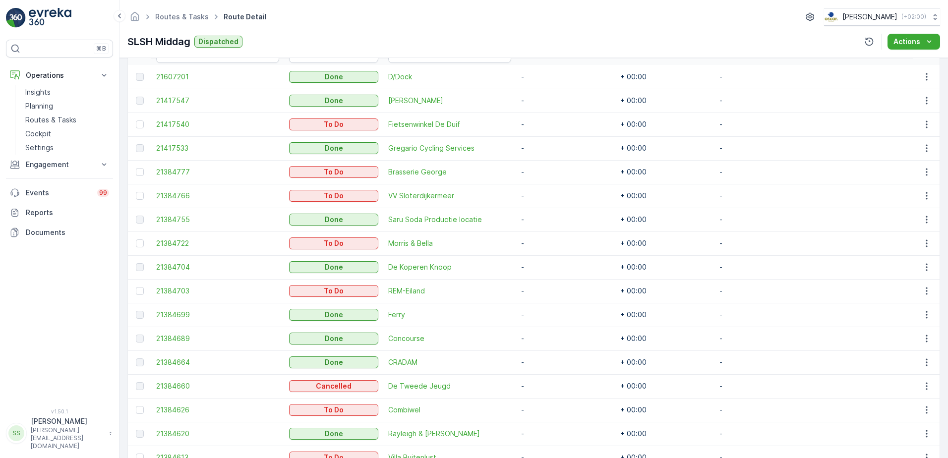
scroll to position [343, 0]
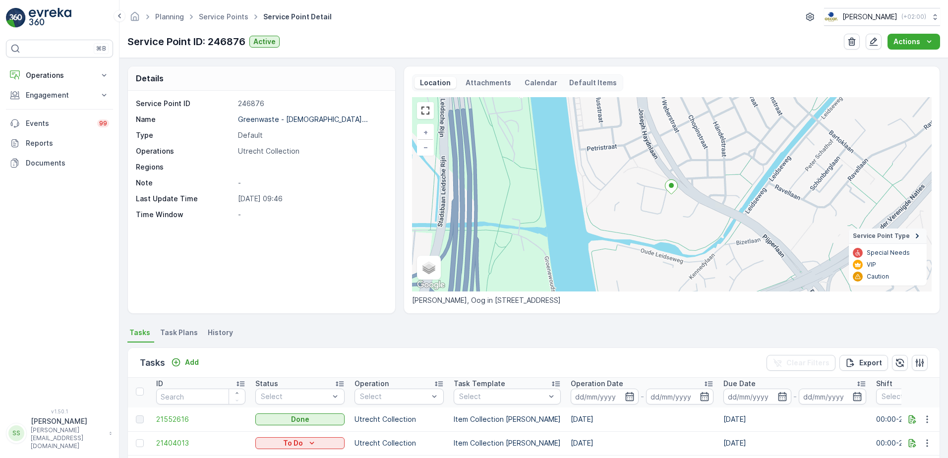
scroll to position [2, 0]
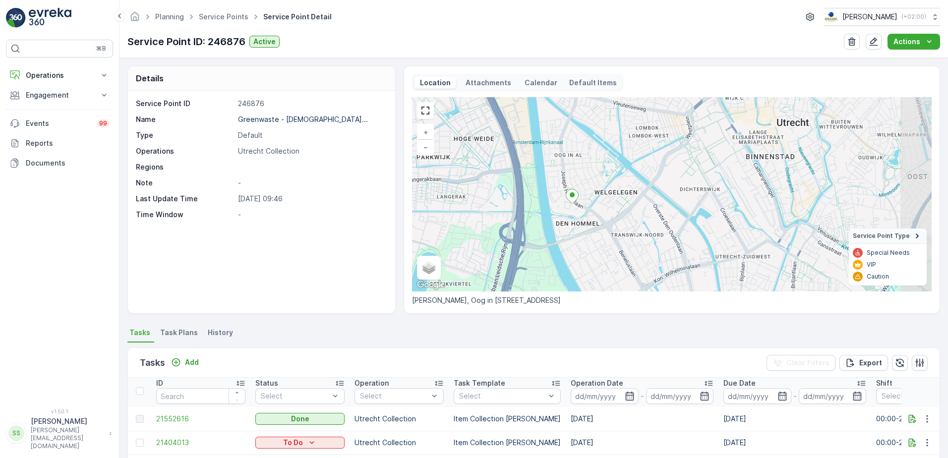
drag, startPoint x: 633, startPoint y: 236, endPoint x: 597, endPoint y: 227, distance: 36.9
click at [597, 227] on div "+ − Satellite Roadmap Terrain Hybrid Leaflet Keyboard shortcuts Map Data Map da…" at bounding box center [672, 194] width 520 height 194
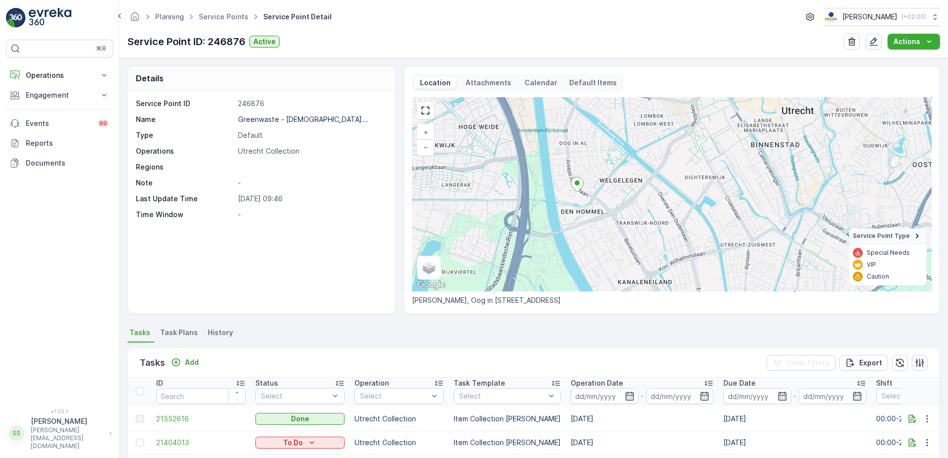
drag, startPoint x: 601, startPoint y: 253, endPoint x: 606, endPoint y: 238, distance: 16.6
click at [606, 238] on div "+ − Satellite Roadmap Terrain Hybrid Leaflet Keyboard shortcuts Map Data Map da…" at bounding box center [672, 194] width 520 height 194
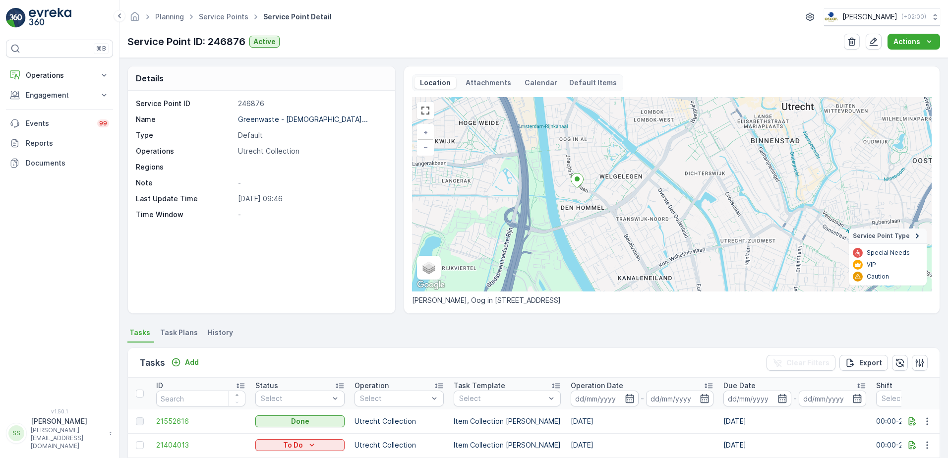
scroll to position [248, 0]
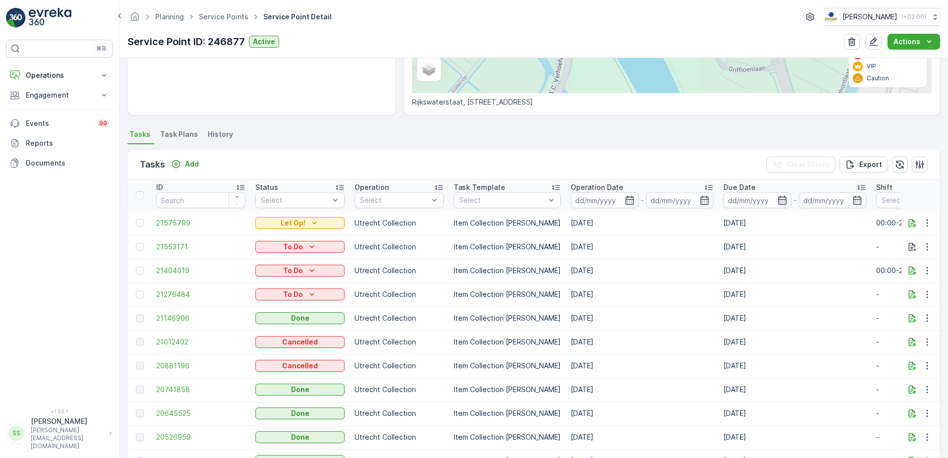
scroll to position [2, 0]
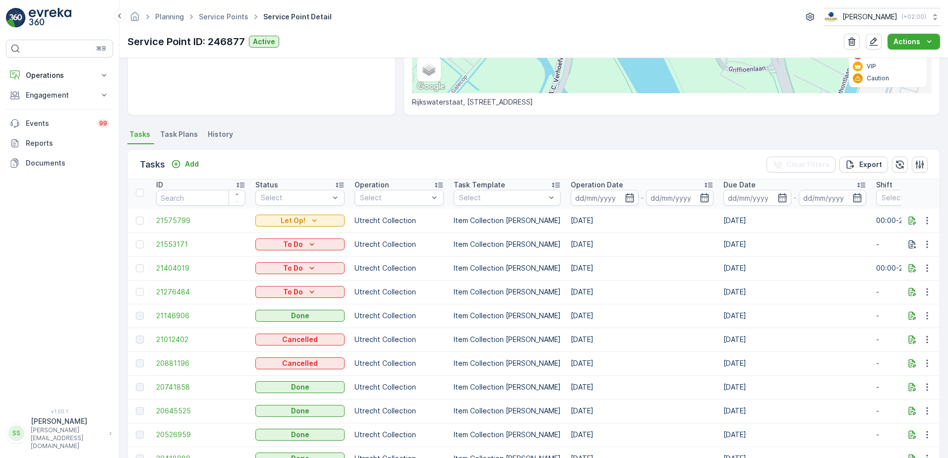
click at [576, 268] on td "[DATE]" at bounding box center [642, 268] width 153 height 24
click at [595, 269] on td "[DATE]" at bounding box center [642, 268] width 153 height 24
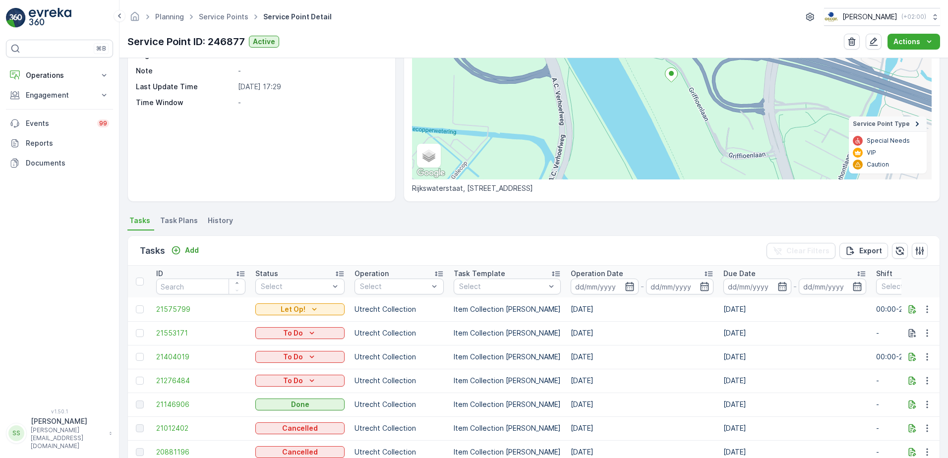
scroll to position [198, 0]
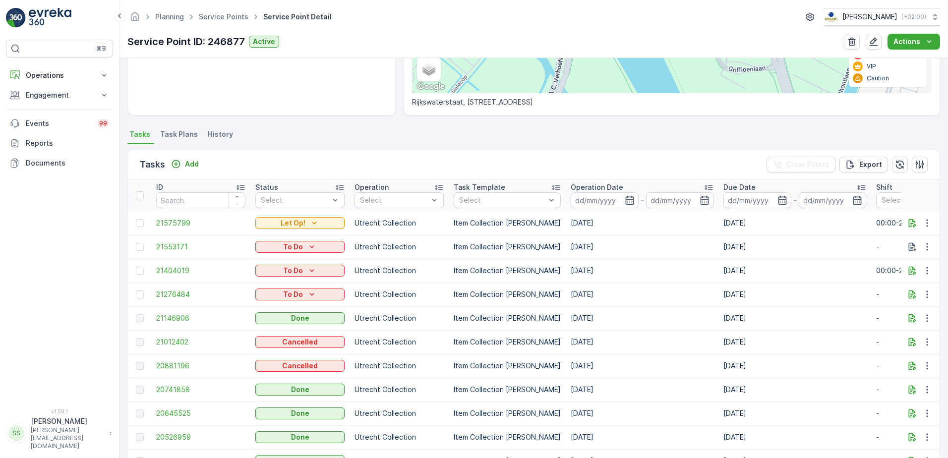
click at [611, 271] on td "[DATE]" at bounding box center [642, 271] width 153 height 24
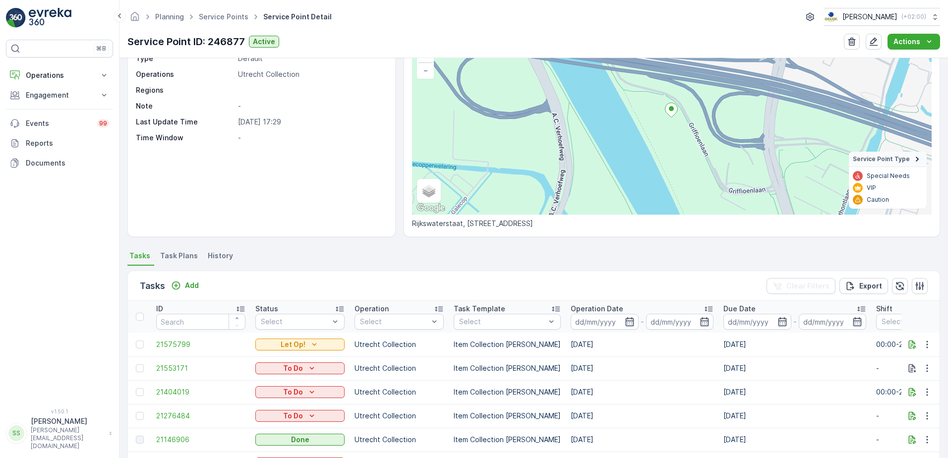
scroll to position [149, 0]
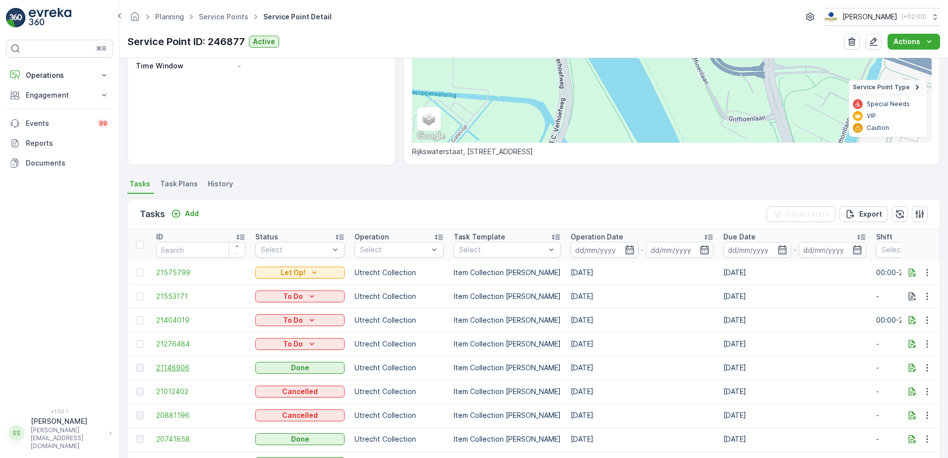
click at [164, 370] on span "21146906" at bounding box center [200, 368] width 89 height 10
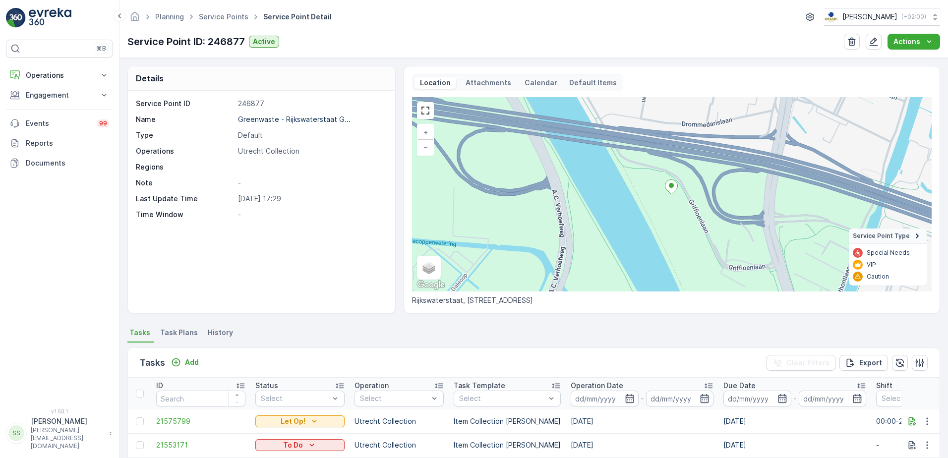
click at [181, 335] on span "Task Plans" at bounding box center [179, 333] width 38 height 10
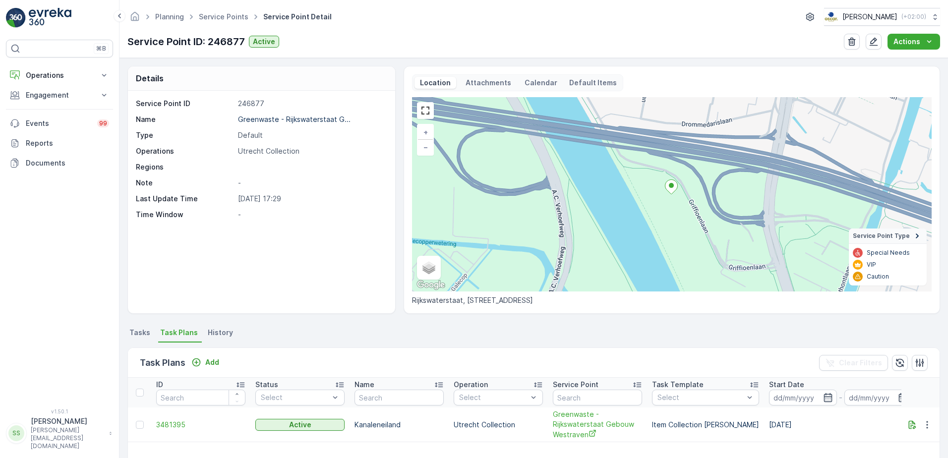
click at [142, 335] on span "Tasks" at bounding box center [139, 333] width 21 height 10
click at [180, 334] on span "Task Plans" at bounding box center [179, 333] width 38 height 10
click at [396, 271] on div "Details Service Point ID 246877 Name Greenwaste - Rijkswaterstaat G... Type Def…" at bounding box center [533, 190] width 813 height 248
click at [426, 151] on link "−" at bounding box center [425, 147] width 15 height 15
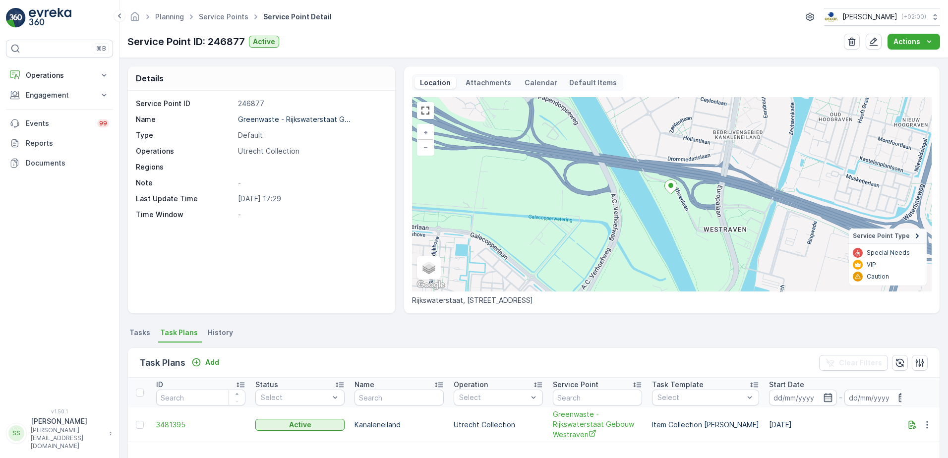
click at [395, 76] on div "Details Service Point ID 246877 Name Greenwaste - Rijkswaterstaat G... Type Def…" at bounding box center [533, 190] width 813 height 248
click at [630, 323] on div "Details Service Point ID 246877 Name Greenwaste - Rijkswaterstaat G... Type Def…" at bounding box center [534, 258] width 829 height 400
click at [397, 298] on div "Details Service Point ID 246877 Name Greenwaste - Rijkswaterstaat G... Type Def…" at bounding box center [533, 190] width 813 height 248
click at [398, 156] on div "Details Service Point ID 246877 Name Greenwaste - Rijkswaterstaat G... Type Def…" at bounding box center [533, 190] width 813 height 248
click at [396, 159] on div "Details Service Point ID 246877 Name Greenwaste - Rijkswaterstaat G... Type Def…" at bounding box center [533, 190] width 813 height 248
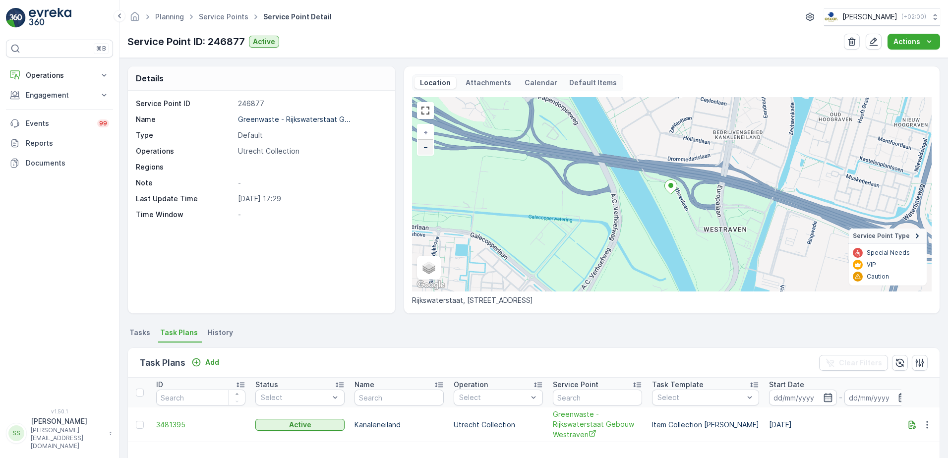
click at [422, 148] on link "−" at bounding box center [425, 147] width 15 height 15
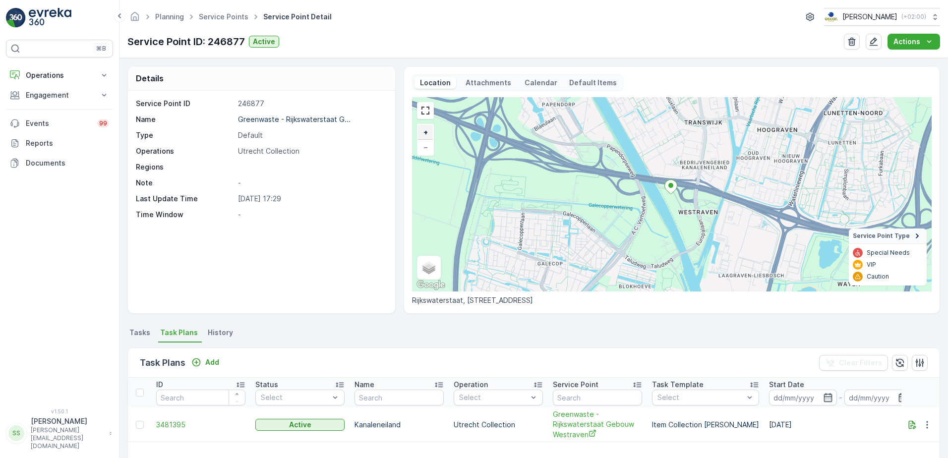
click at [427, 133] on span "+" at bounding box center [426, 132] width 4 height 8
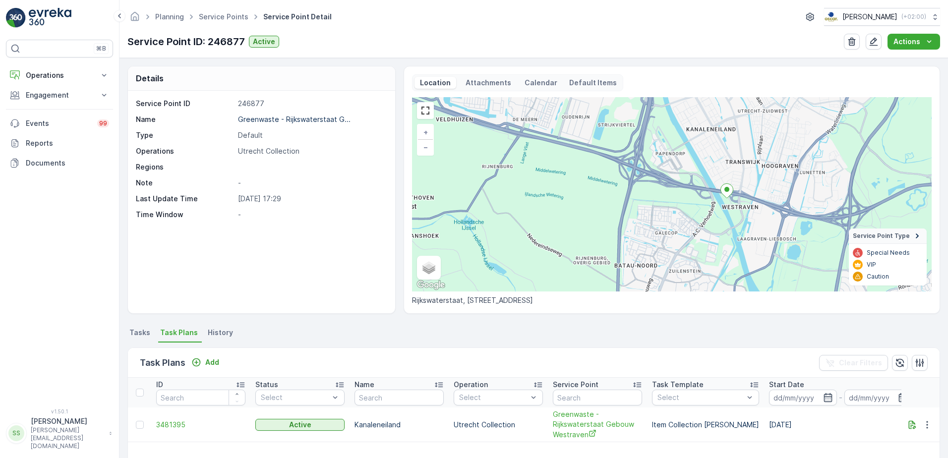
click at [612, 209] on div "+ − Satellite Roadmap Terrain Hybrid Leaflet Keyboard shortcuts Map Data Map da…" at bounding box center [672, 194] width 520 height 194
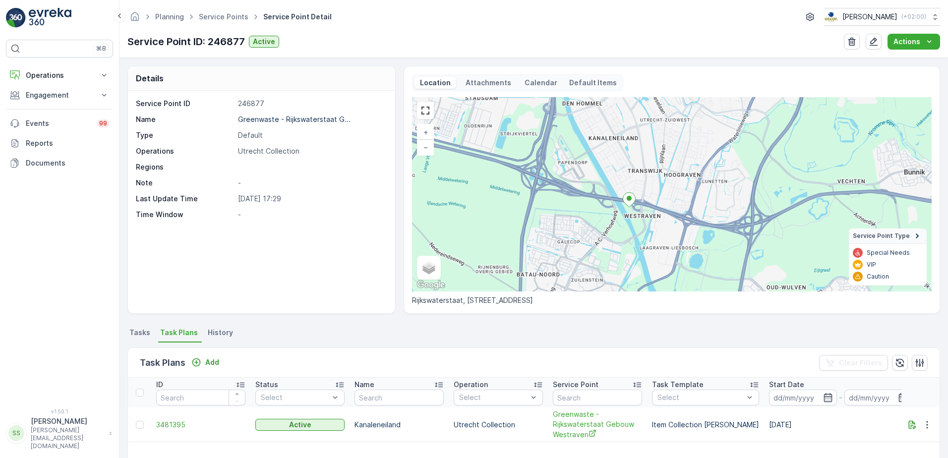
click at [396, 150] on div "Details Service Point ID 246877 Name Greenwaste - Rijkswaterstaat G... Type Def…" at bounding box center [533, 190] width 813 height 248
click at [396, 81] on div "Details Service Point ID 246877 Name Greenwaste - Rijkswaterstaat G... Type Def…" at bounding box center [533, 190] width 813 height 248
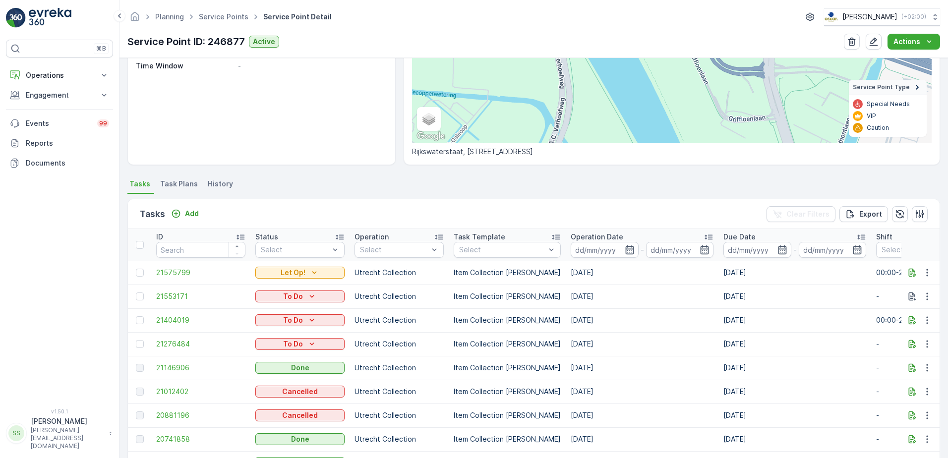
scroll to position [2, 0]
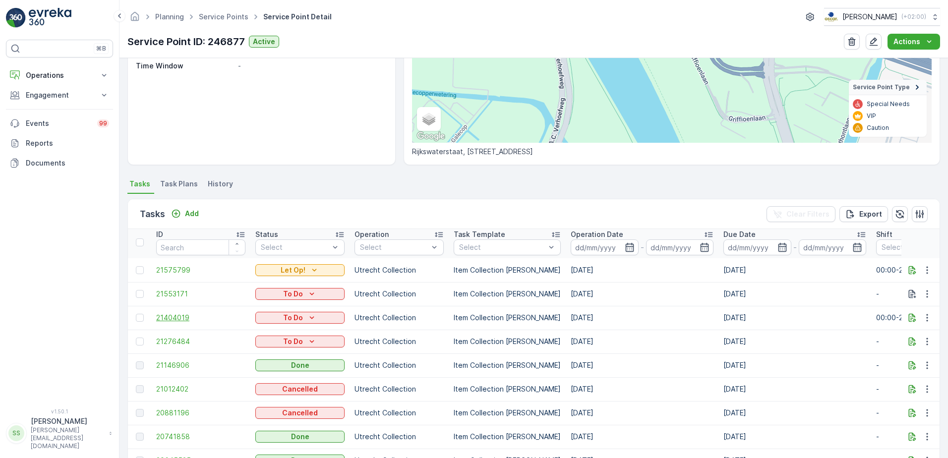
click at [177, 316] on span "21404019" at bounding box center [200, 318] width 89 height 10
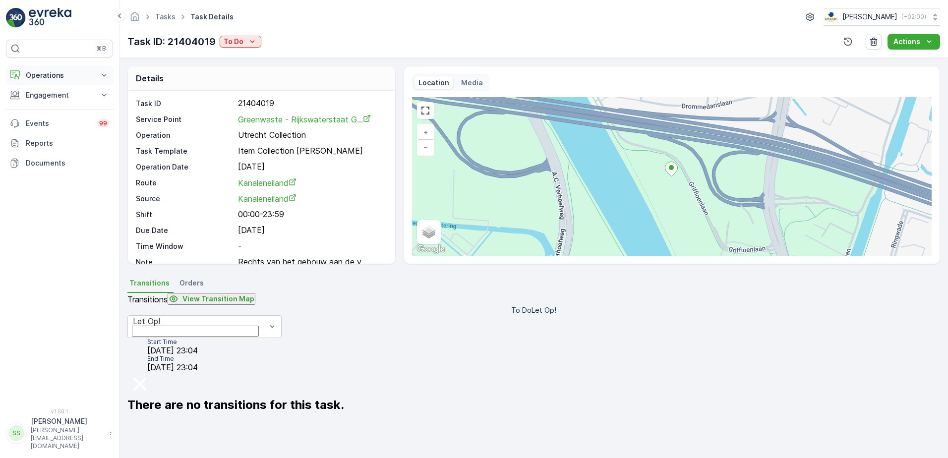
click at [59, 74] on p "Operations" at bounding box center [59, 75] width 67 height 10
click at [42, 120] on p "Routes & Tasks" at bounding box center [50, 120] width 51 height 10
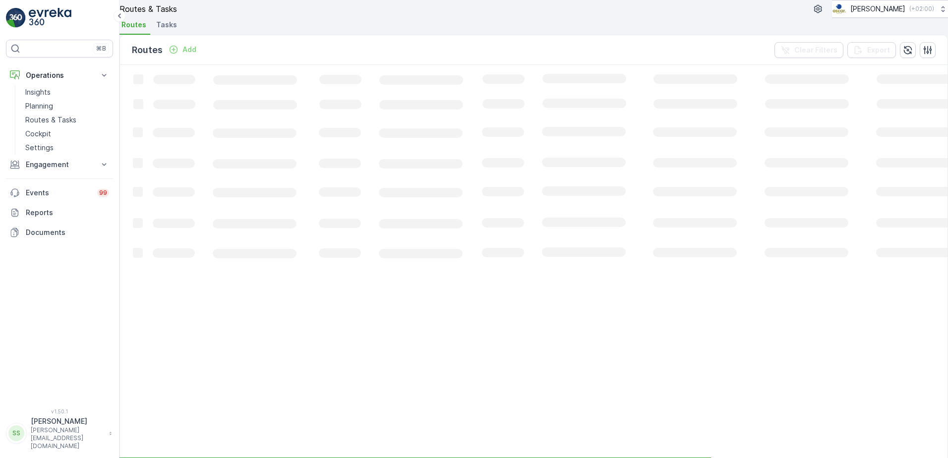
click at [304, 59] on div "Routes Add Clear Filters Export" at bounding box center [534, 50] width 828 height 30
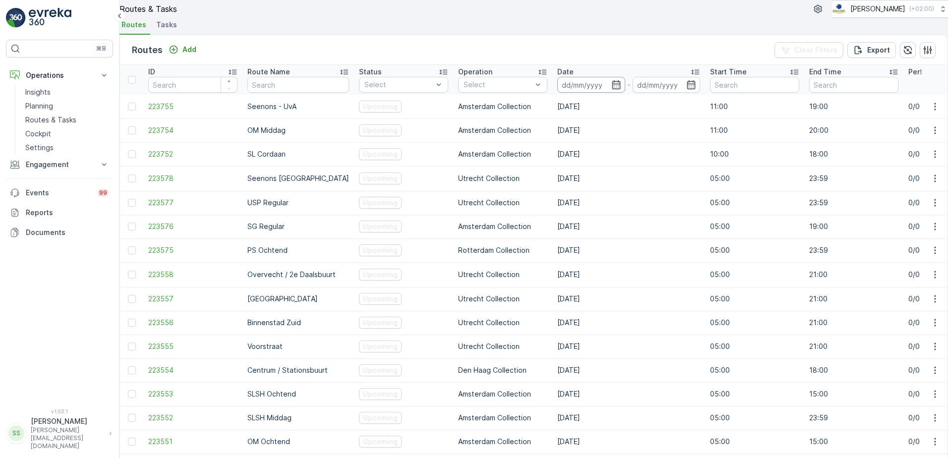
click at [602, 93] on input at bounding box center [591, 85] width 68 height 16
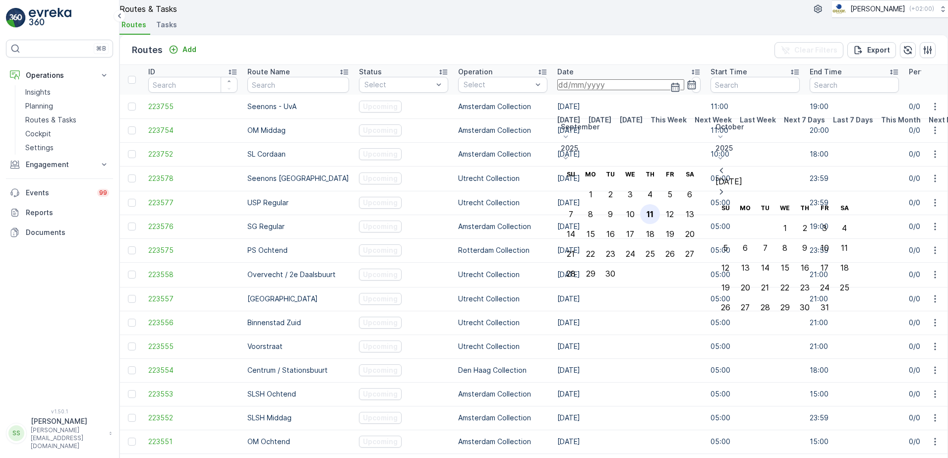
click at [654, 210] on div "11" at bounding box center [650, 214] width 7 height 9
click at [494, 65] on div "Routes Add Clear Filters Export" at bounding box center [534, 50] width 828 height 30
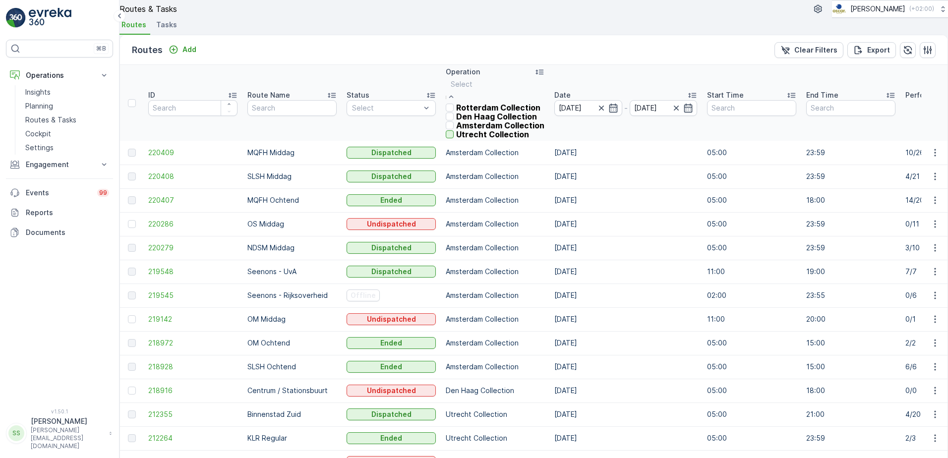
click at [454, 138] on div at bounding box center [450, 134] width 8 height 8
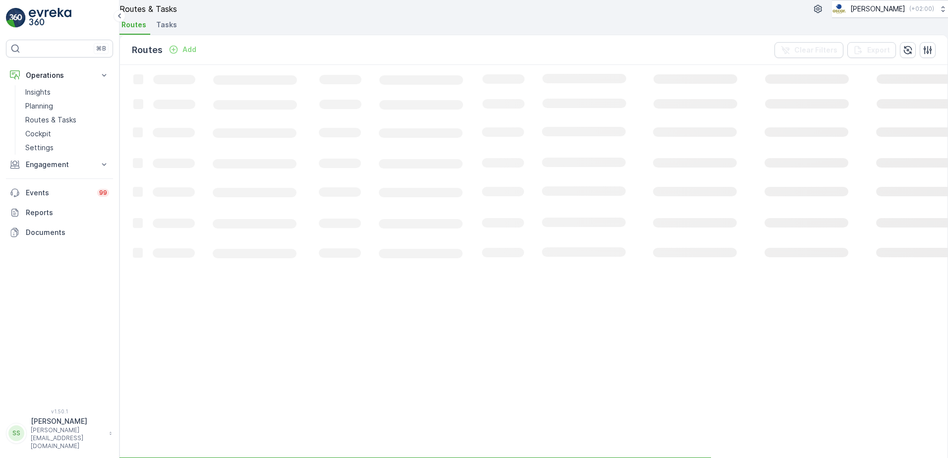
click at [476, 65] on div "Routes Add Clear Filters Export" at bounding box center [534, 50] width 828 height 30
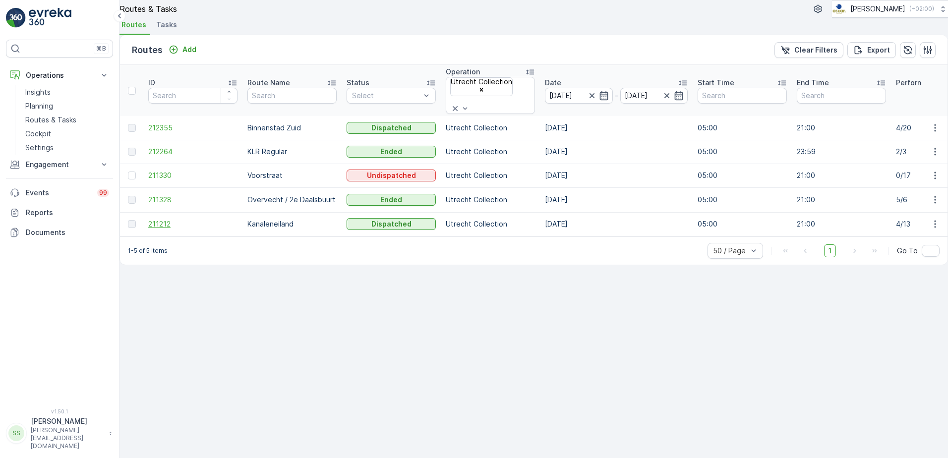
click at [163, 229] on span "211212" at bounding box center [192, 224] width 89 height 10
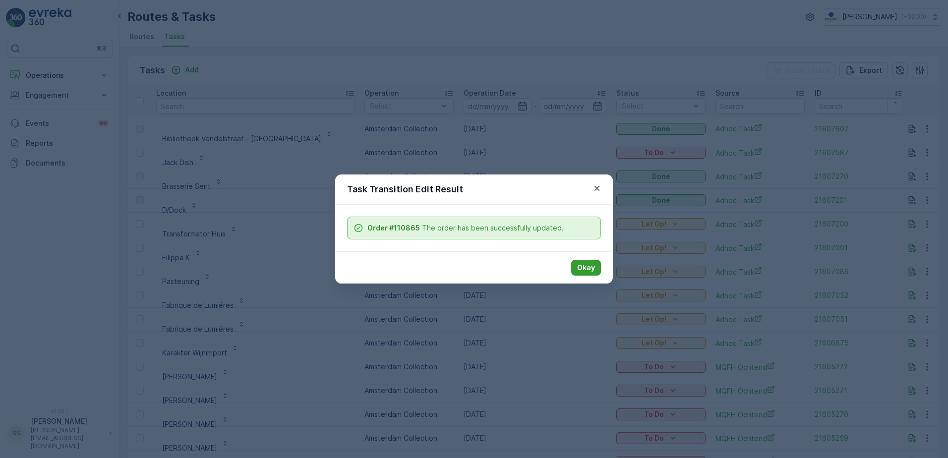
click at [590, 269] on p "Okay" at bounding box center [586, 268] width 18 height 10
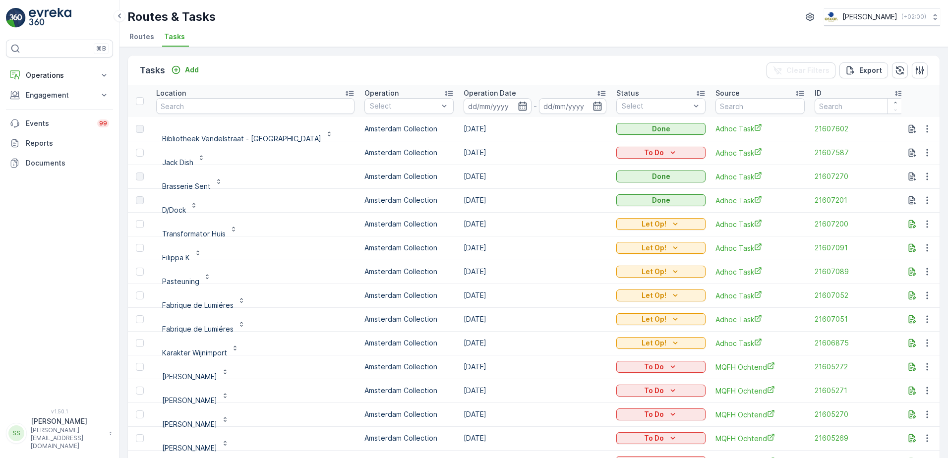
click at [558, 72] on div "Tasks Add Clear Filters Export" at bounding box center [534, 71] width 812 height 30
click at [276, 72] on div "Tasks Add Clear Filters Export" at bounding box center [534, 71] width 812 height 30
click at [123, 38] on div "Routes & Tasks [PERSON_NAME] ( +02:00 ) Routes Tasks" at bounding box center [534, 23] width 829 height 47
click at [130, 38] on span "Routes" at bounding box center [141, 37] width 25 height 10
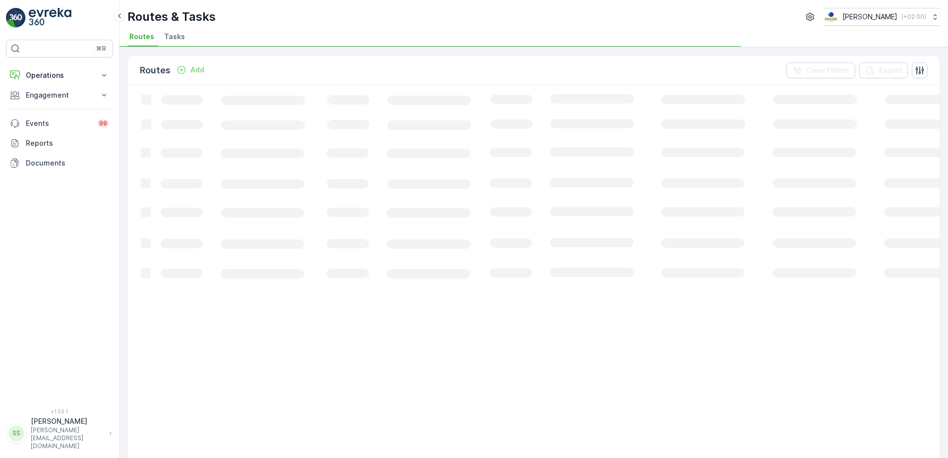
click at [347, 26] on div "Routes & Tasks [PERSON_NAME] ( +02:00 ) Routes Tasks" at bounding box center [534, 23] width 829 height 47
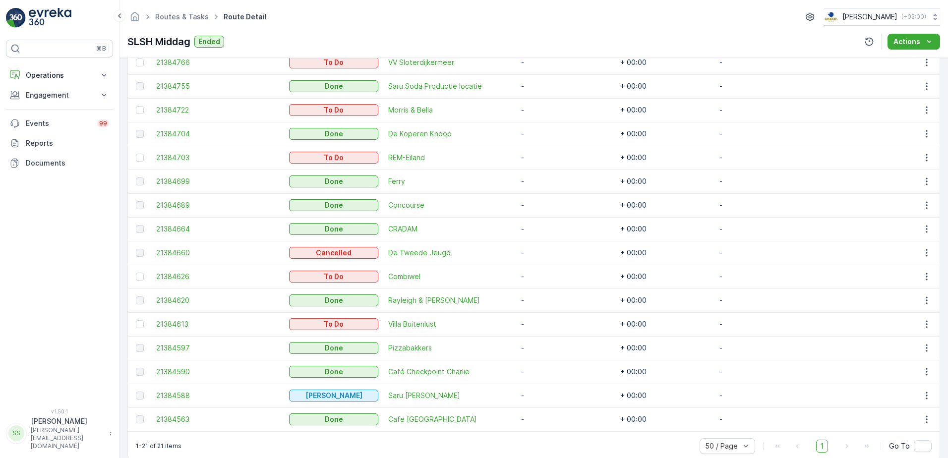
scroll to position [442, 0]
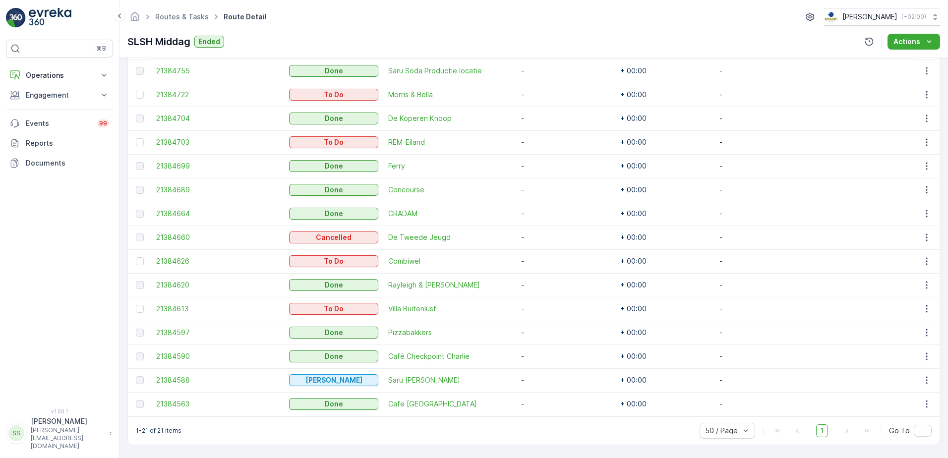
click at [288, 24] on div "Routes & Tasks Route Detail [PERSON_NAME] ( +02:00 )" at bounding box center [533, 17] width 813 height 18
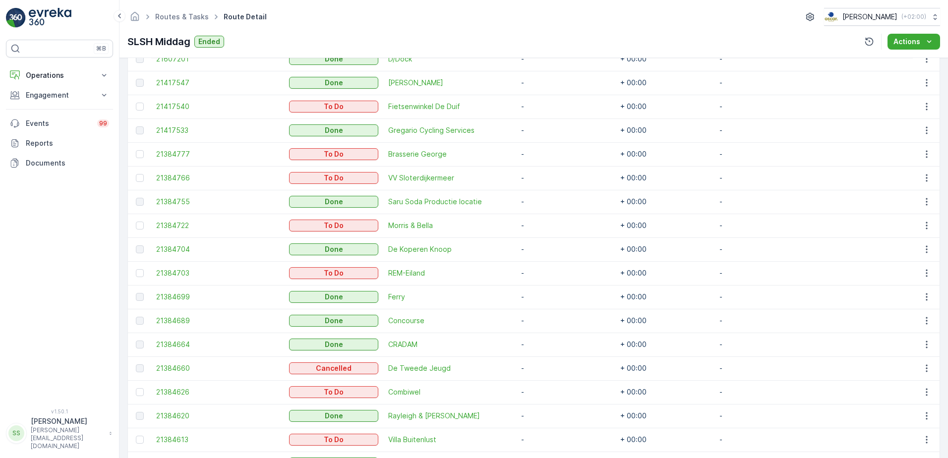
scroll to position [293, 0]
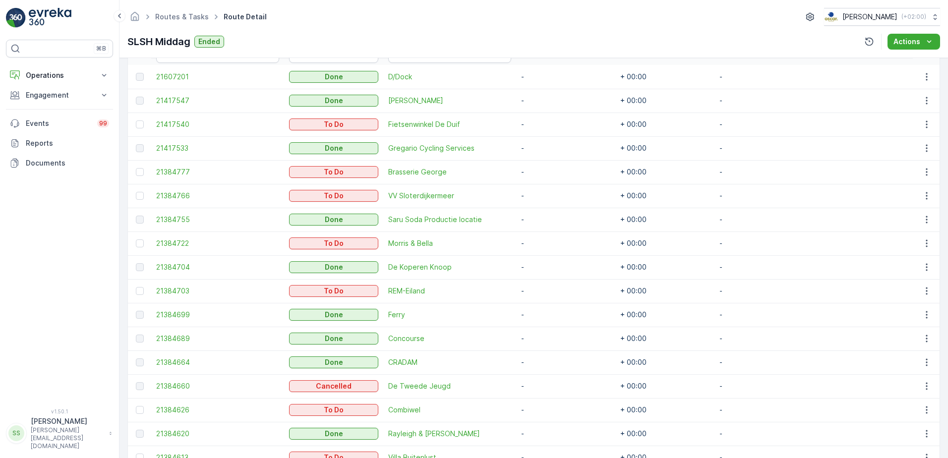
click at [400, 39] on div "SLSH Middag Ended Actions" at bounding box center [533, 42] width 813 height 16
click at [502, 15] on div "Routes & Tasks Route Detail [PERSON_NAME] ( +02:00 )" at bounding box center [533, 17] width 813 height 18
click at [326, 7] on div "Routes & Tasks Route Detail [PERSON_NAME] ( +02:00 ) SLSH Middag Ended Actions" at bounding box center [534, 29] width 829 height 58
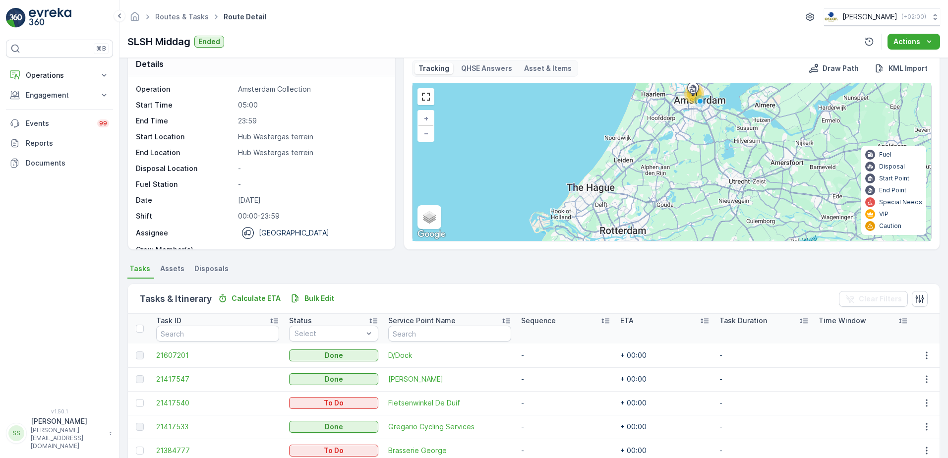
scroll to position [0, 0]
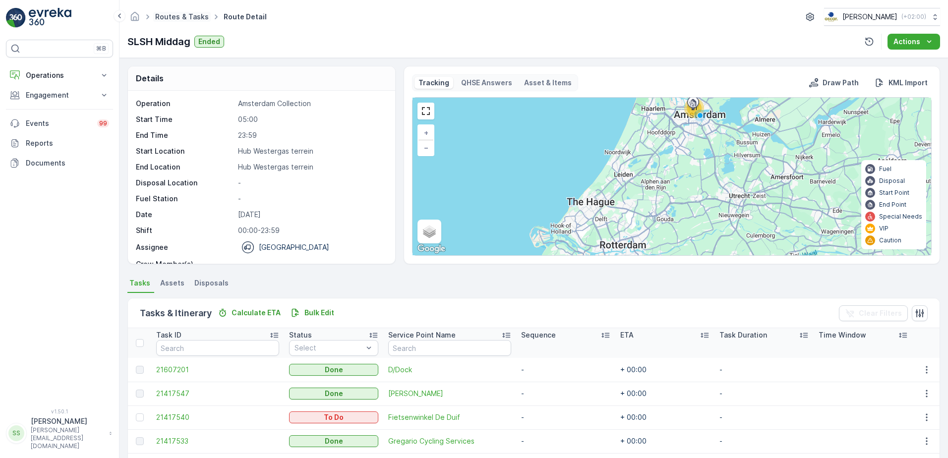
click at [186, 19] on link "Routes & Tasks" at bounding box center [182, 16] width 54 height 8
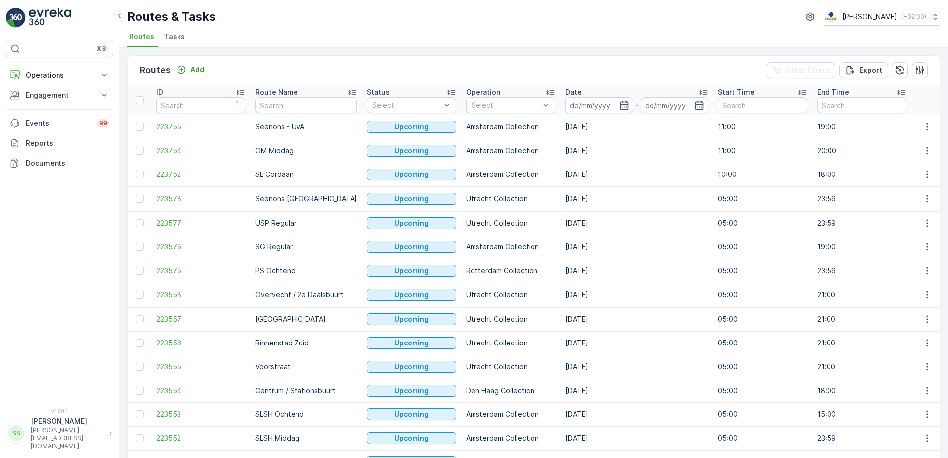
click at [162, 29] on div "Routes & Tasks [PERSON_NAME] ( +02:00 ) Routes Tasks" at bounding box center [534, 23] width 829 height 47
click at [173, 38] on span "Tasks" at bounding box center [174, 37] width 21 height 10
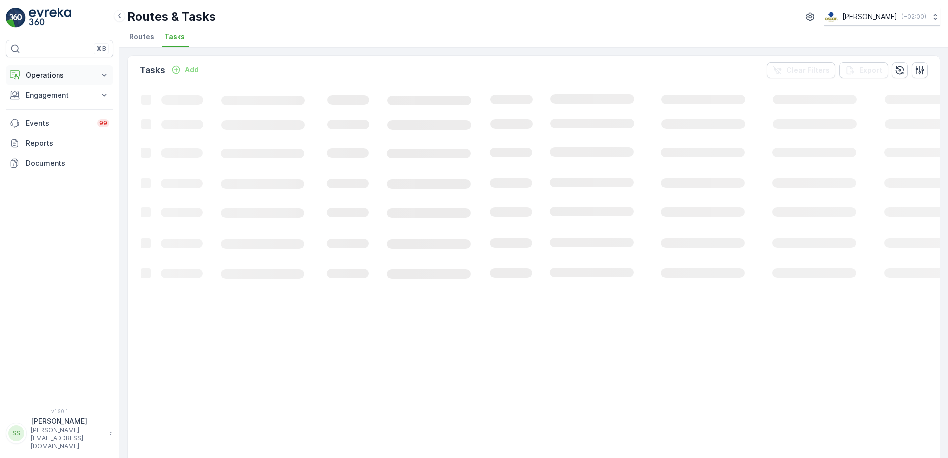
click at [38, 75] on p "Operations" at bounding box center [59, 75] width 67 height 10
click at [275, 57] on div "Tasks Add Clear Filters Export" at bounding box center [534, 71] width 812 height 30
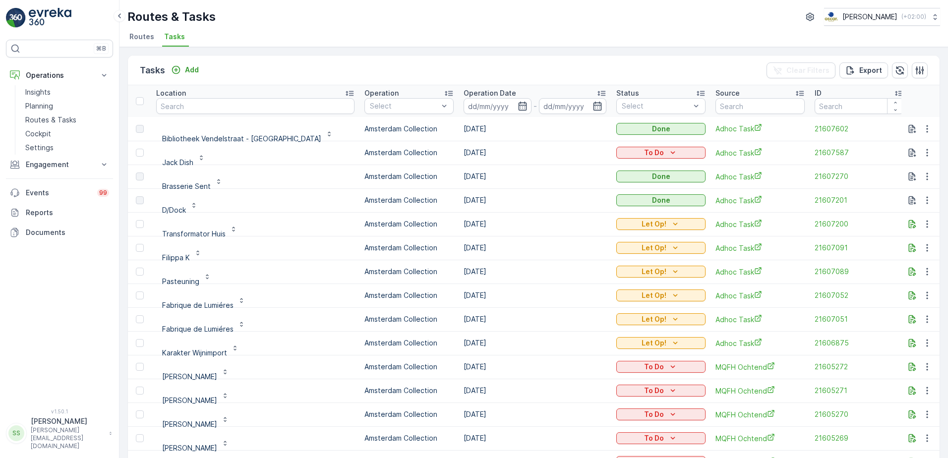
click at [227, 103] on input "text" at bounding box center [255, 106] width 198 height 16
type input "petit"
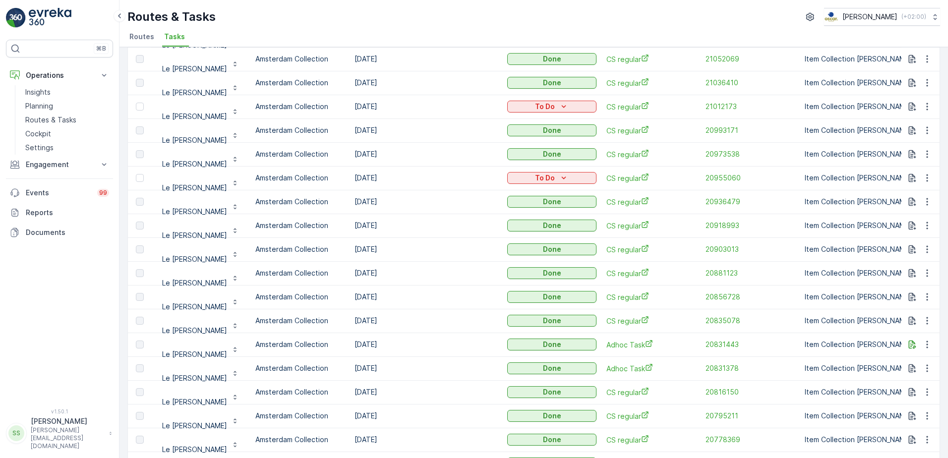
scroll to position [891, 0]
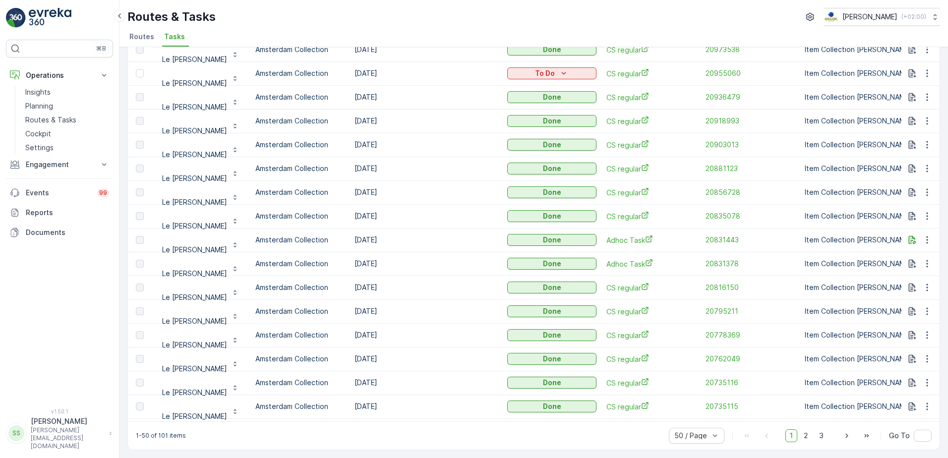
drag, startPoint x: 802, startPoint y: 437, endPoint x: 334, endPoint y: 280, distance: 494.0
click at [802, 437] on span "2" at bounding box center [805, 436] width 13 height 13
click at [790, 436] on span "1" at bounding box center [792, 436] width 12 height 13
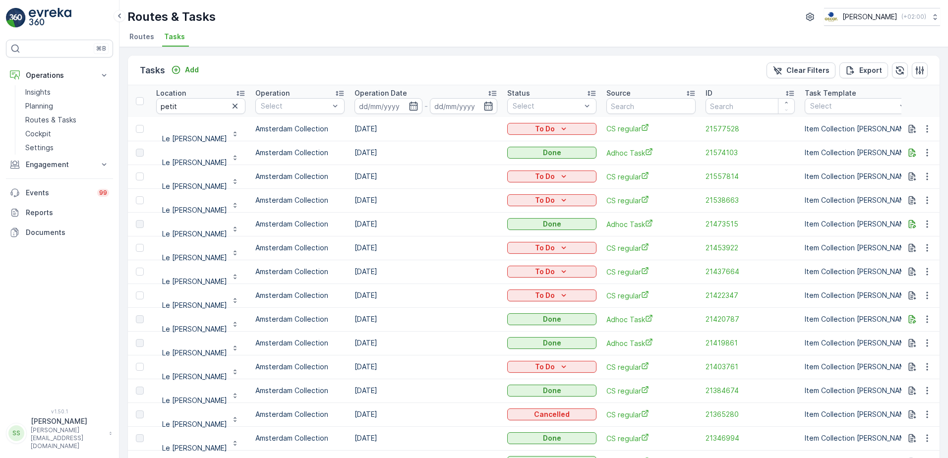
click at [411, 55] on div "Tasks Add Clear Filters Export Location petit Operation Select Operation Date -…" at bounding box center [534, 252] width 829 height 411
click at [305, 62] on div "Tasks Add Clear Filters Export" at bounding box center [534, 71] width 812 height 30
click at [265, 52] on div "Tasks Add Clear Filters Export Location petit Operation Select Operation Date -…" at bounding box center [534, 252] width 829 height 411
click at [290, 21] on div "Routes & Tasks [PERSON_NAME] ( +02:00 )" at bounding box center [533, 17] width 813 height 18
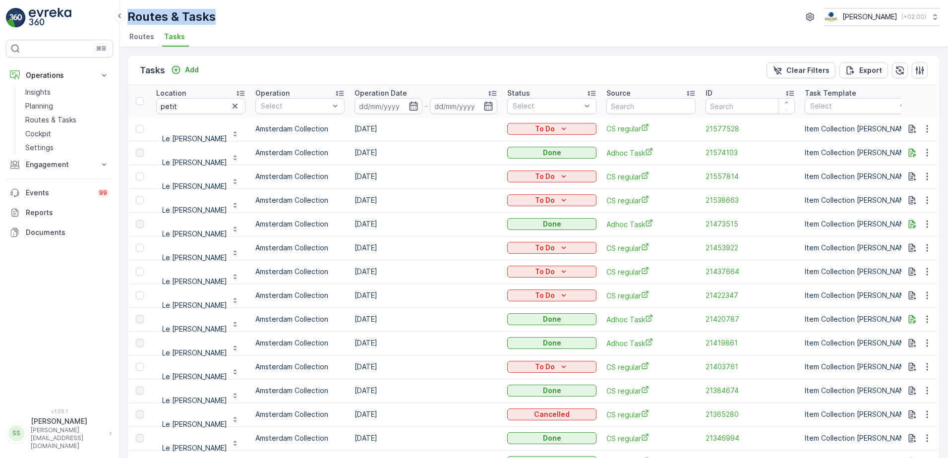
drag, startPoint x: 189, startPoint y: 17, endPoint x: 130, endPoint y: 15, distance: 59.0
click at [130, 15] on div "Routes & Tasks [PERSON_NAME] ( +02:00 )" at bounding box center [533, 17] width 813 height 18
click at [425, 34] on ul "Routes Tasks" at bounding box center [529, 38] width 805 height 17
